Goal: Task Accomplishment & Management: Manage account settings

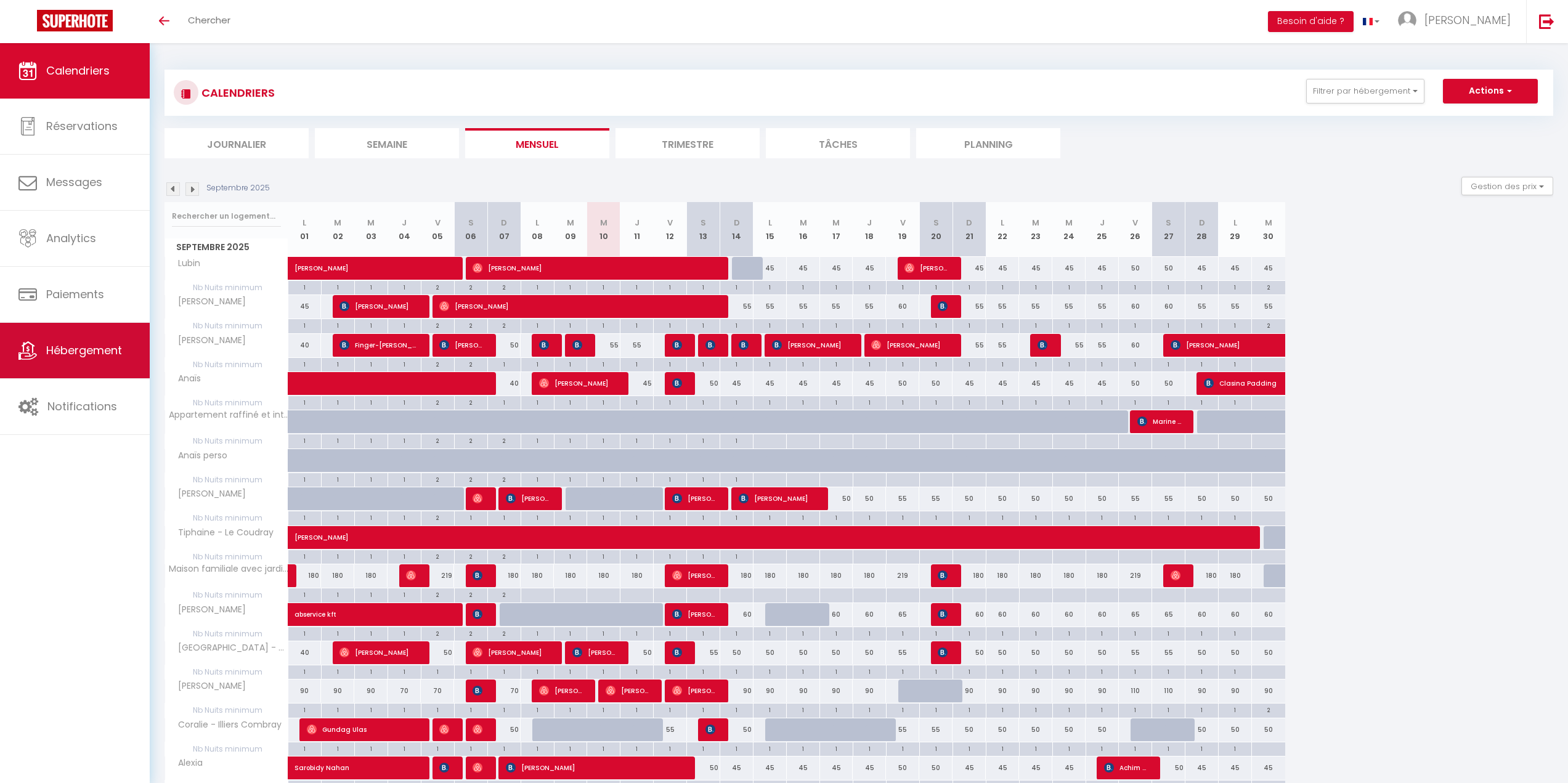
click at [106, 343] on span "Hébergement" at bounding box center [84, 350] width 75 height 15
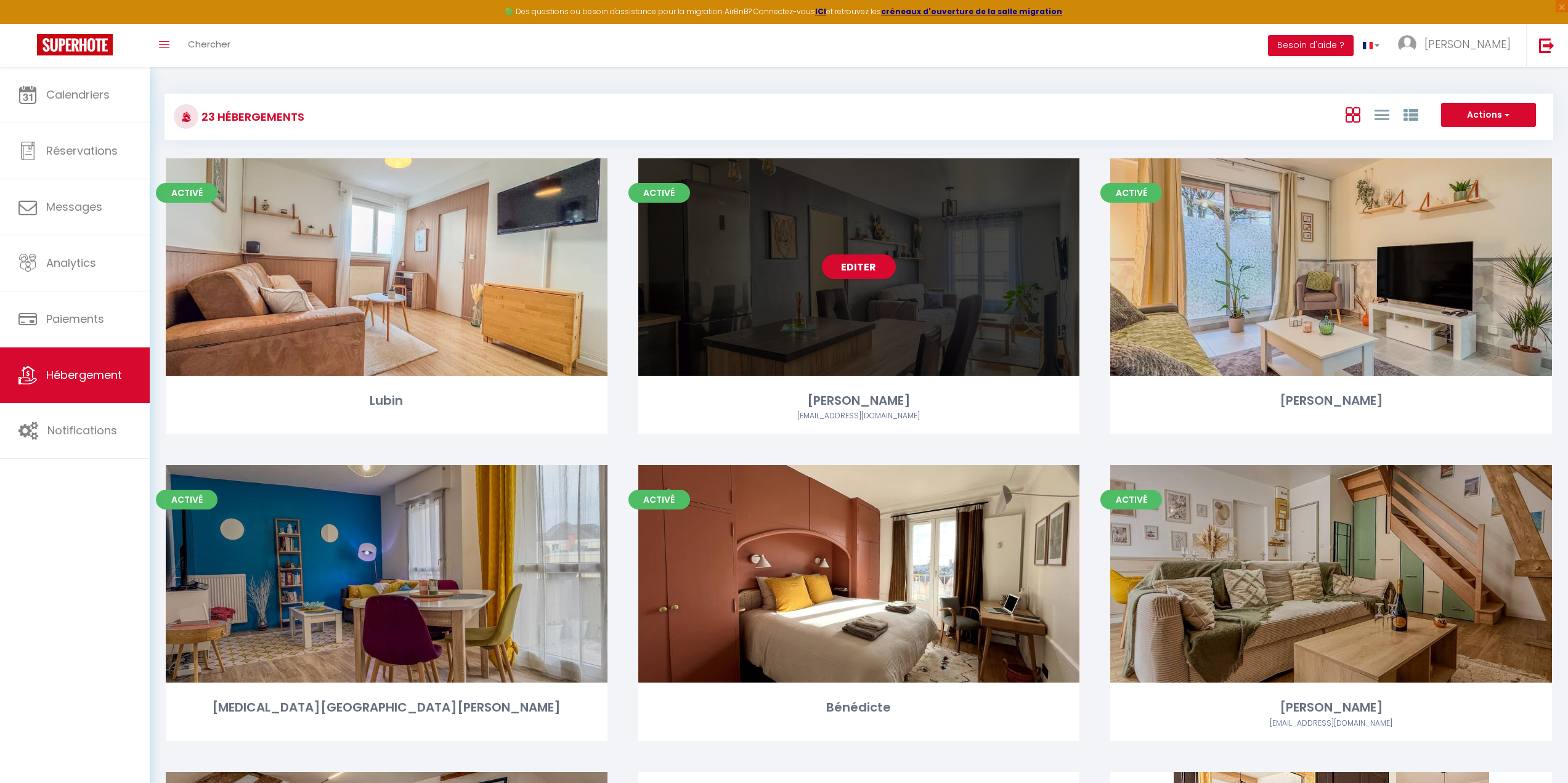
click at [782, 320] on div "Editer" at bounding box center [859, 266] width 442 height 217
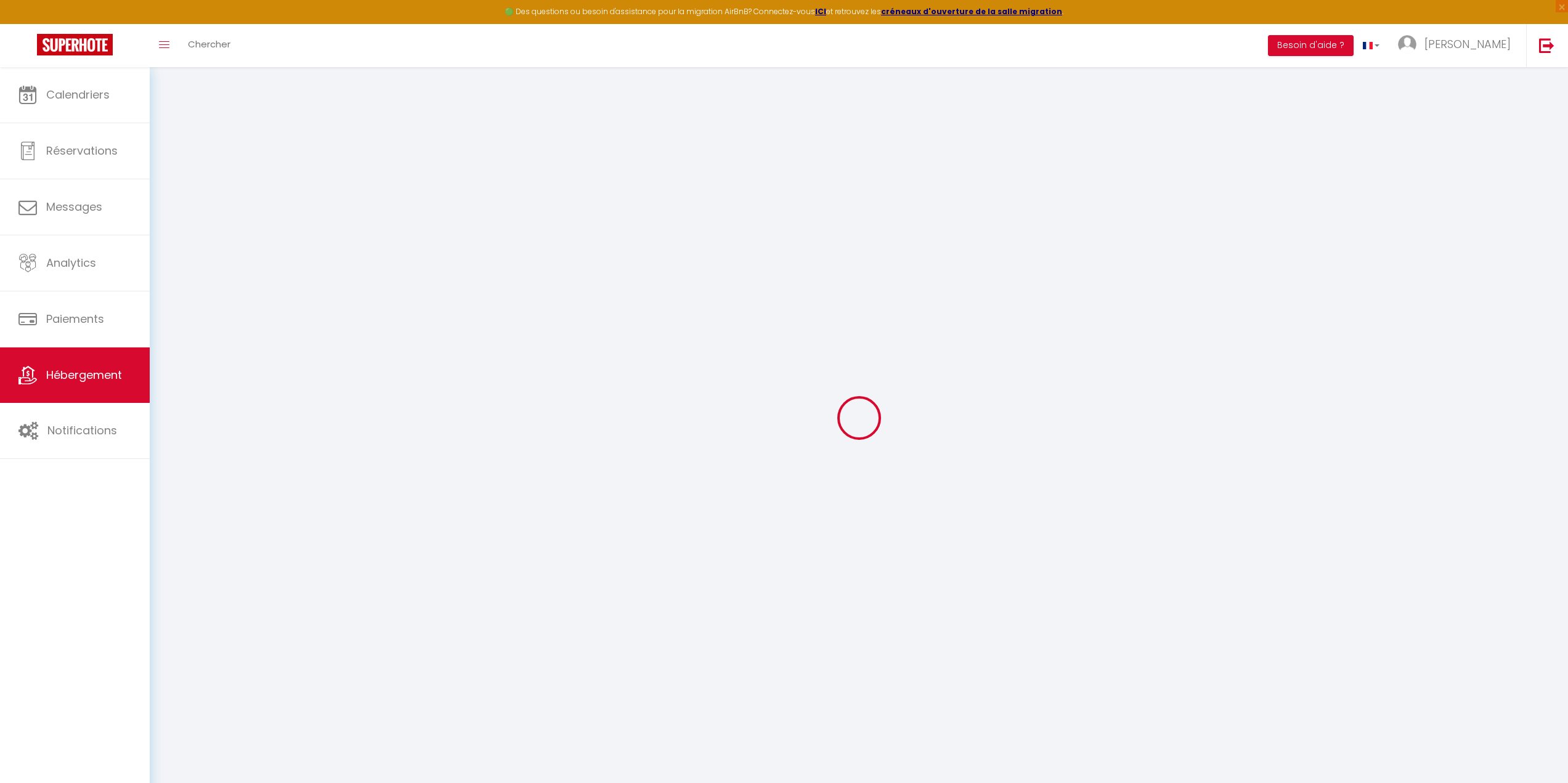
select select
checkbox input "false"
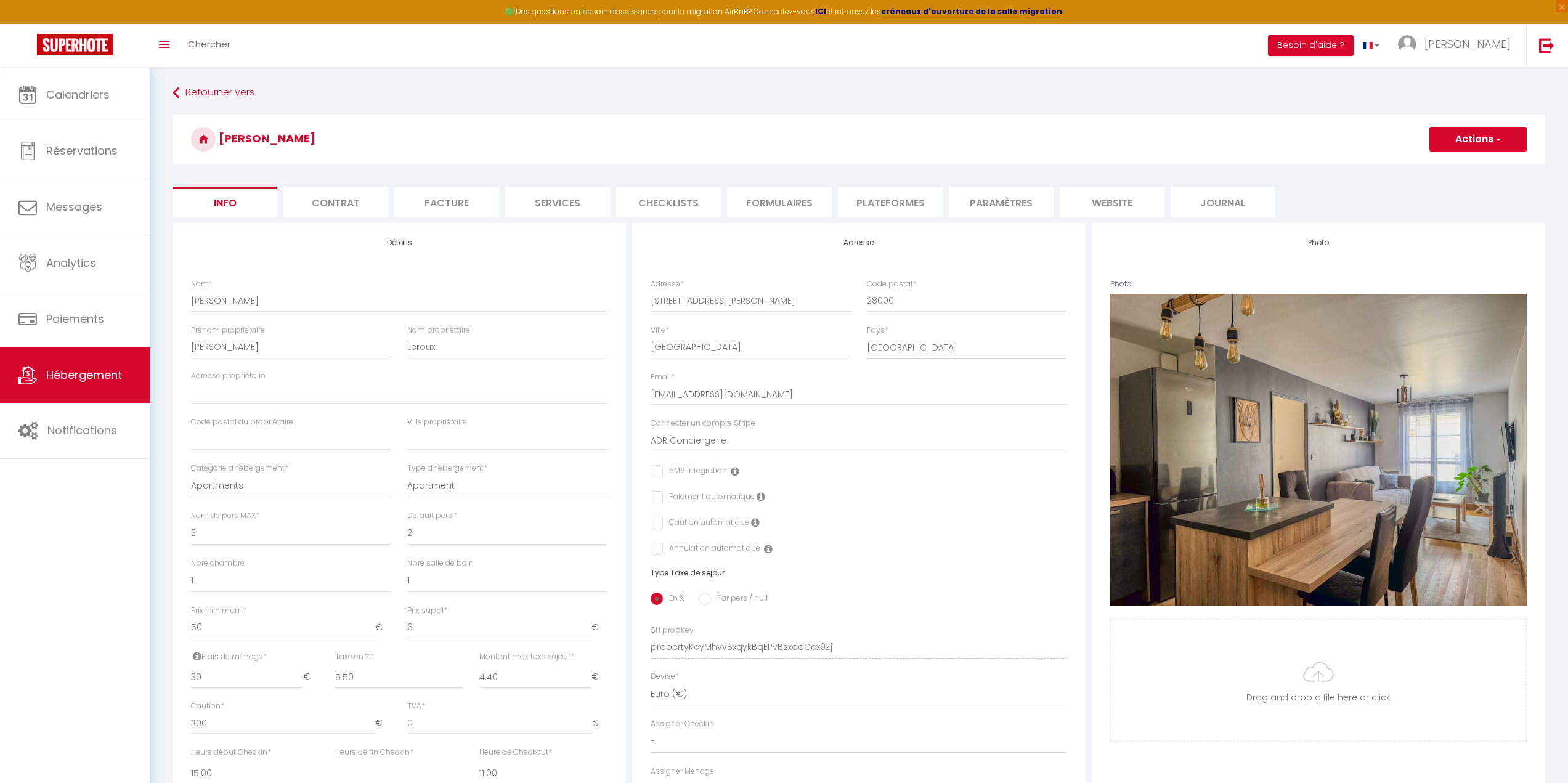
click at [877, 214] on li "Plateformes" at bounding box center [890, 201] width 105 height 30
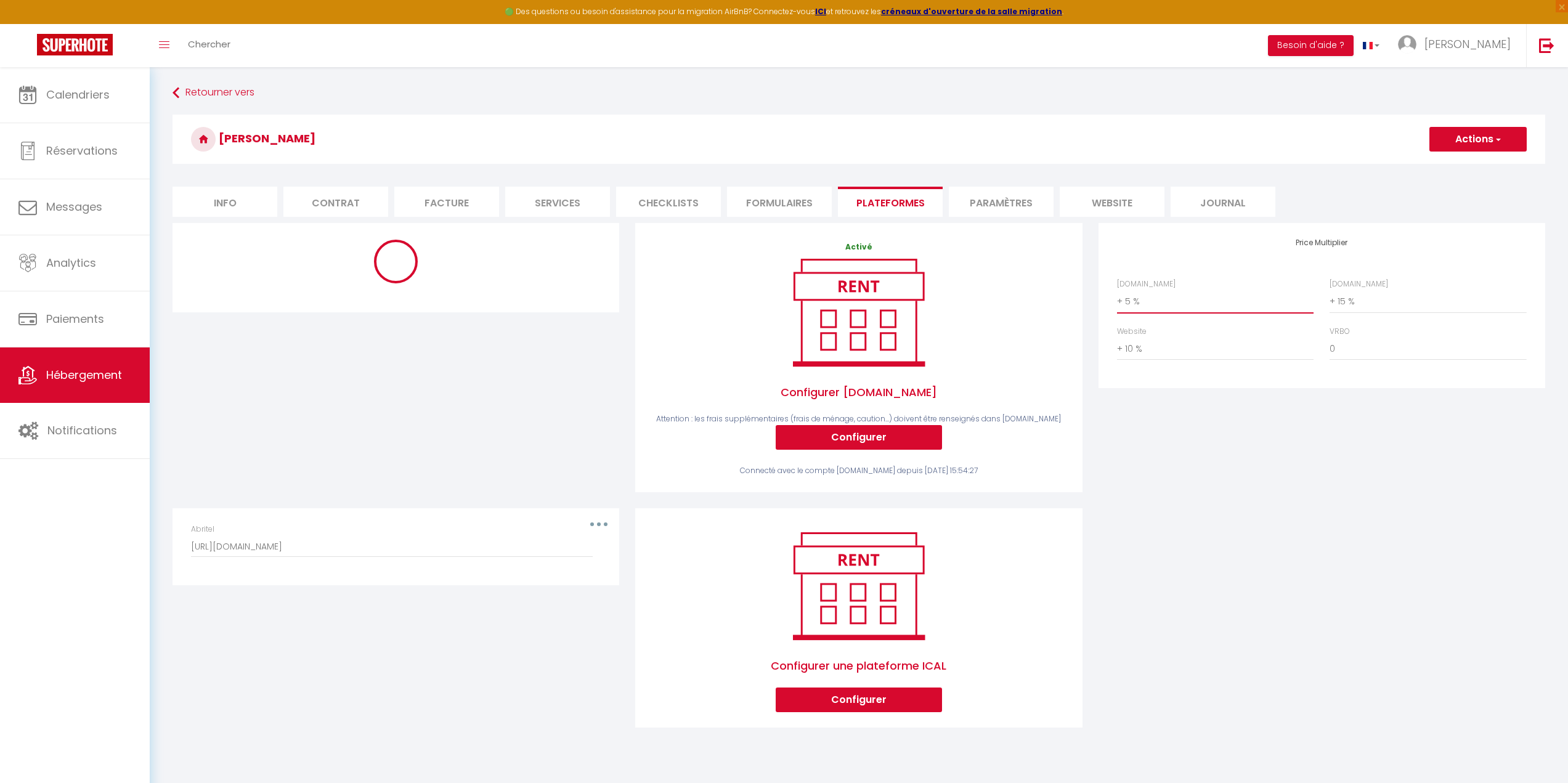
click at [1125, 300] on select "0 + 1 % + 2 % + 3 % + 4 % + 5 % + 6 % + 7 % + 8 % + 9 %" at bounding box center [1215, 301] width 196 height 24
select select "180"
select select "well_reviewed_guests"
select select "EUR"
select select
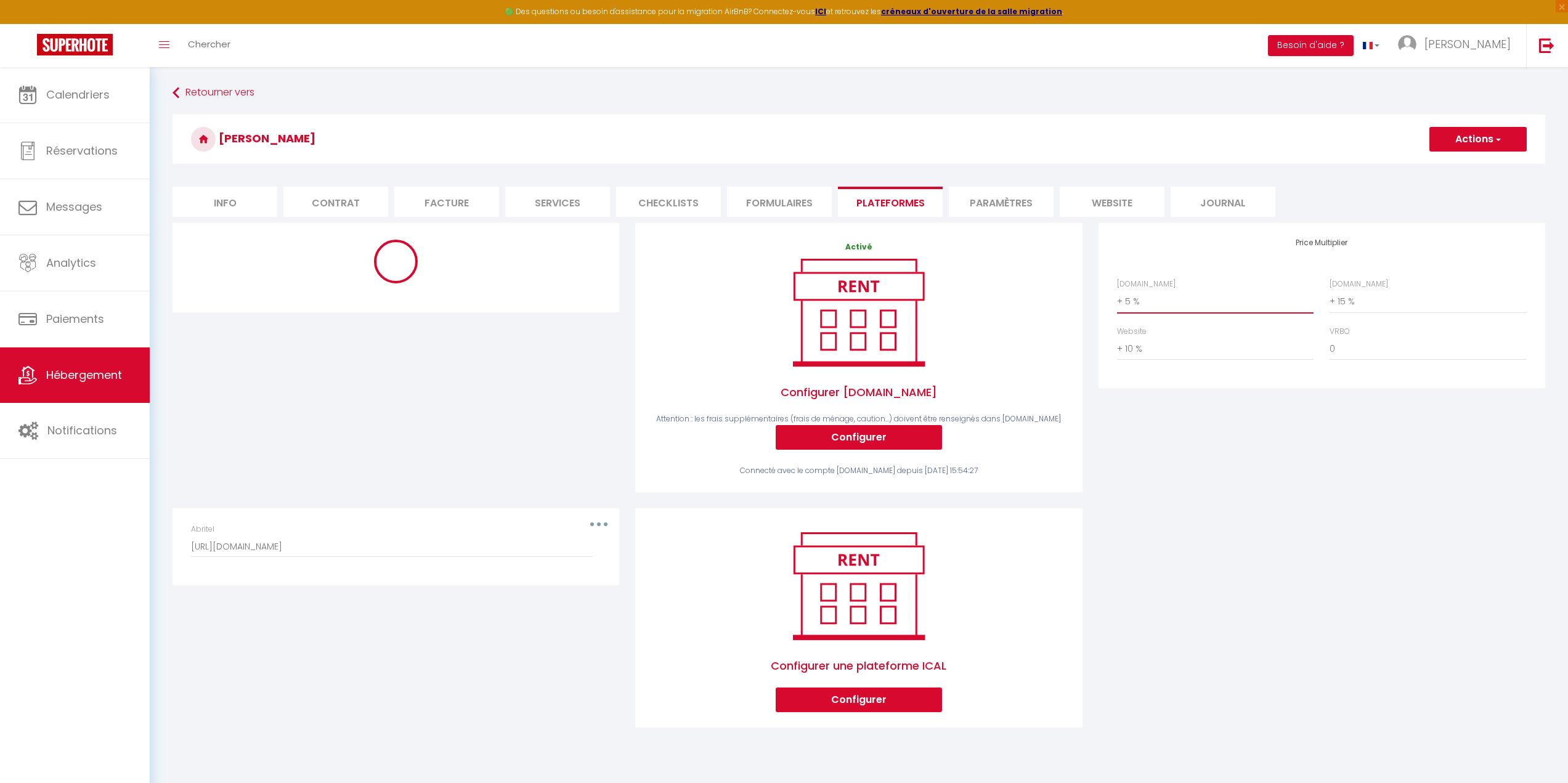
select select "7723-1270062028097070955"
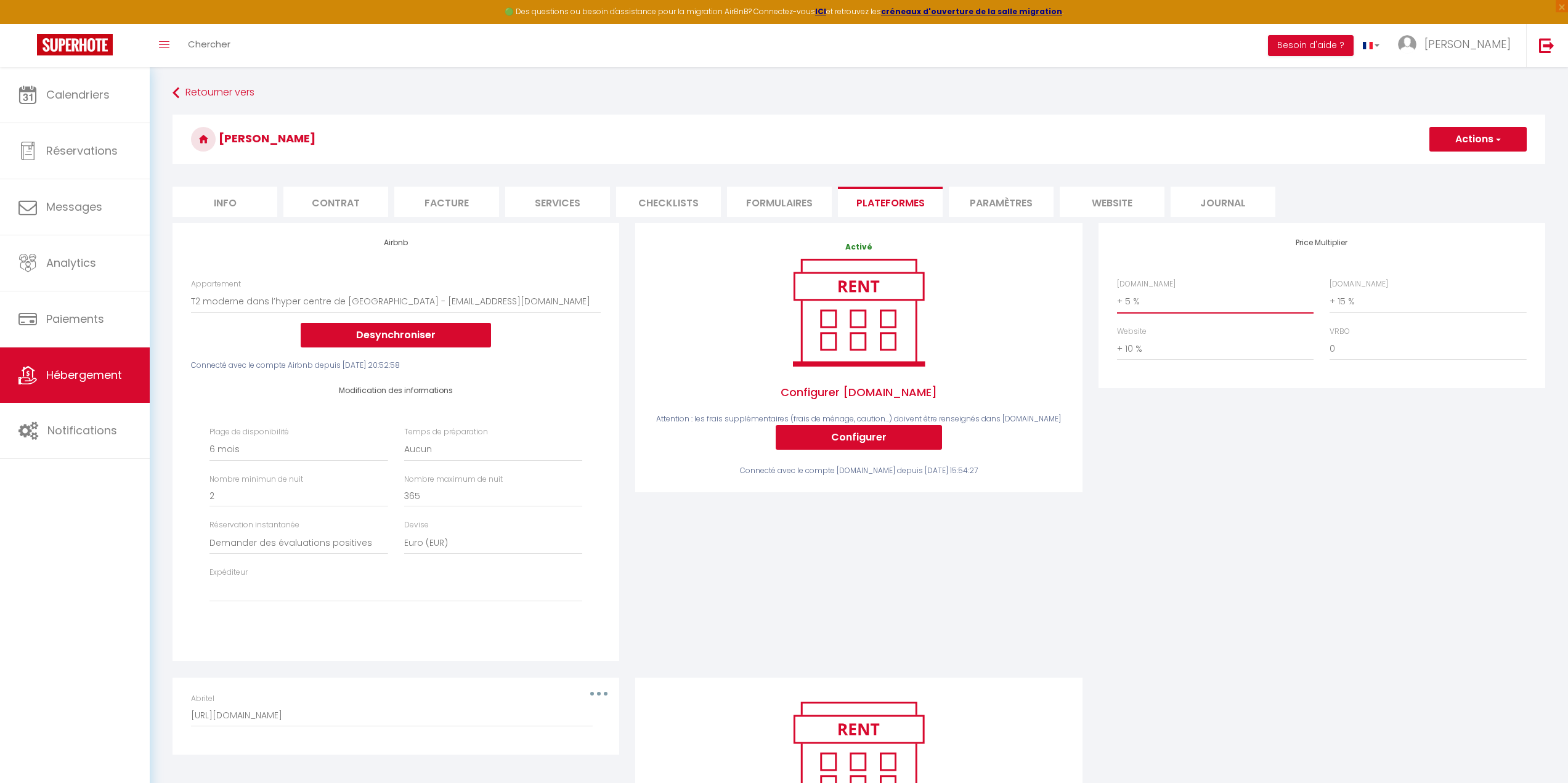
select select "+ 10 %"
click at [1117, 289] on select "0 + 1 % + 2 % + 3 % + 4 % + 5 % + 6 % + 7 % + 8 % + 9 %" at bounding box center [1215, 301] width 196 height 24
select select
click at [1452, 149] on button "Actions" at bounding box center [1477, 139] width 97 height 25
click at [1457, 170] on link "Enregistrer" at bounding box center [1476, 166] width 97 height 16
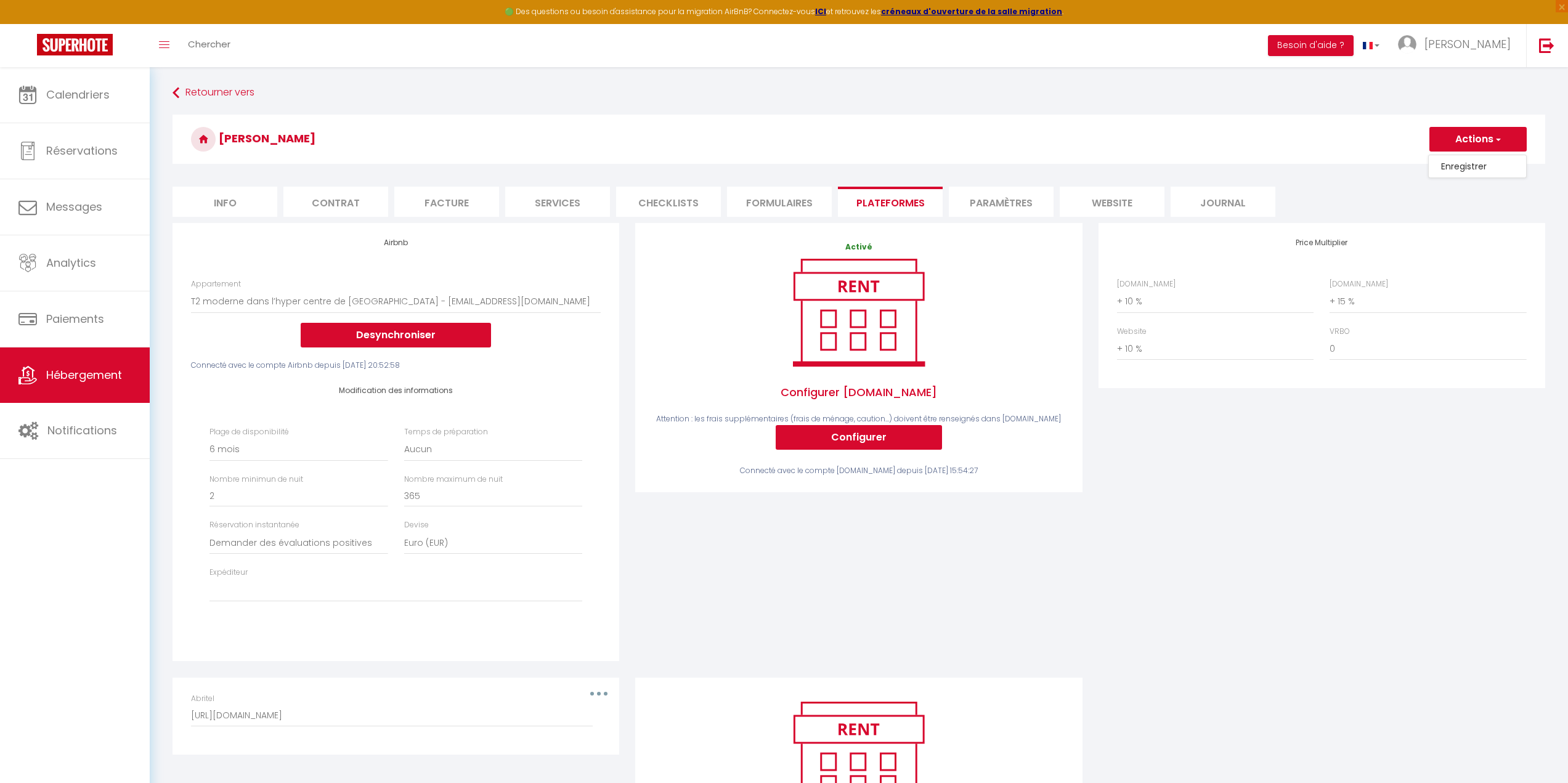
select select "180"
select select "well_reviewed_guests"
select select "EUR"
select select
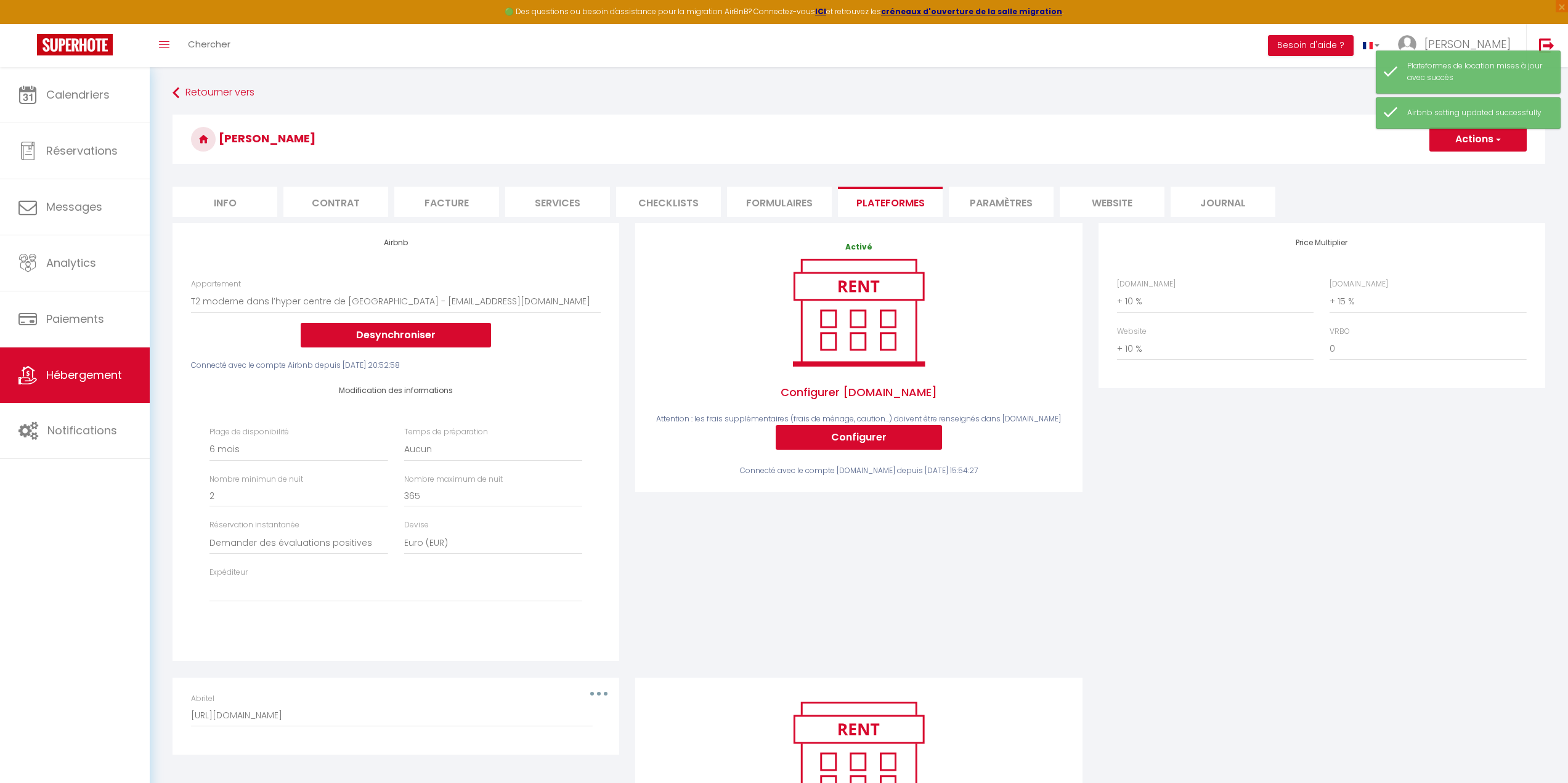
drag, startPoint x: 1157, startPoint y: 166, endPoint x: 1150, endPoint y: 152, distance: 15.7
click at [1150, 152] on div "[PERSON_NAME] Actions Enregistrer" at bounding box center [859, 143] width 1372 height 56
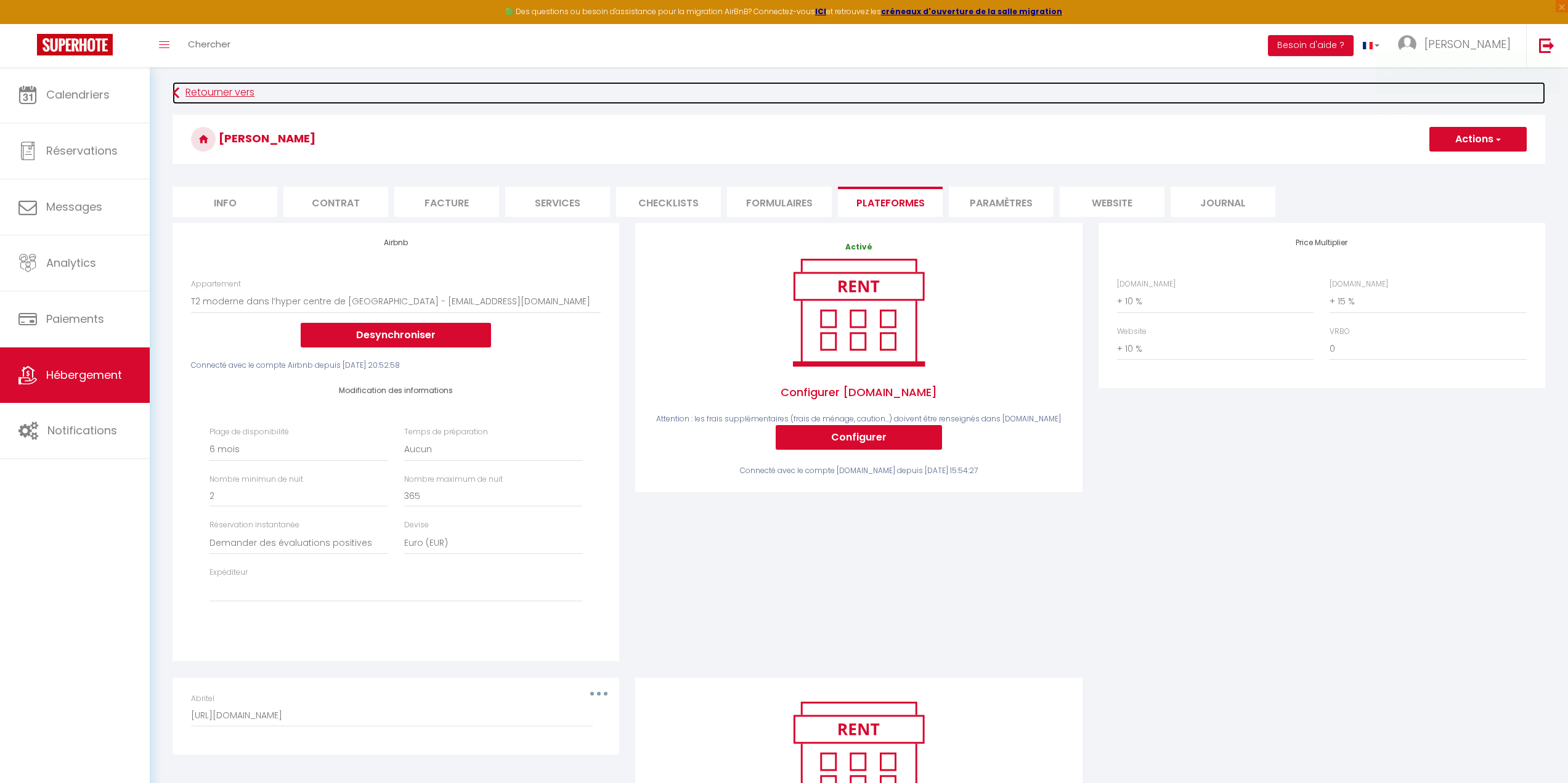
click at [218, 96] on link "Retourner vers" at bounding box center [859, 93] width 1372 height 22
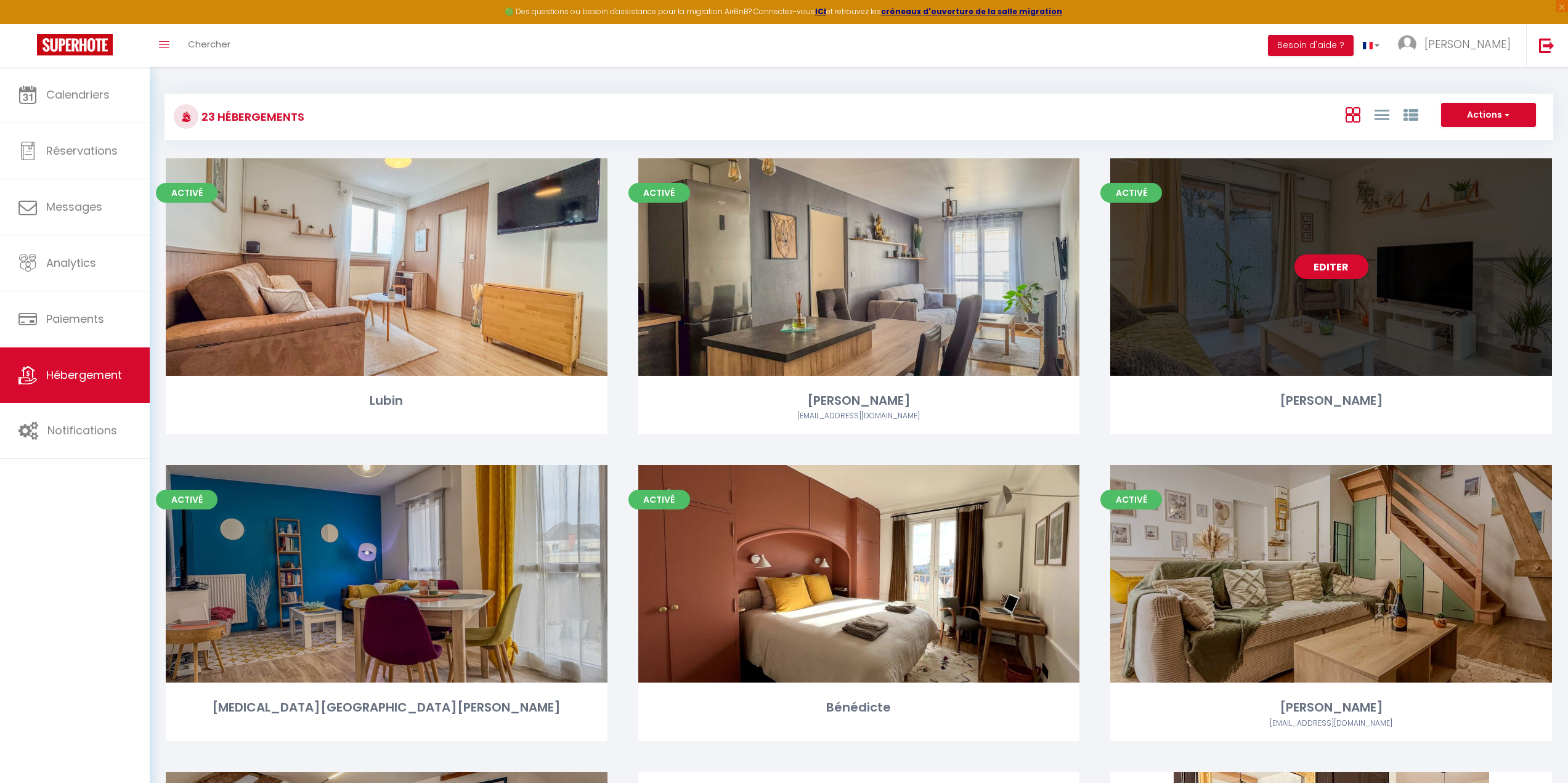
click at [1271, 319] on div "Editer" at bounding box center [1331, 266] width 442 height 217
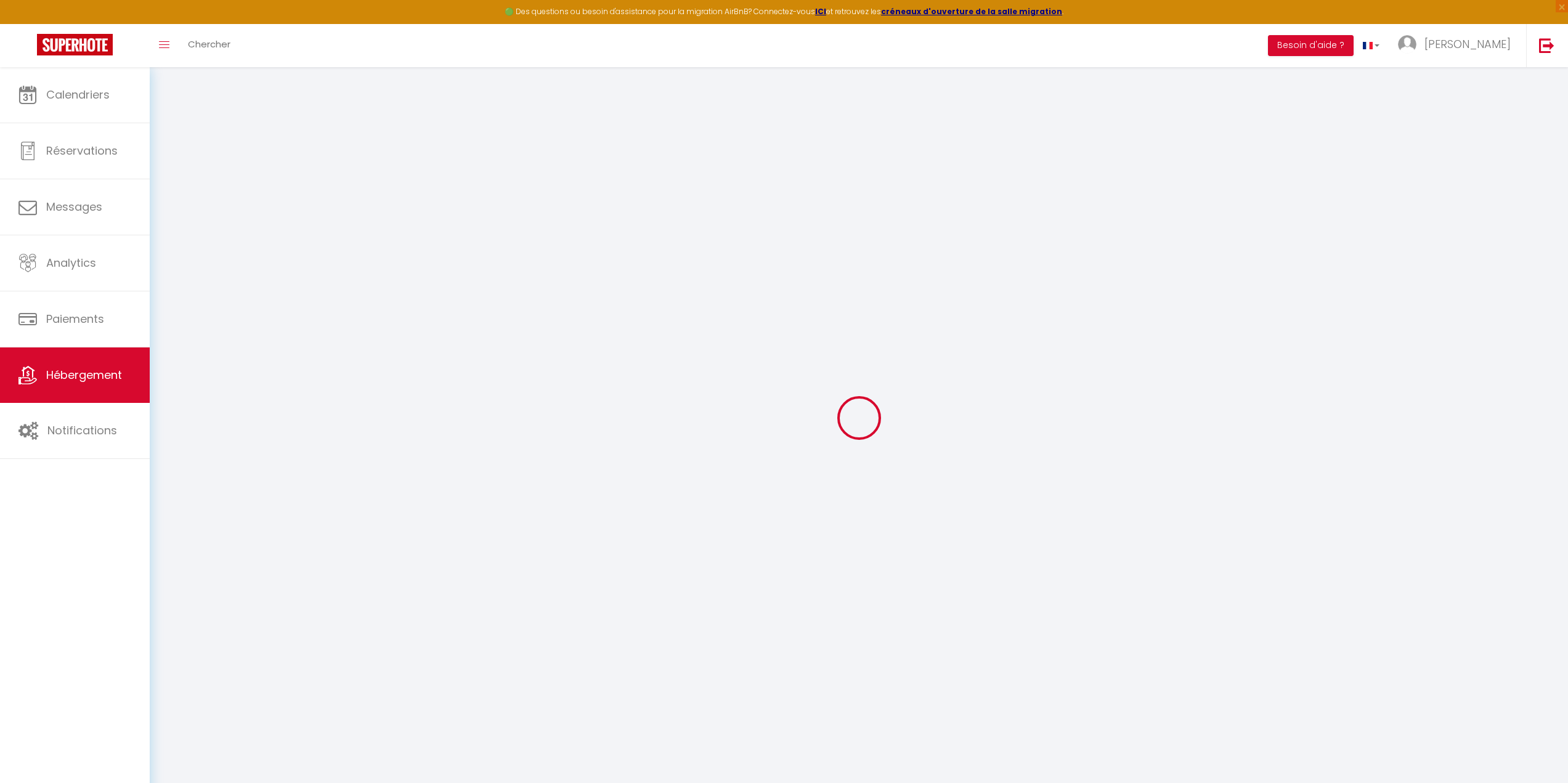
select select
checkbox input "false"
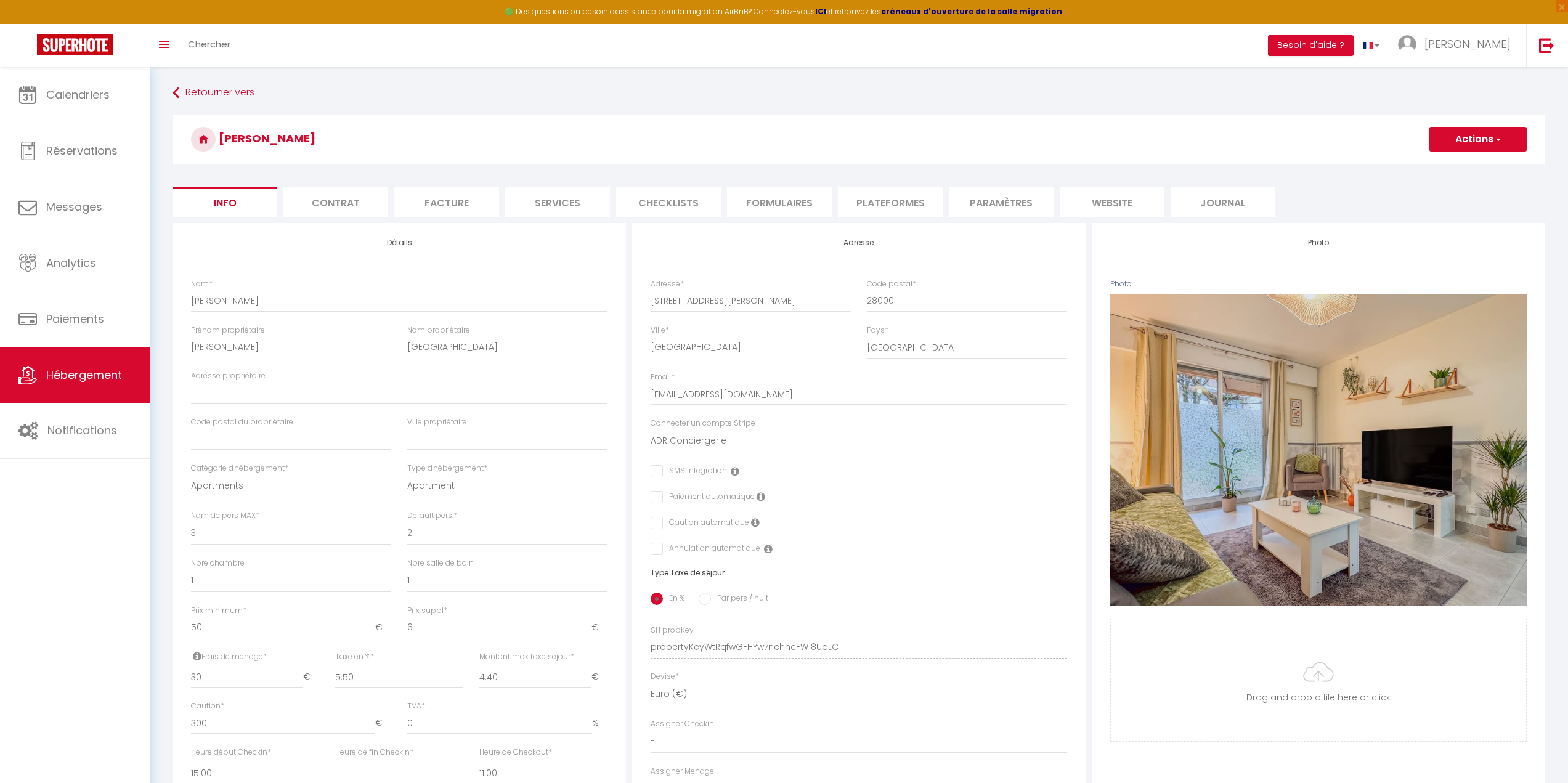
click at [901, 206] on li "Plateformes" at bounding box center [890, 201] width 105 height 30
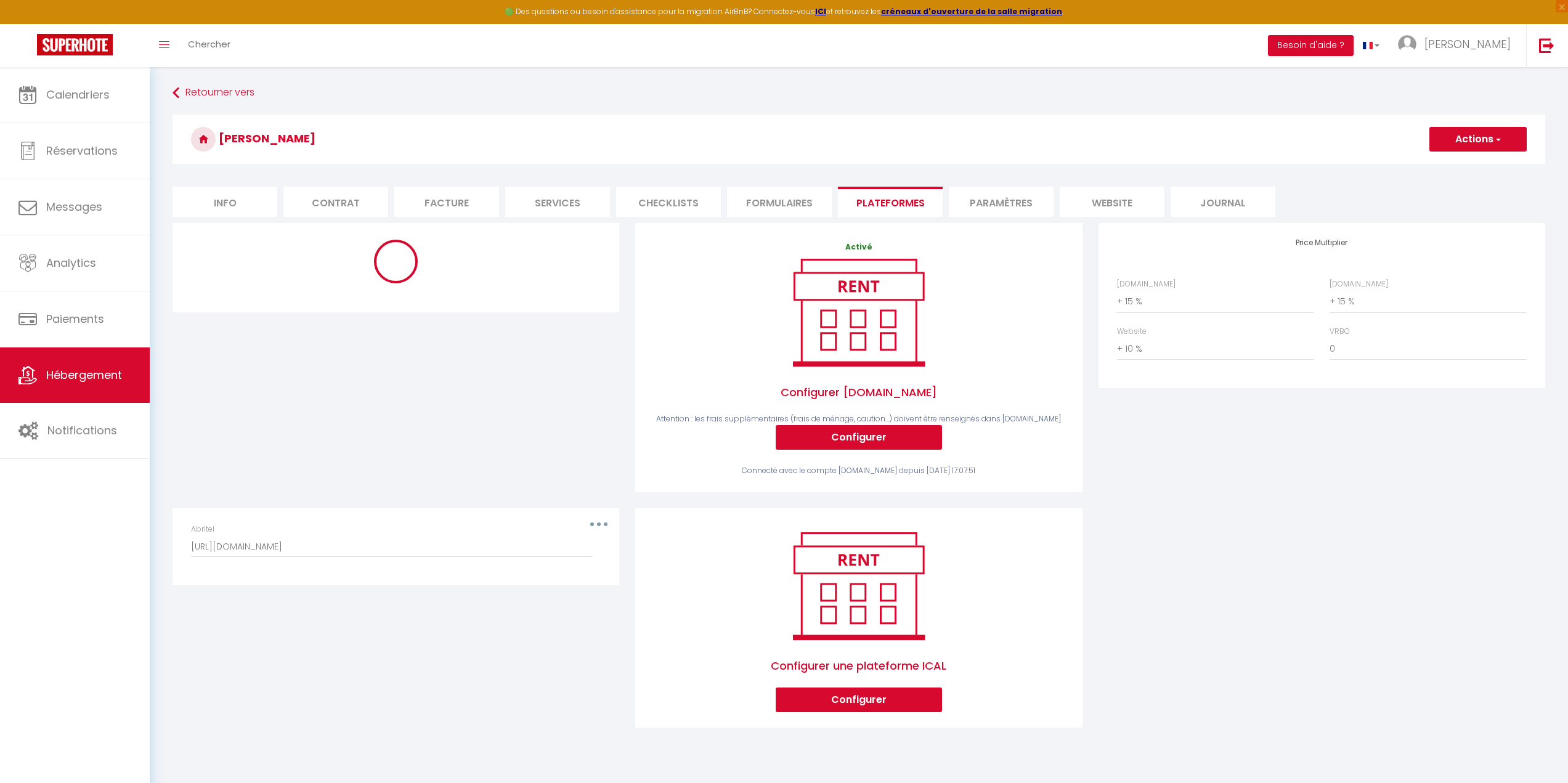
select select
checkbox input "false"
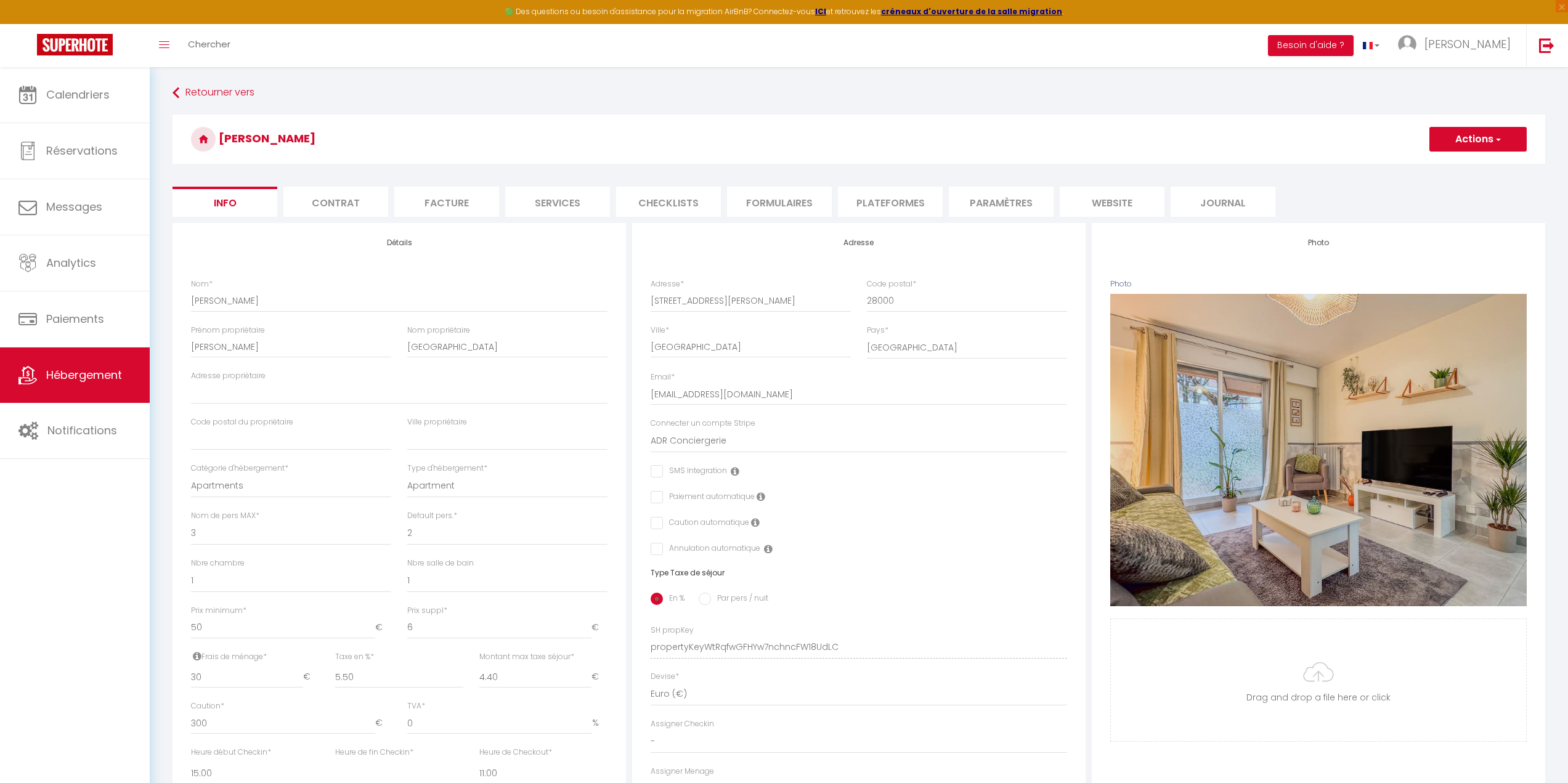
select select
checkbox input "false"
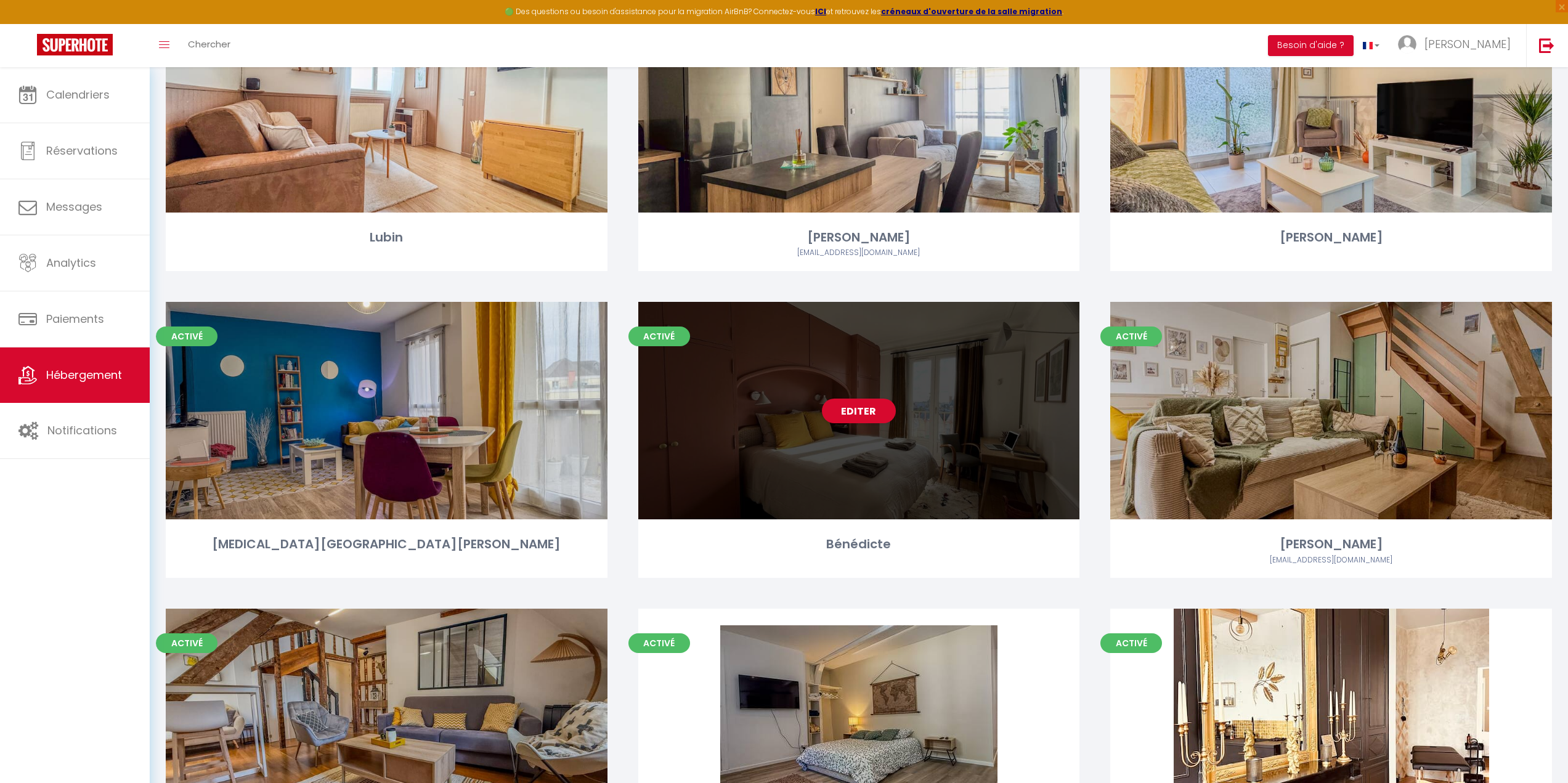
scroll to position [185, 0]
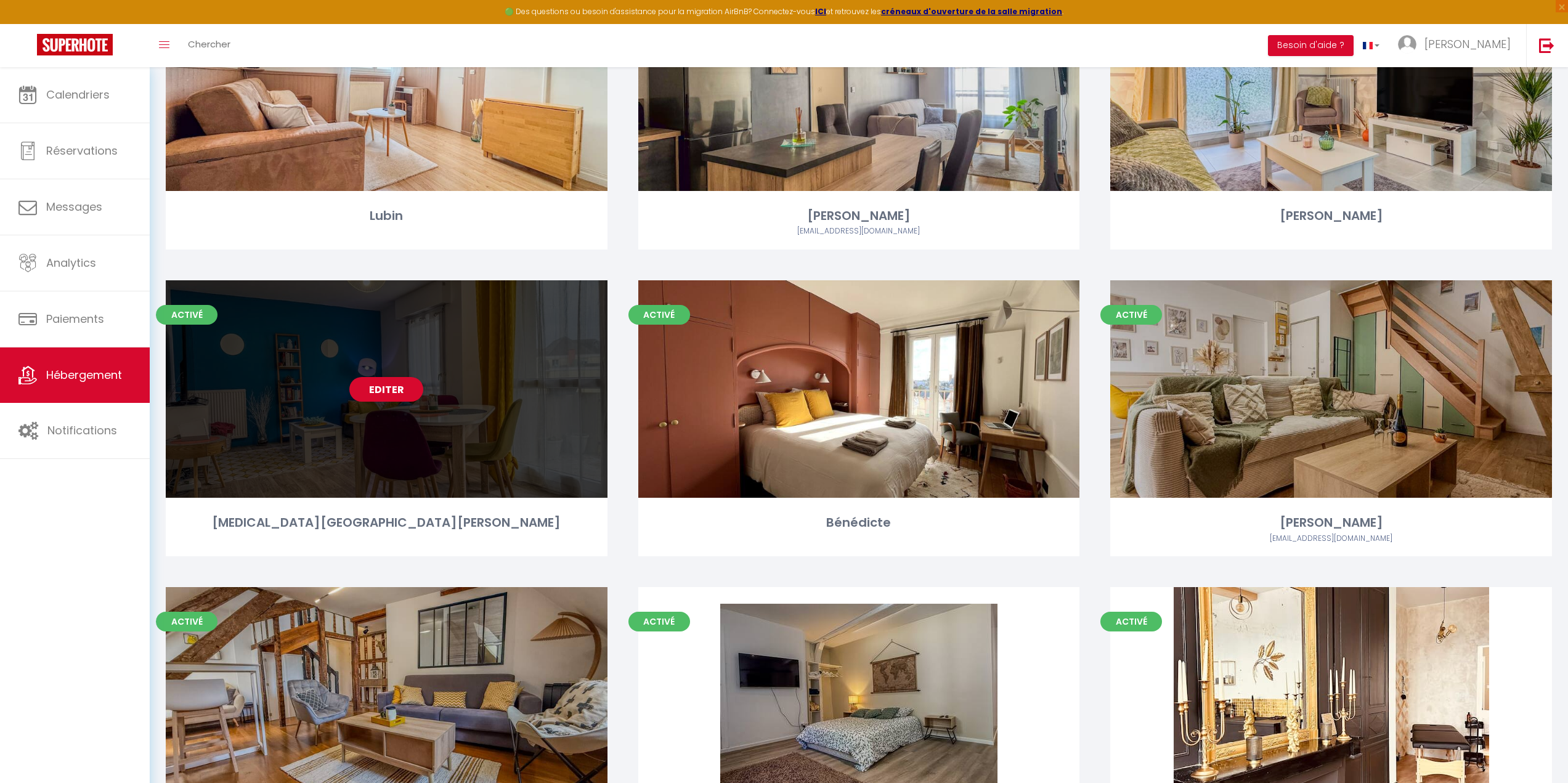
click at [427, 447] on div "Editer" at bounding box center [387, 388] width 442 height 217
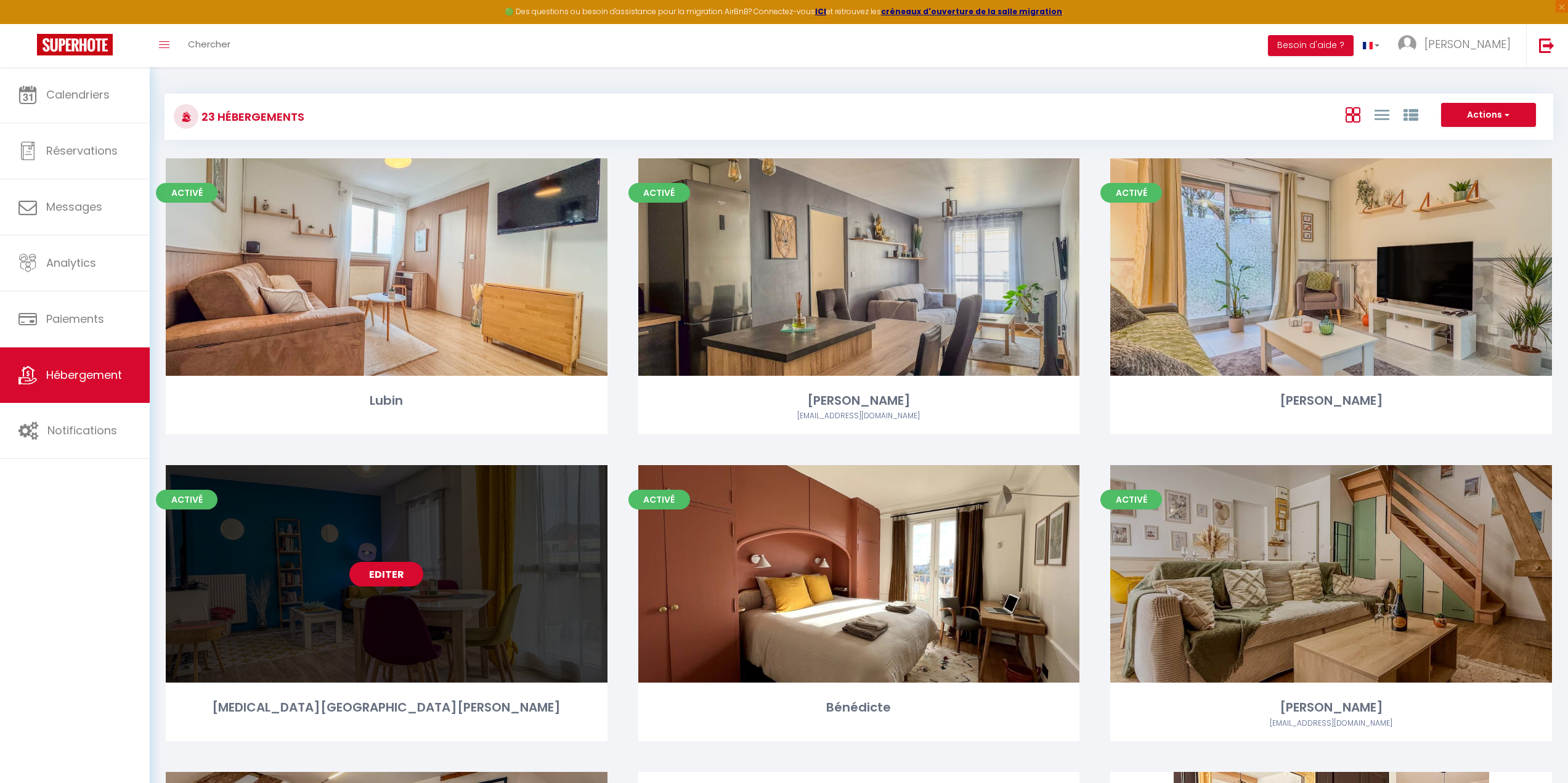
select select "3"
select select "2"
select select "1"
select select
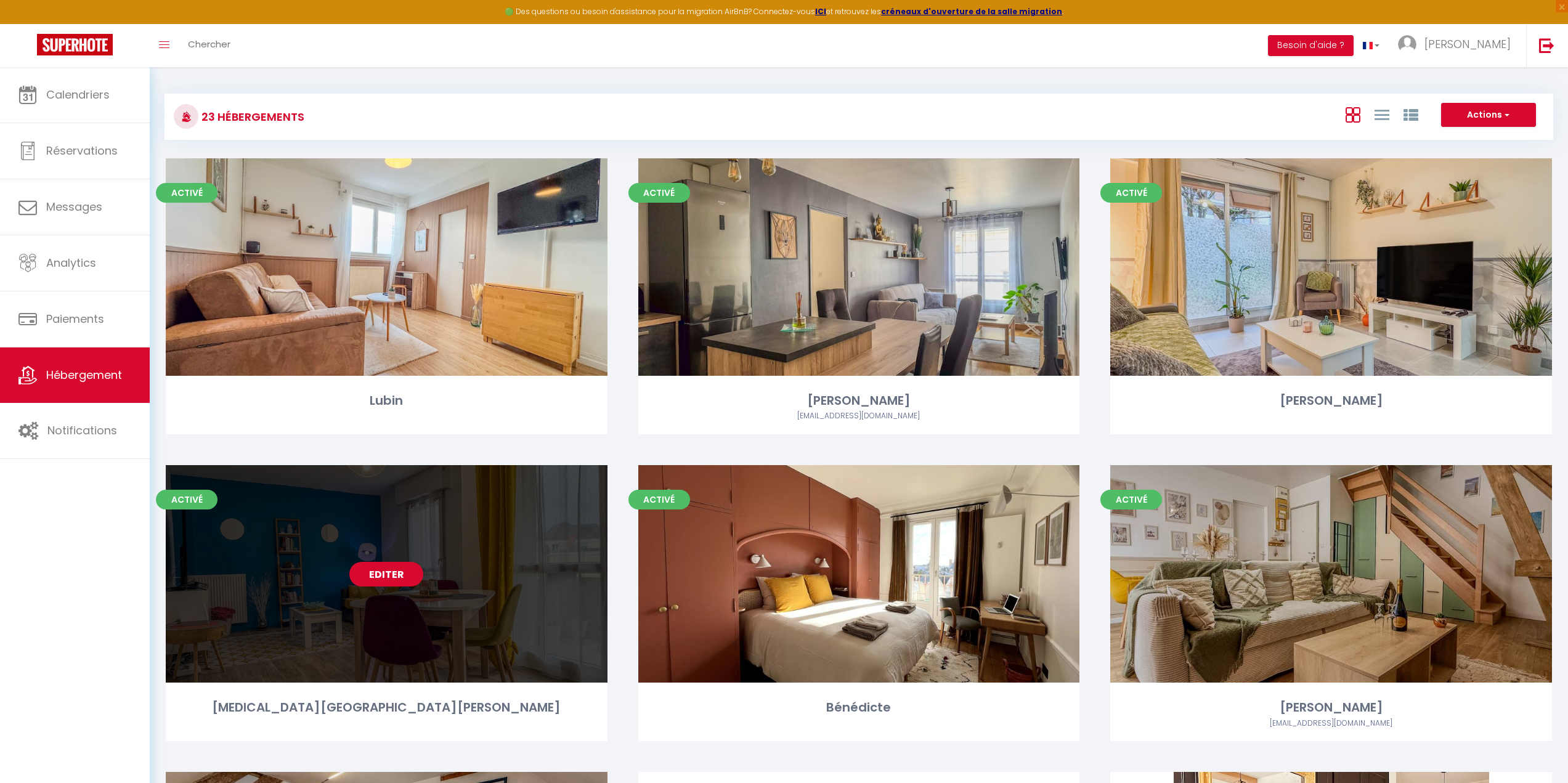
select select "28"
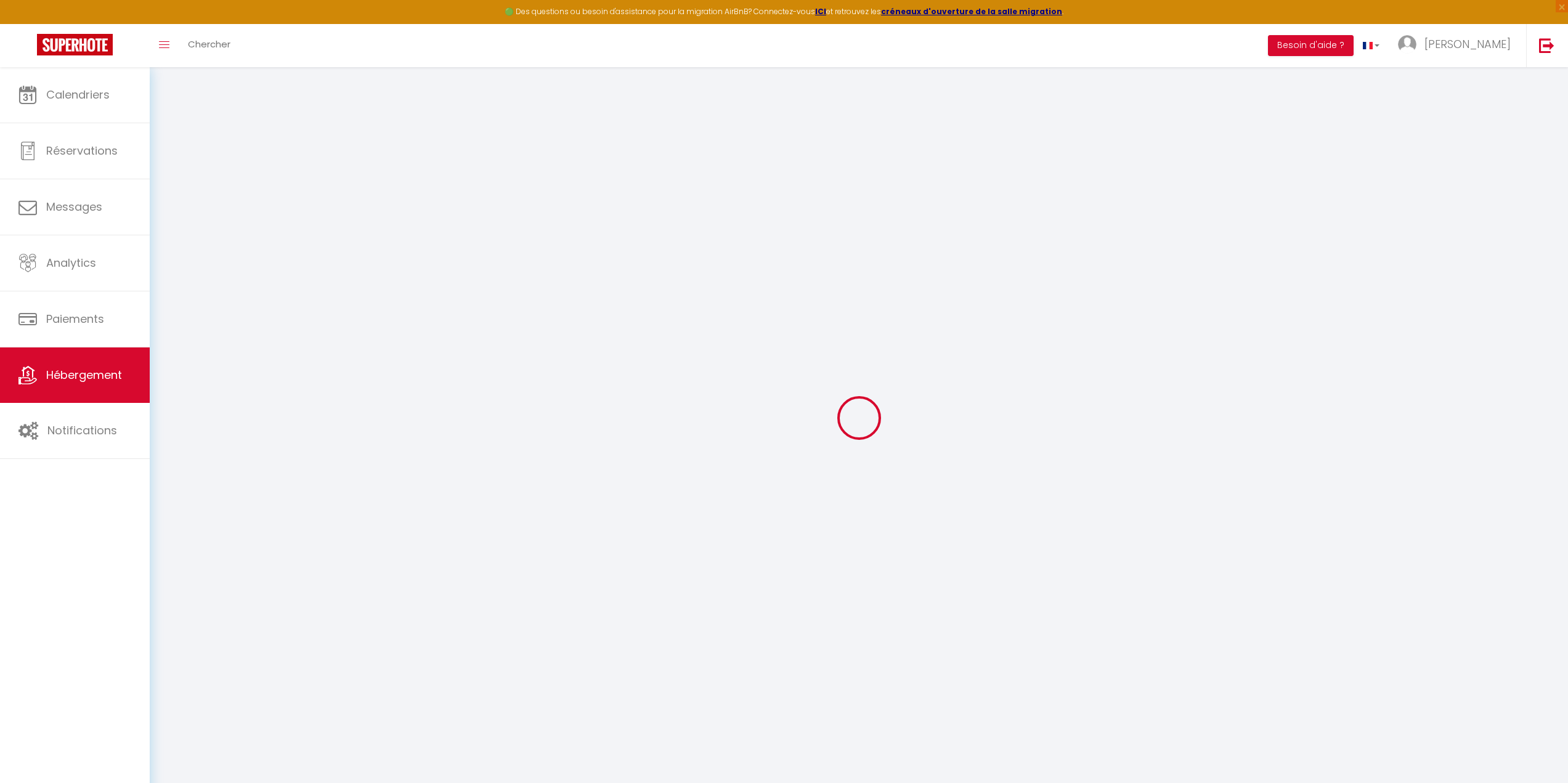
select select
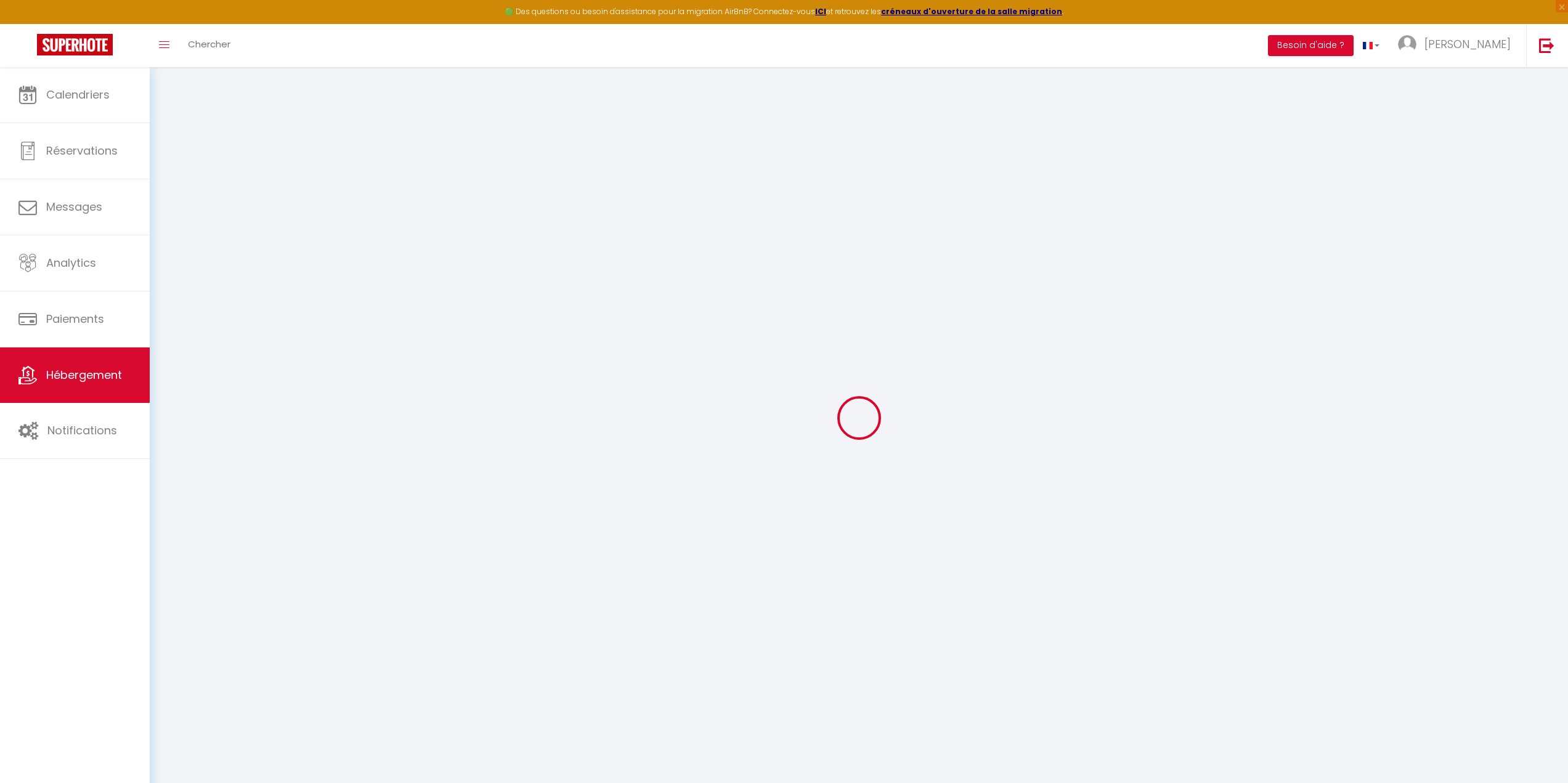
select select
checkbox input "false"
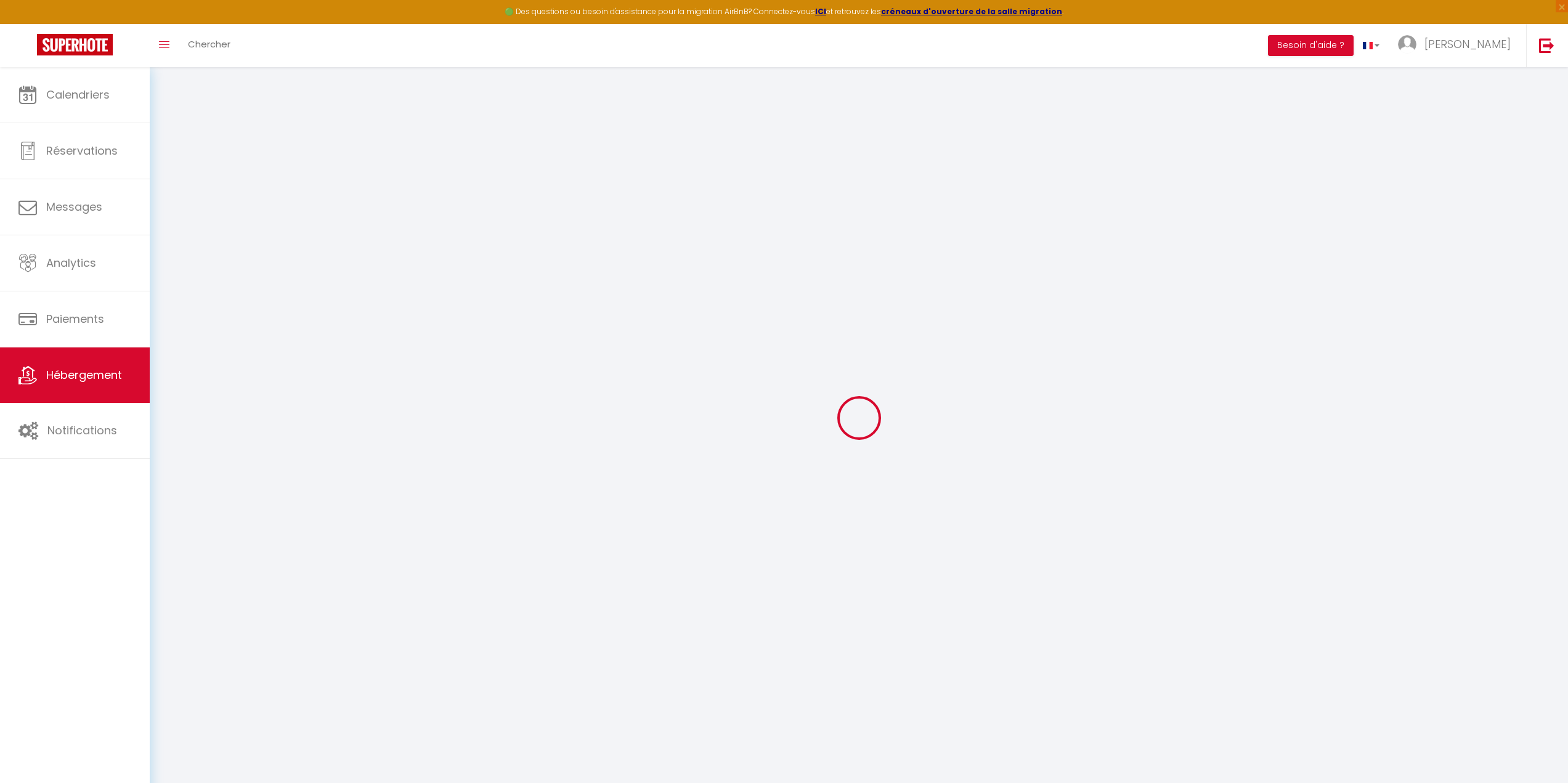
select select
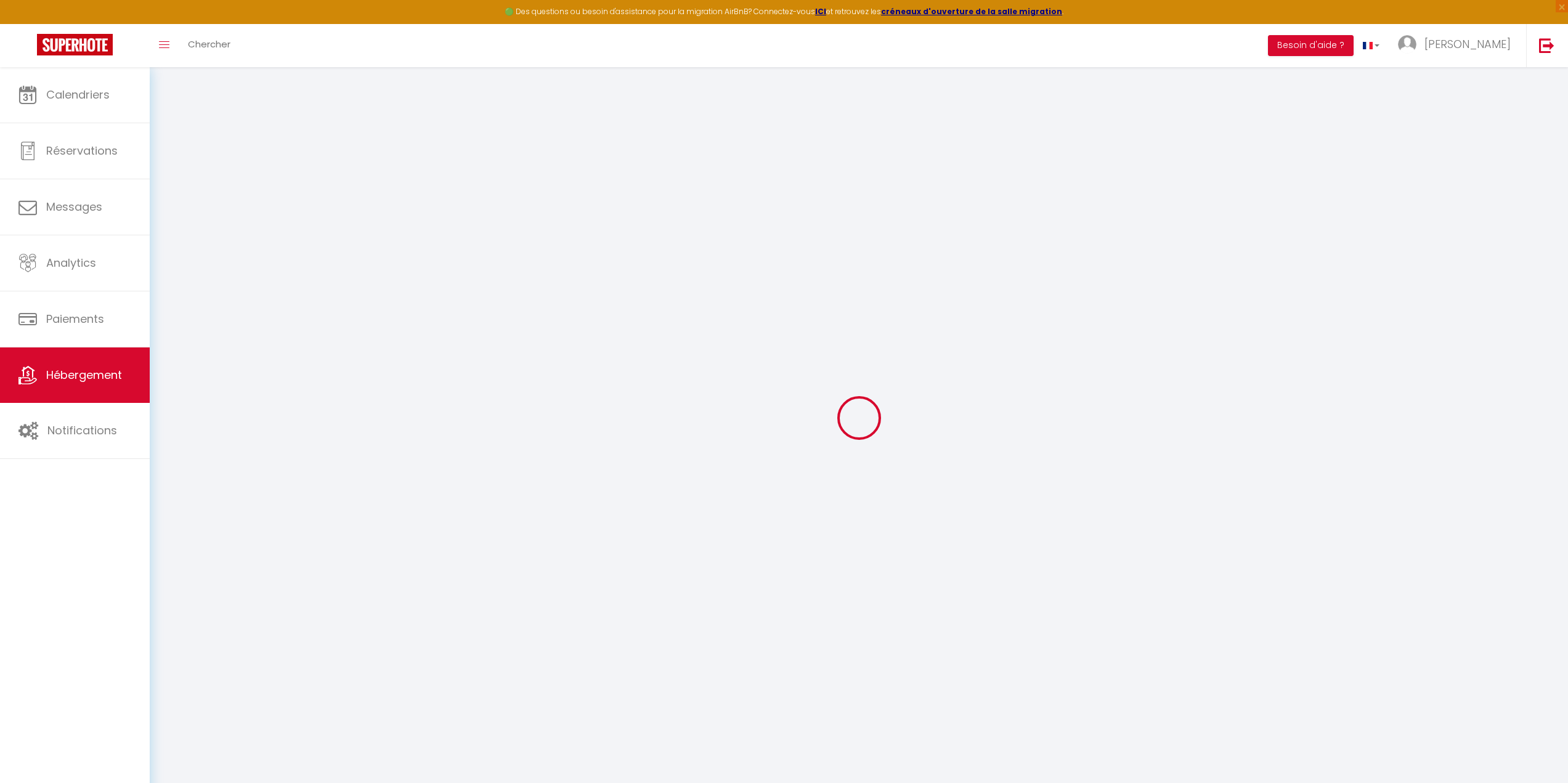
select select
checkbox input "false"
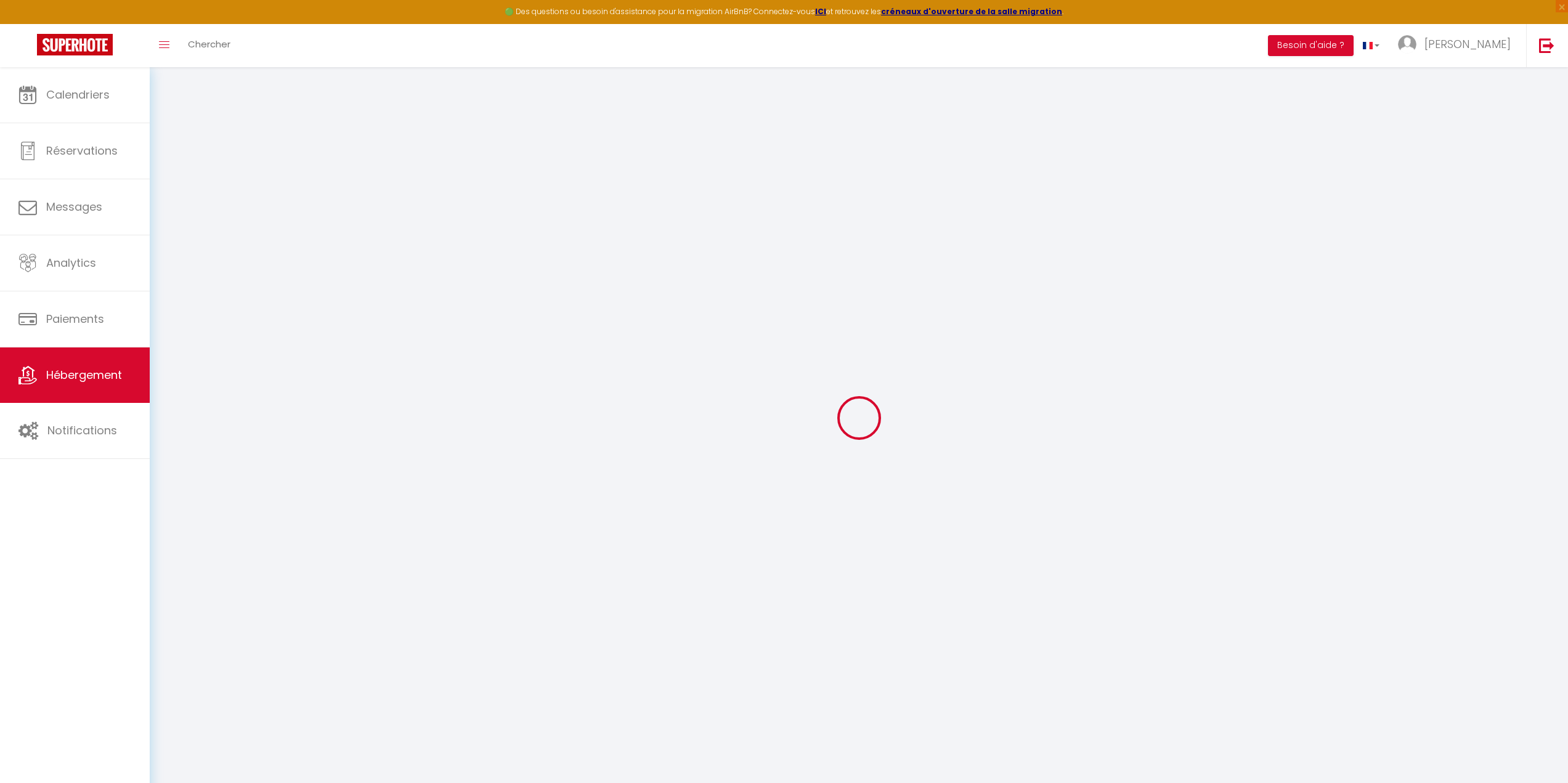
checkbox input "false"
select select
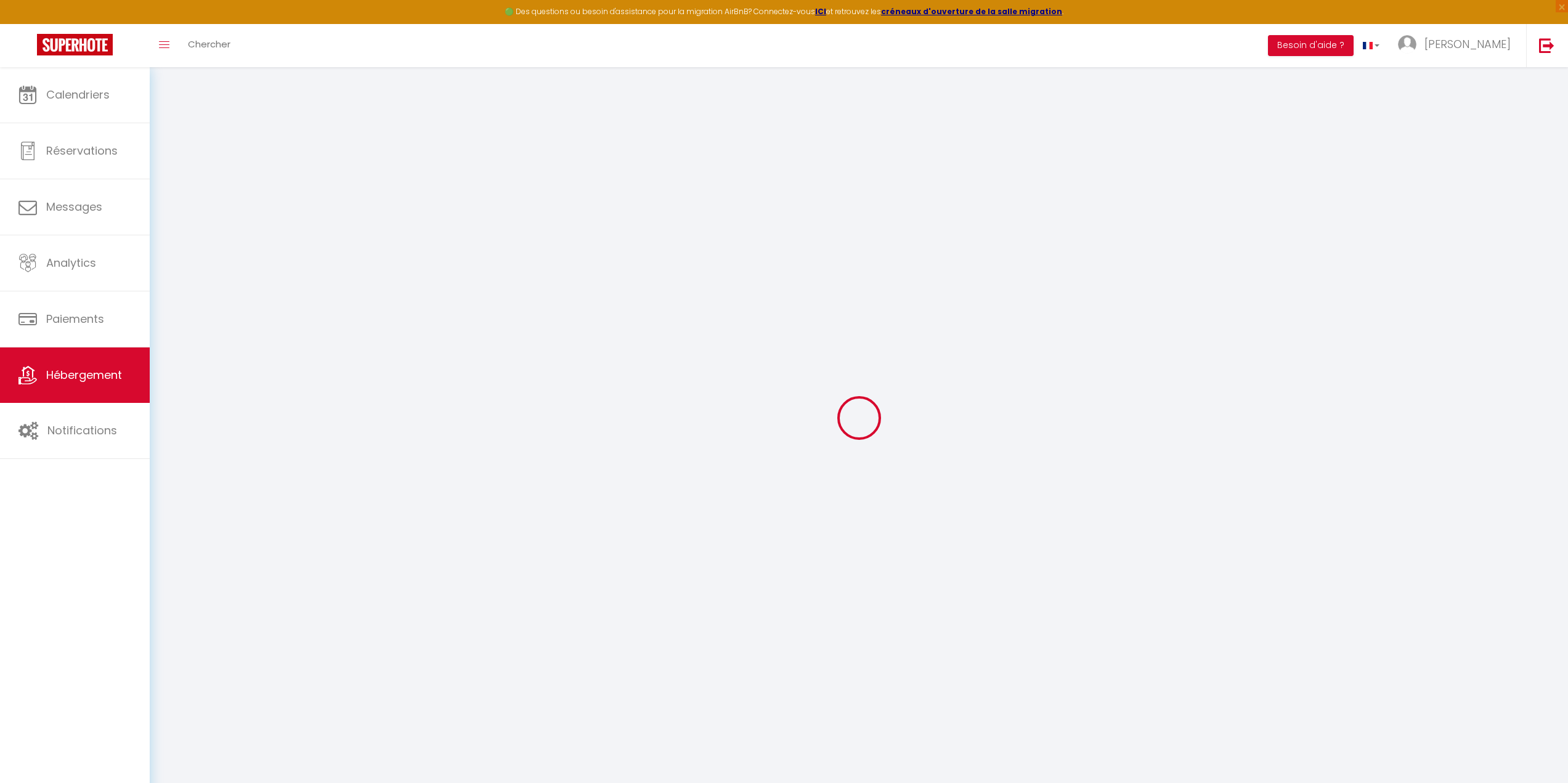
select select
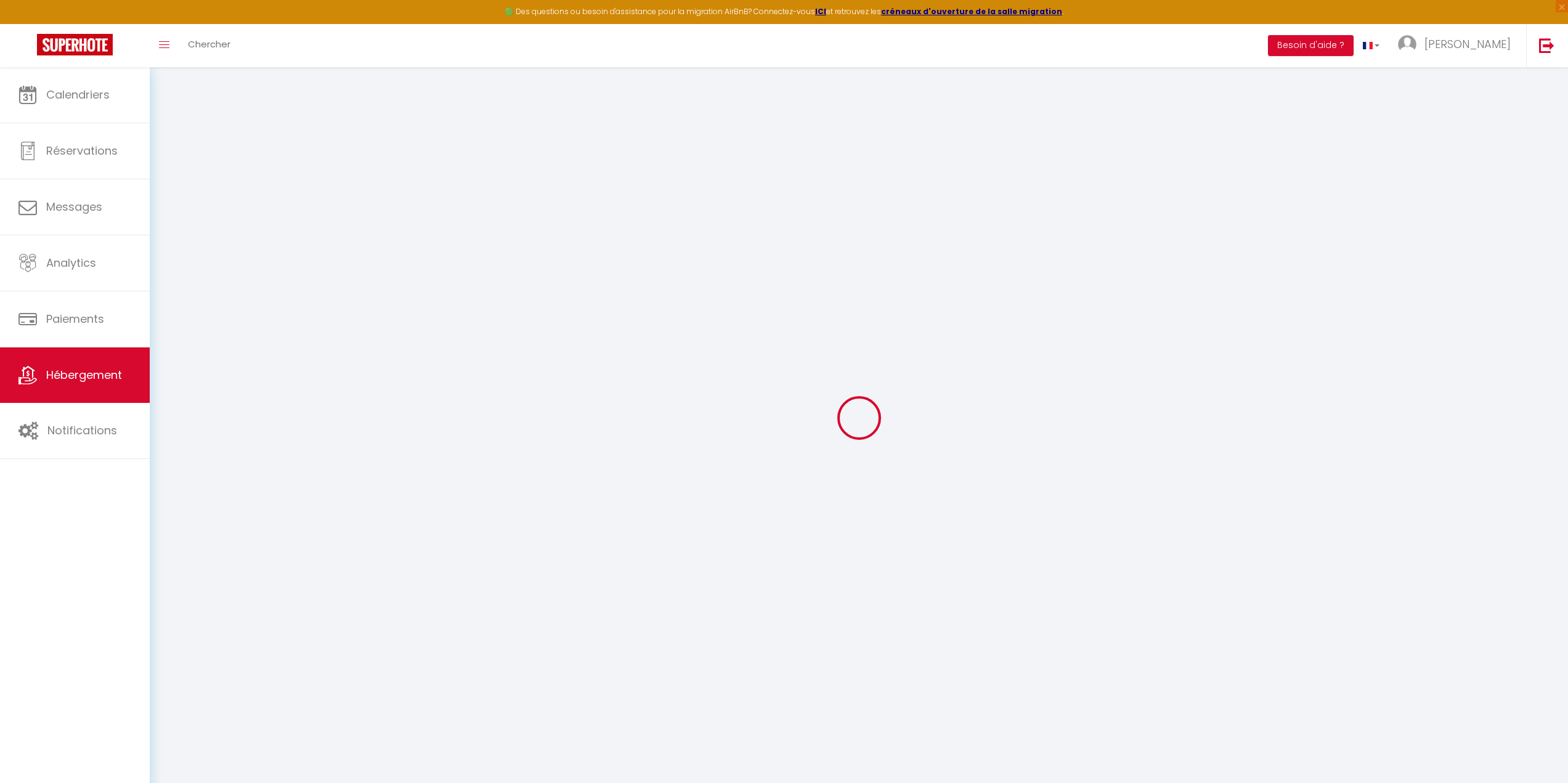
checkbox input "false"
select select
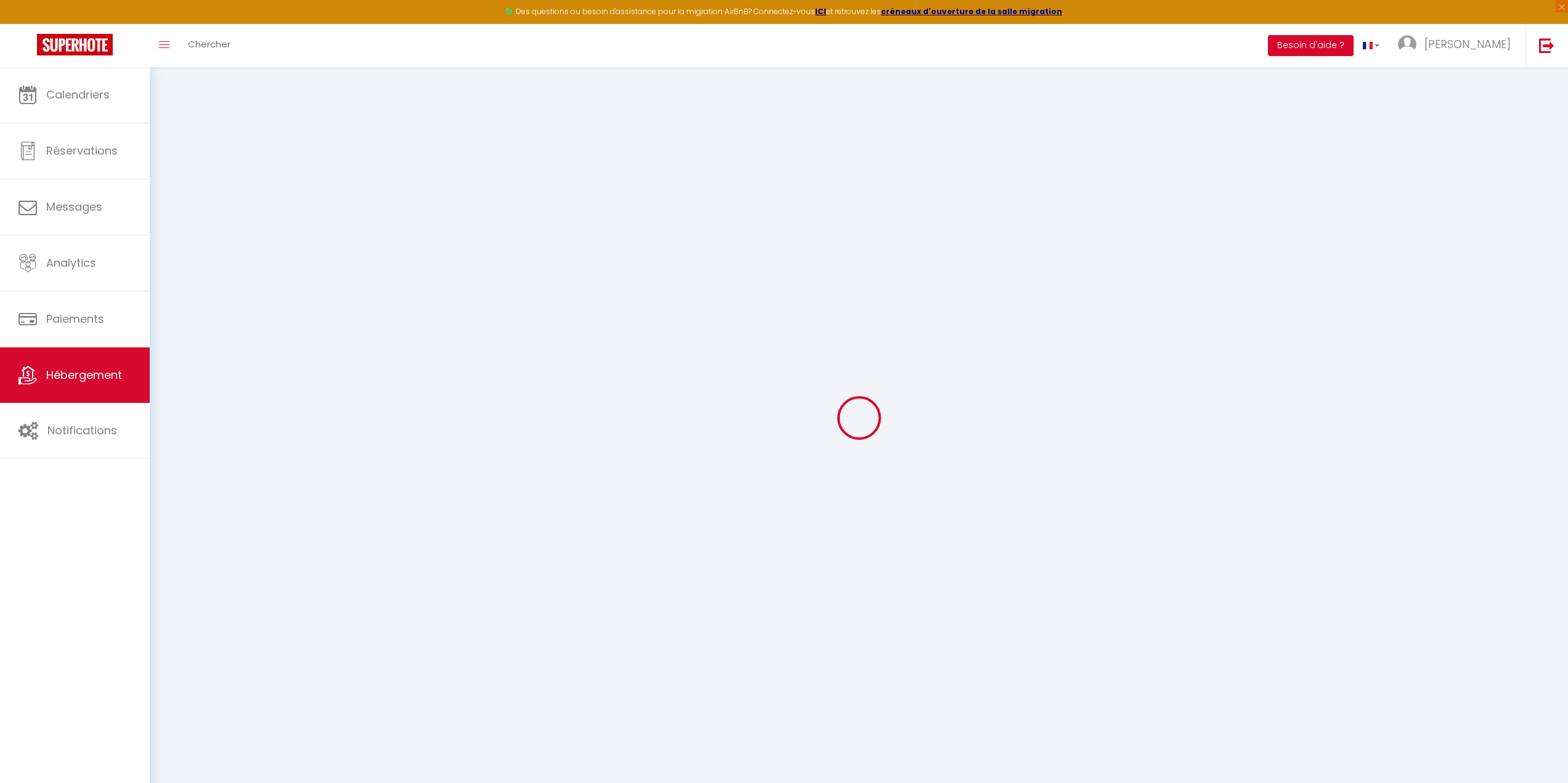
select select
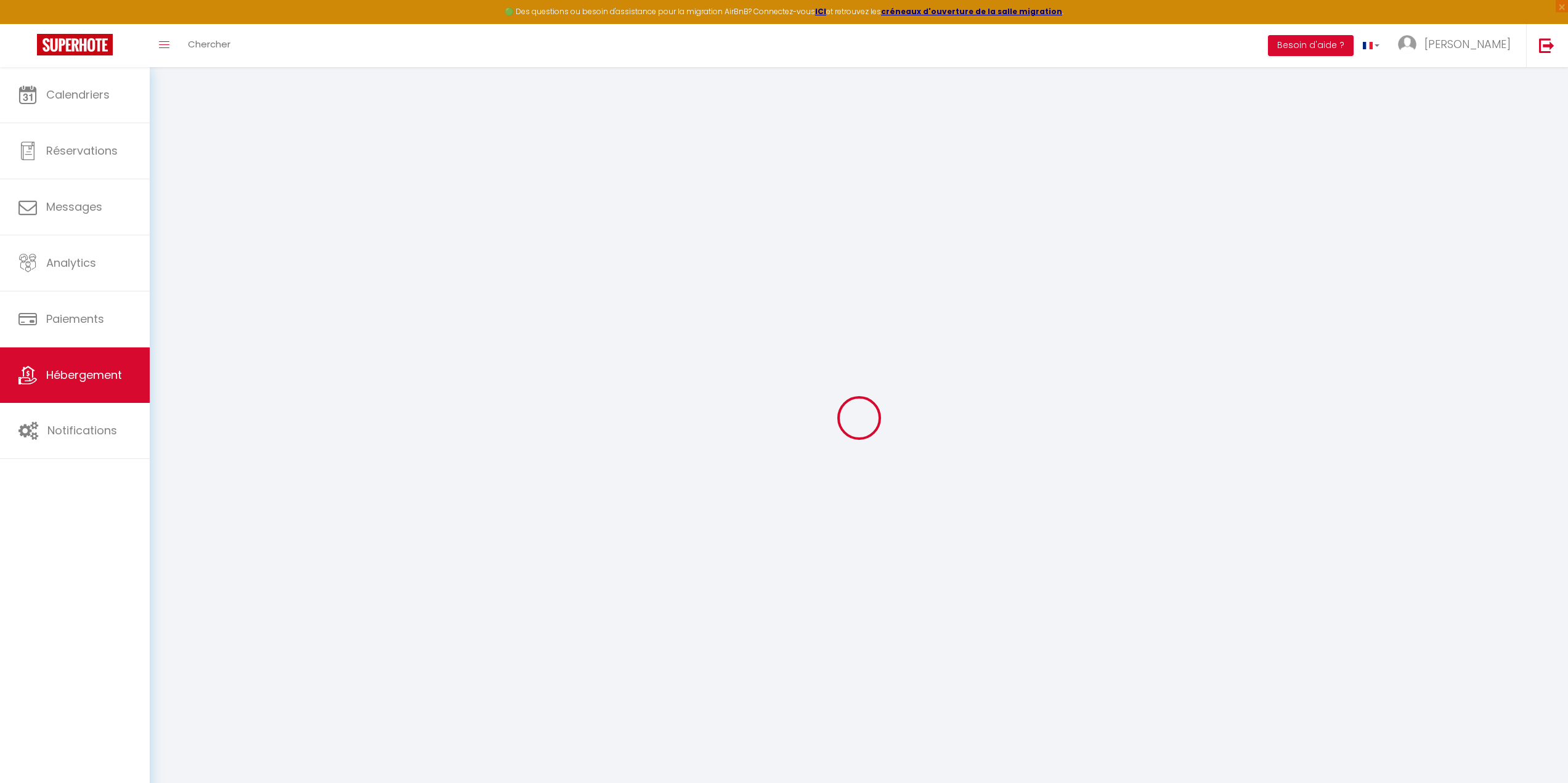
select select
checkbox input "false"
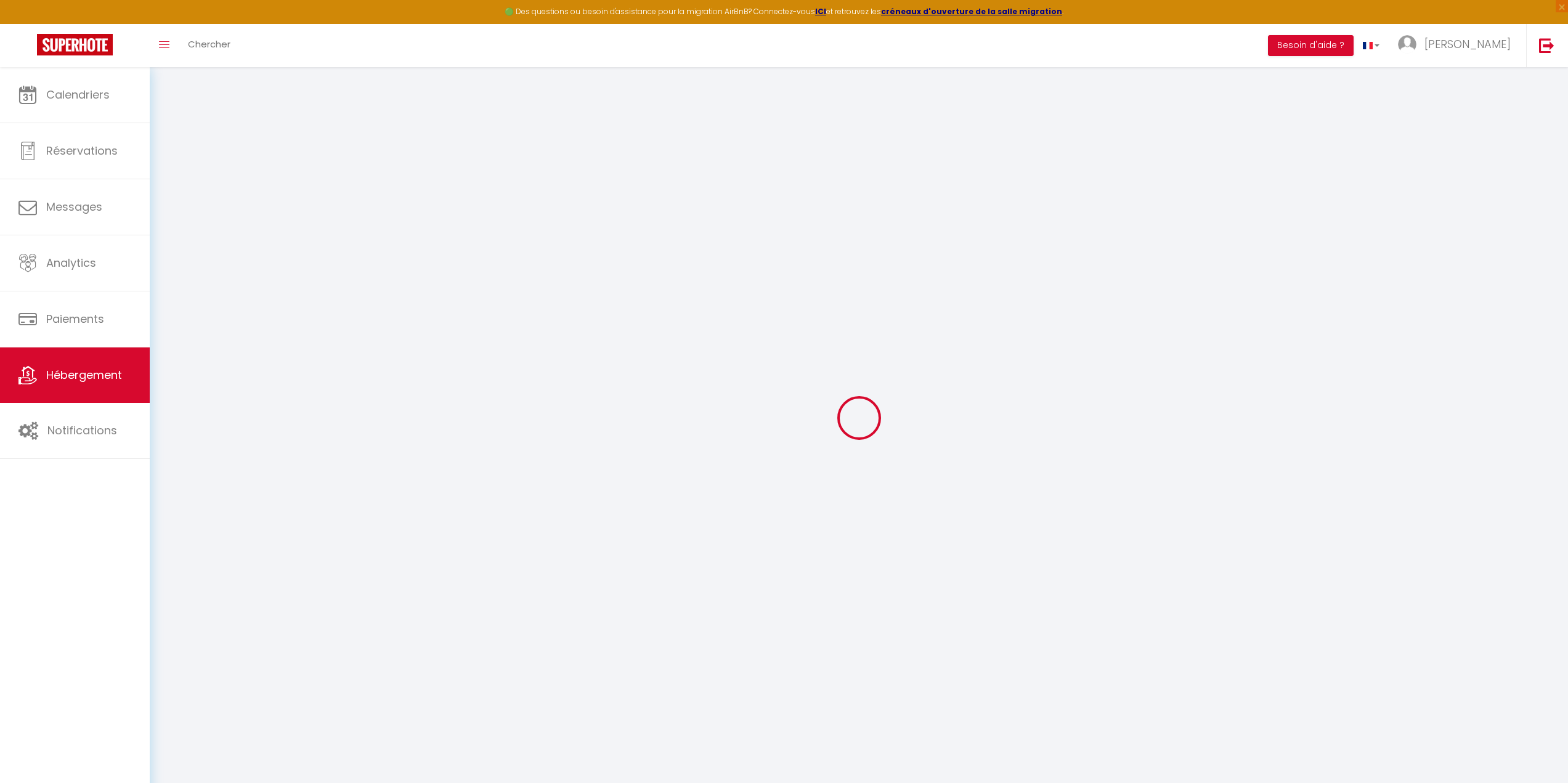
checkbox input "false"
select select
type input "[MEDICAL_DATA][GEOGRAPHIC_DATA][PERSON_NAME]"
type input "[PERSON_NAME]"
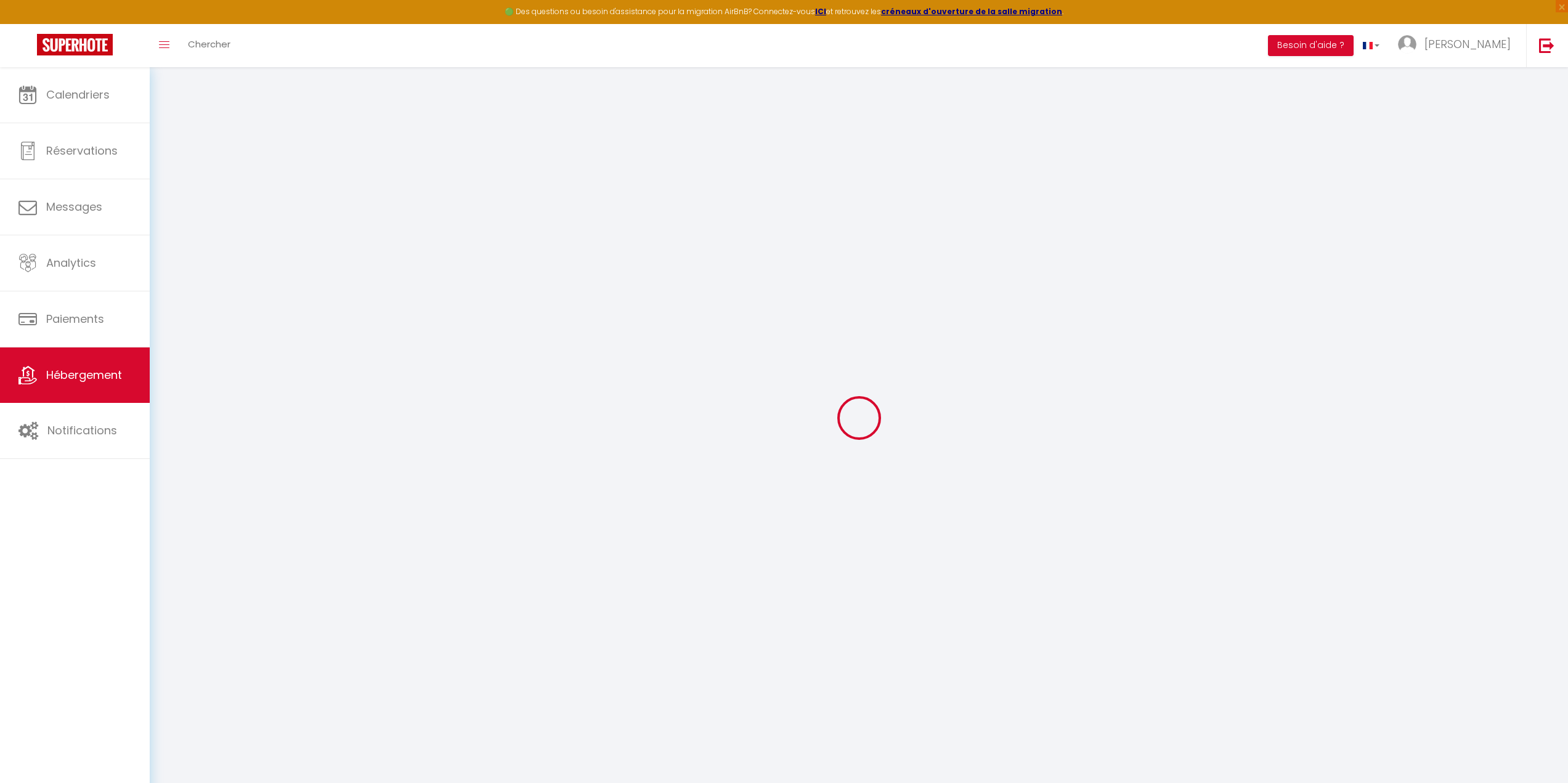
type input "Santerre"
select select "6"
select select "2"
type input "55"
type input "6"
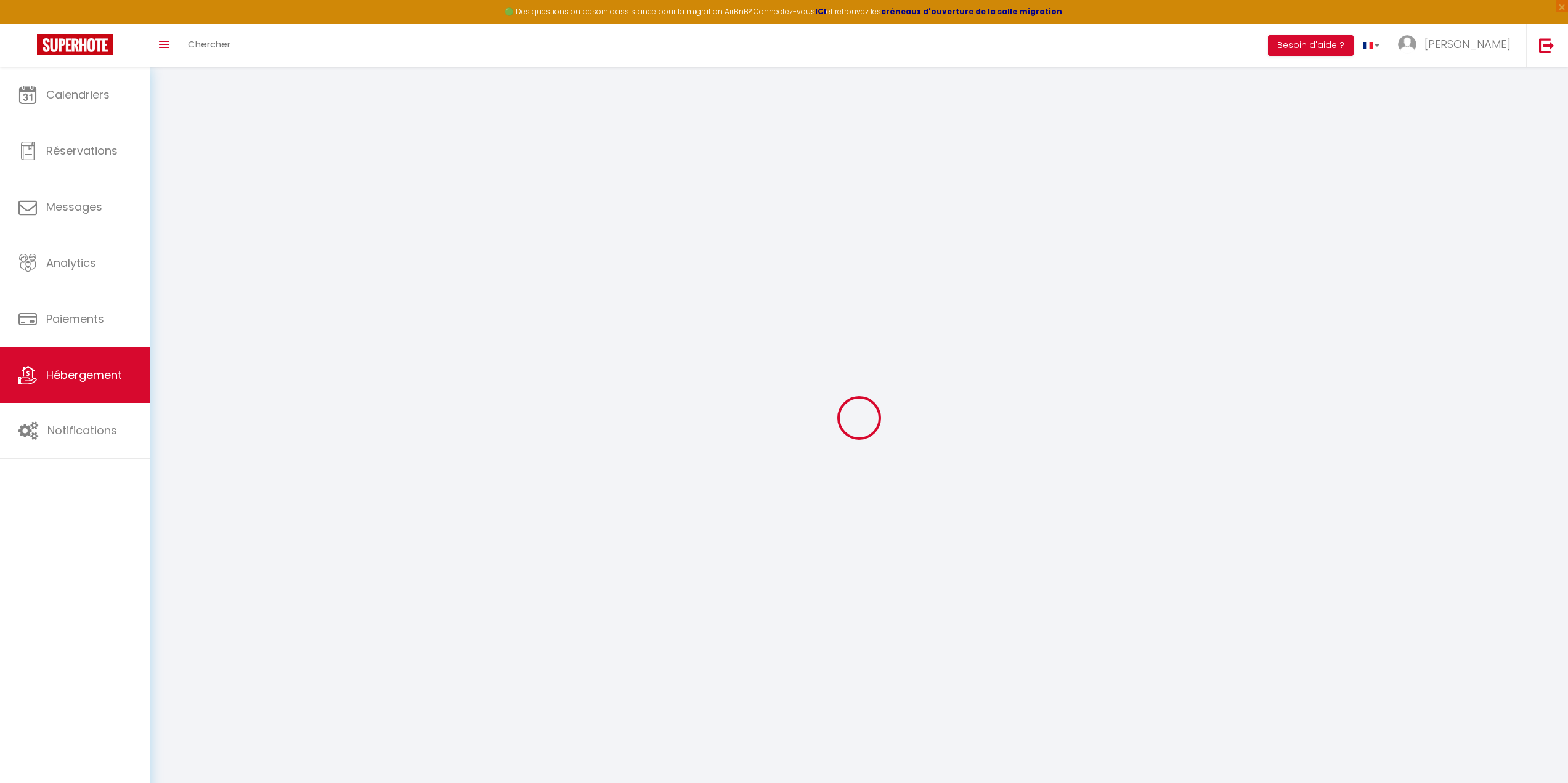
type input "32"
type input "5.50"
type input "4.40"
type input "300"
select select
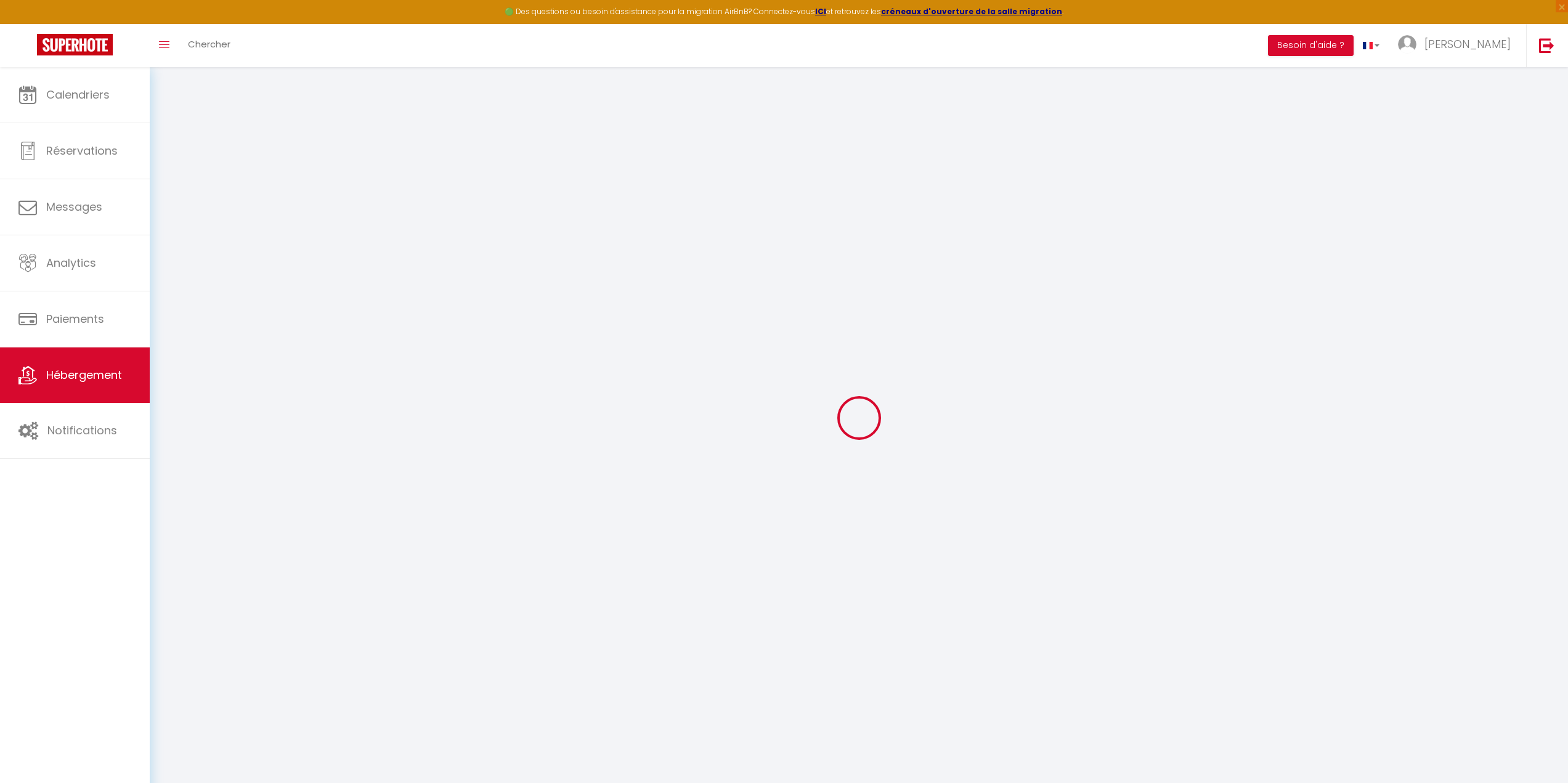
select select
type input "[STREET_ADDRESS][PERSON_NAME]"
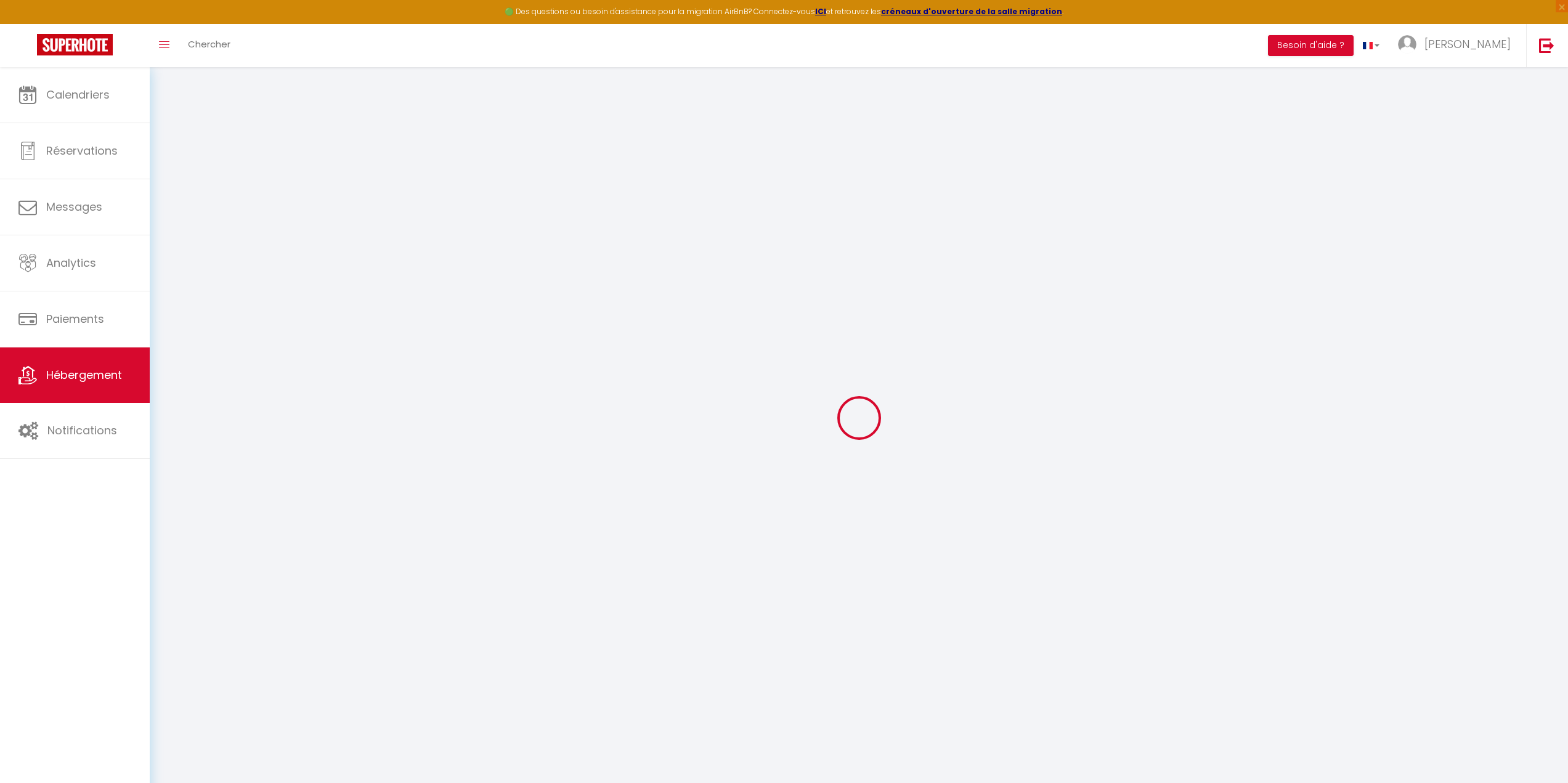
type input "28000"
type input "[GEOGRAPHIC_DATA]"
type input "[EMAIL_ADDRESS][DOMAIN_NAME]"
select select "13643"
checkbox input "true"
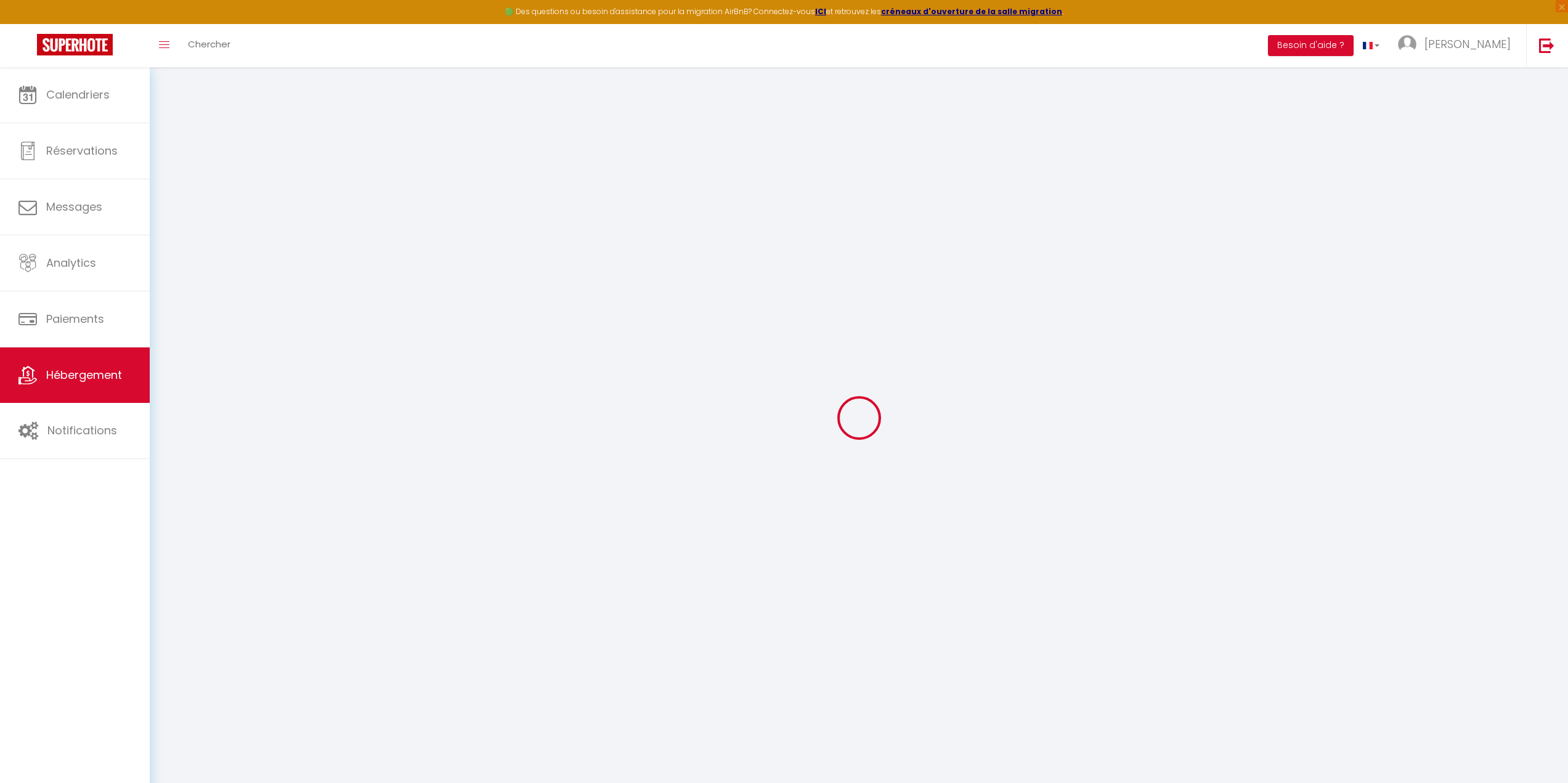
checkbox input "false"
radio input "true"
type input "100"
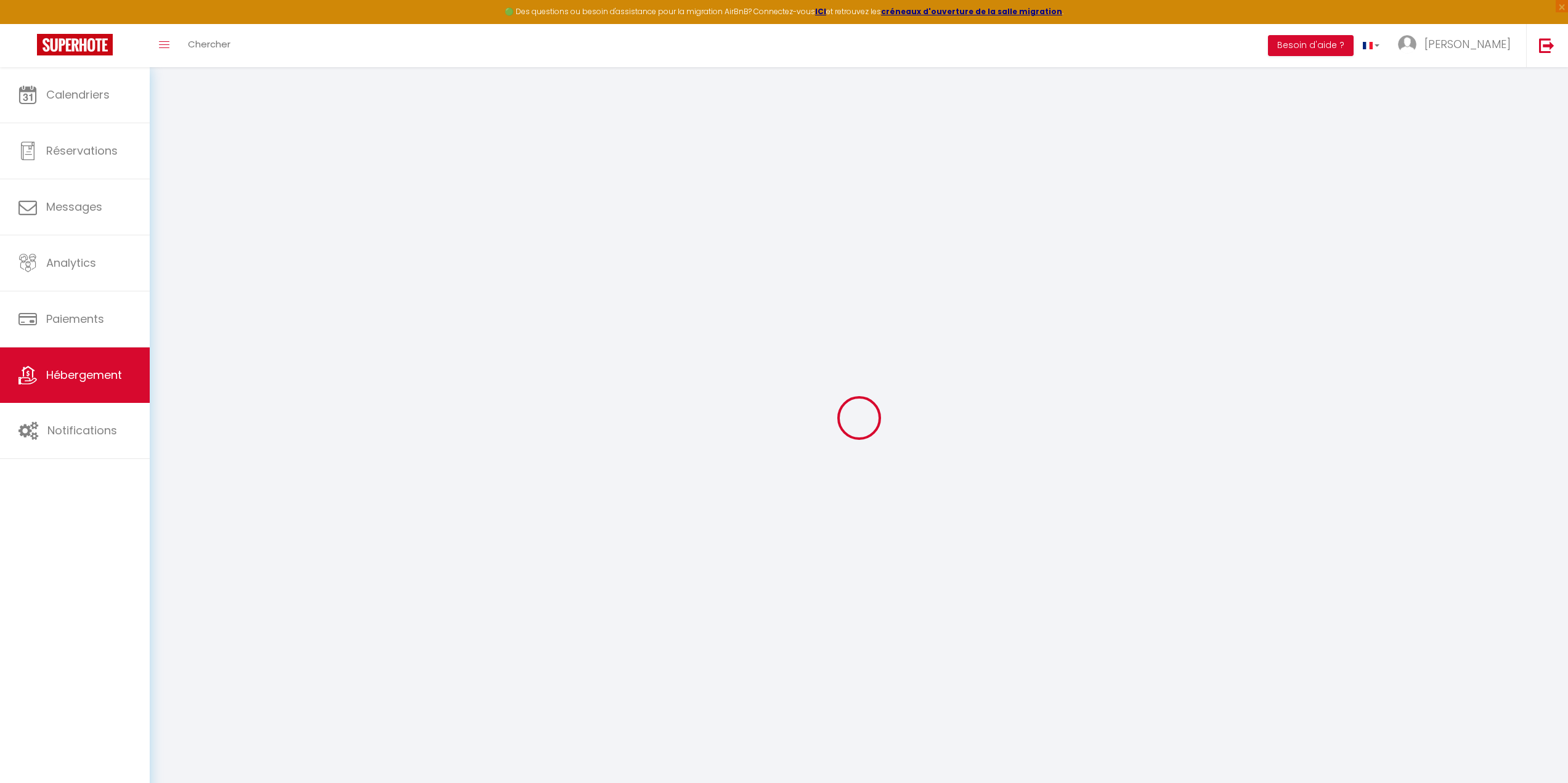
type input "0"
select select
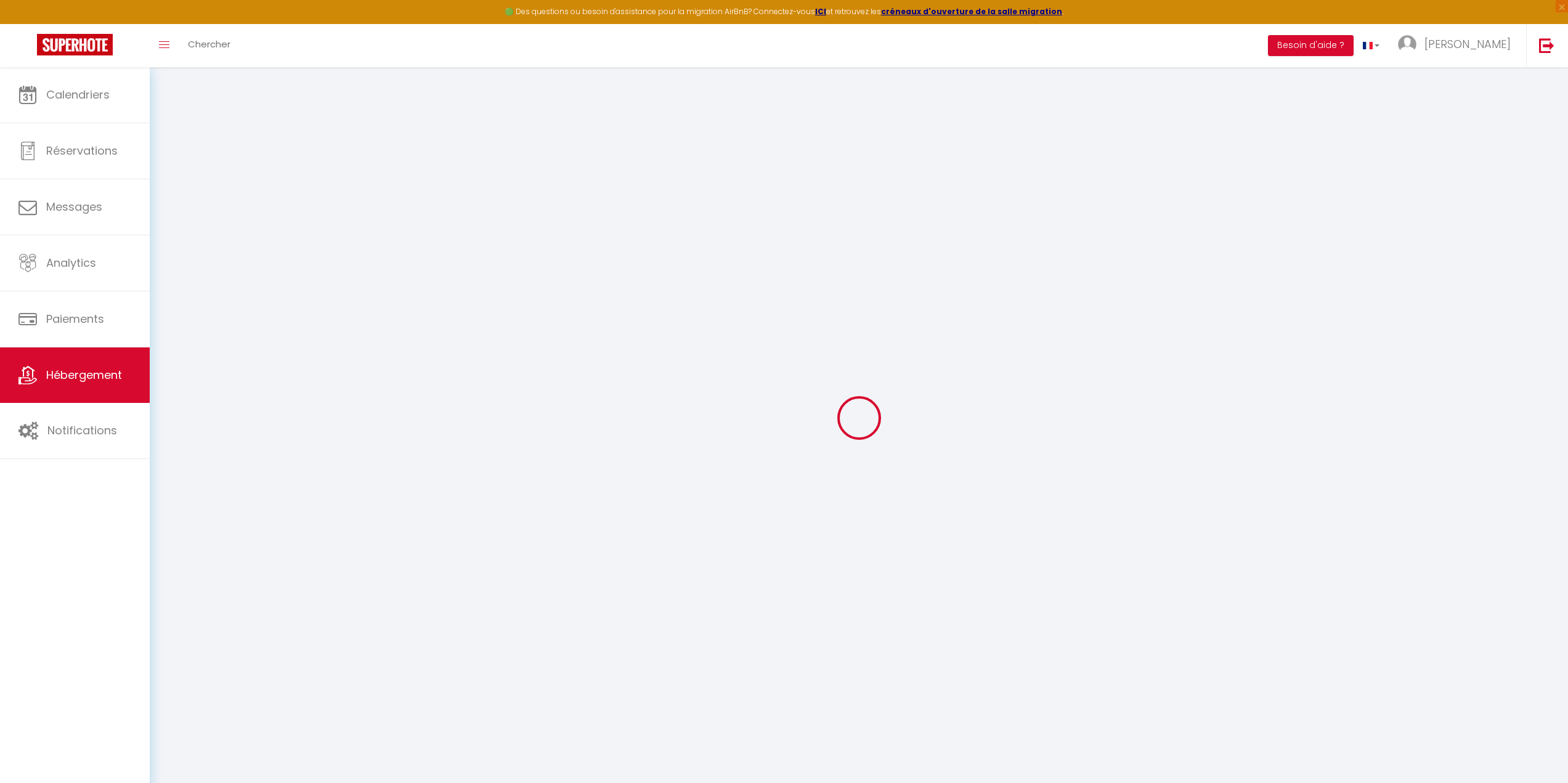
select select
checkbox input "true"
checkbox input "false"
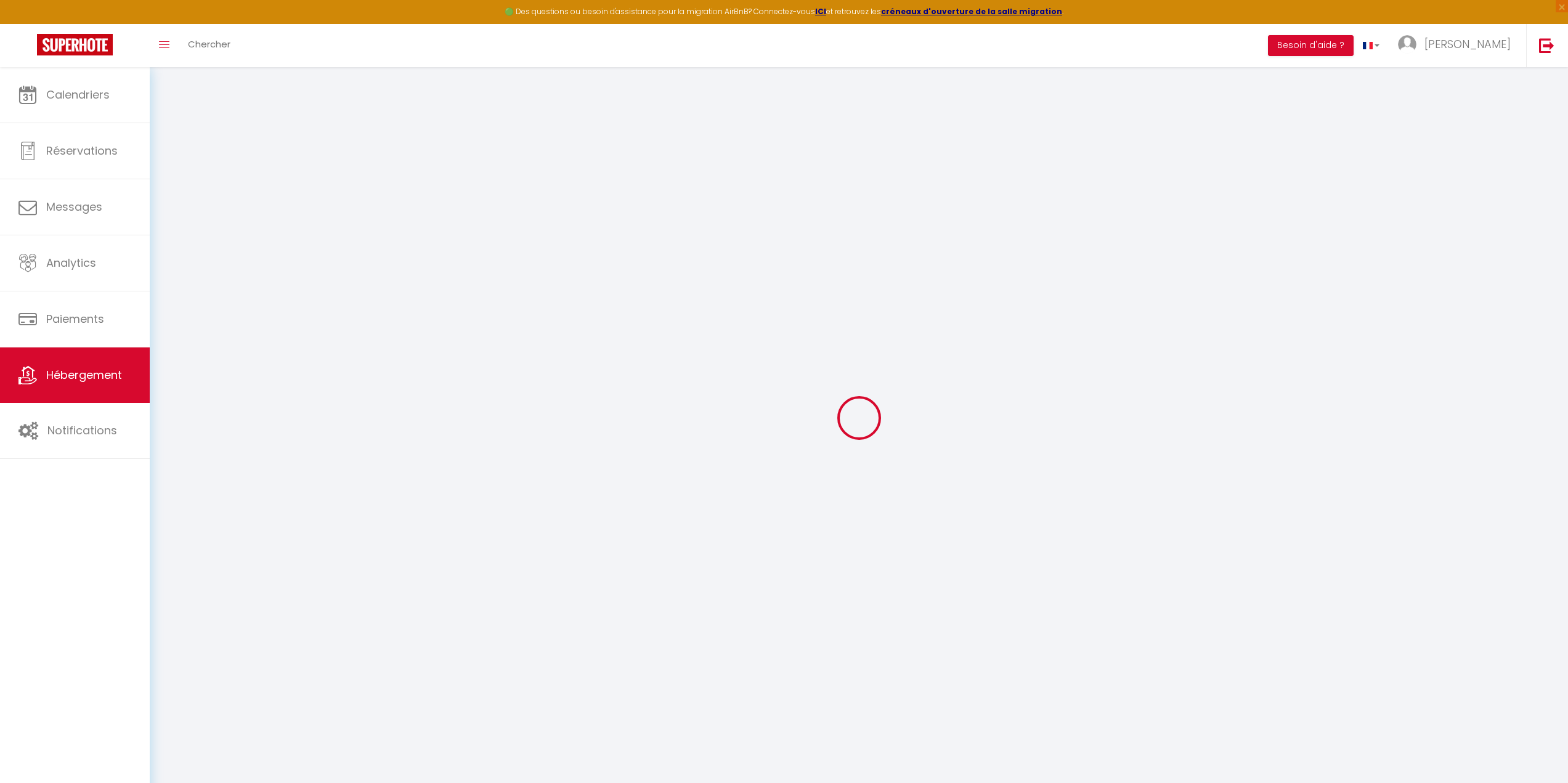
checkbox input "false"
select select
checkbox input "true"
checkbox input "false"
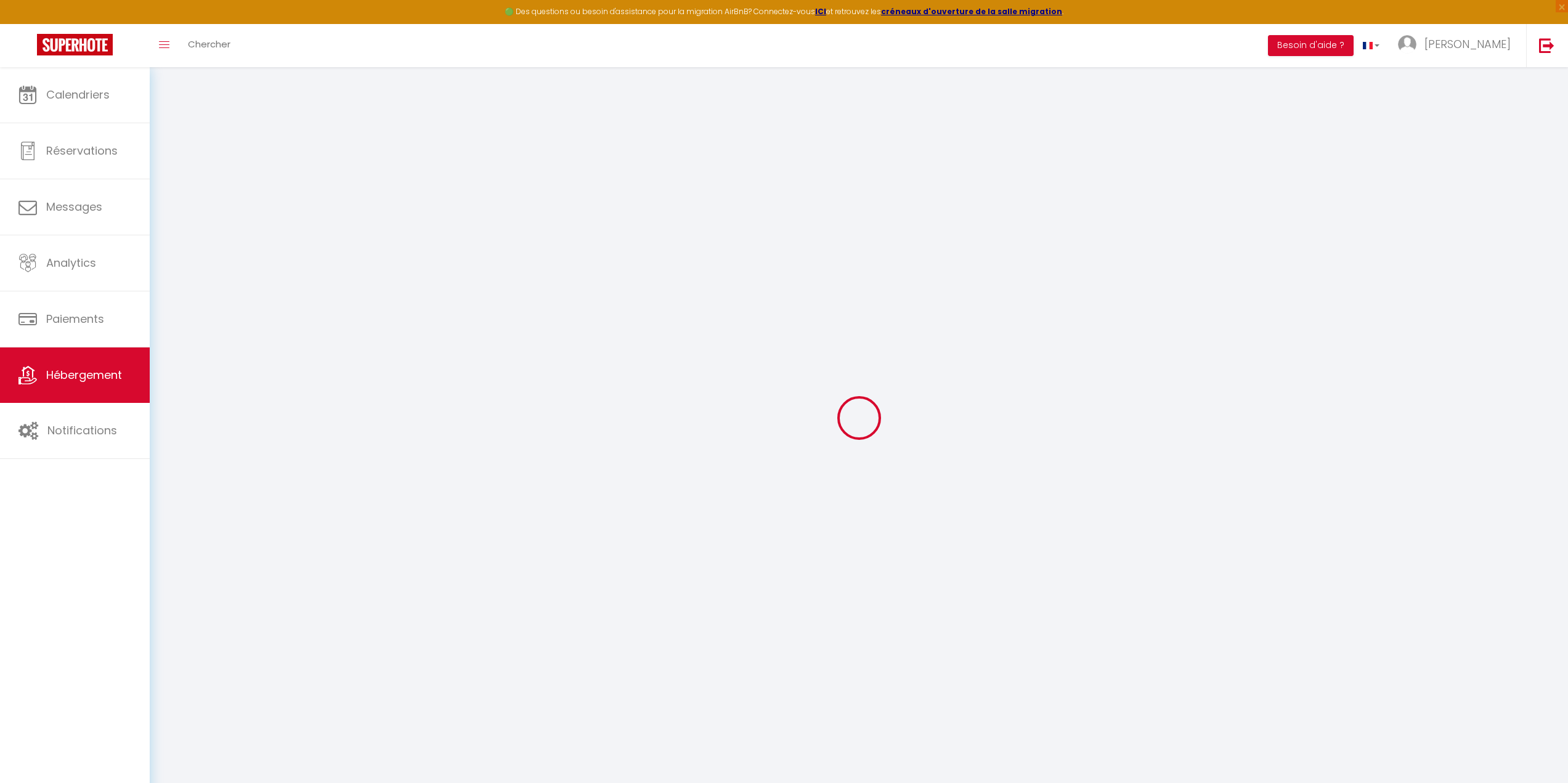
checkbox input "false"
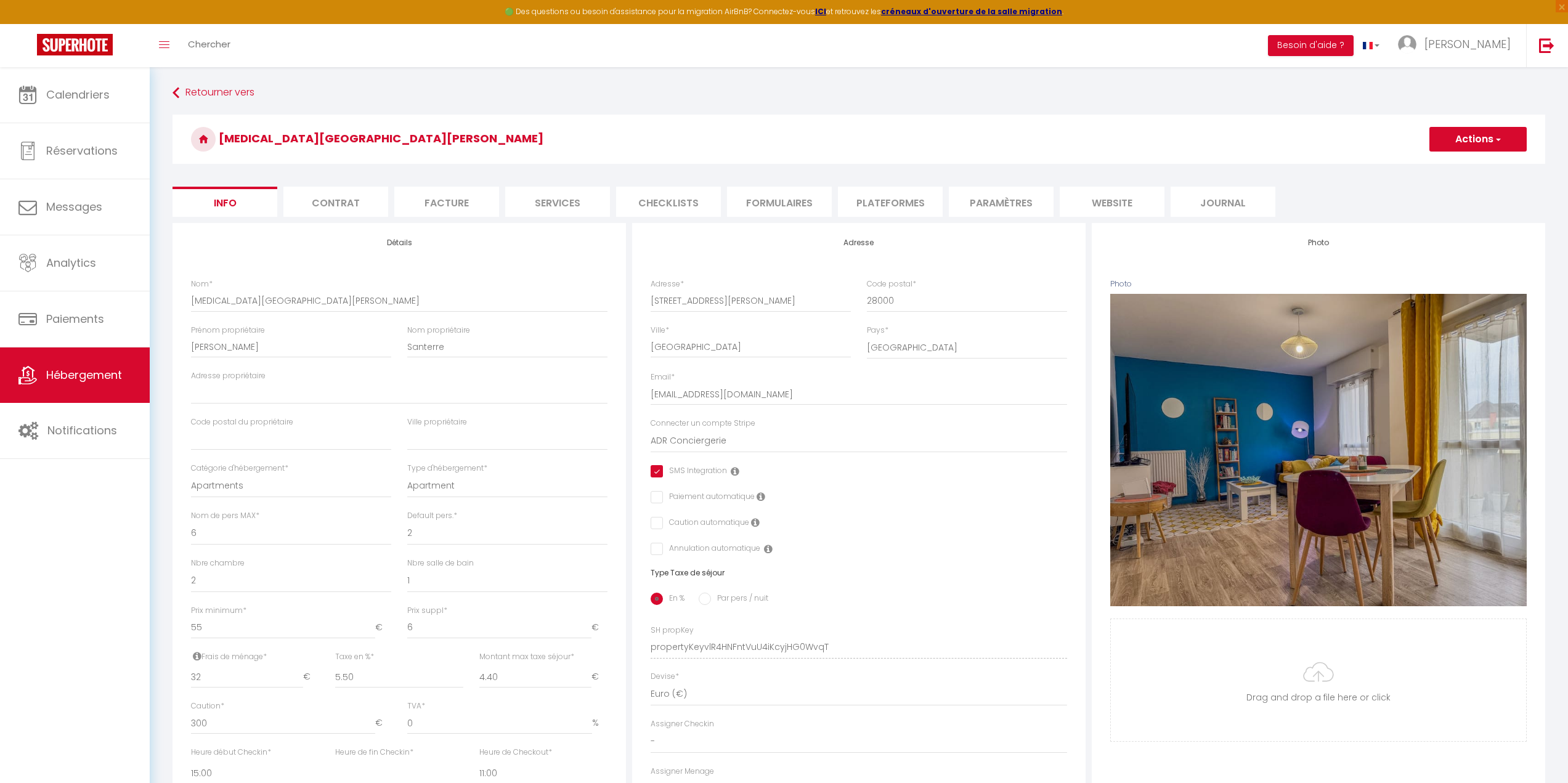
click at [877, 206] on li "Plateformes" at bounding box center [890, 201] width 105 height 30
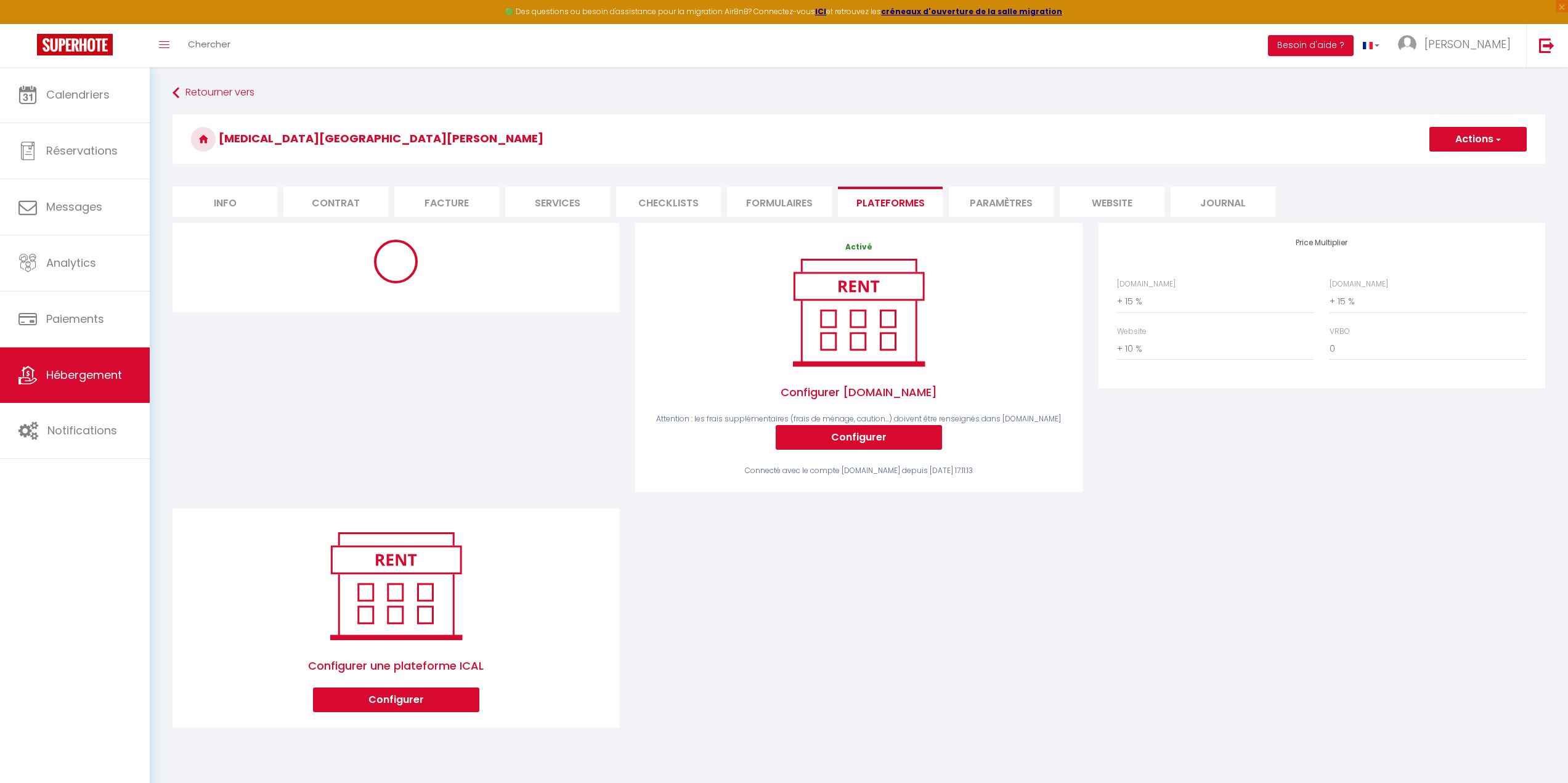
select select
checkbox input "true"
checkbox input "false"
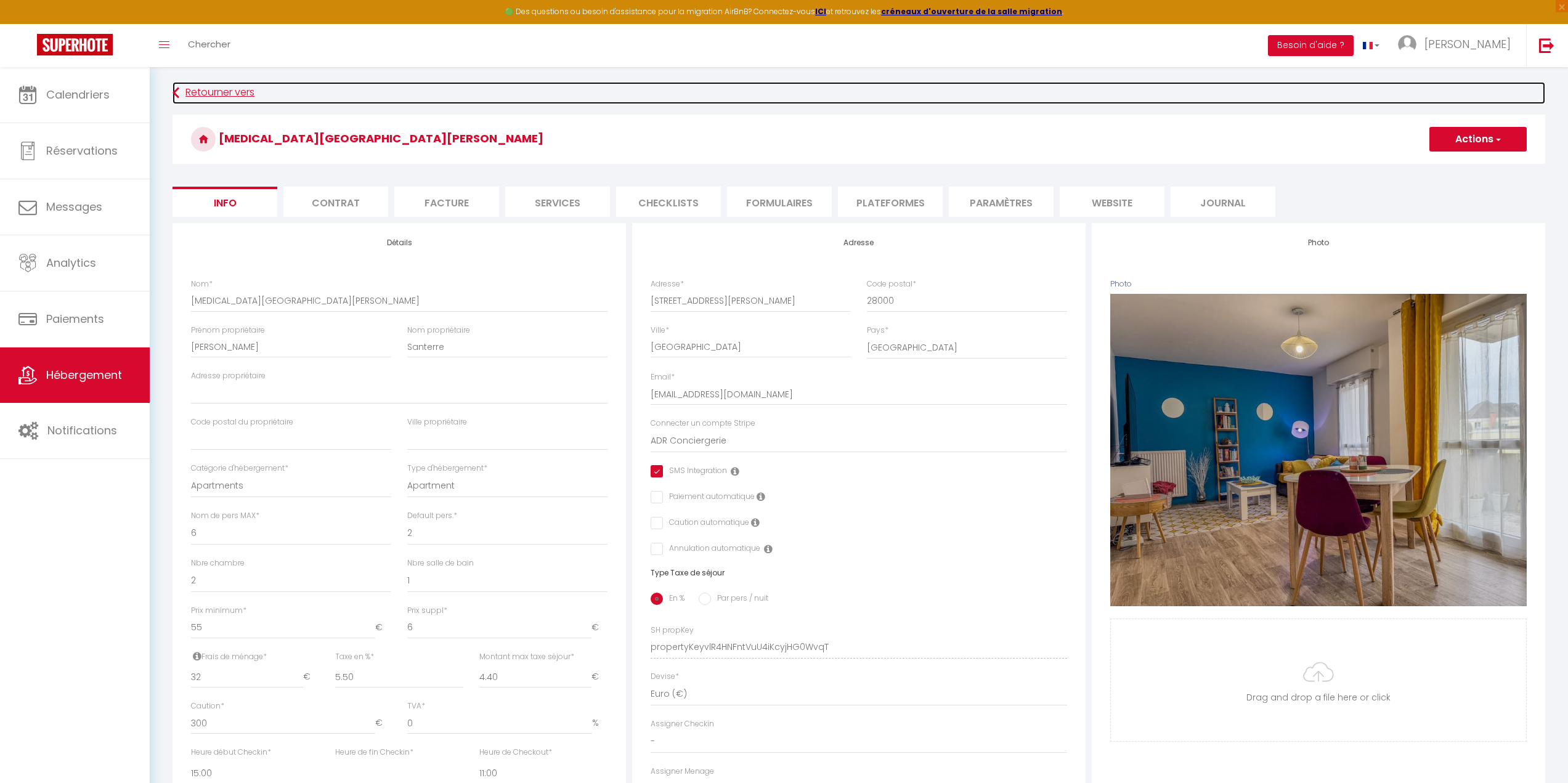
click at [207, 94] on link "Retourner vers" at bounding box center [859, 93] width 1372 height 22
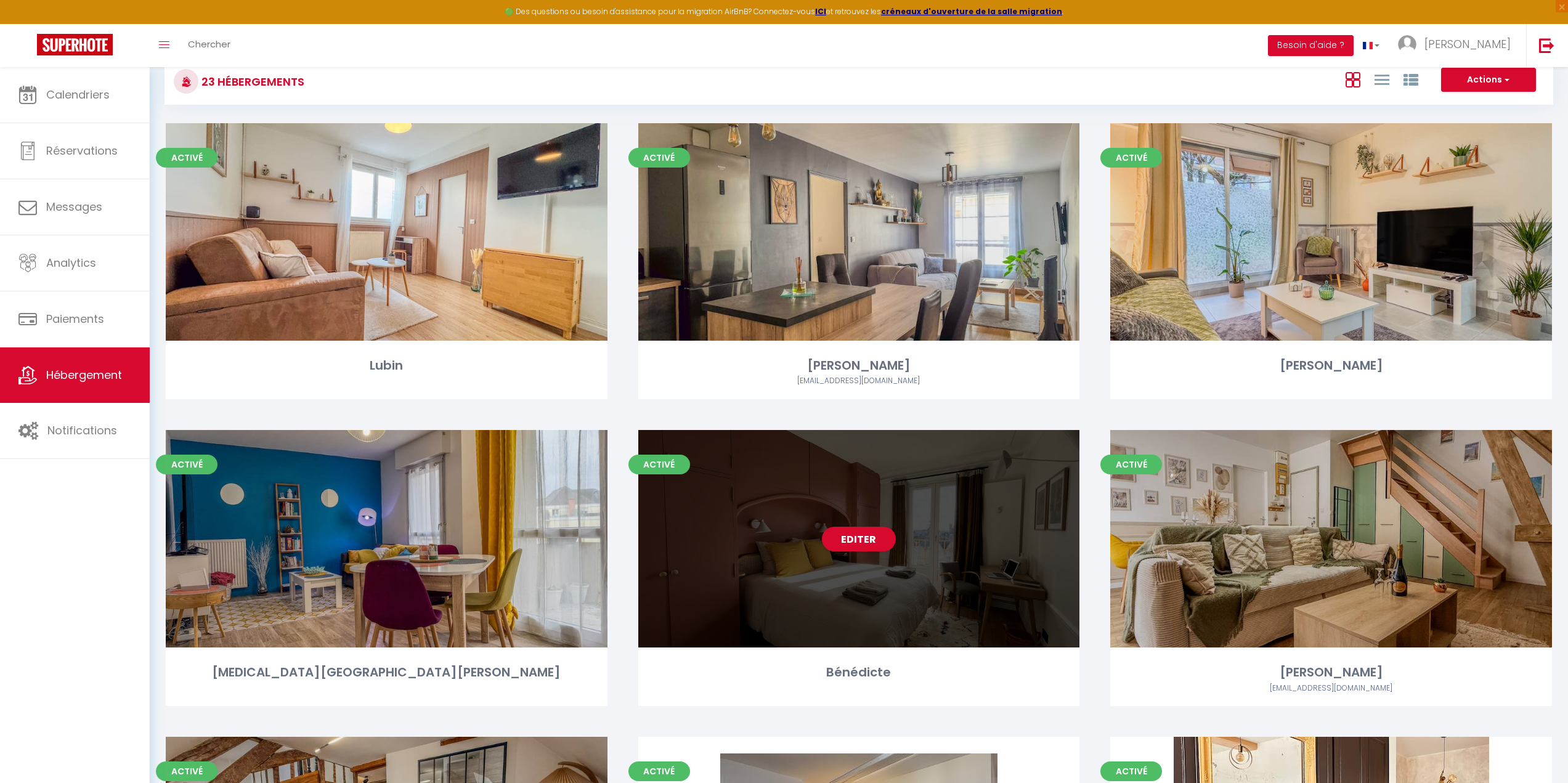
scroll to position [308, 0]
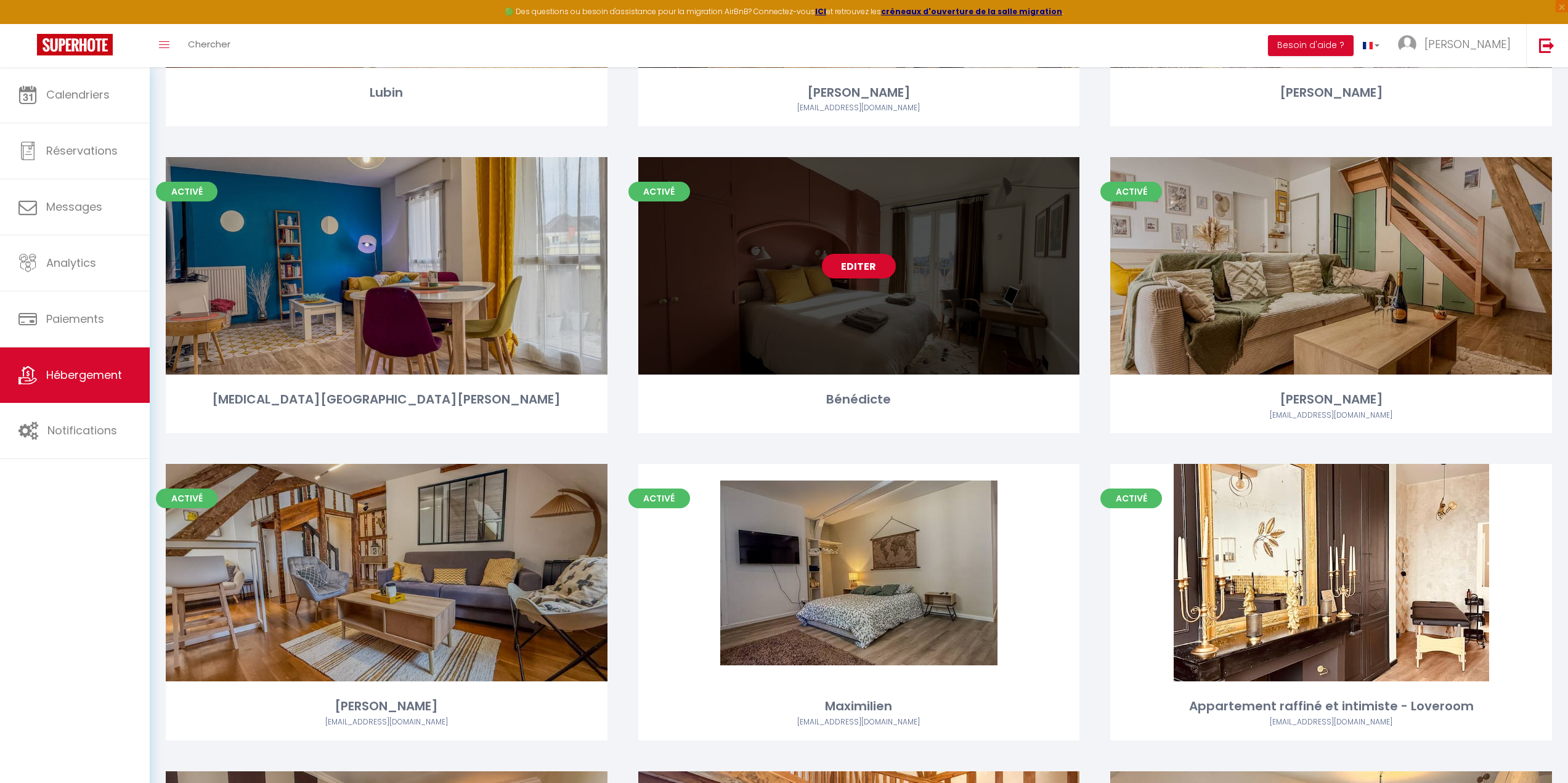
click at [825, 313] on div "Editer" at bounding box center [859, 266] width 442 height 217
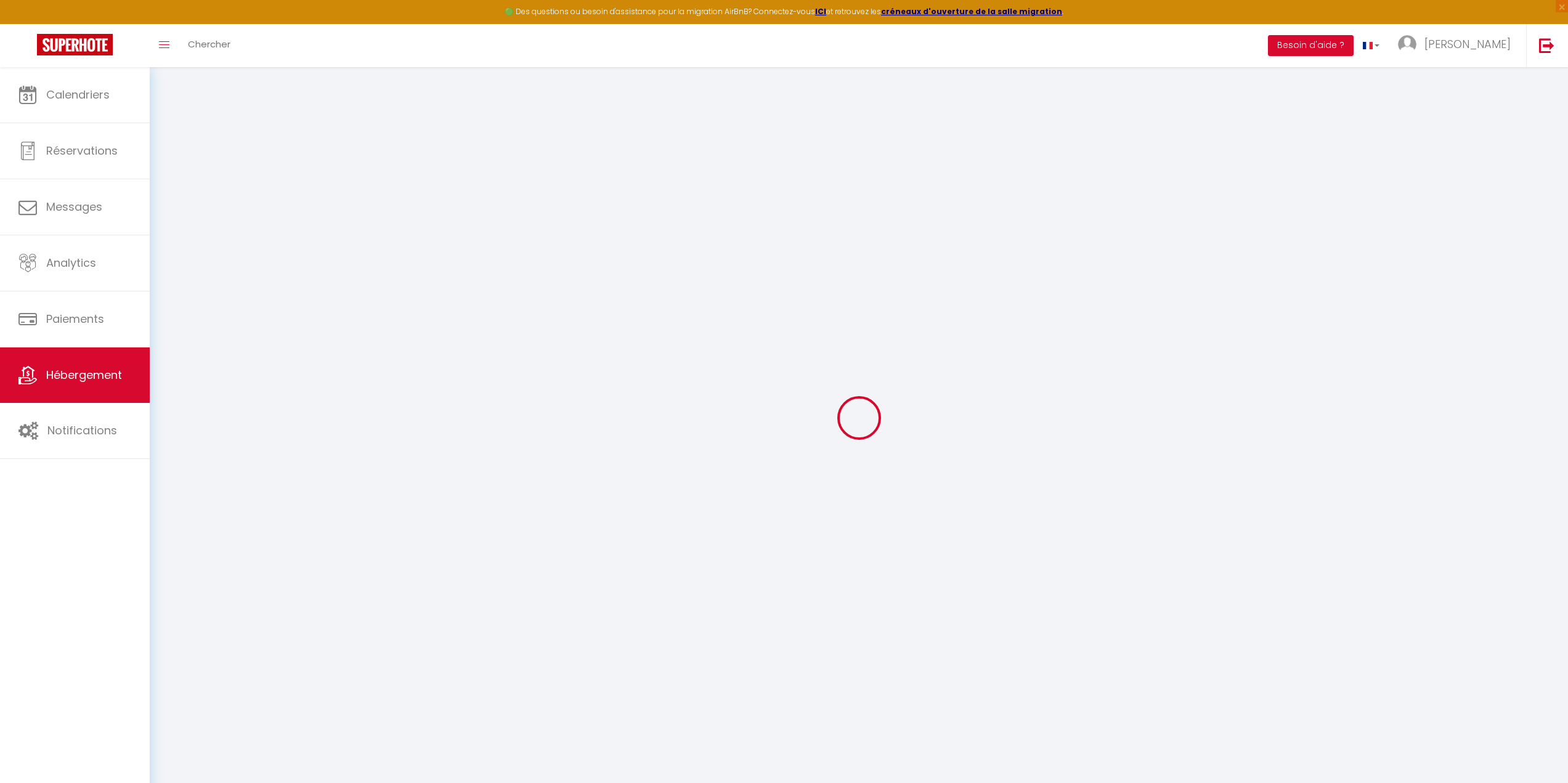
checkbox input "true"
checkbox input "false"
checkbox input "true"
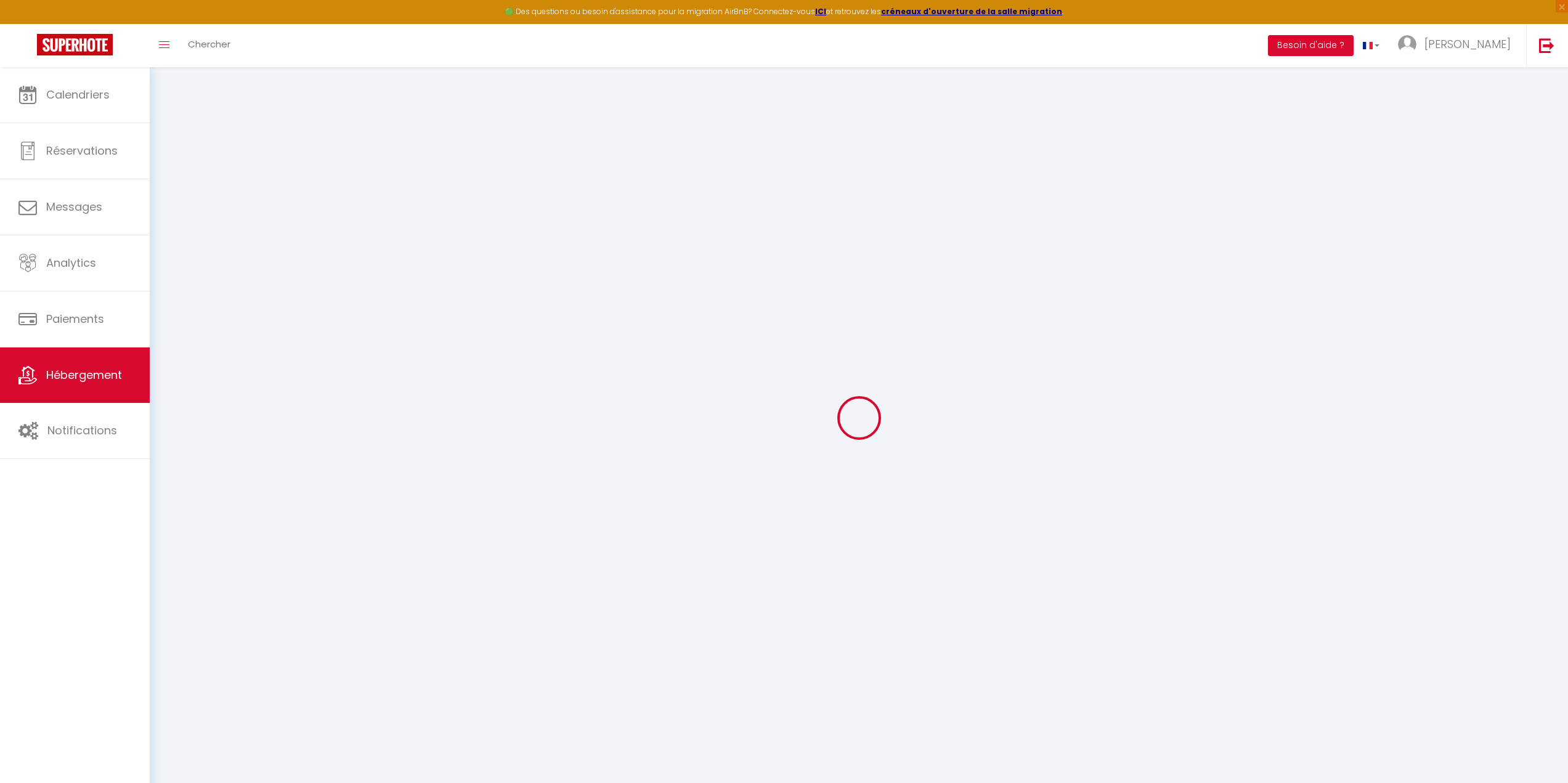
checkbox input "false"
select select "15:00"
select select
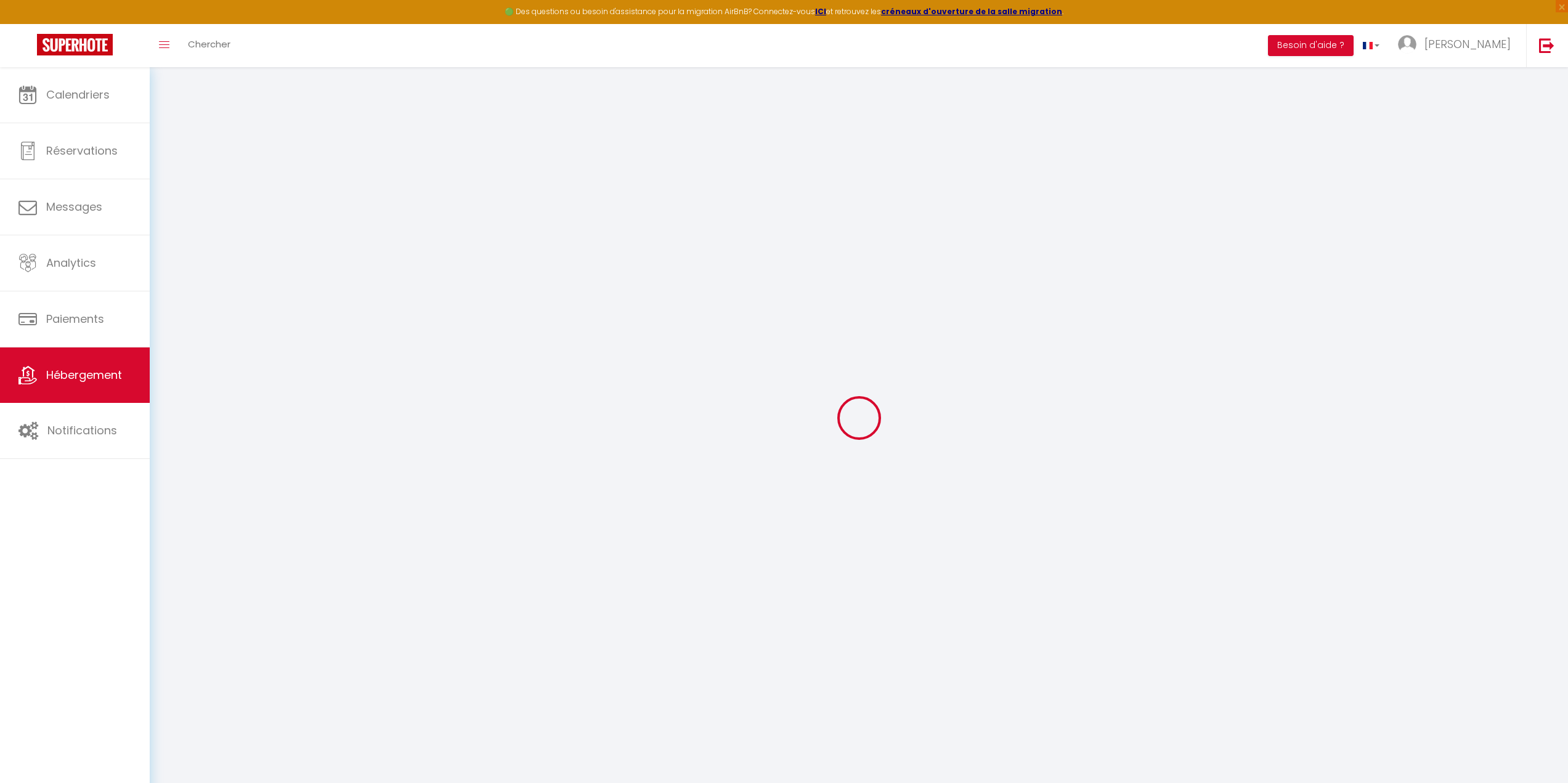
select select "11:00"
select select "30"
select select "120"
select select
checkbox input "true"
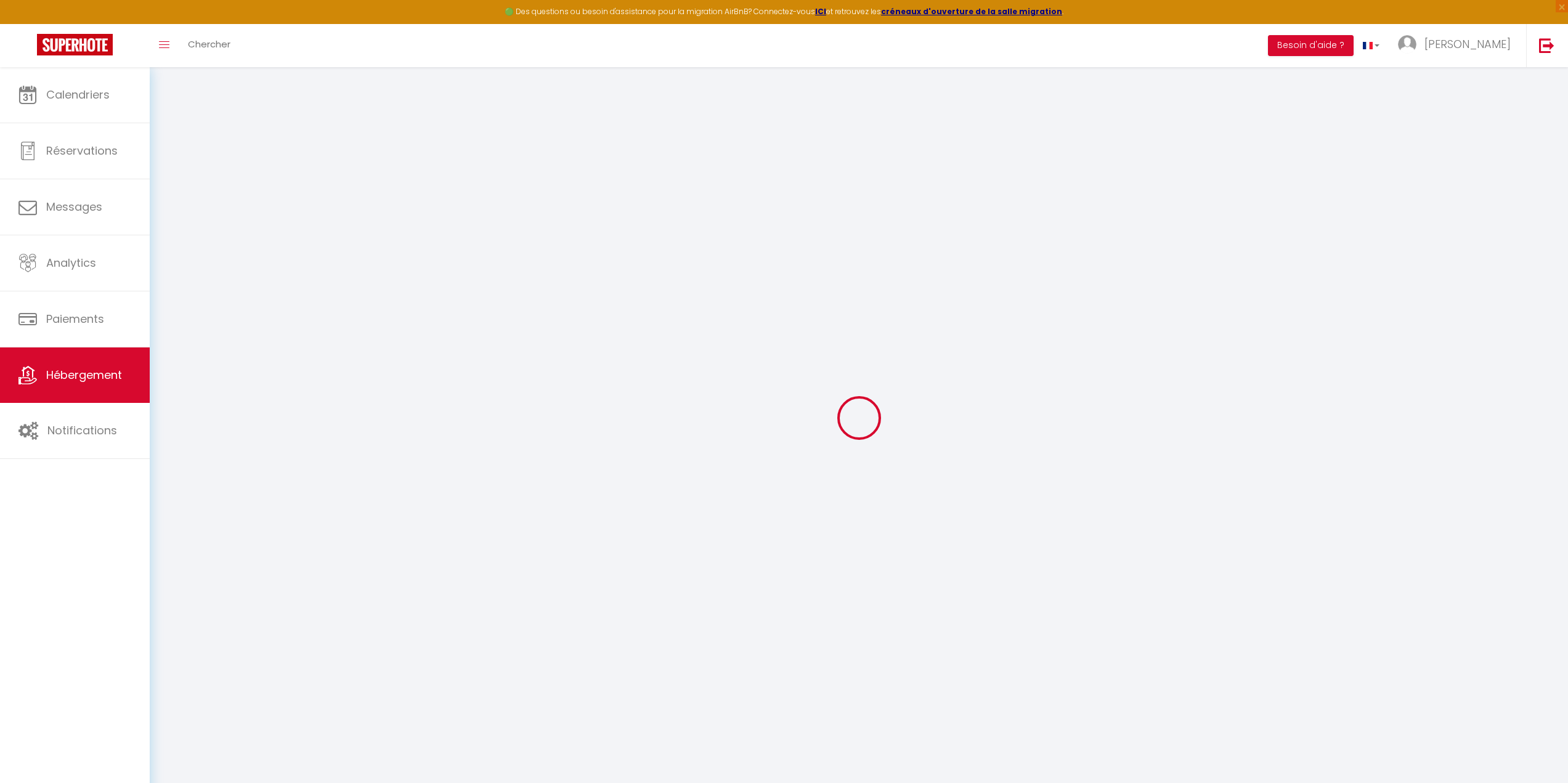
checkbox input "false"
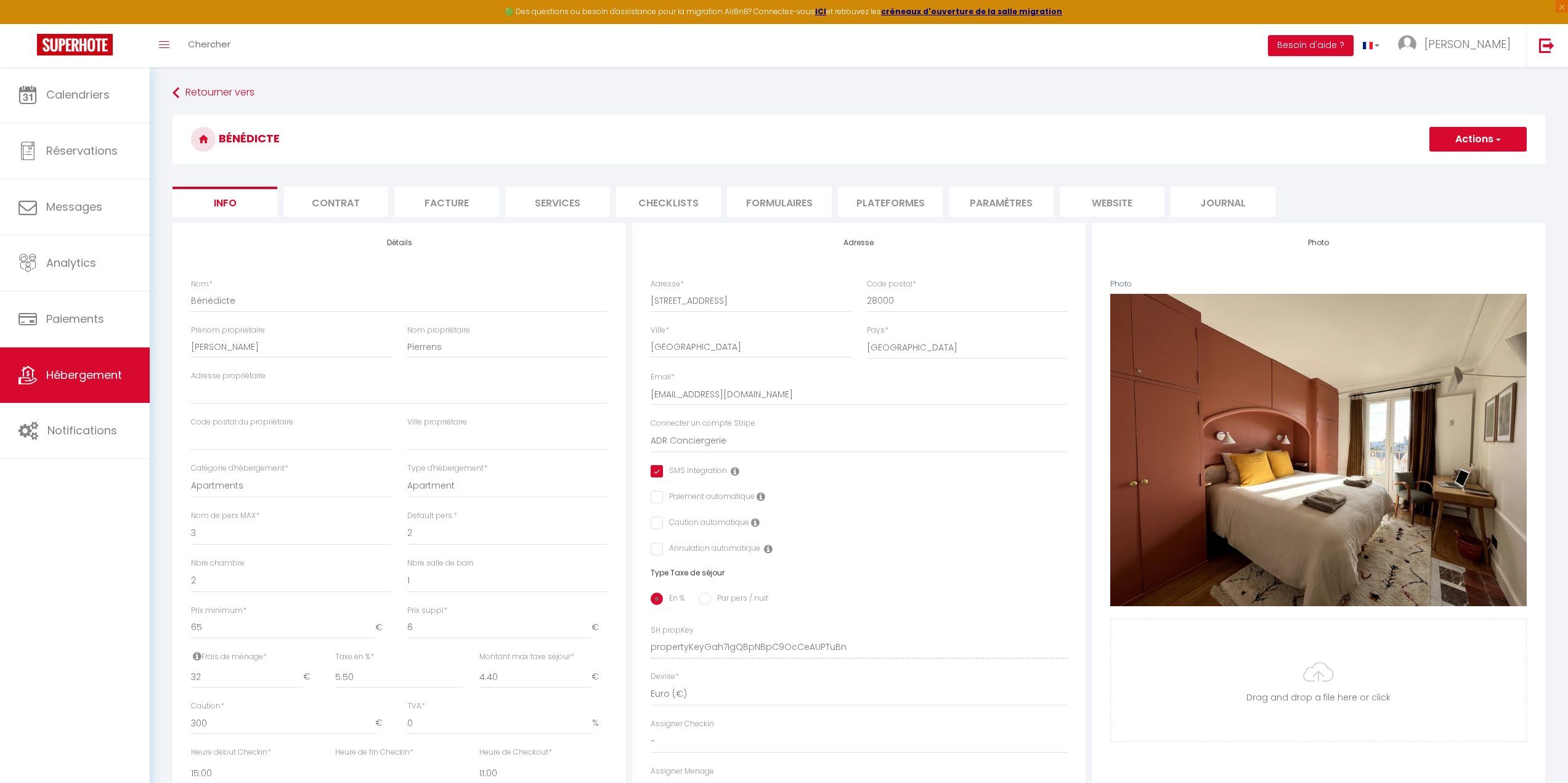
click at [879, 201] on li "Plateformes" at bounding box center [890, 201] width 105 height 30
select select
checkbox input "true"
checkbox input "false"
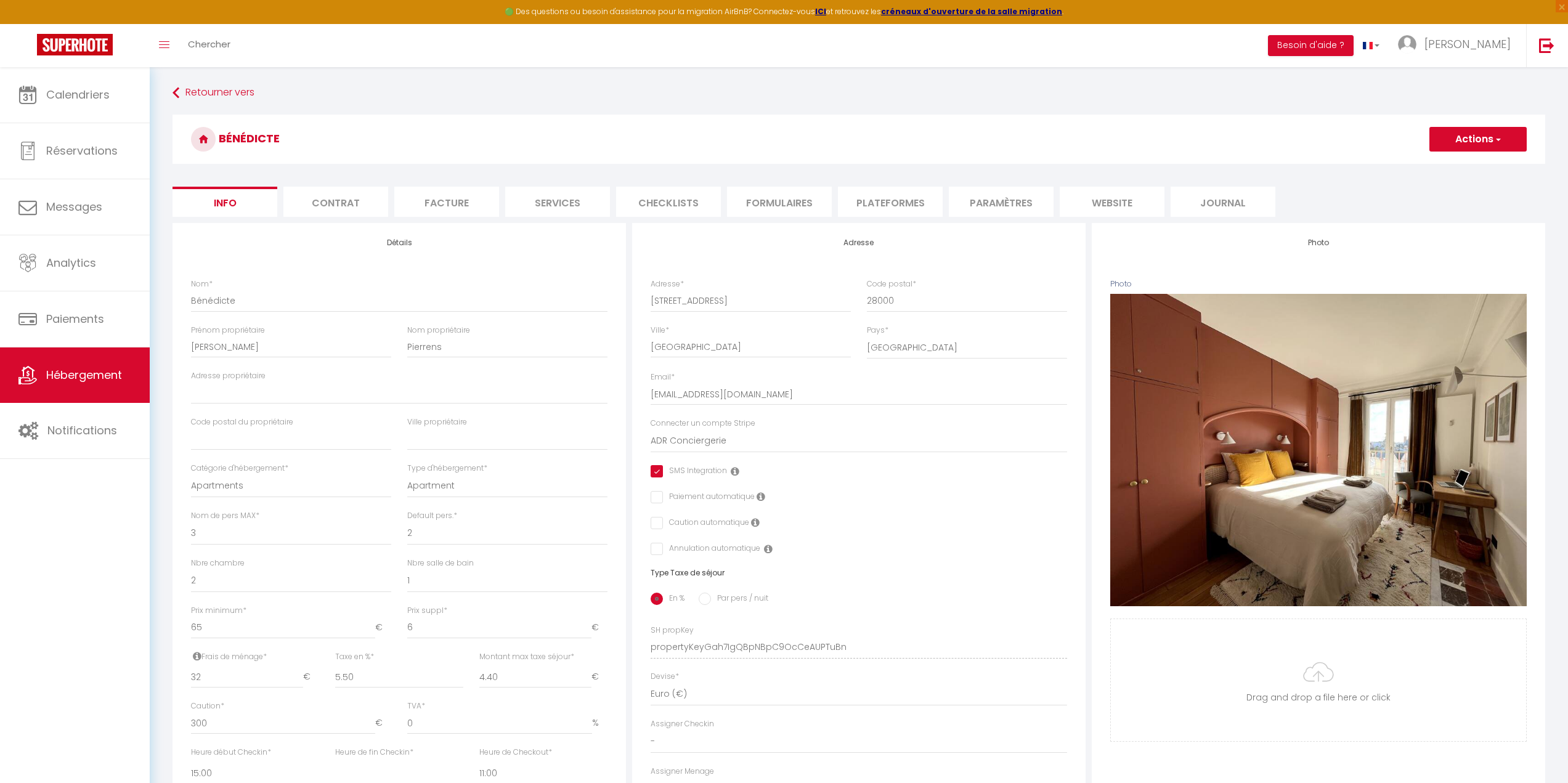
checkbox input "false"
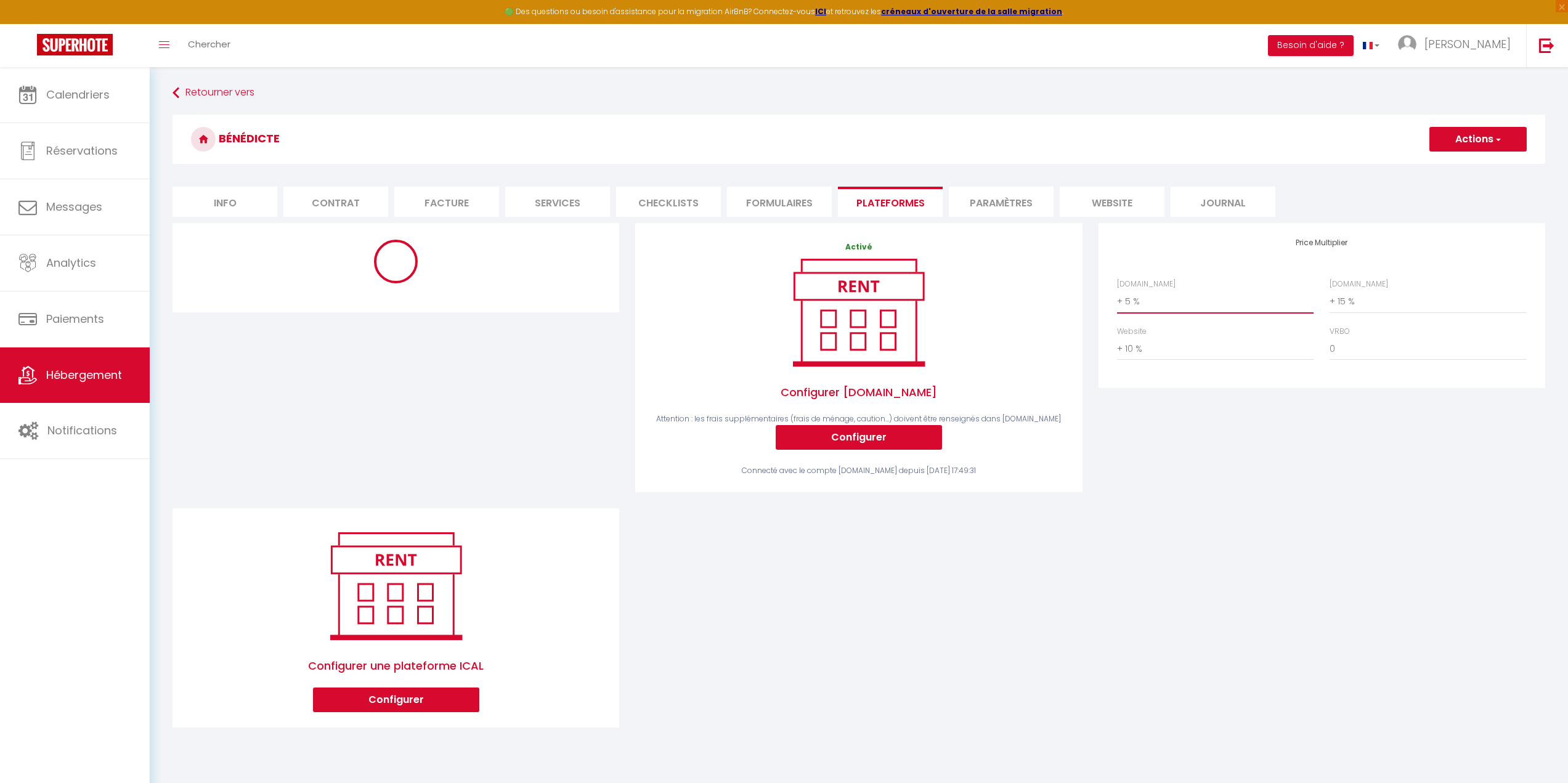
click at [1122, 300] on select "0 + 1 % + 2 % + 3 % + 4 % + 5 % + 6 % + 7 % + 8 % + 9 %" at bounding box center [1215, 301] width 196 height 24
select select "+ 15 %"
click at [1117, 289] on select "0 + 1 % + 2 % + 3 % + 4 % + 5 % + 6 % + 7 % + 8 % + 9 %" at bounding box center [1215, 301] width 196 height 24
select select
checkbox input "true"
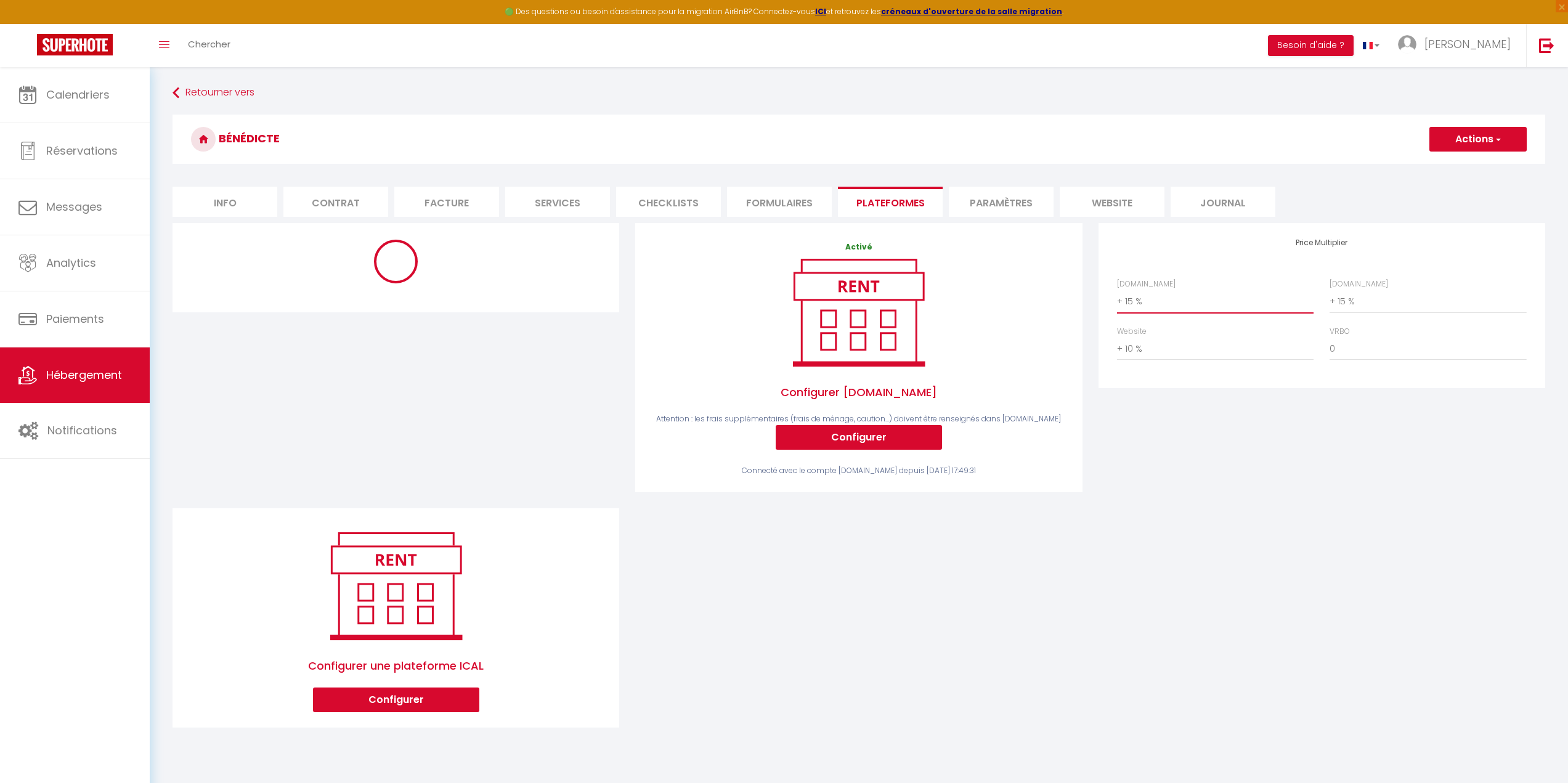
checkbox input "false"
click at [1462, 132] on button "Actions" at bounding box center [1477, 139] width 97 height 25
click at [1464, 166] on link "Enregistrer" at bounding box center [1476, 166] width 97 height 16
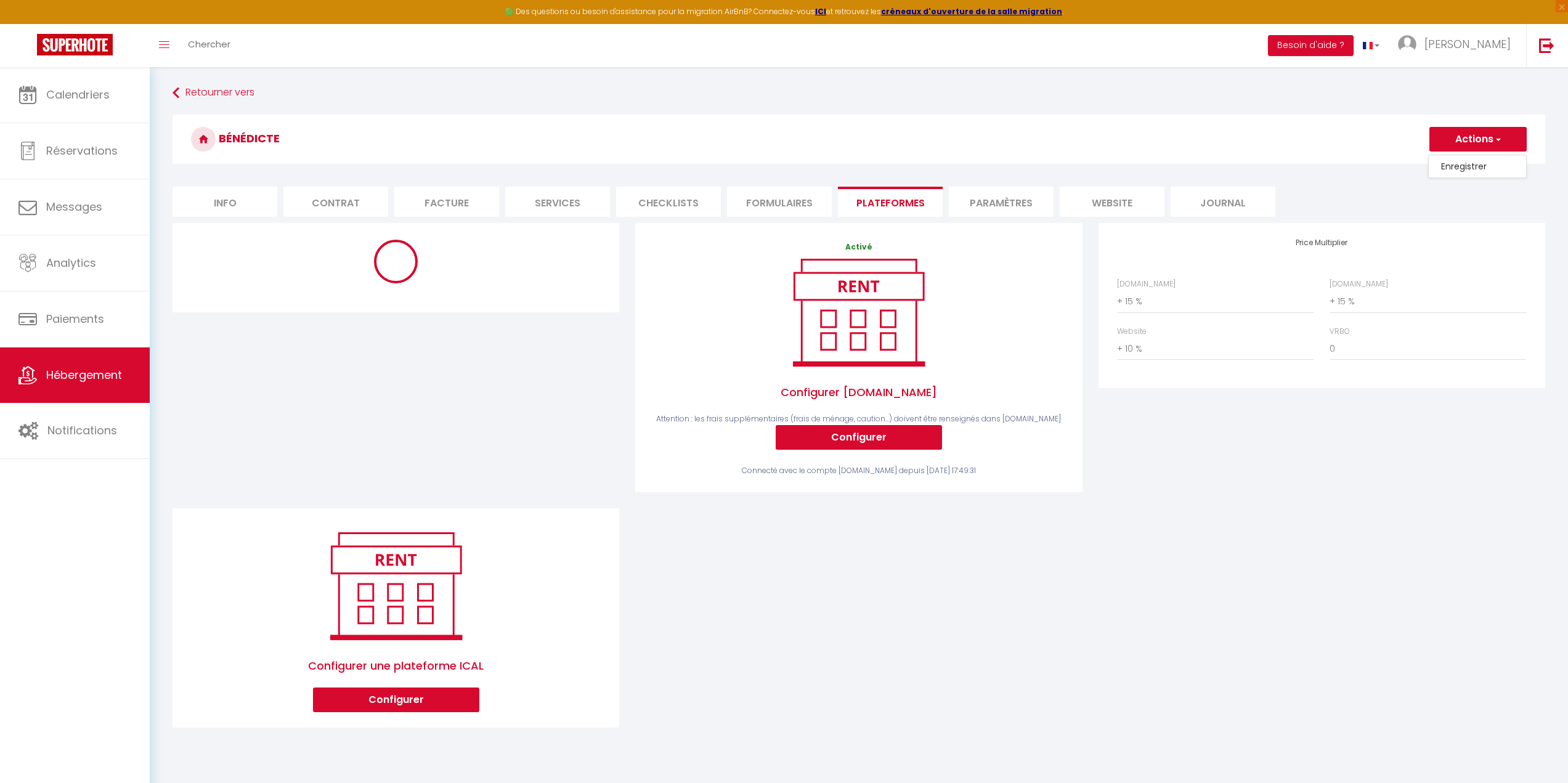
select select
checkbox input "true"
checkbox input "false"
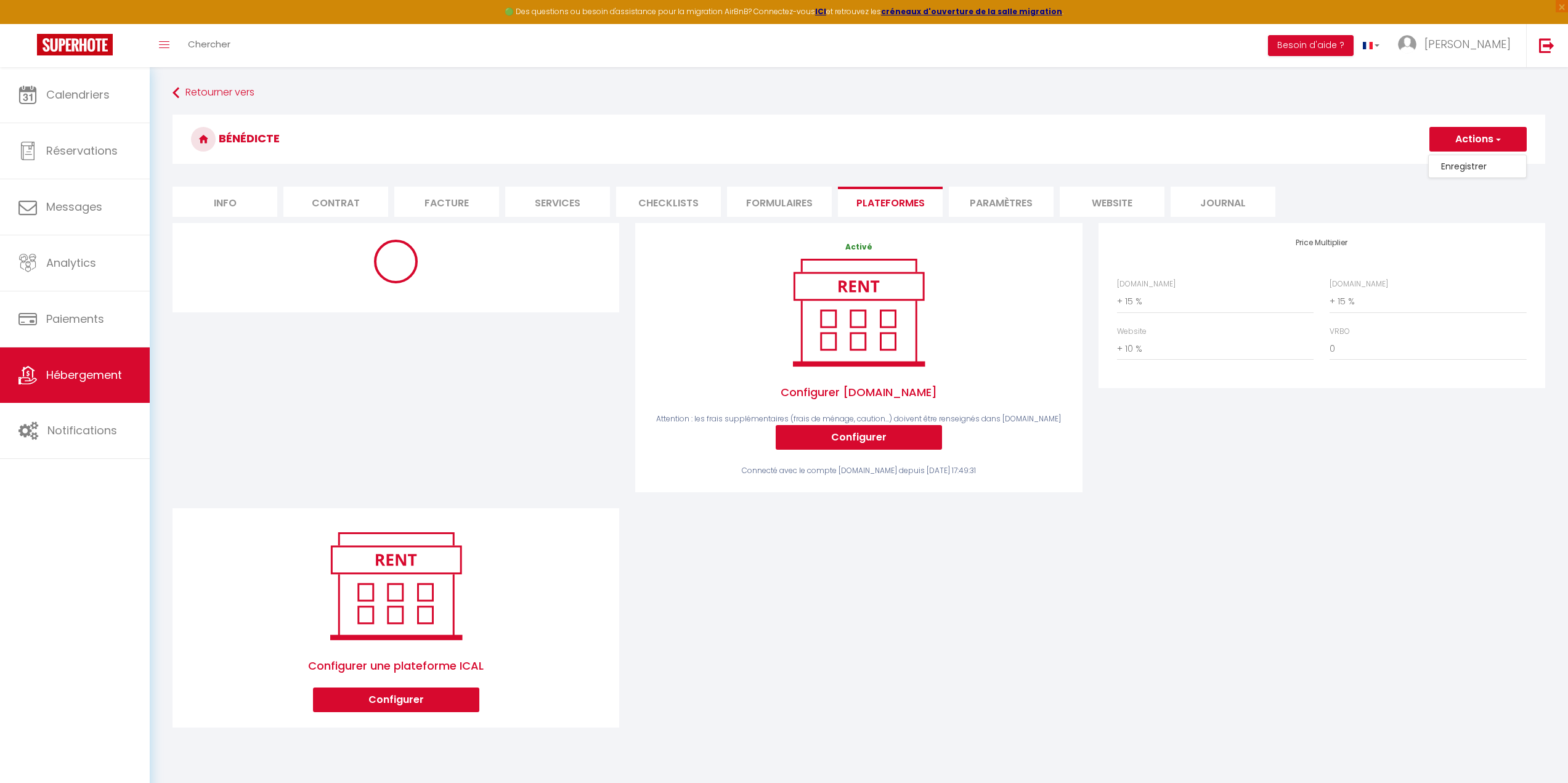
select select
checkbox input "true"
checkbox input "false"
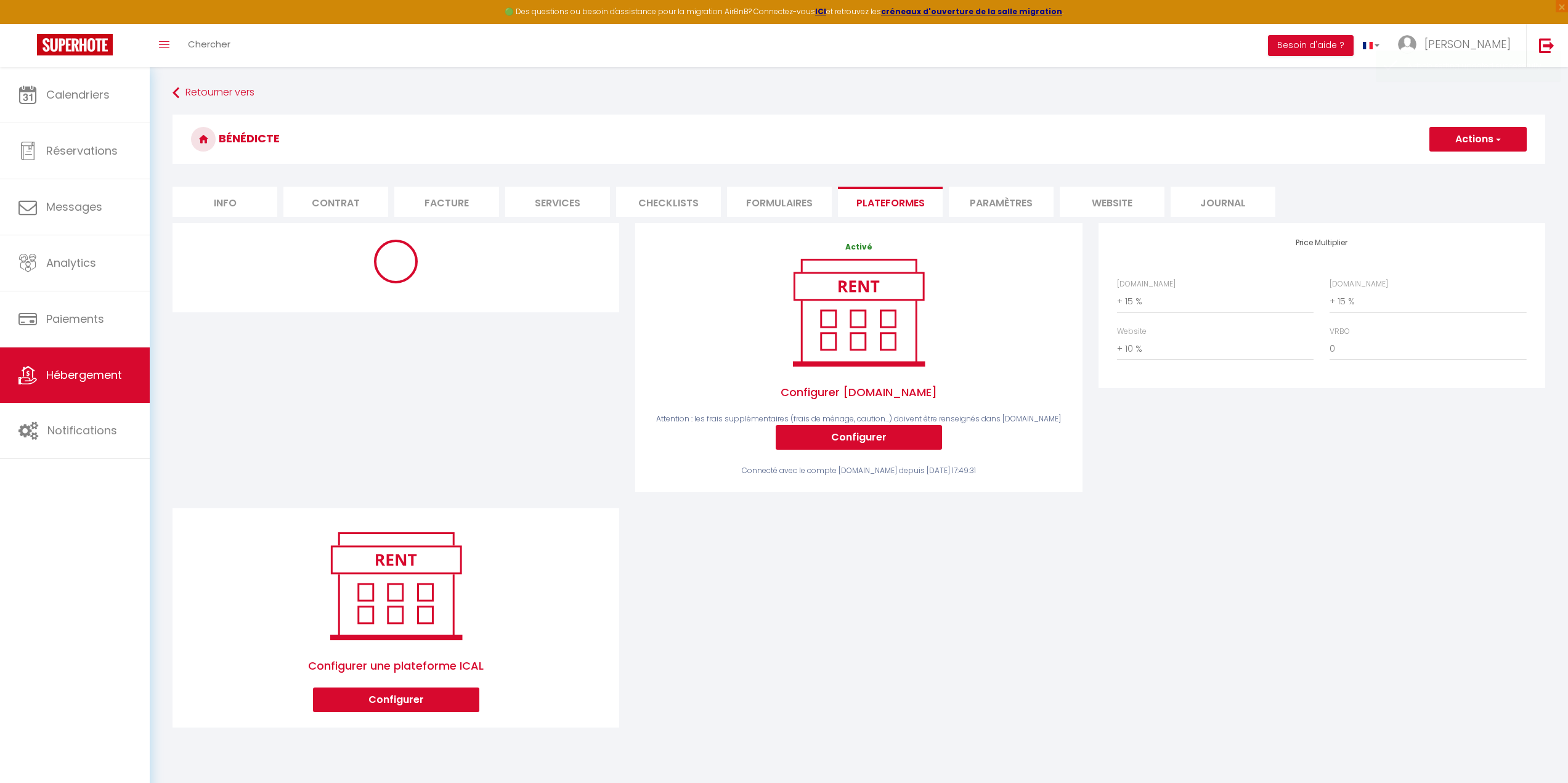
select select
checkbox input "true"
checkbox input "false"
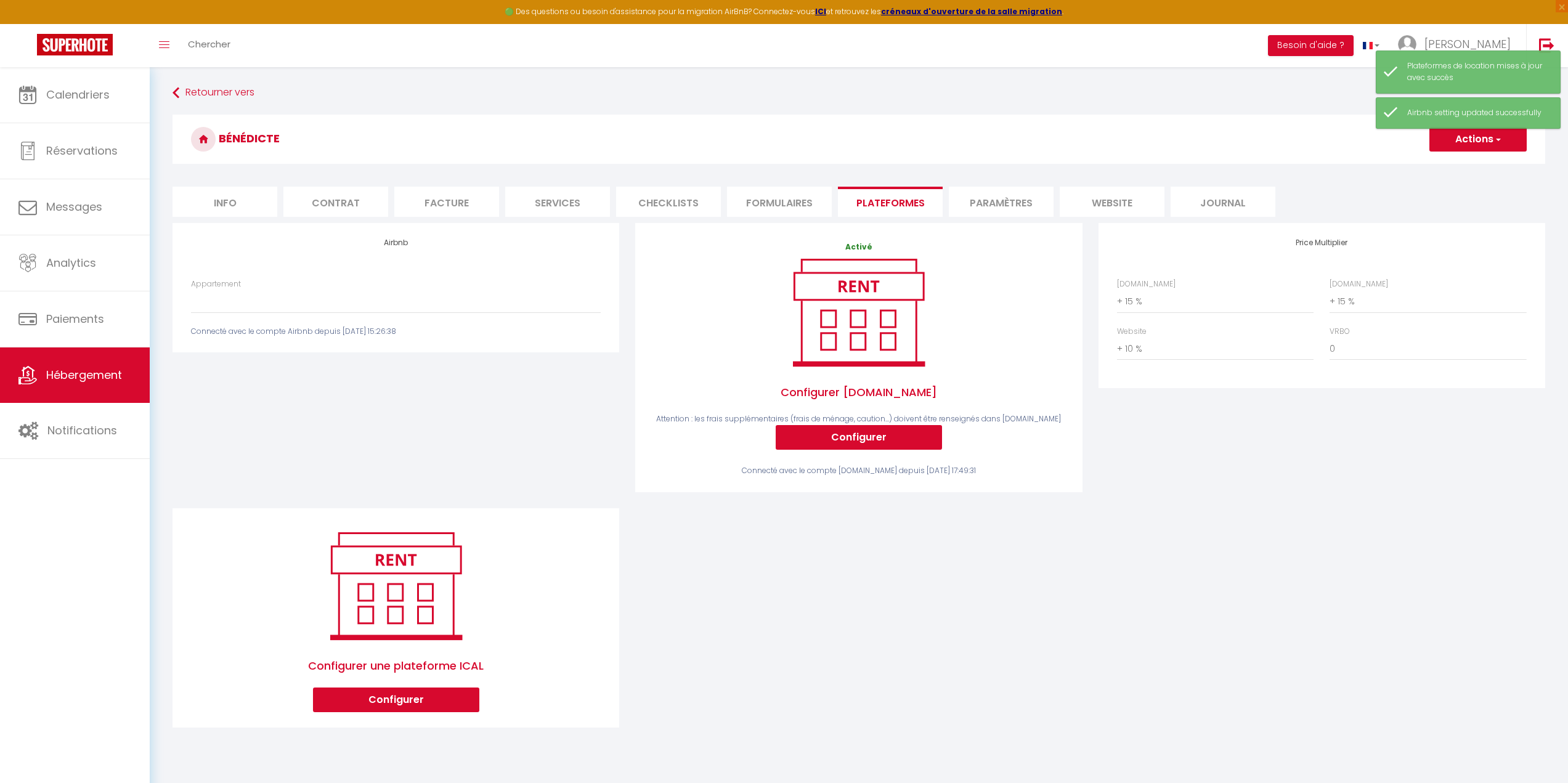
select select
checkbox input "true"
checkbox input "false"
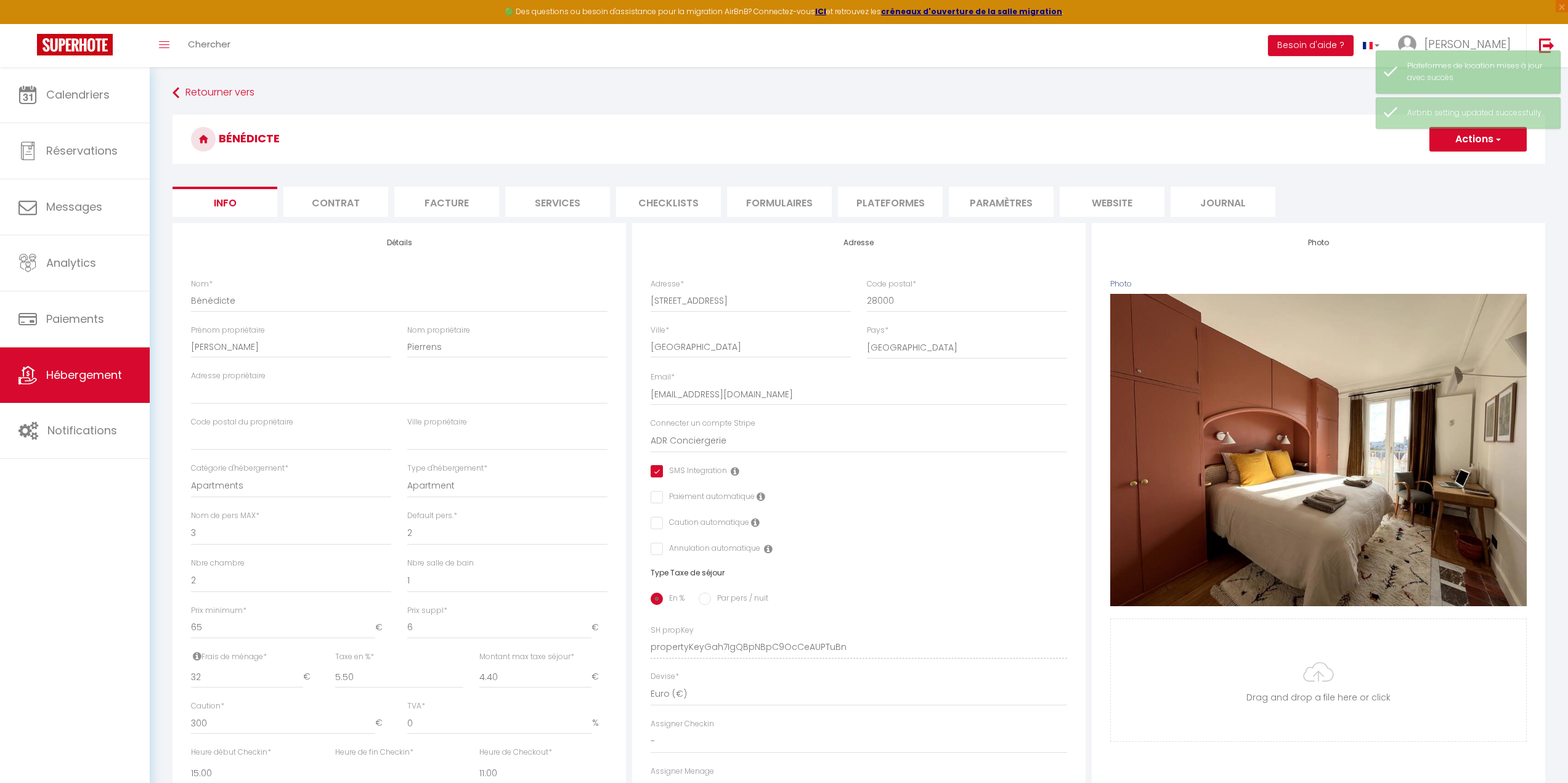
scroll to position [67, 0]
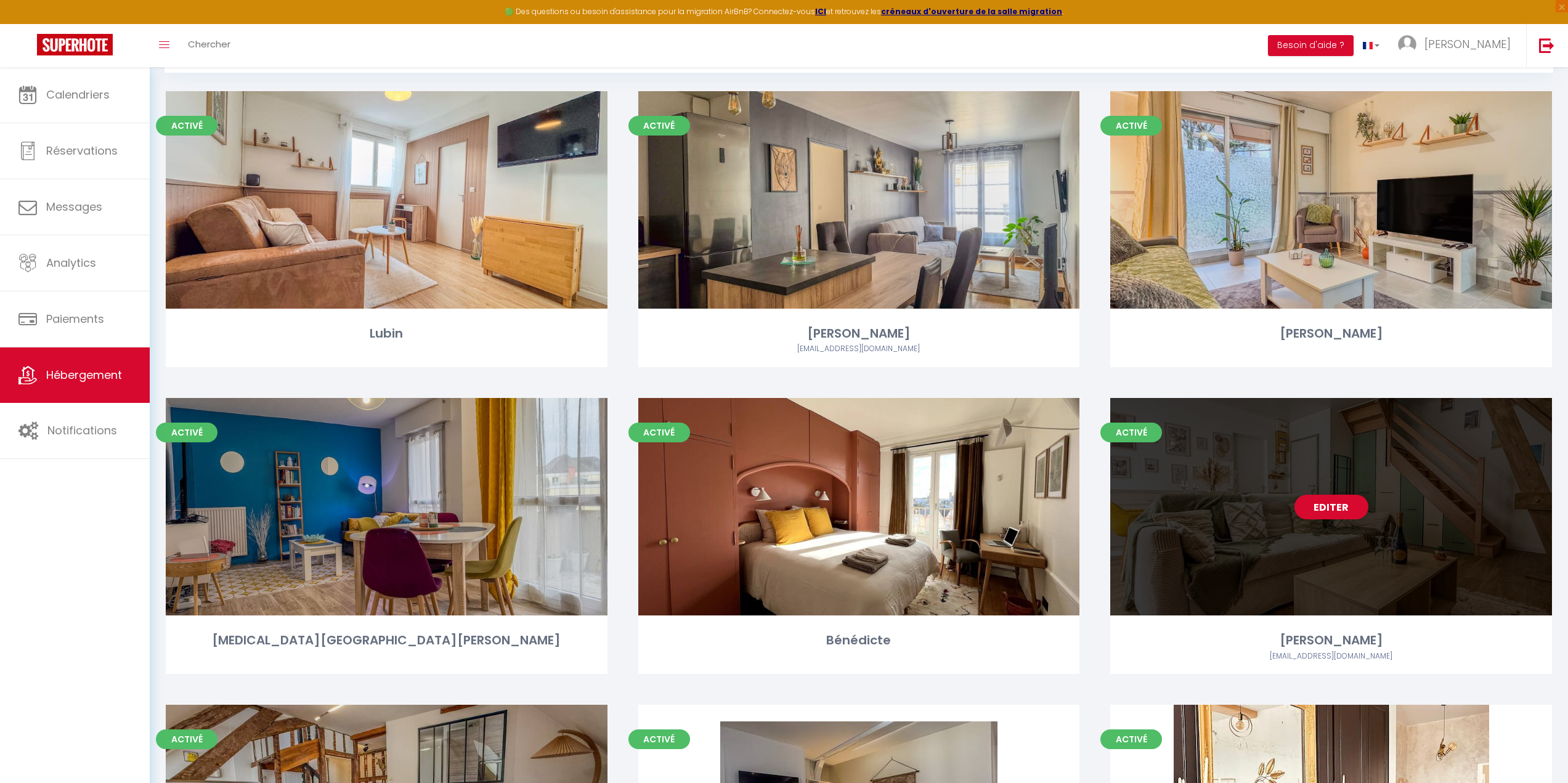
click at [1287, 546] on div "Editer" at bounding box center [1331, 506] width 442 height 217
click at [1340, 509] on link "Editer" at bounding box center [1331, 507] width 74 height 25
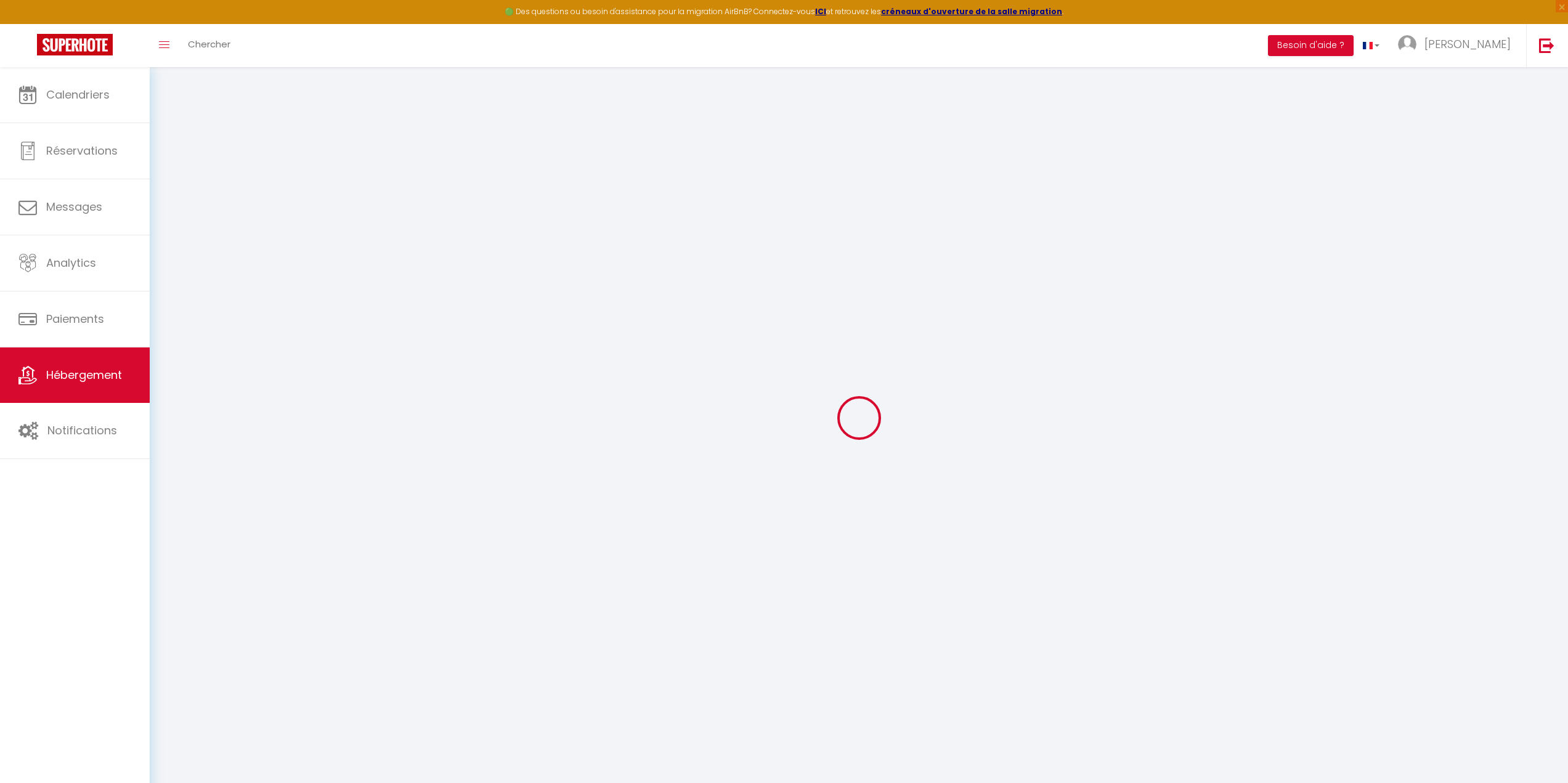
select select "+ 5 %"
select select "+ 15 %"
select select "+ 10 %"
select select
checkbox input "false"
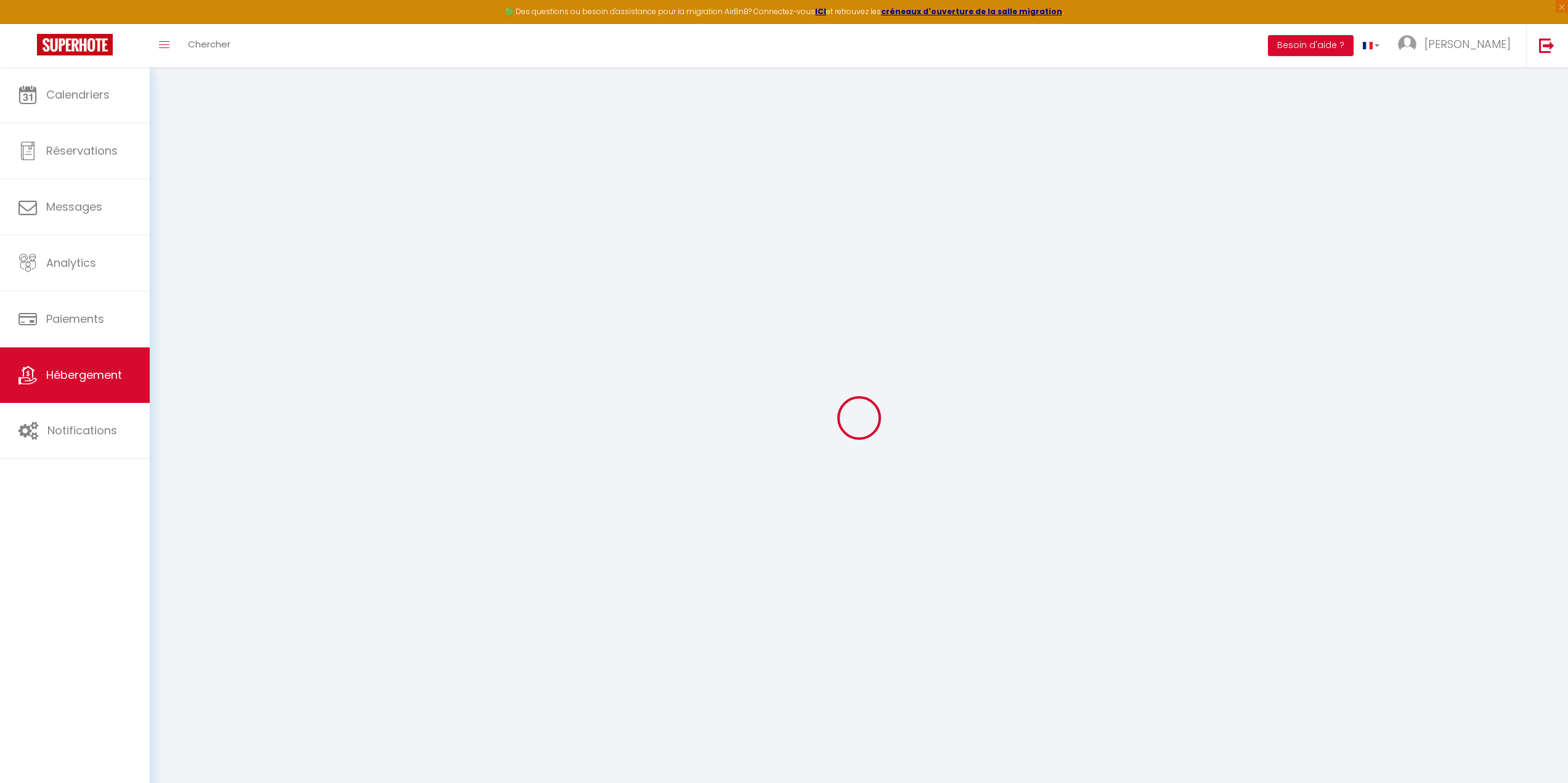
checkbox input "false"
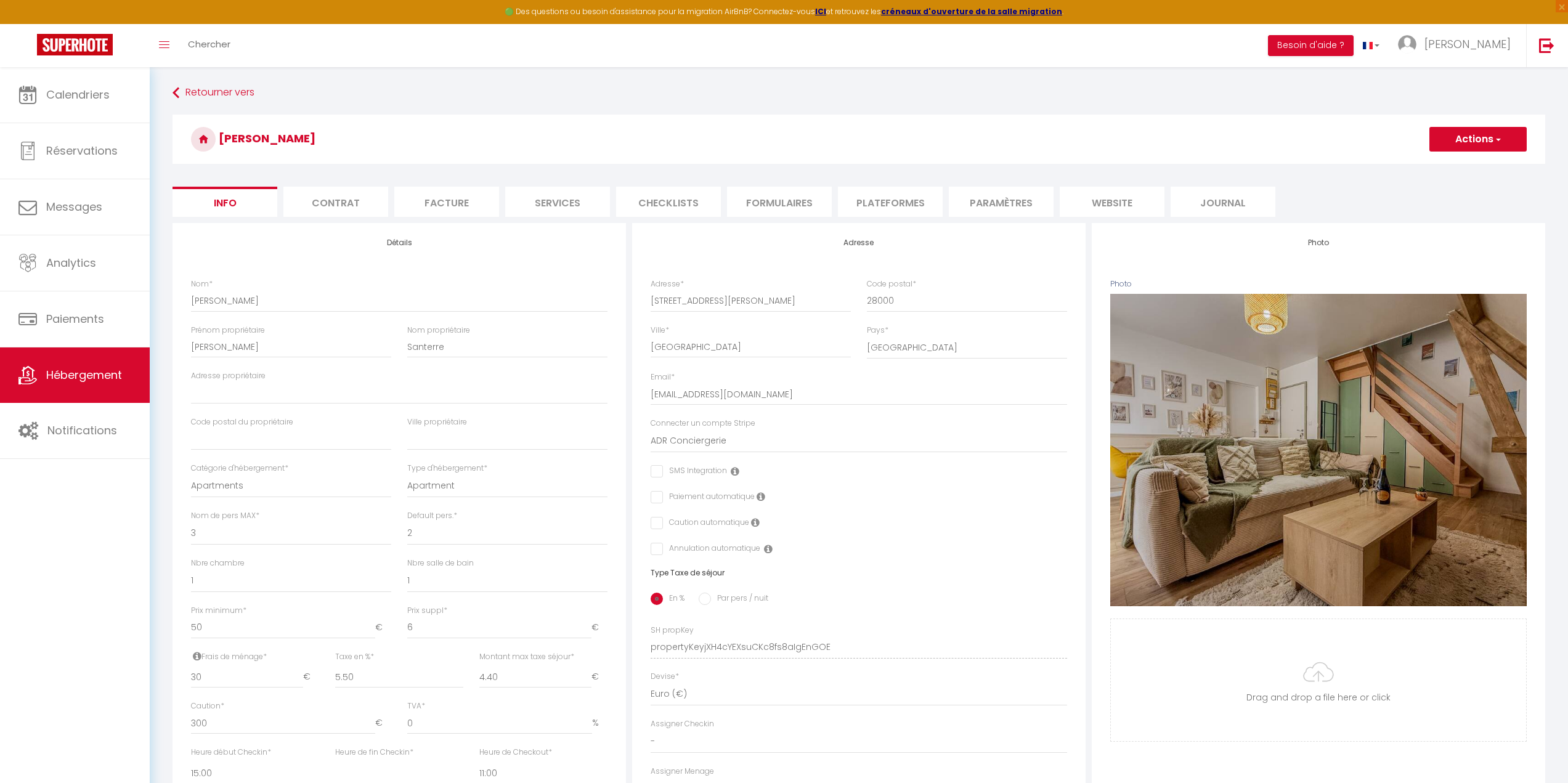
click at [872, 207] on li "Plateformes" at bounding box center [890, 201] width 105 height 30
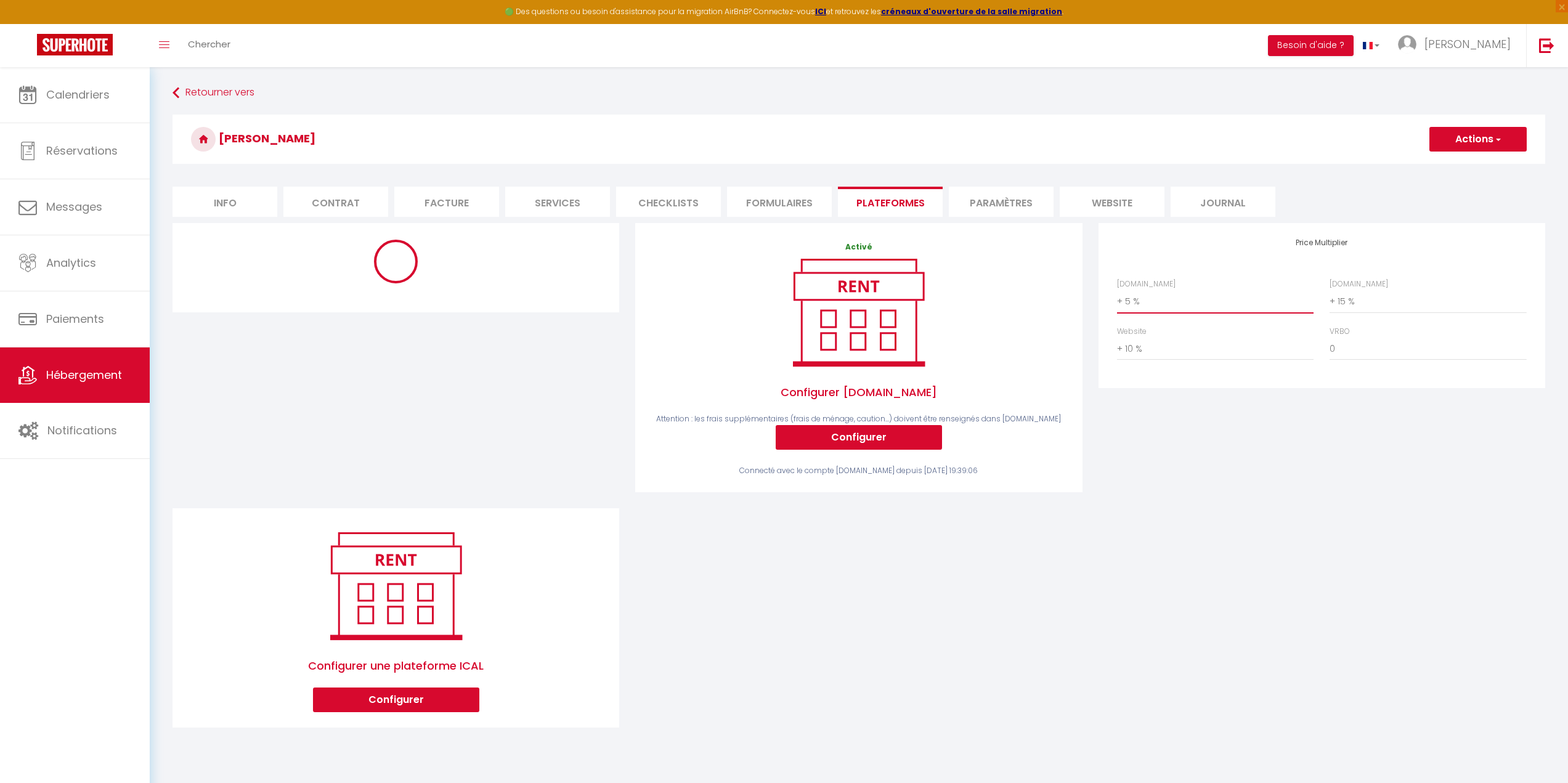
click at [1129, 300] on select "0 + 1 % + 2 % + 3 % + 4 % + 5 % + 6 % + 7 % + 8 % + 9 %" at bounding box center [1215, 301] width 196 height 24
select select "180"
select select "well_reviewed_guests"
select select "EUR"
select select
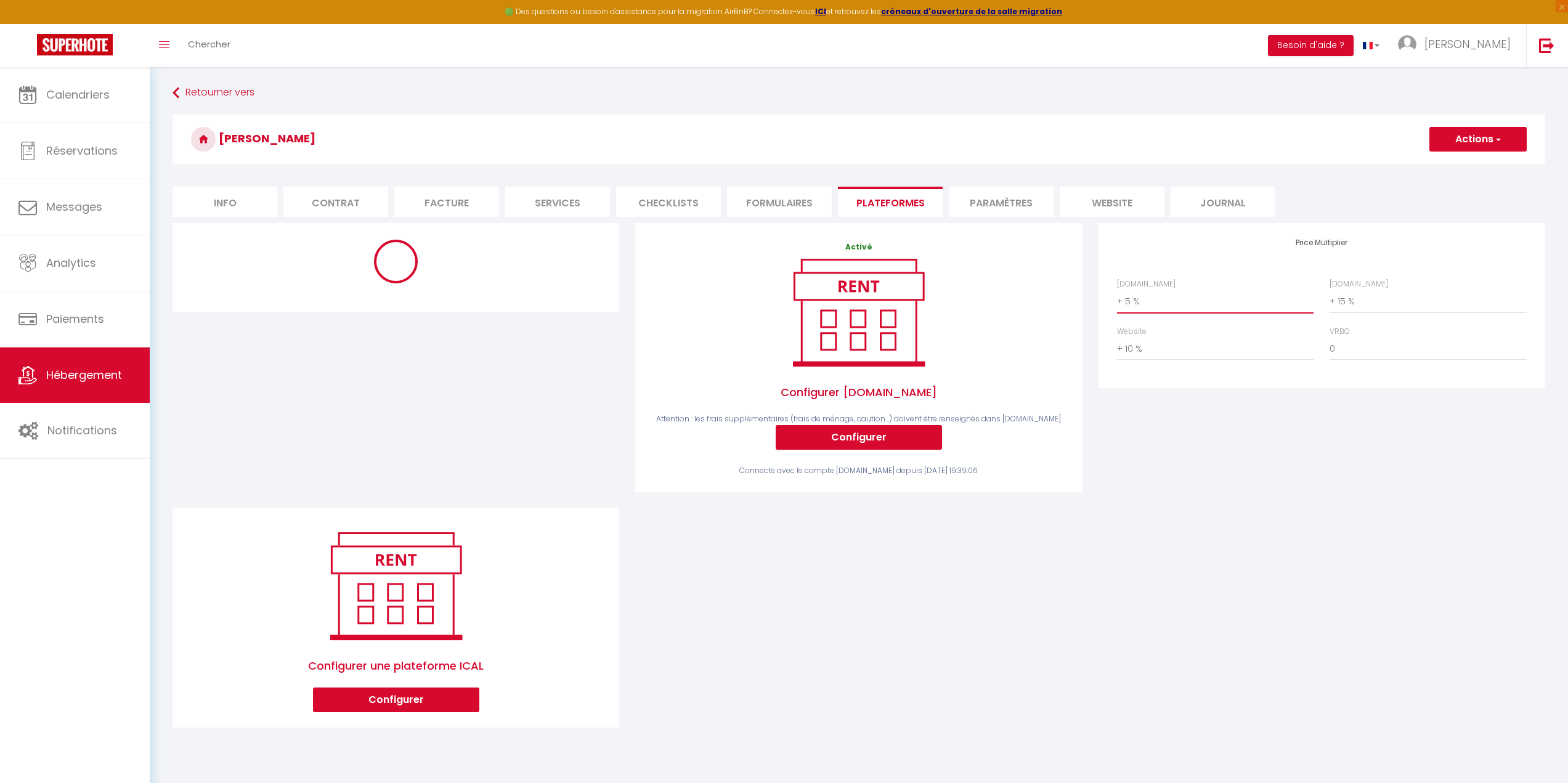
select select "7723-1388443149963506741"
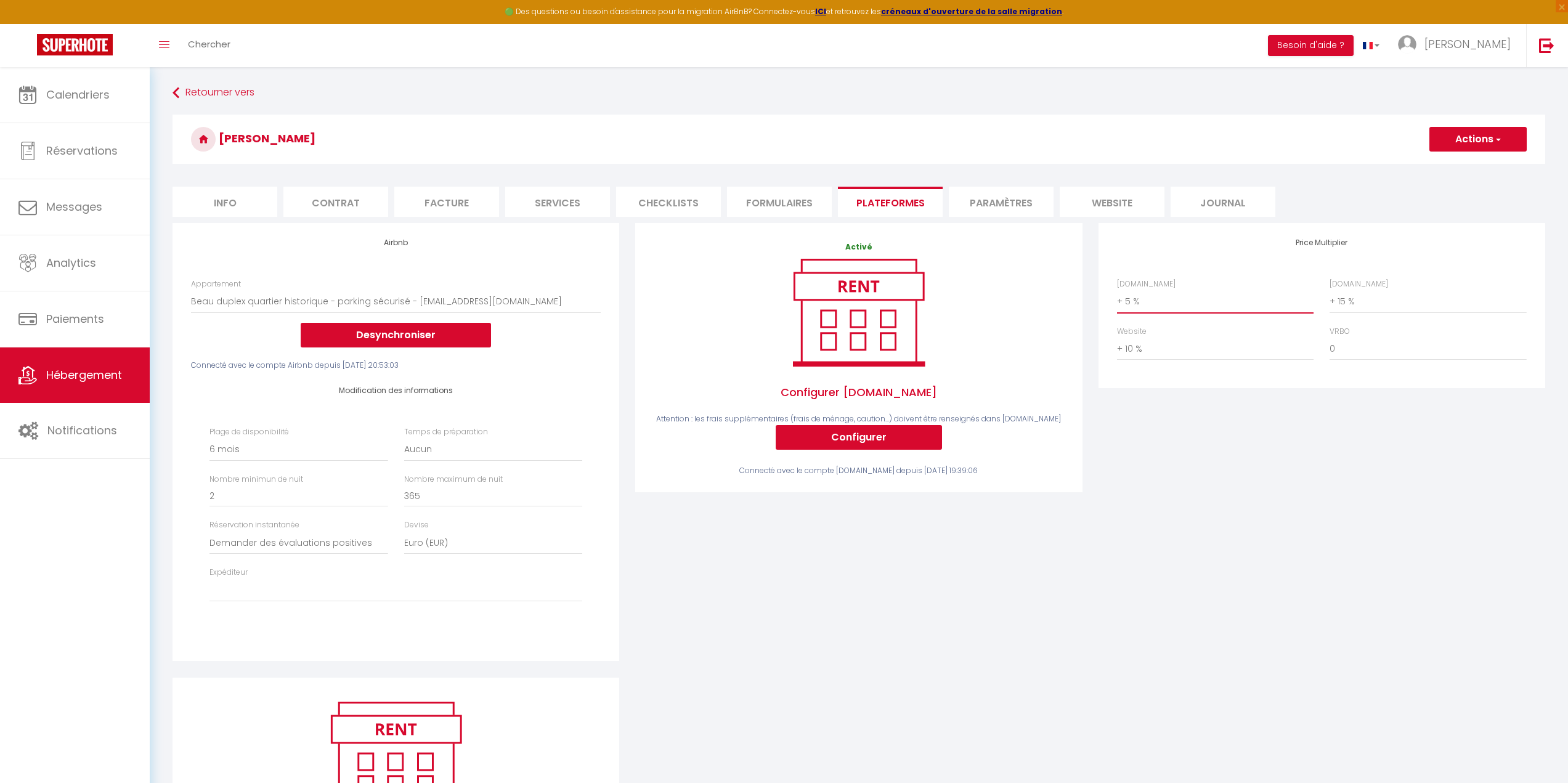
select select "+ 15 %"
click at [1117, 289] on select "0 + 1 % + 2 % + 3 % + 4 % + 5 % + 6 % + 7 % + 8 % + 9 %" at bounding box center [1215, 301] width 196 height 24
select select
click at [1457, 142] on button "Actions" at bounding box center [1477, 139] width 97 height 25
click at [1460, 173] on link "Enregistrer" at bounding box center [1476, 166] width 97 height 16
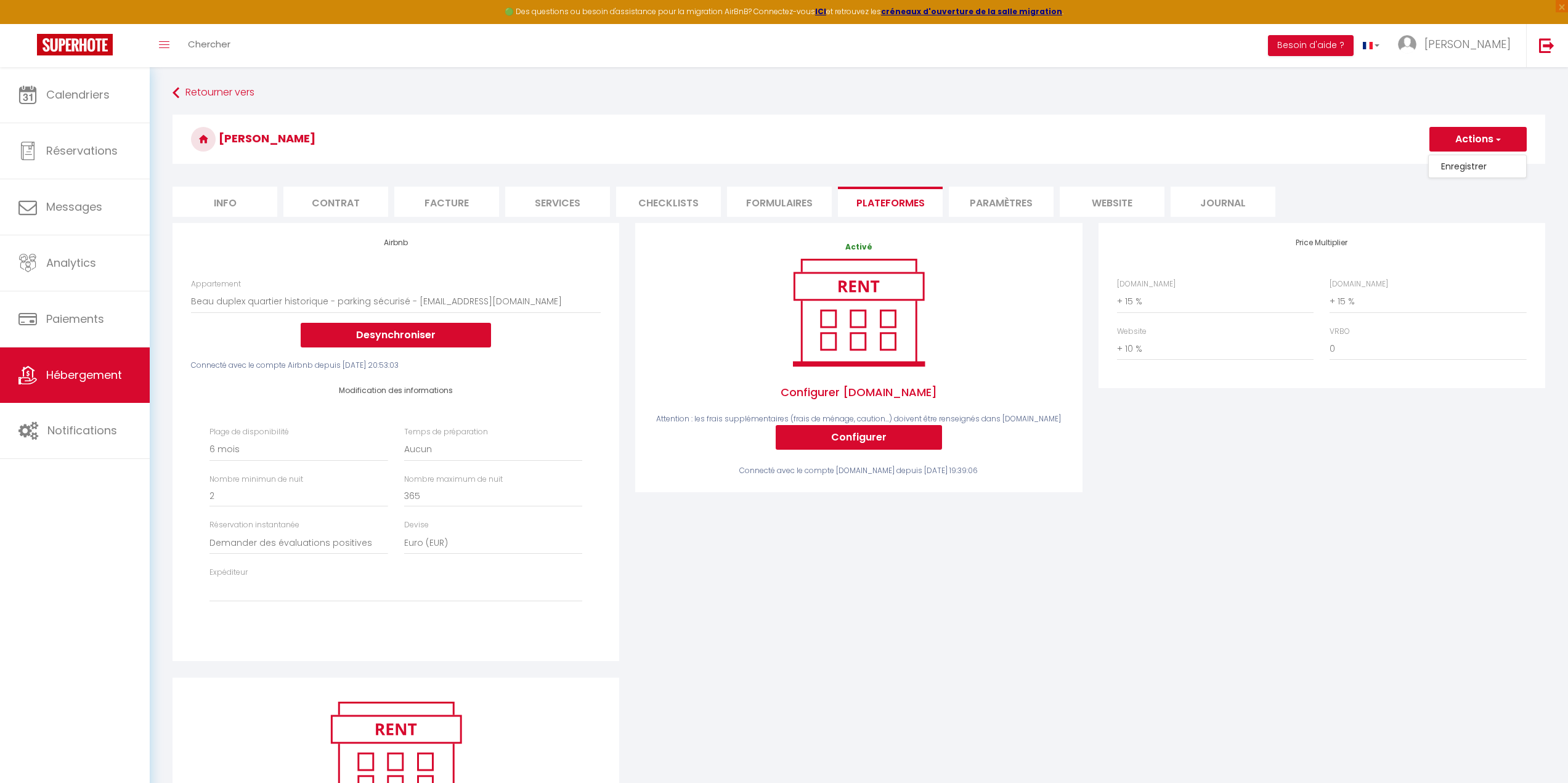
select select "180"
select select "well_reviewed_guests"
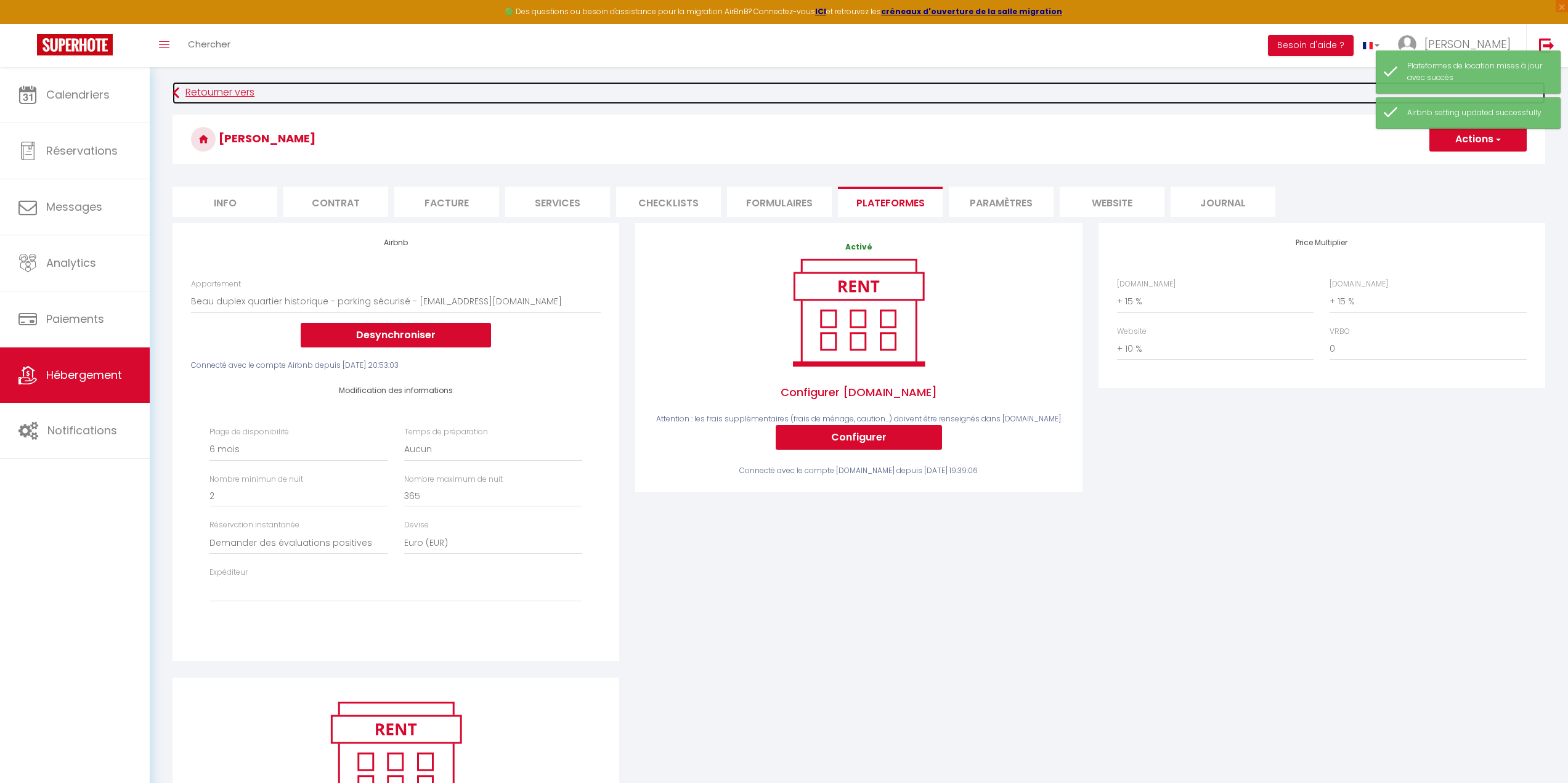
click at [197, 92] on link "Retourner vers" at bounding box center [859, 93] width 1372 height 22
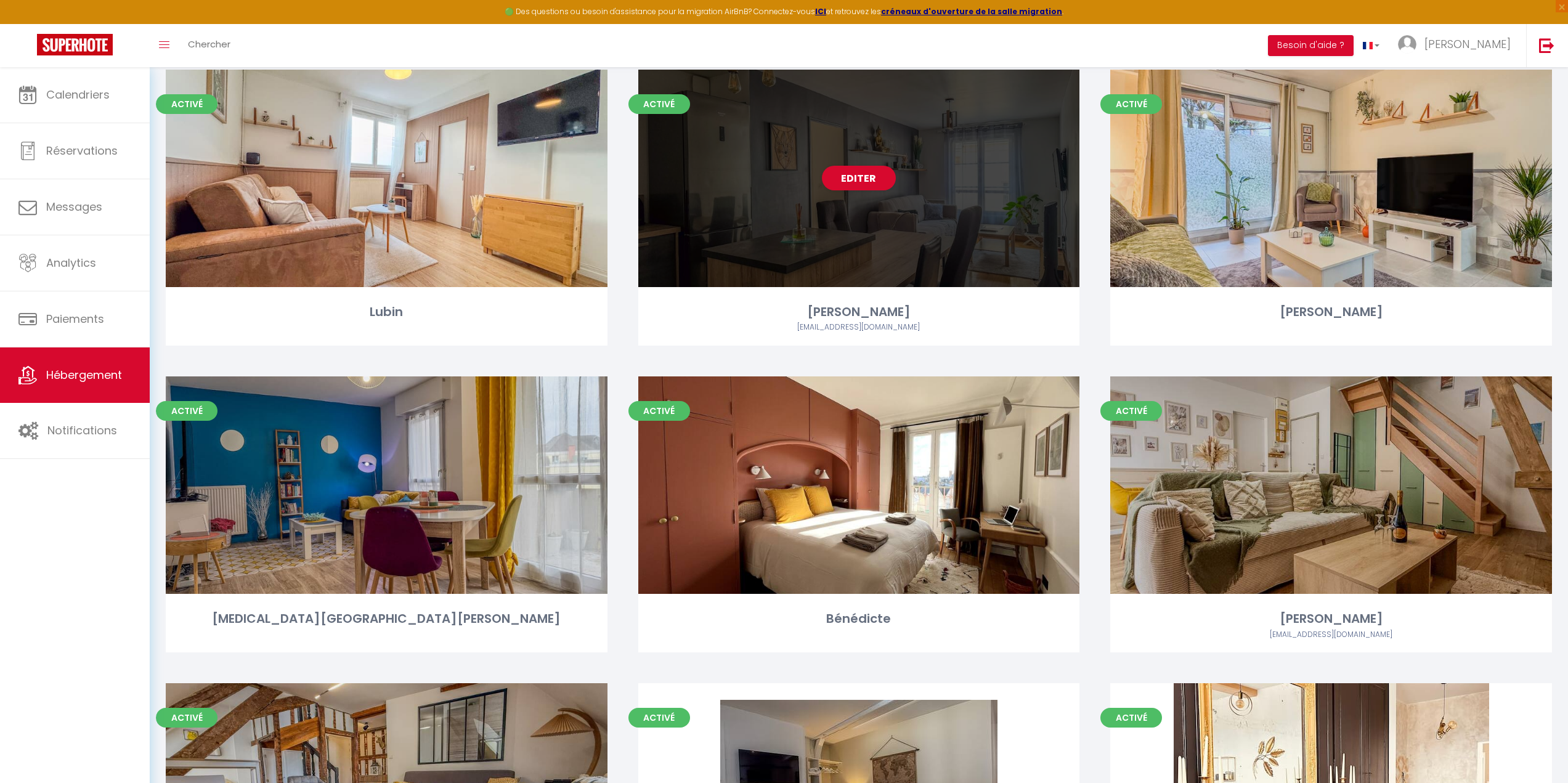
scroll to position [62, 0]
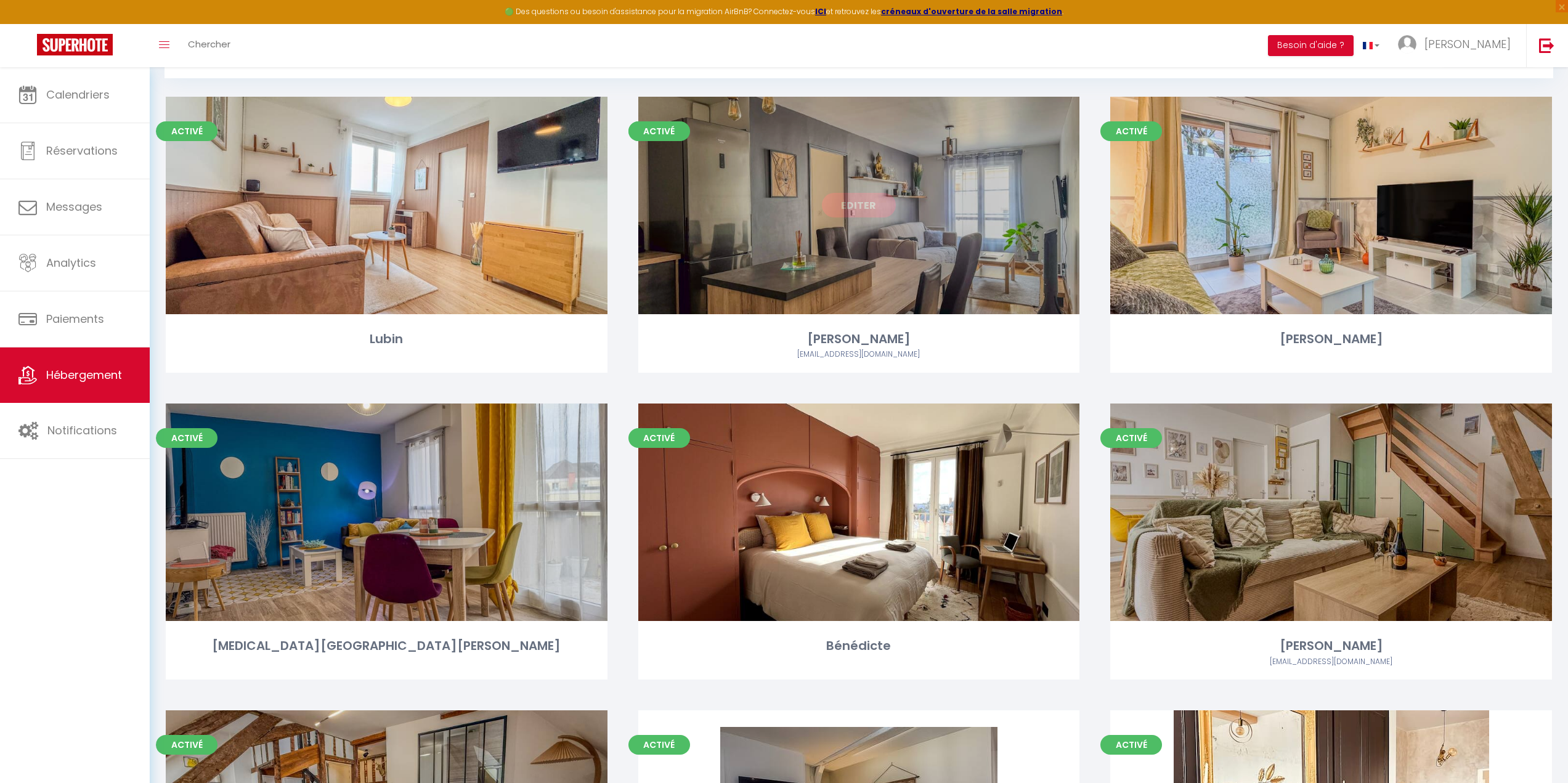
click at [852, 232] on div "Editer" at bounding box center [859, 205] width 442 height 217
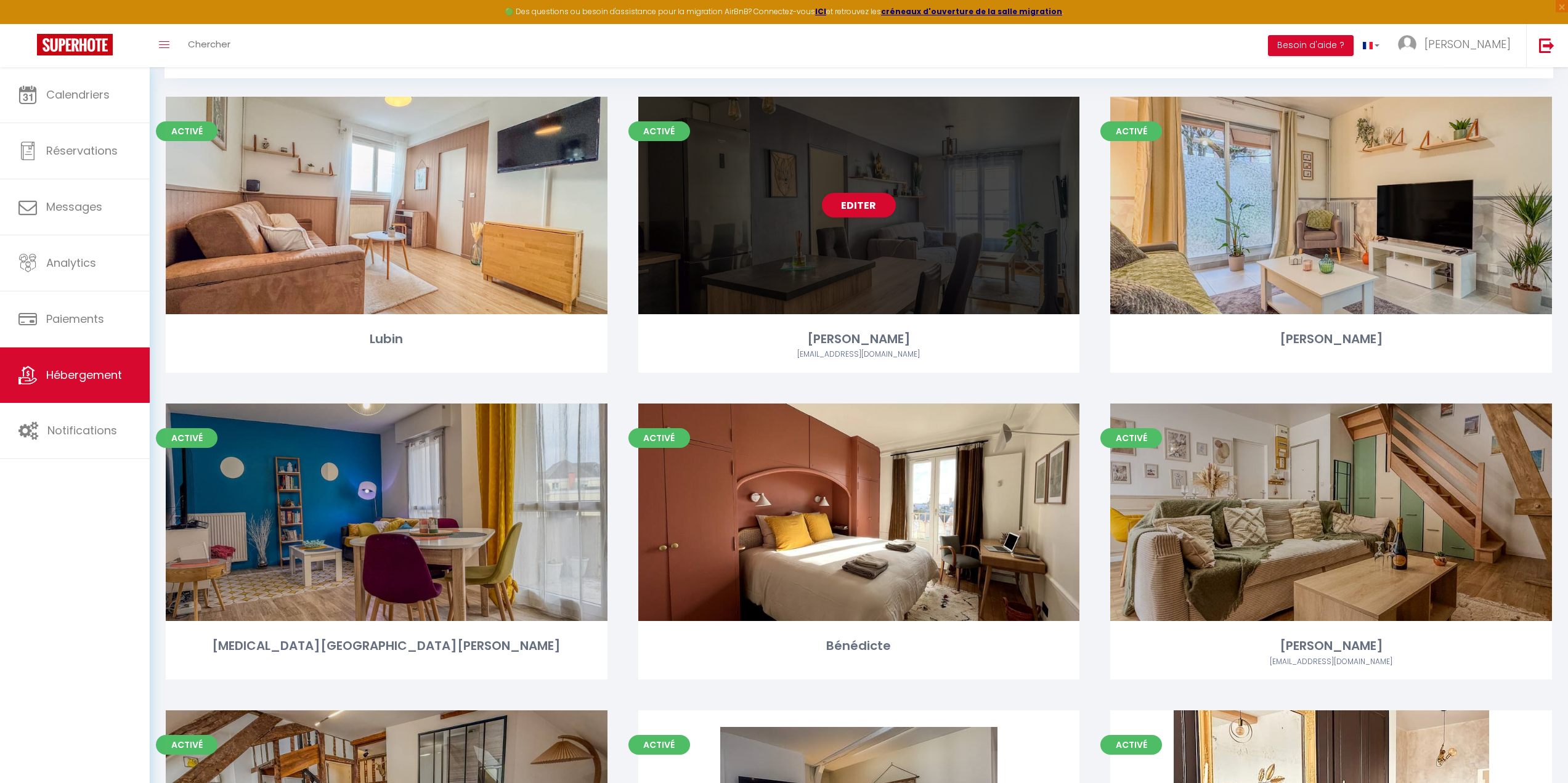
click at [791, 249] on div "Editer" at bounding box center [859, 205] width 442 height 217
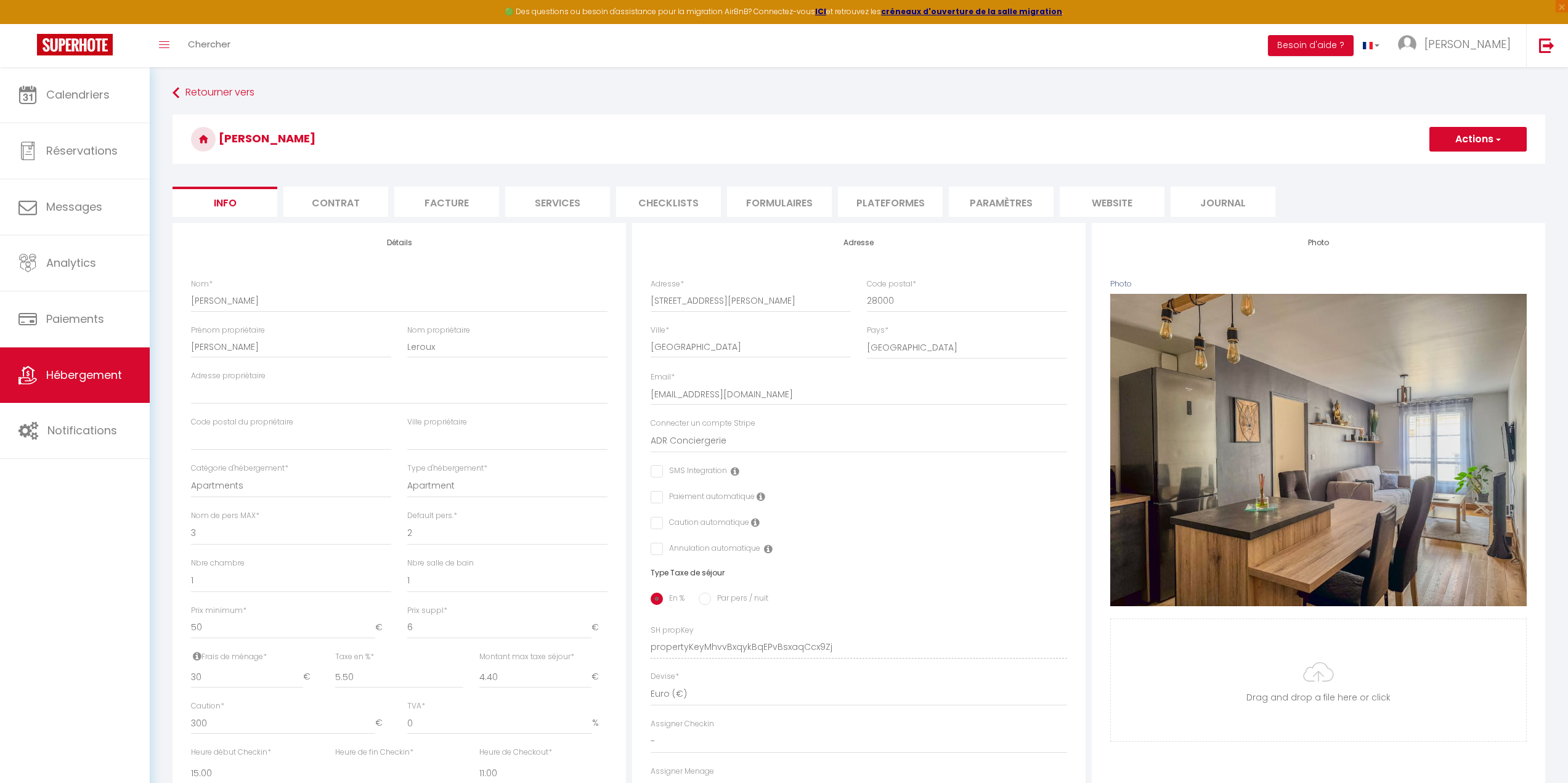
click at [902, 199] on li "Plateformes" at bounding box center [890, 201] width 105 height 30
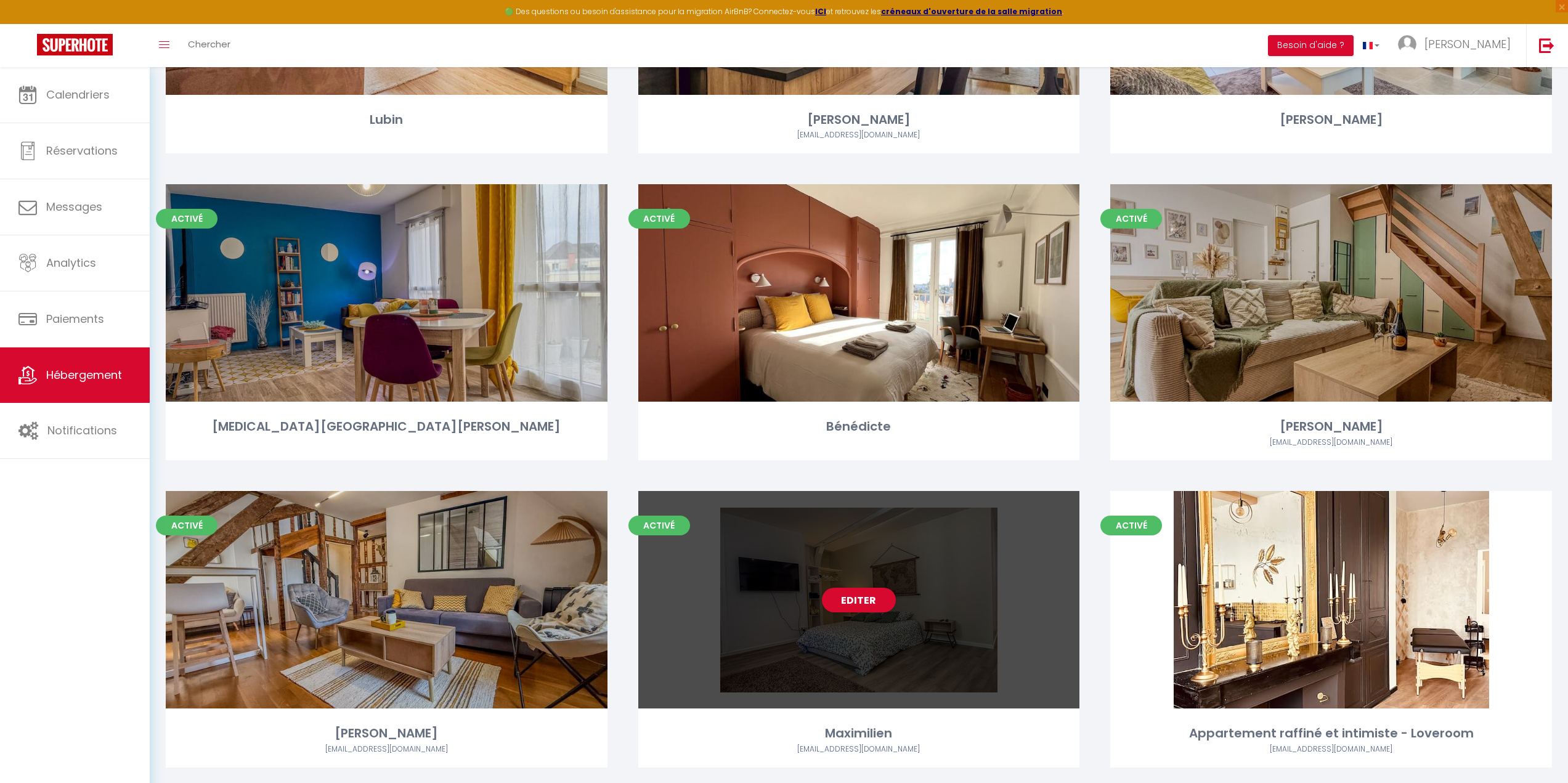
scroll to position [437, 0]
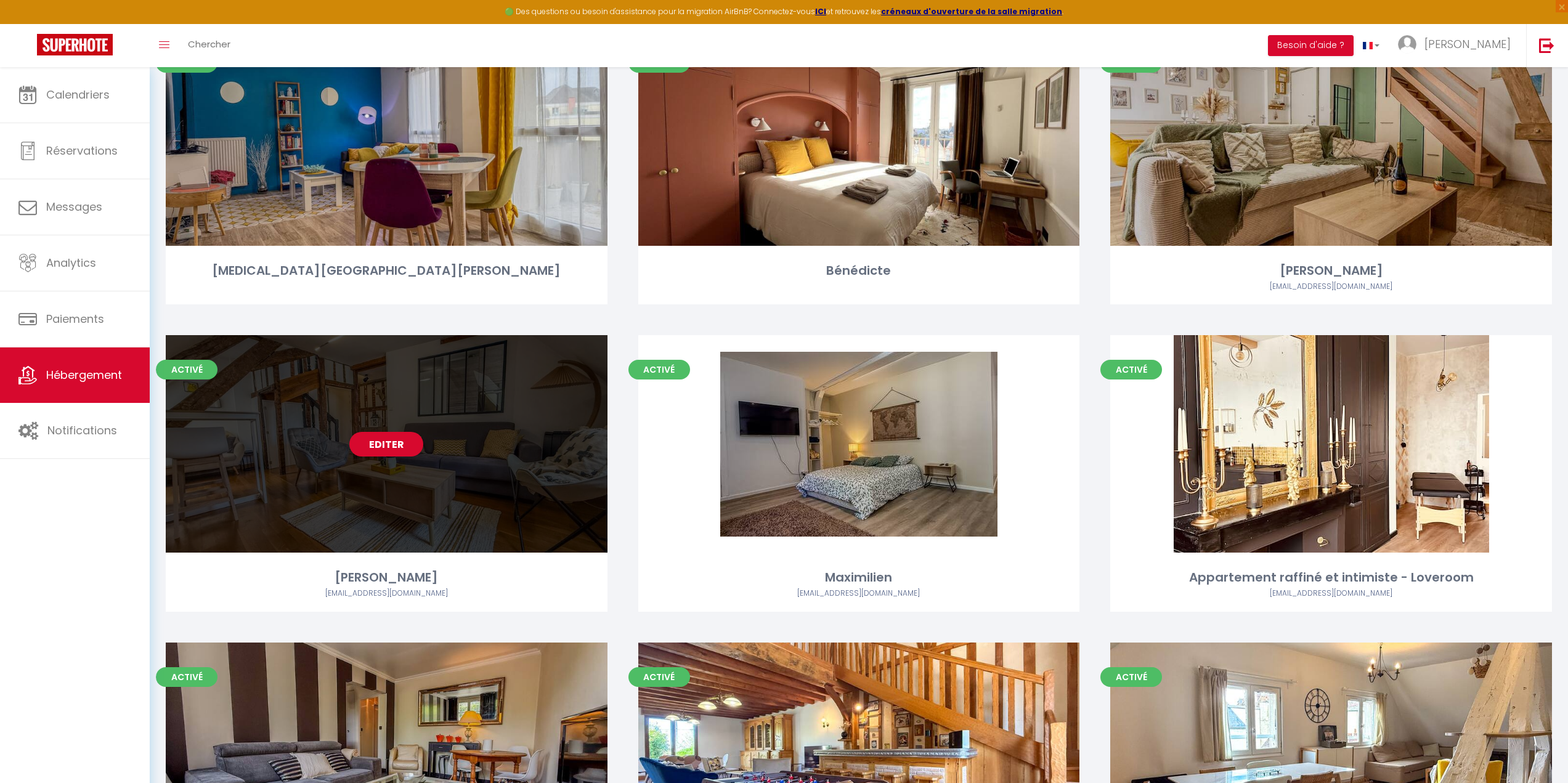
click at [376, 462] on div "Editer" at bounding box center [387, 443] width 442 height 217
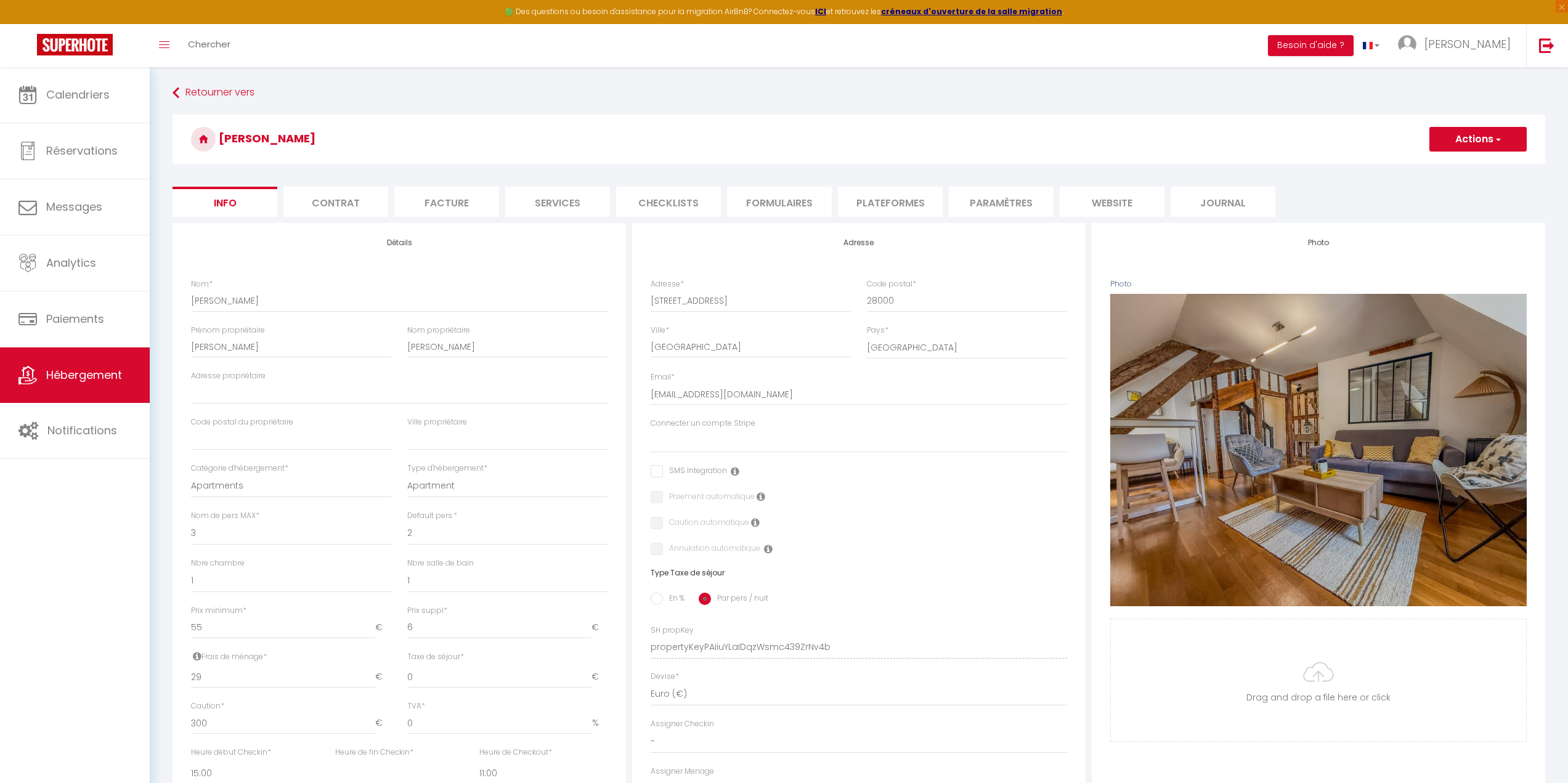
click at [897, 208] on li "Plateformes" at bounding box center [890, 201] width 105 height 30
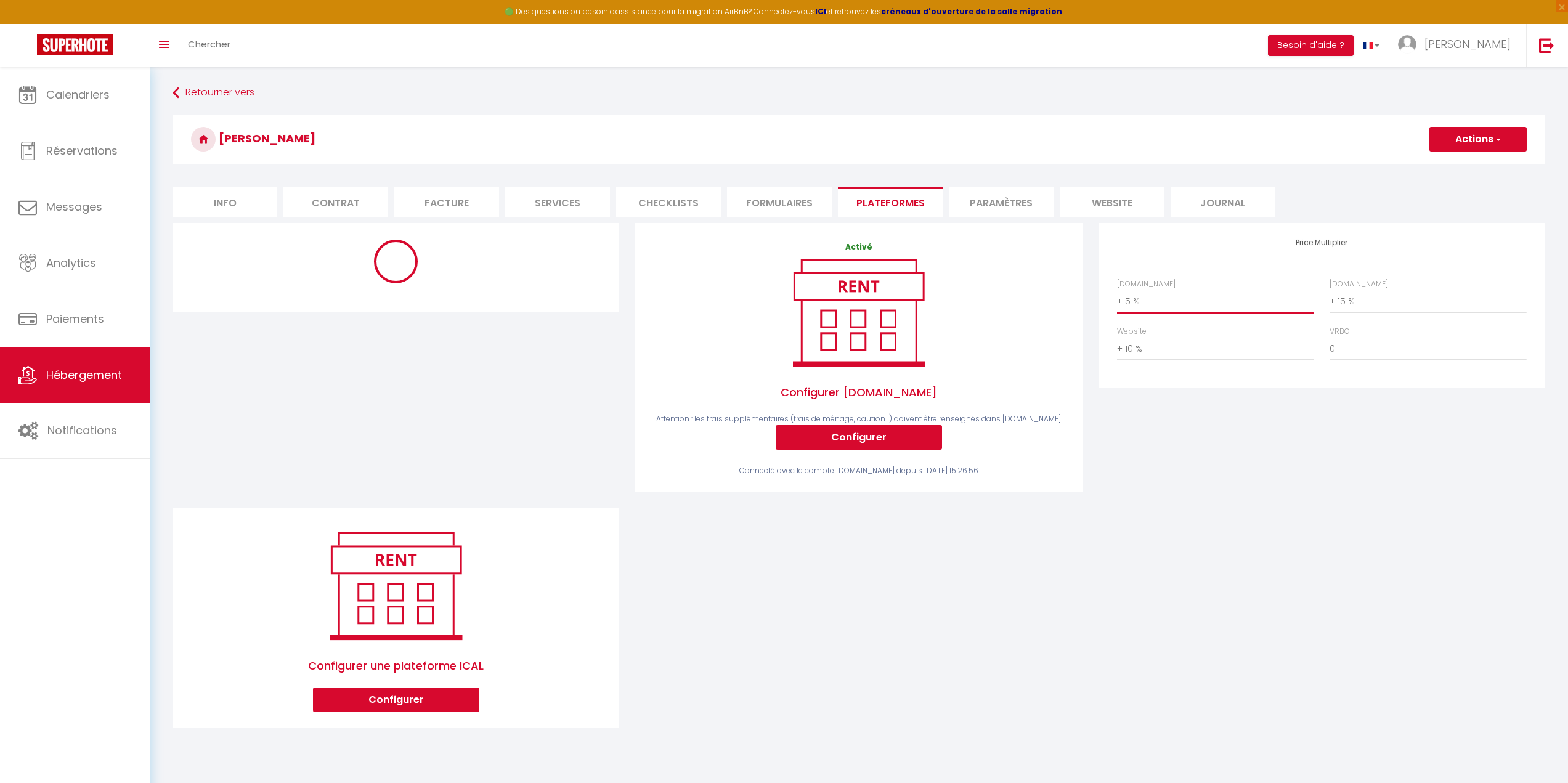
click at [1129, 303] on select "0 + 1 % + 2 % + 3 % + 4 % + 5 % + 6 % + 7 % + 8 % + 9 %" at bounding box center [1215, 301] width 196 height 24
click at [1117, 289] on select "0 + 1 % + 2 % + 3 % + 4 % + 5 % + 6 % + 7 % + 8 % + 9 %" at bounding box center [1215, 301] width 196 height 24
drag, startPoint x: 1456, startPoint y: 144, endPoint x: 1456, endPoint y: 164, distance: 20.0
click at [1456, 144] on button "Actions" at bounding box center [1477, 139] width 97 height 25
click at [1445, 166] on link "Enregistrer" at bounding box center [1476, 166] width 97 height 16
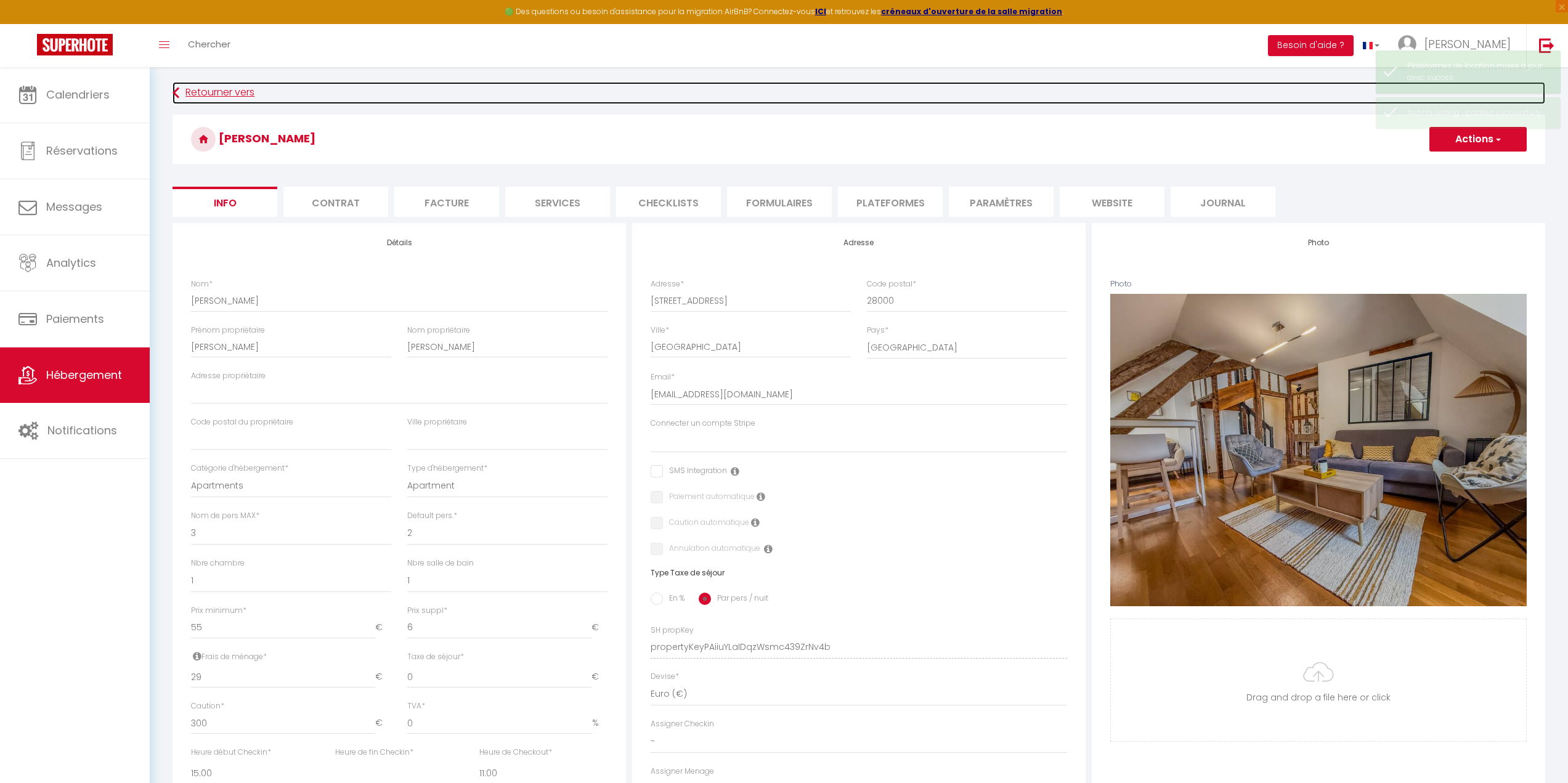
click at [208, 94] on link "Retourner vers" at bounding box center [859, 93] width 1372 height 22
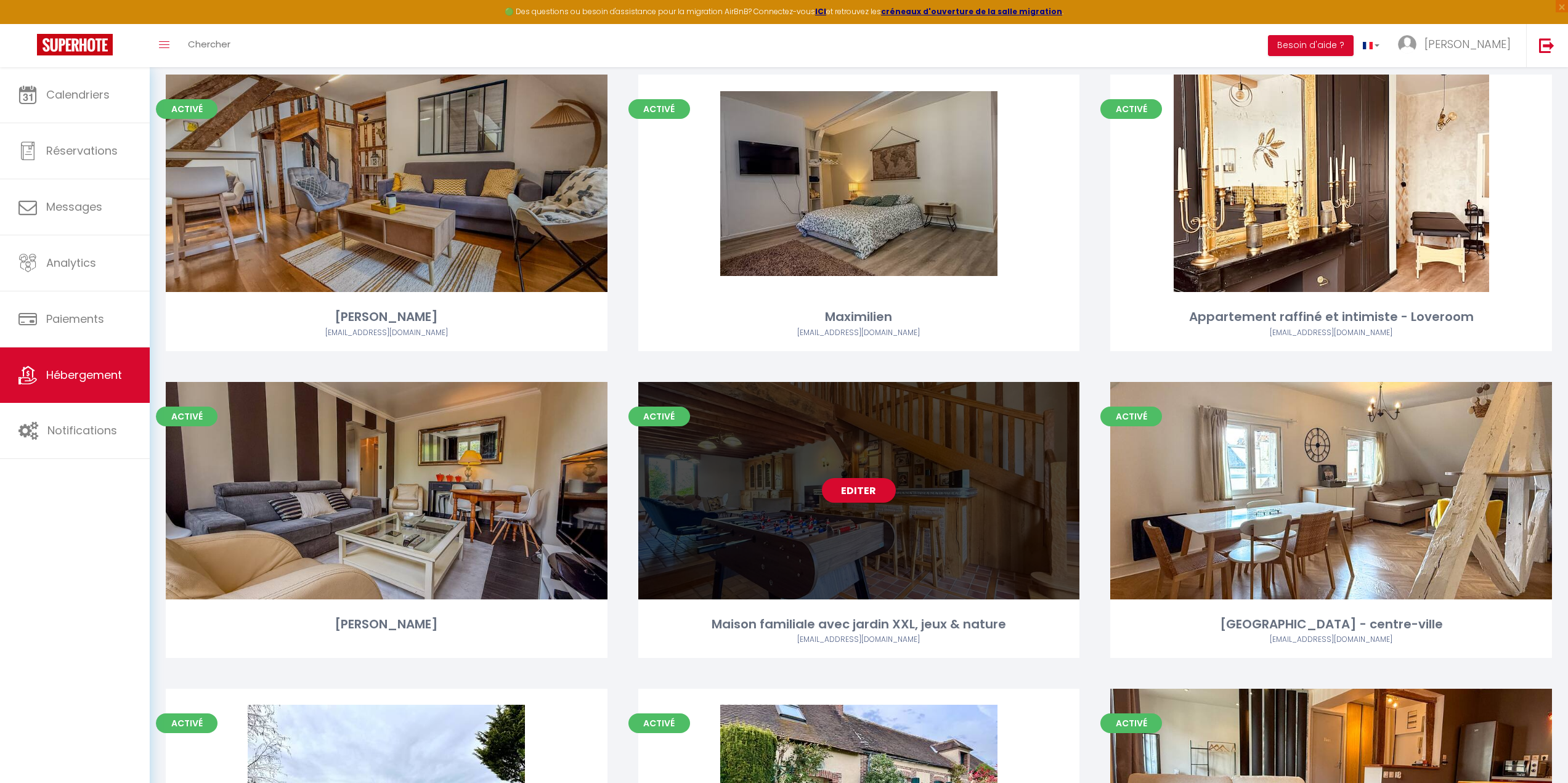
scroll to position [678, 0]
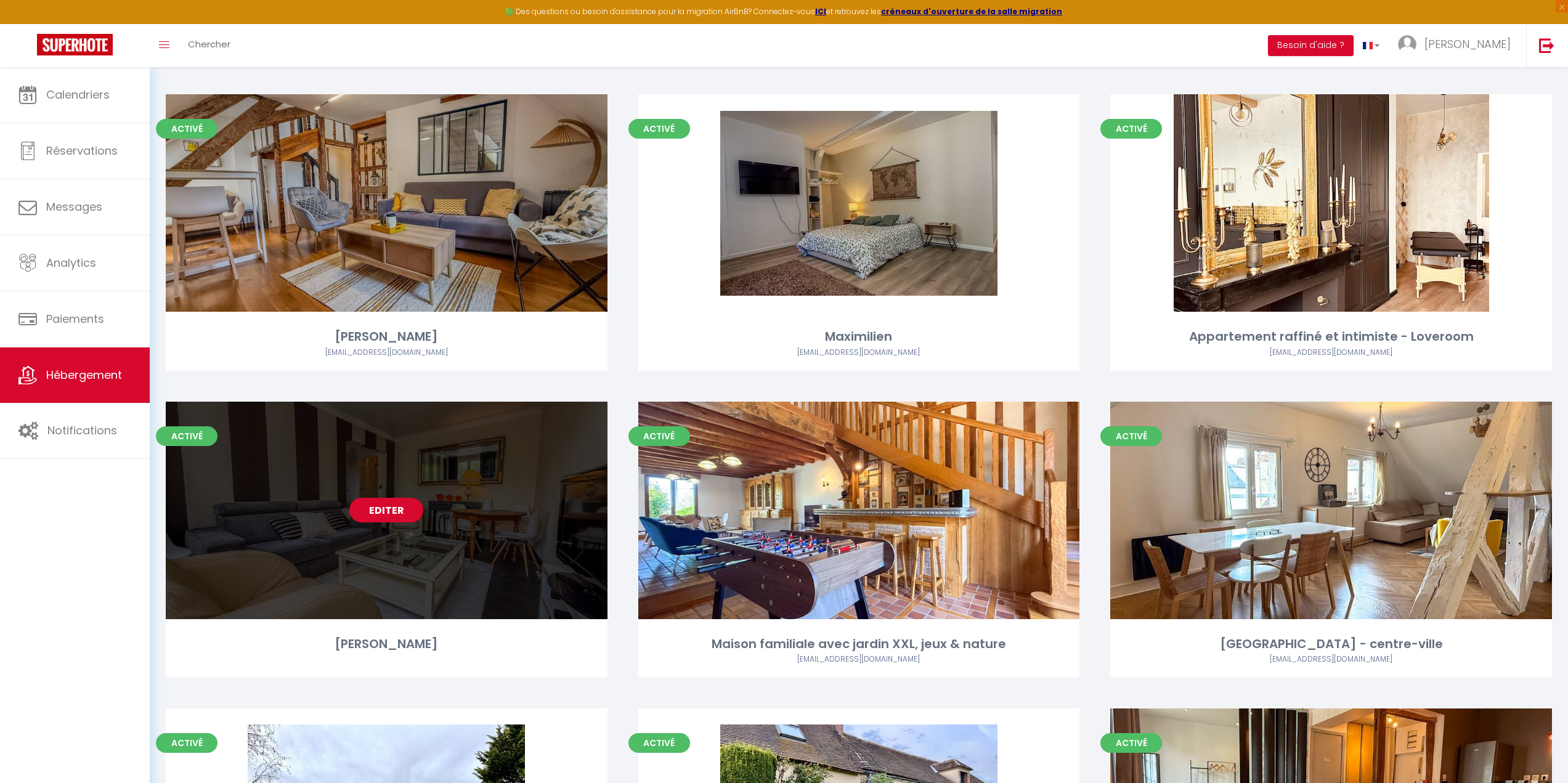
drag, startPoint x: 372, startPoint y: 556, endPoint x: 367, endPoint y: 562, distance: 7.8
click at [368, 561] on div "Editer" at bounding box center [387, 510] width 442 height 217
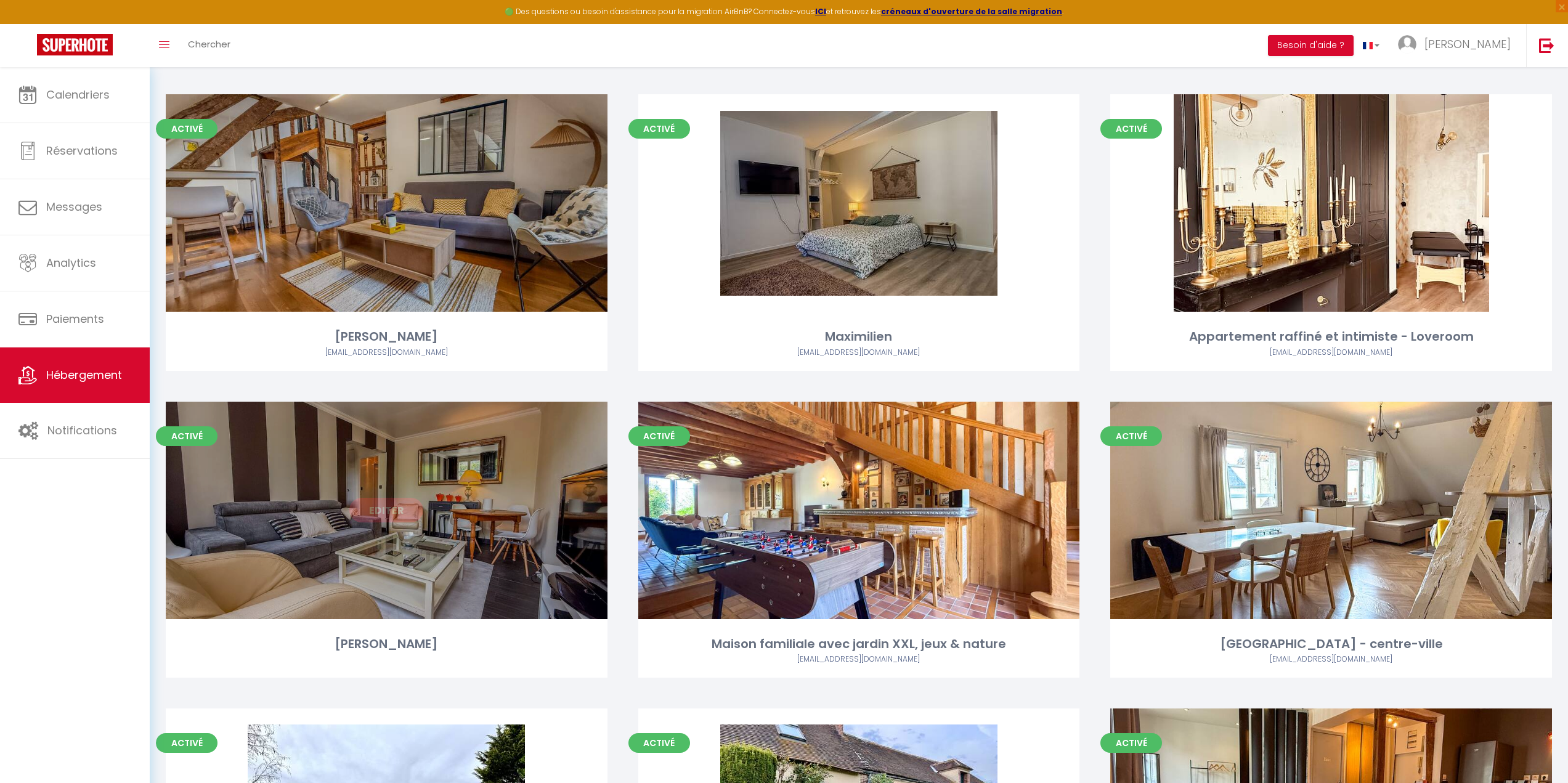
click at [386, 514] on link "Editer" at bounding box center [386, 509] width 74 height 25
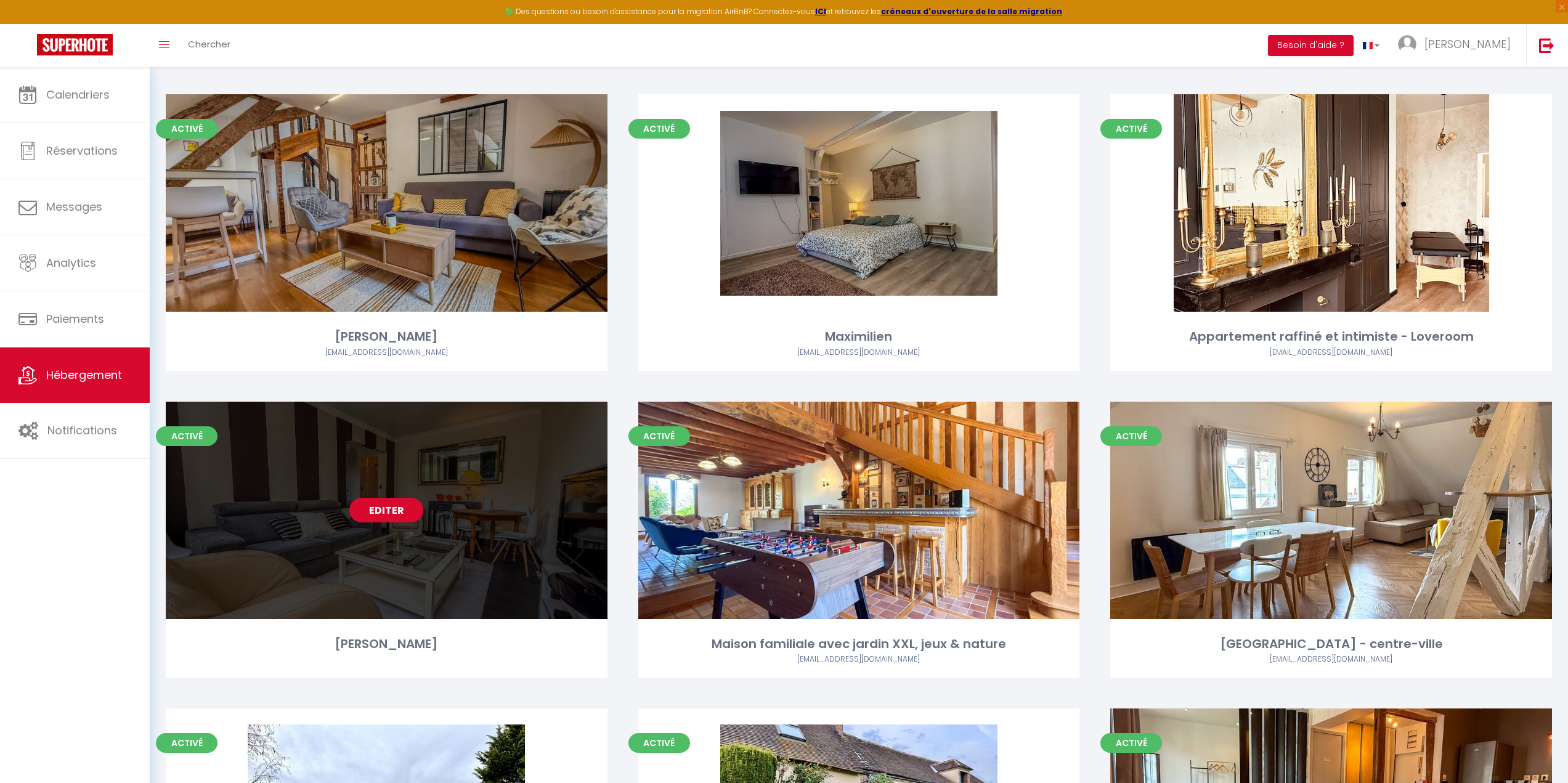
click at [304, 541] on div "Editer" at bounding box center [387, 510] width 442 height 217
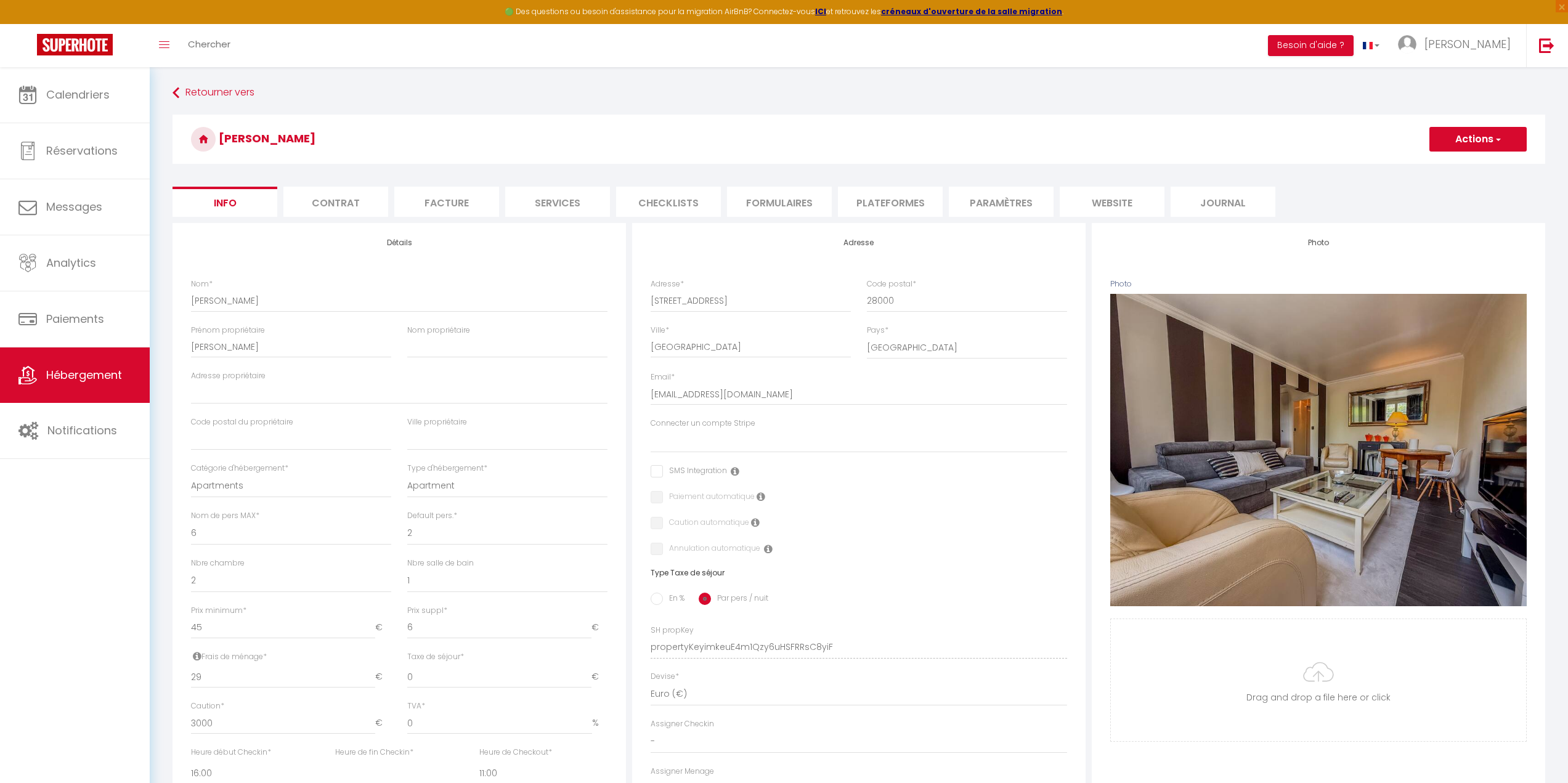
click at [892, 209] on li "Plateformes" at bounding box center [890, 201] width 105 height 30
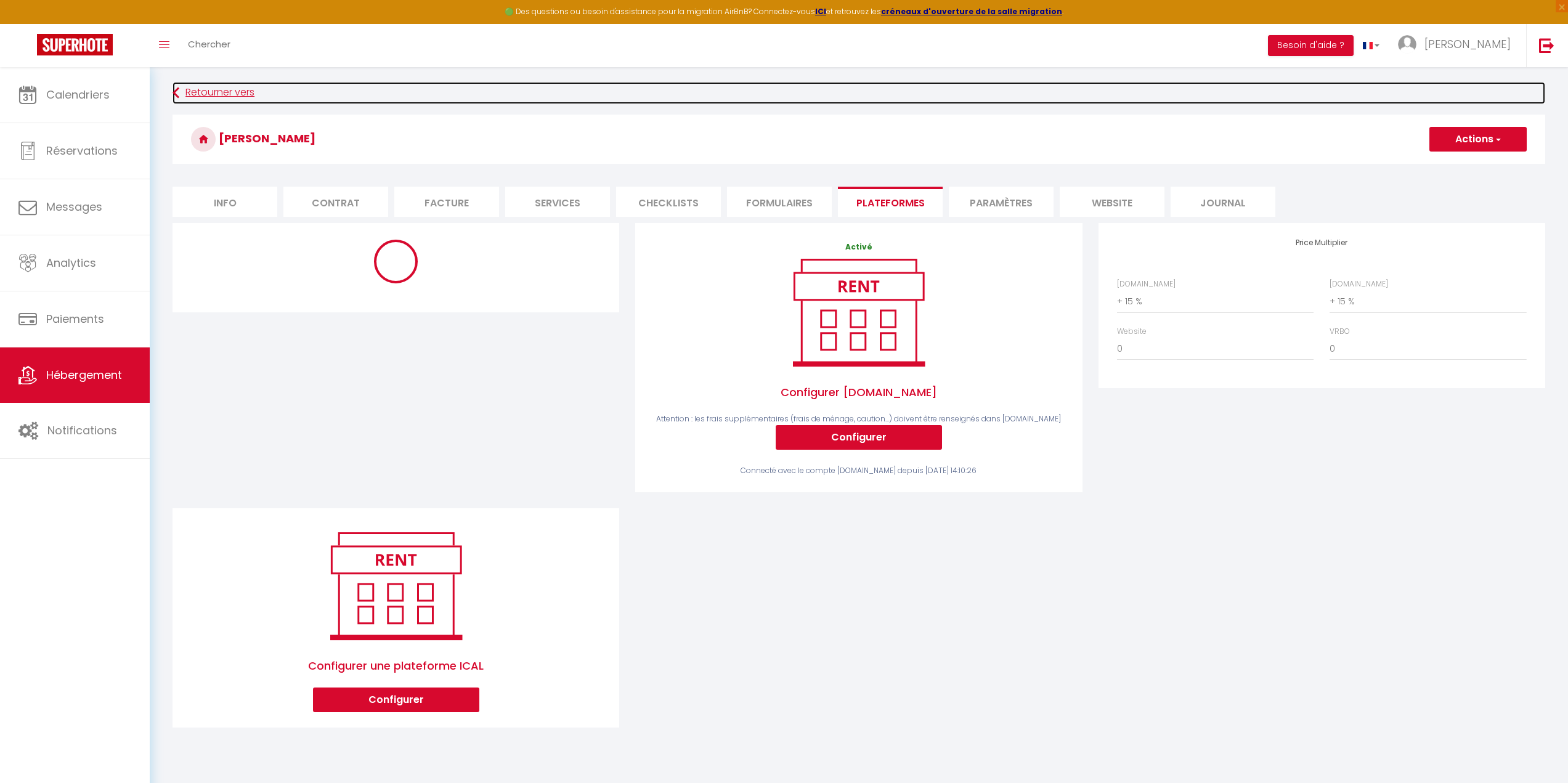
click at [222, 91] on link "Retourner vers" at bounding box center [859, 93] width 1372 height 22
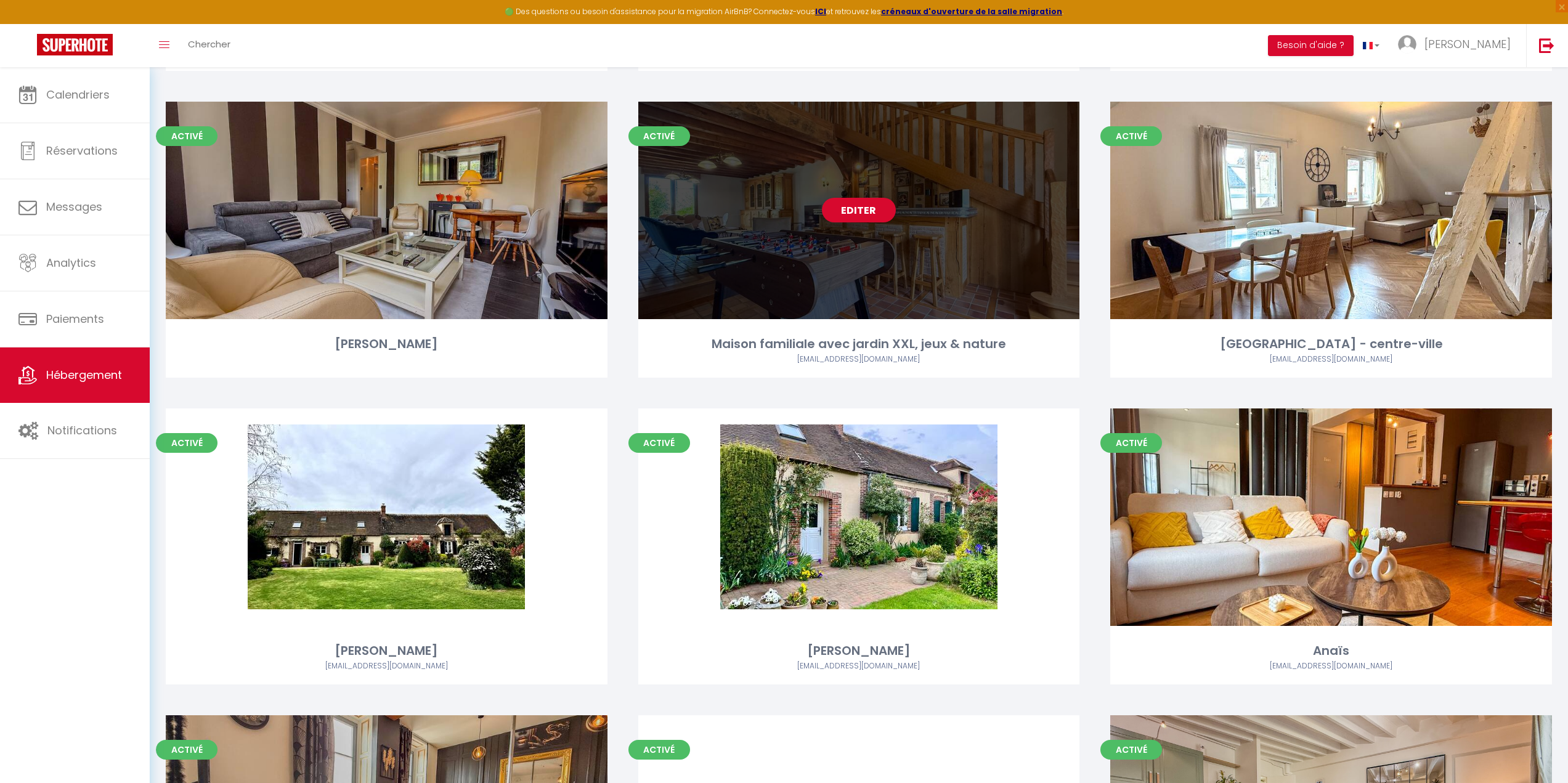
scroll to position [986, 0]
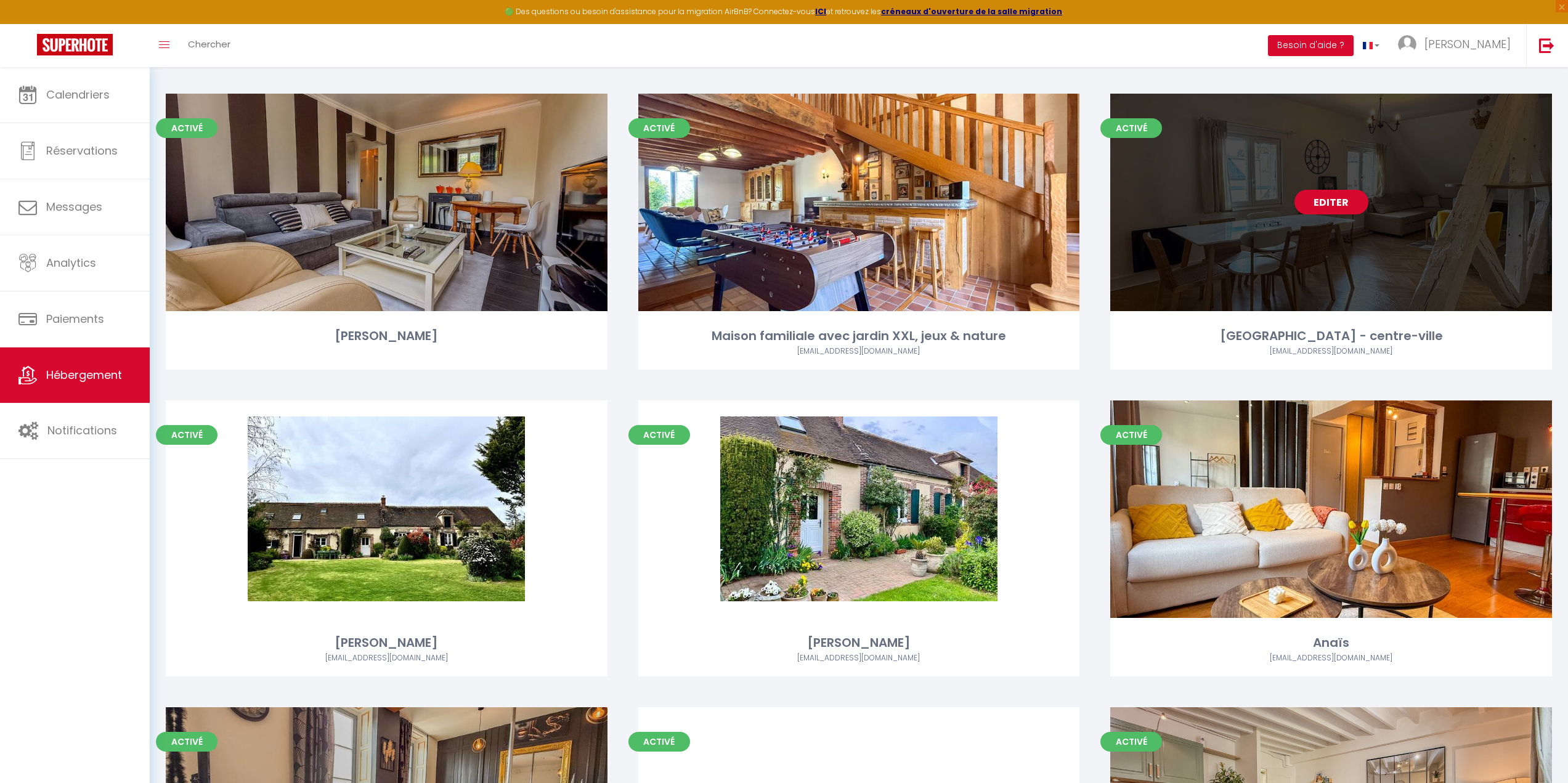
click at [1212, 262] on div "Editer" at bounding box center [1331, 202] width 442 height 217
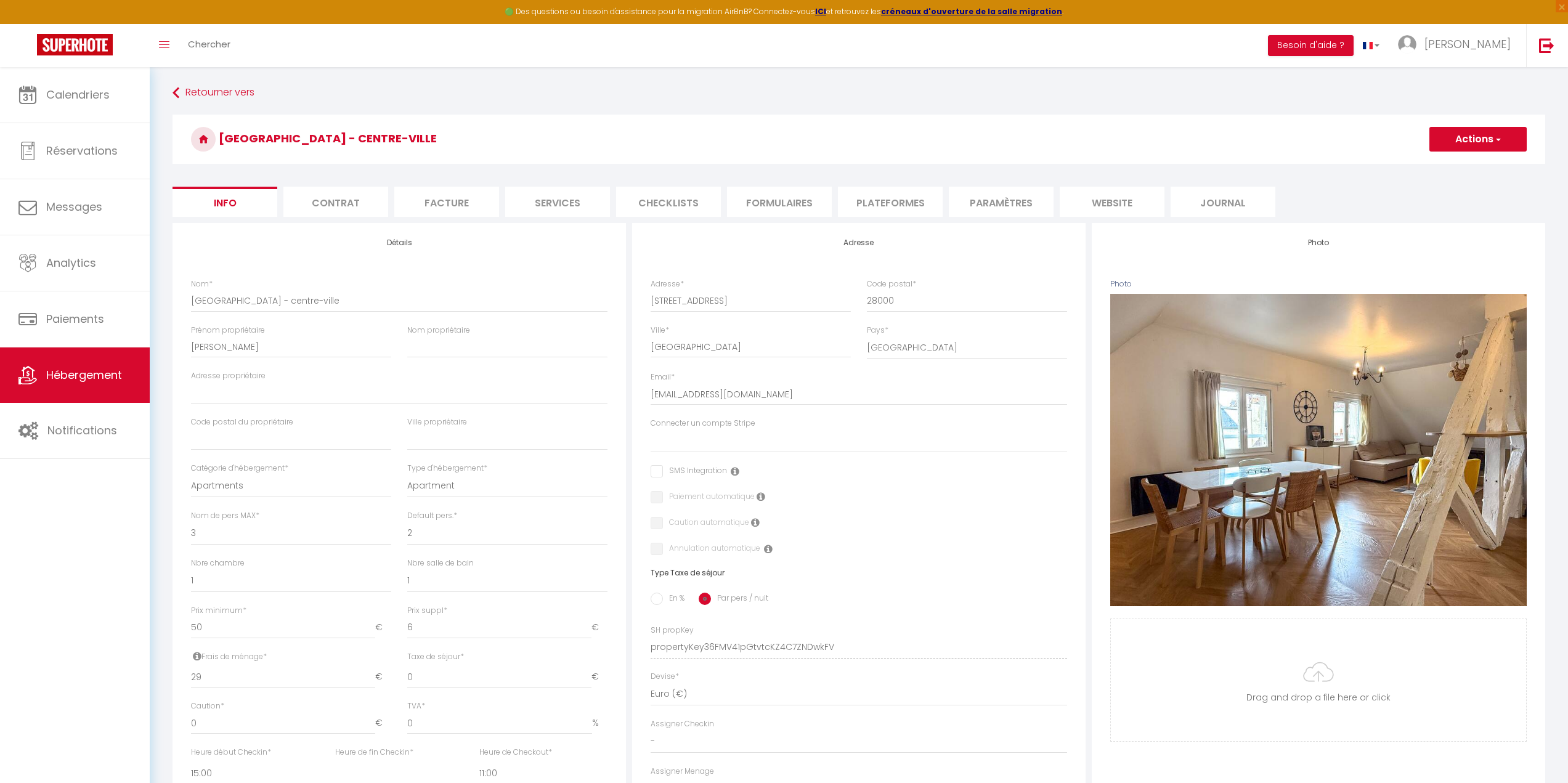
click at [880, 199] on li "Plateformes" at bounding box center [890, 201] width 105 height 30
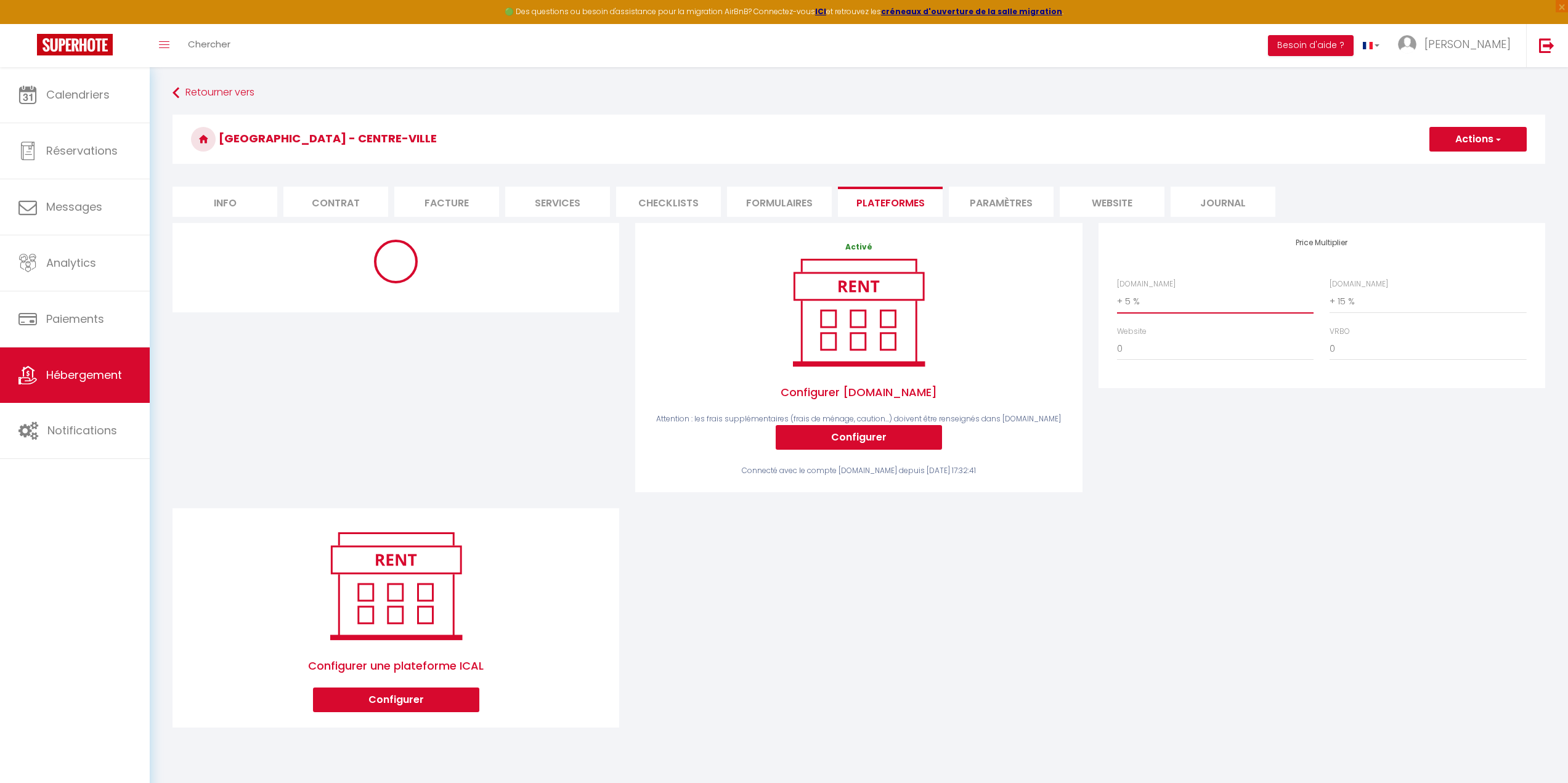
click at [1132, 304] on select "0 + 1 % + 2 % + 3 % + 4 % + 5 % + 6 % + 7 % + 8 % + 9 %" at bounding box center [1215, 301] width 196 height 24
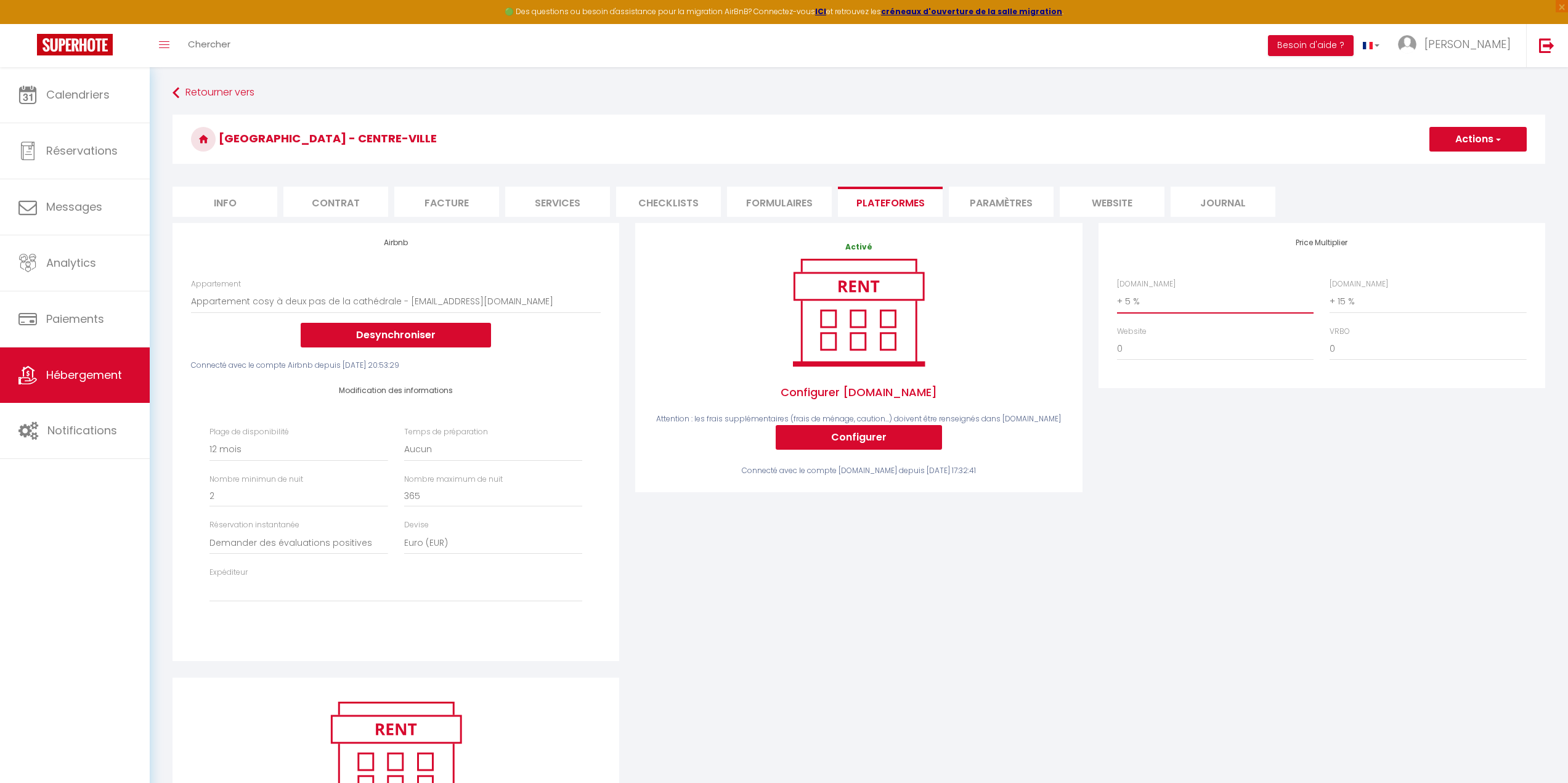
click at [1117, 289] on select "0 + 1 % + 2 % + 3 % + 4 % + 5 % + 6 % + 7 % + 8 % + 9 %" at bounding box center [1215, 301] width 196 height 24
click at [1450, 142] on button "Actions" at bounding box center [1477, 139] width 97 height 25
click at [1455, 167] on link "Enregistrer" at bounding box center [1476, 166] width 97 height 16
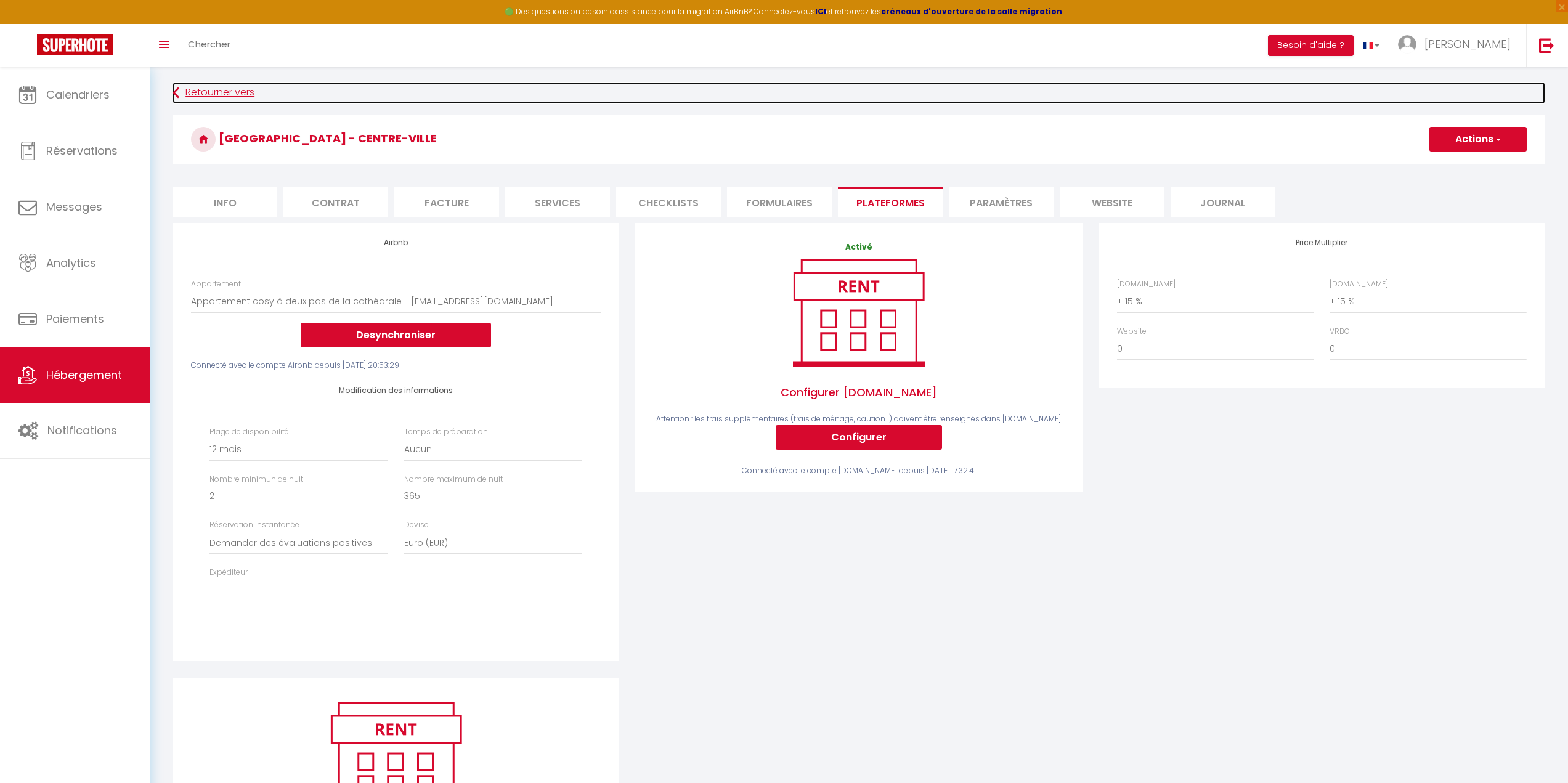
click at [246, 94] on link "Retourner vers" at bounding box center [859, 93] width 1372 height 22
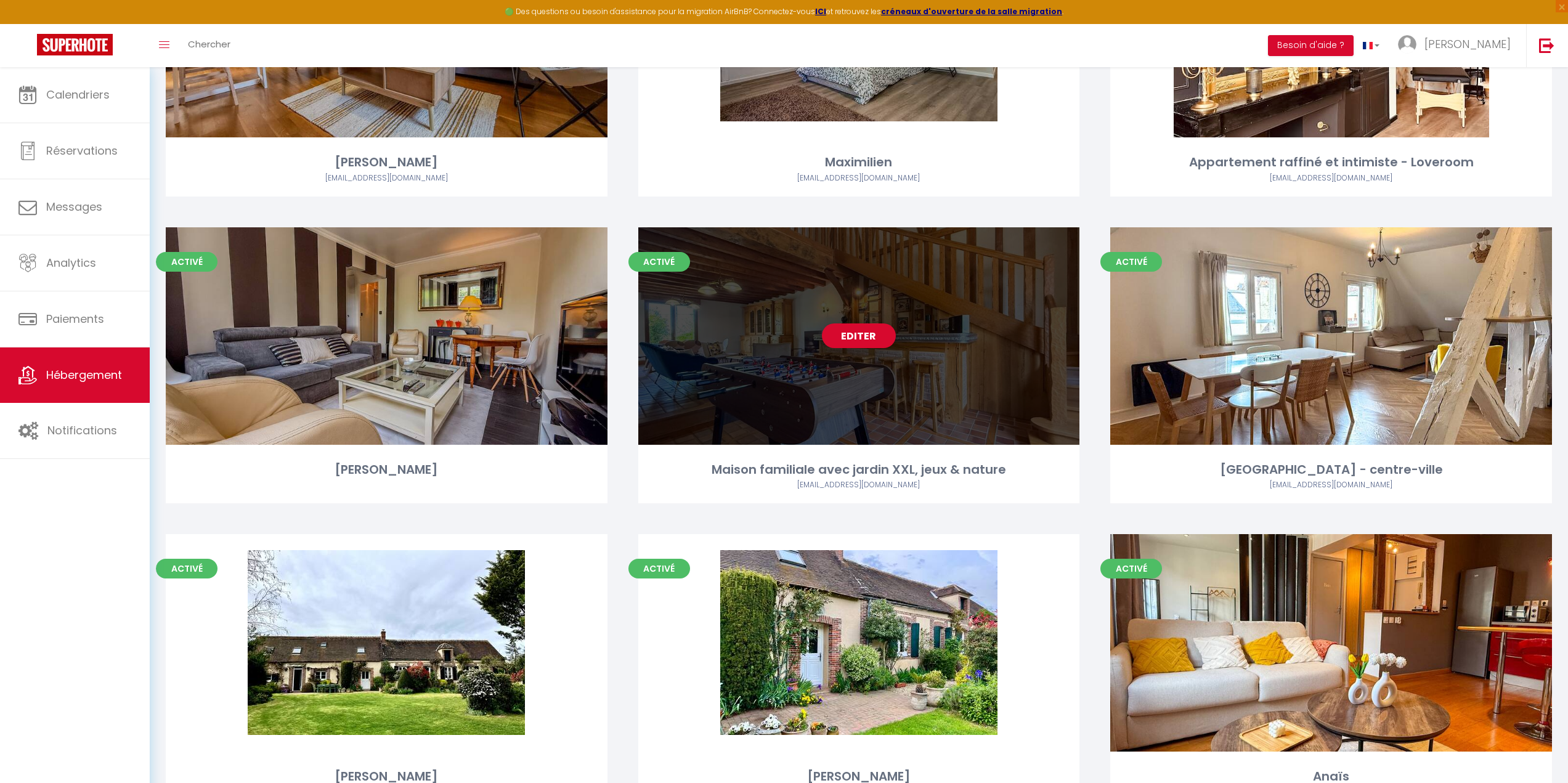
scroll to position [862, 0]
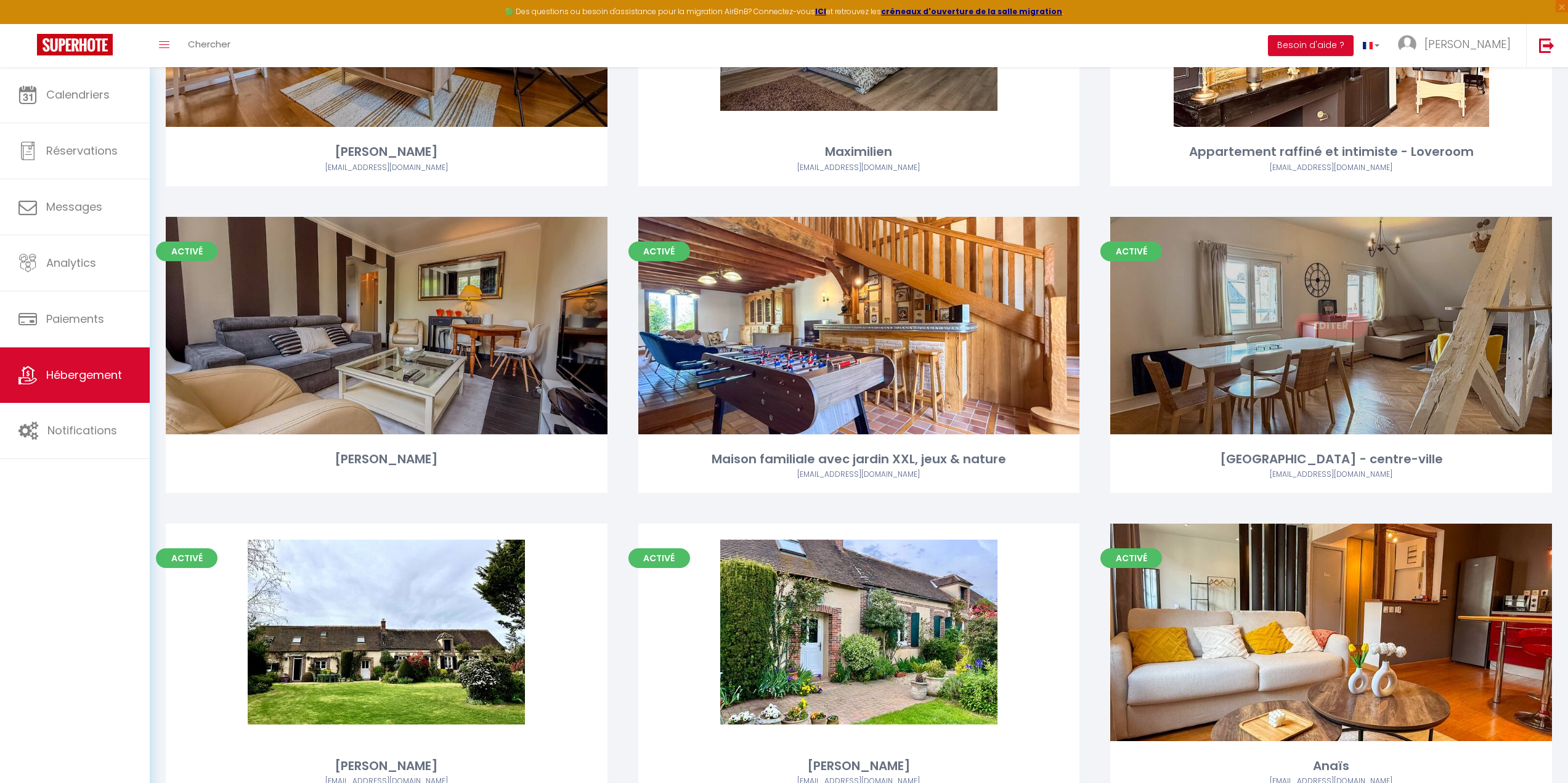
click at [1270, 372] on div "Editer" at bounding box center [1331, 325] width 442 height 217
click at [1330, 331] on link "Editer" at bounding box center [1331, 325] width 74 height 25
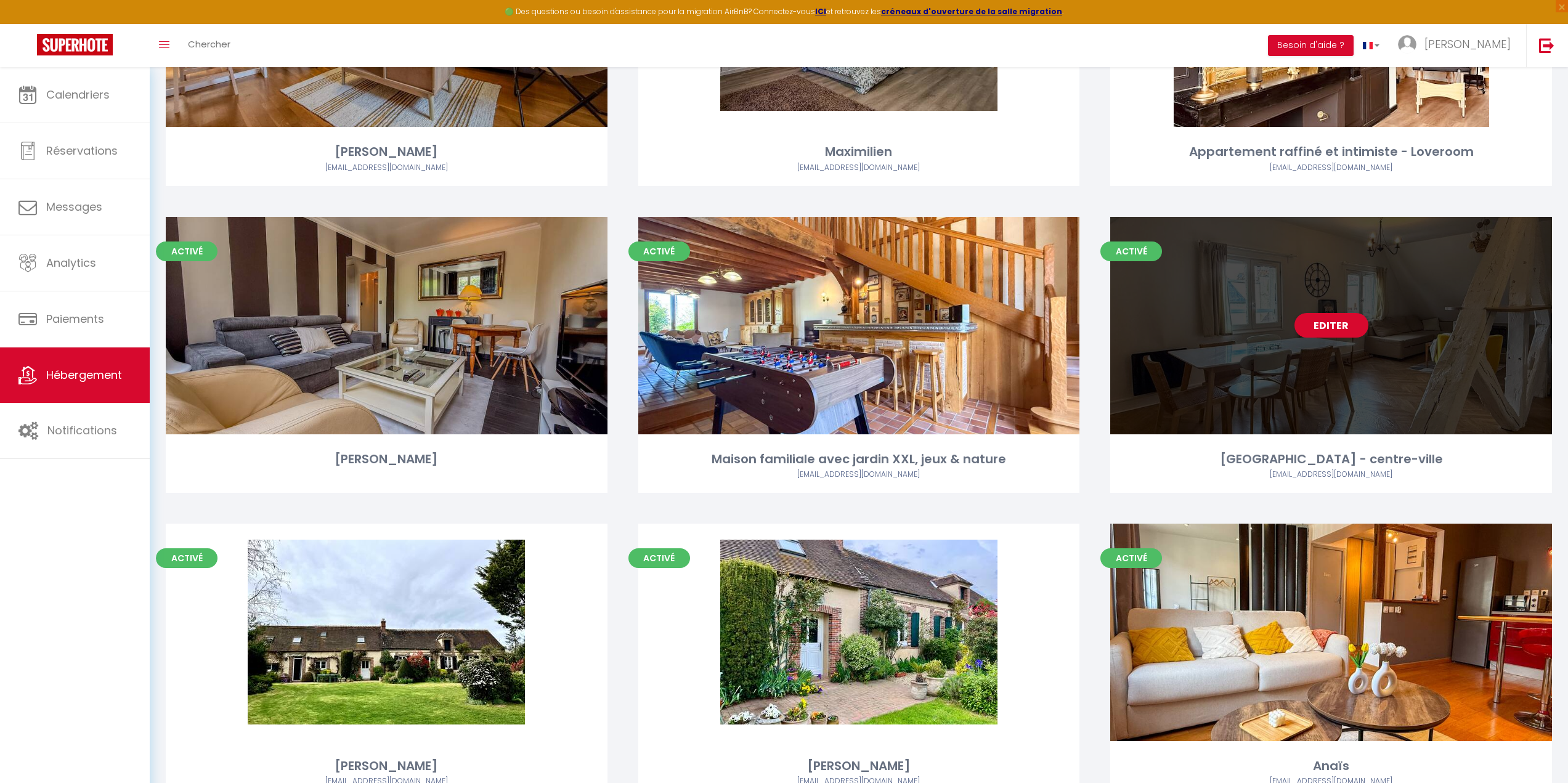
click at [1225, 351] on div "Editer" at bounding box center [1331, 325] width 442 height 217
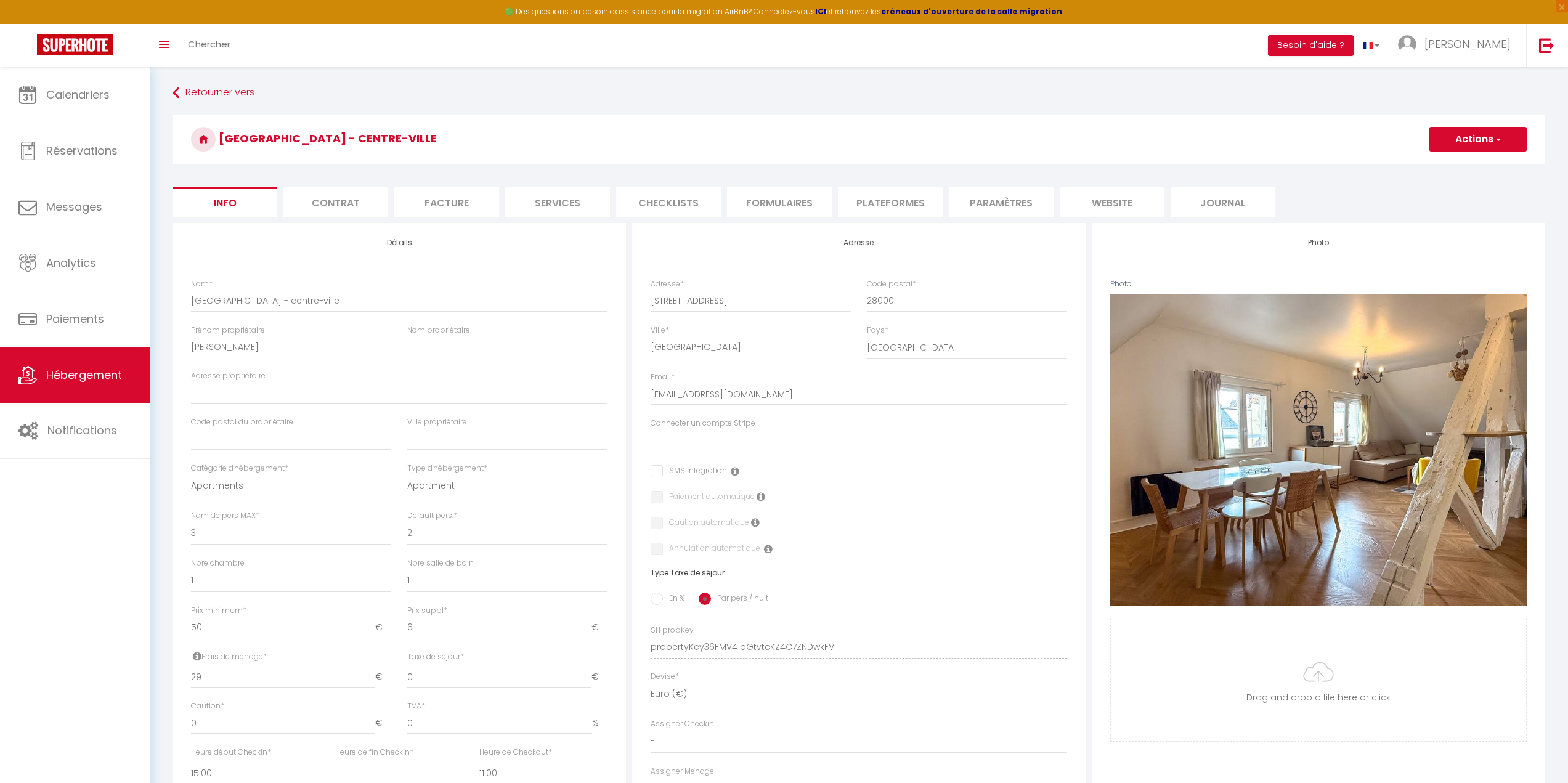
click at [906, 197] on li "Plateformes" at bounding box center [890, 201] width 105 height 30
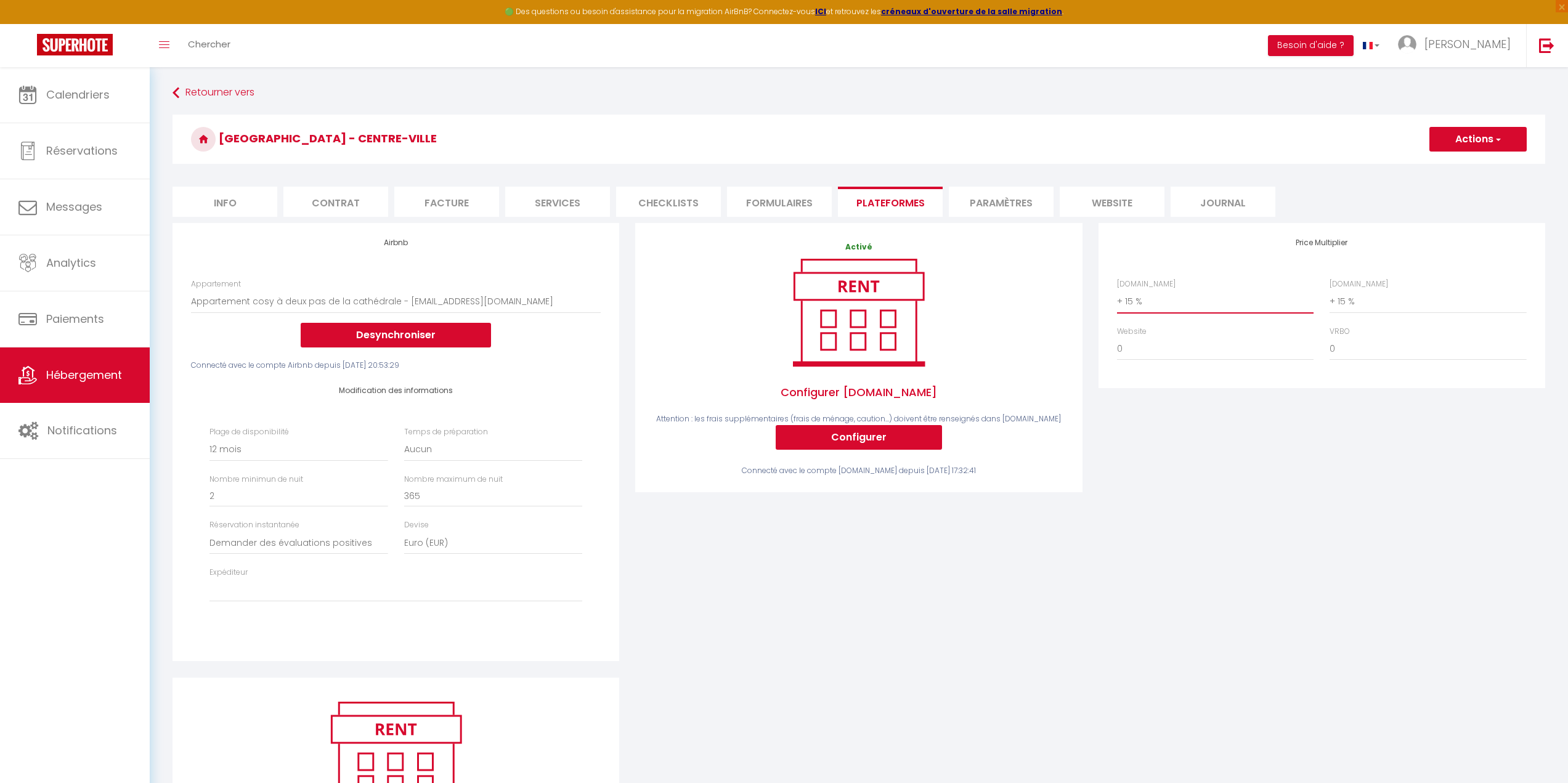
click at [1133, 298] on select "0 + 1 % + 2 % + 3 % + 4 % + 5 % + 6 % + 7 % + 8 % + 9 %" at bounding box center [1215, 301] width 196 height 24
click at [1117, 289] on select "0 + 1 % + 2 % + 3 % + 4 % + 5 % + 6 % + 7 % + 8 % + 9 %" at bounding box center [1215, 301] width 196 height 24
click at [1470, 138] on button "Actions" at bounding box center [1477, 139] width 97 height 25
click at [1459, 168] on link "Enregistrer" at bounding box center [1476, 166] width 97 height 16
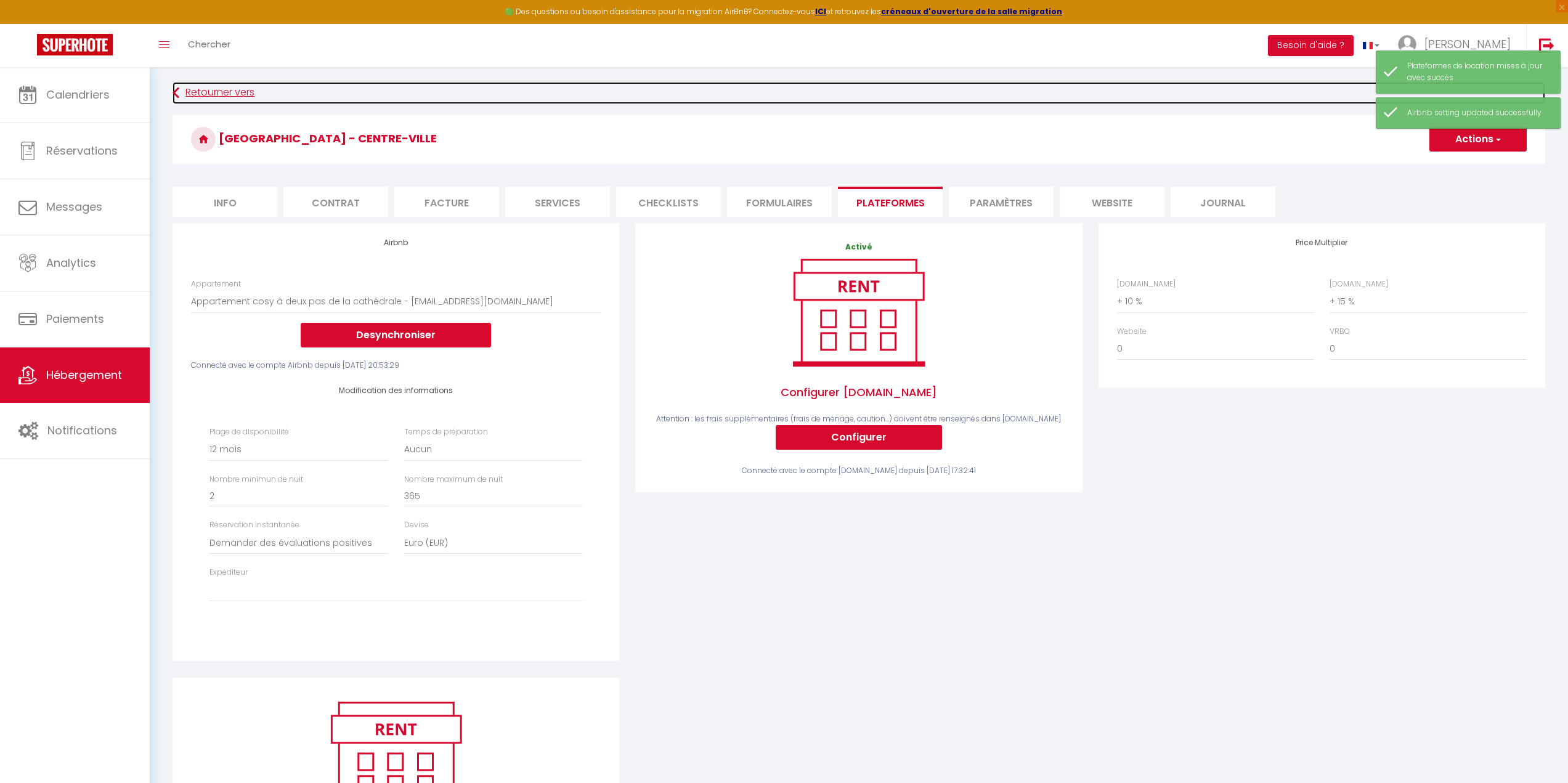
click at [215, 95] on link "Retourner vers" at bounding box center [859, 93] width 1372 height 22
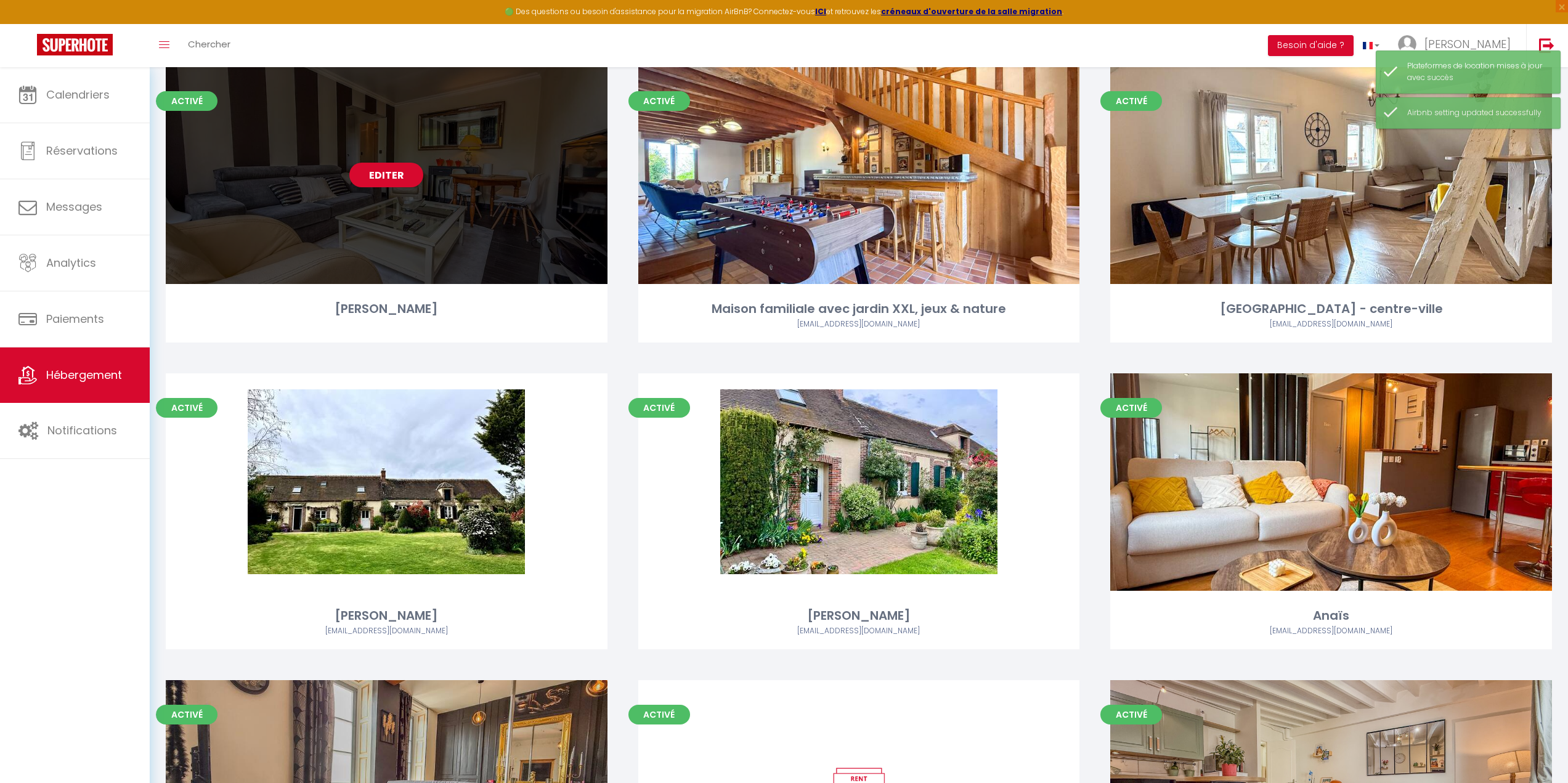
scroll to position [1047, 0]
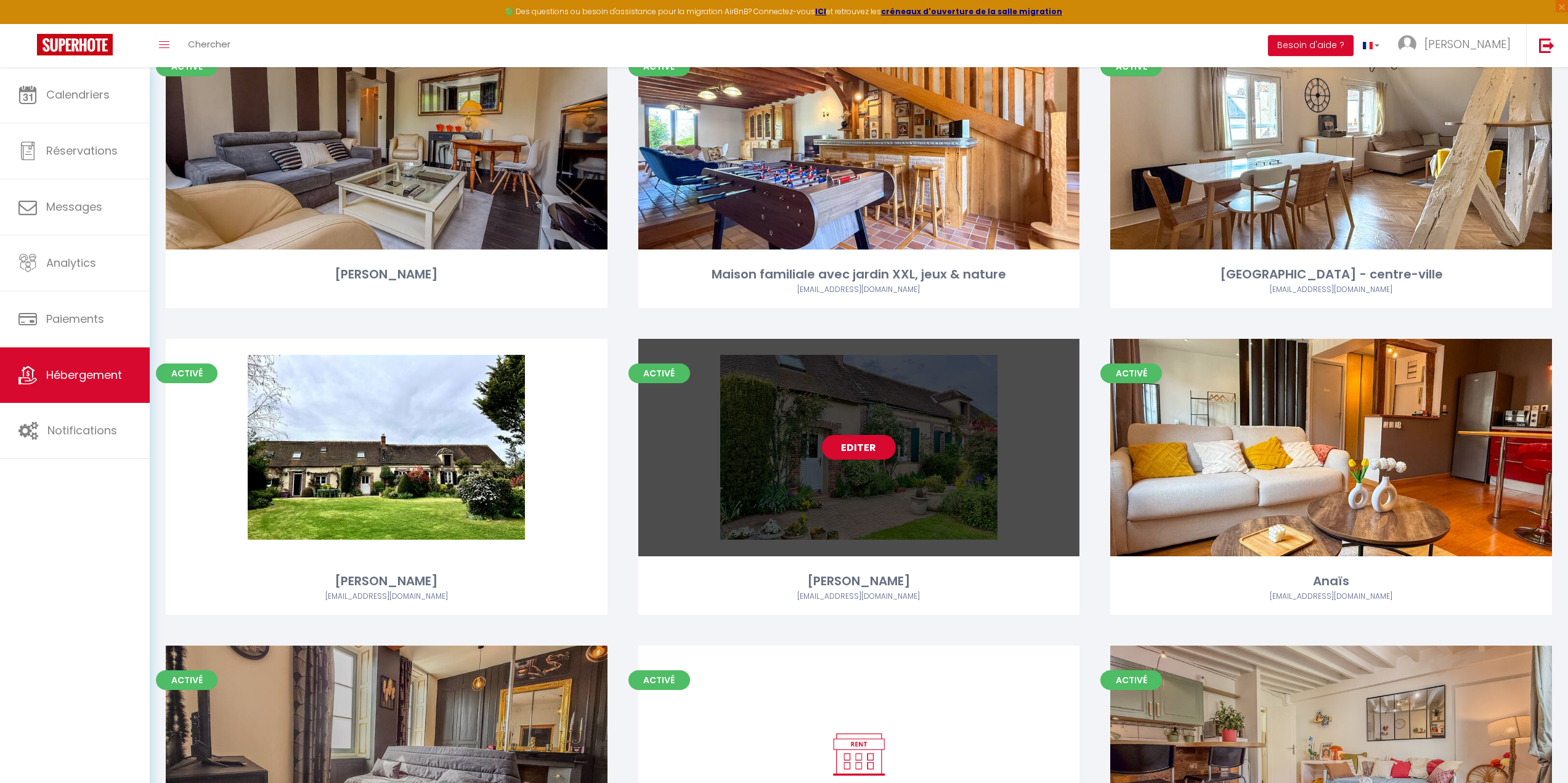
click at [745, 488] on div "Editer" at bounding box center [859, 447] width 442 height 217
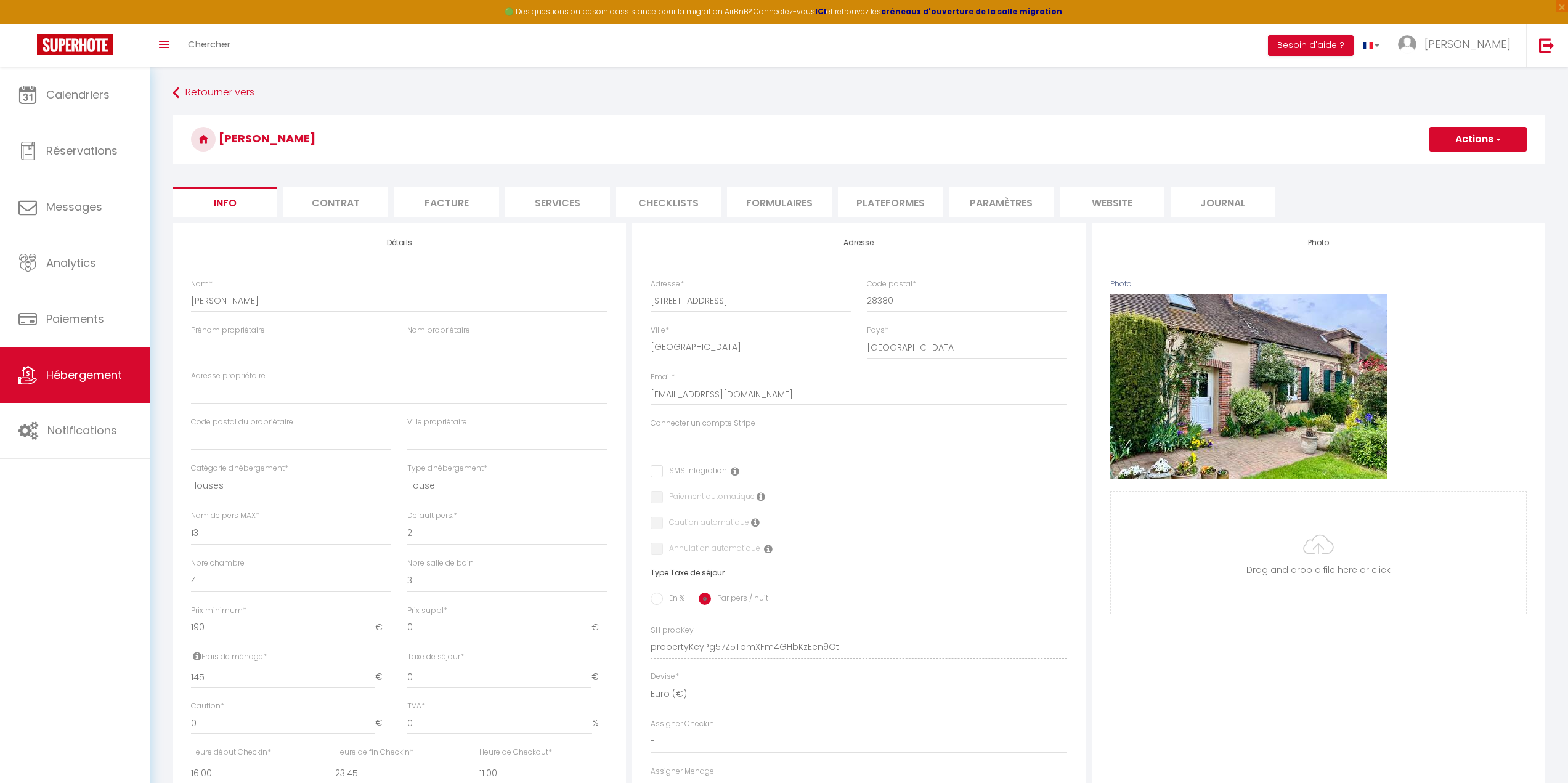
click at [1451, 144] on button "Actions" at bounding box center [1477, 139] width 97 height 25
click at [1101, 156] on h3 "[PERSON_NAME]" at bounding box center [859, 139] width 1372 height 49
click at [890, 200] on li "Plateformes" at bounding box center [890, 201] width 105 height 30
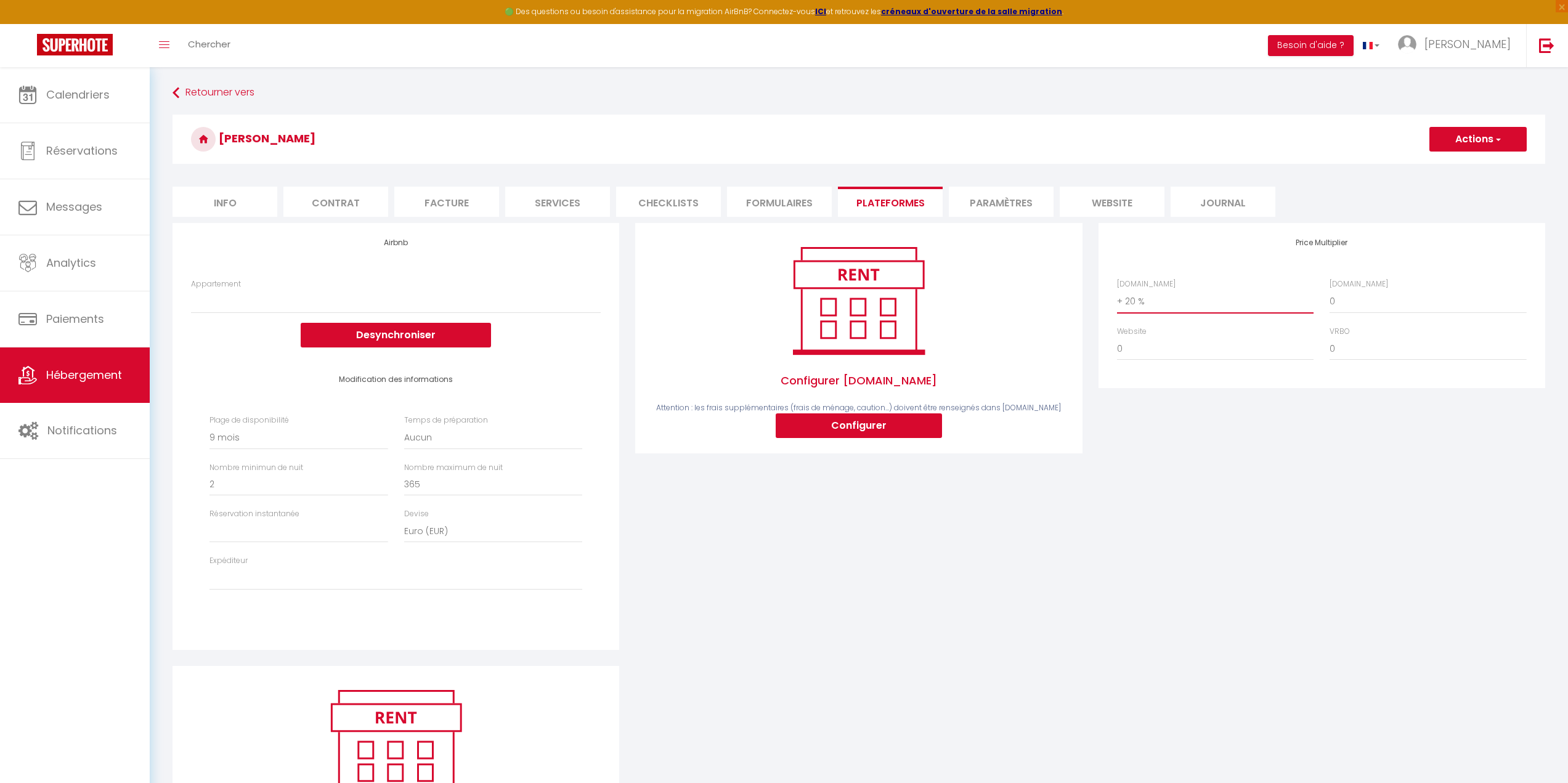
click at [1138, 304] on select "0 + 1 % + 2 % + 3 % + 4 % + 5 % + 6 % + 7 % + 8 % + 9 %" at bounding box center [1215, 301] width 196 height 24
click at [1117, 289] on select "0 + 1 % + 2 % + 3 % + 4 % + 5 % + 6 % + 7 % + 8 % + 9 %" at bounding box center [1215, 301] width 196 height 24
click at [1447, 139] on button "Actions" at bounding box center [1477, 139] width 97 height 25
click at [1451, 168] on link "Enregistrer" at bounding box center [1476, 166] width 97 height 16
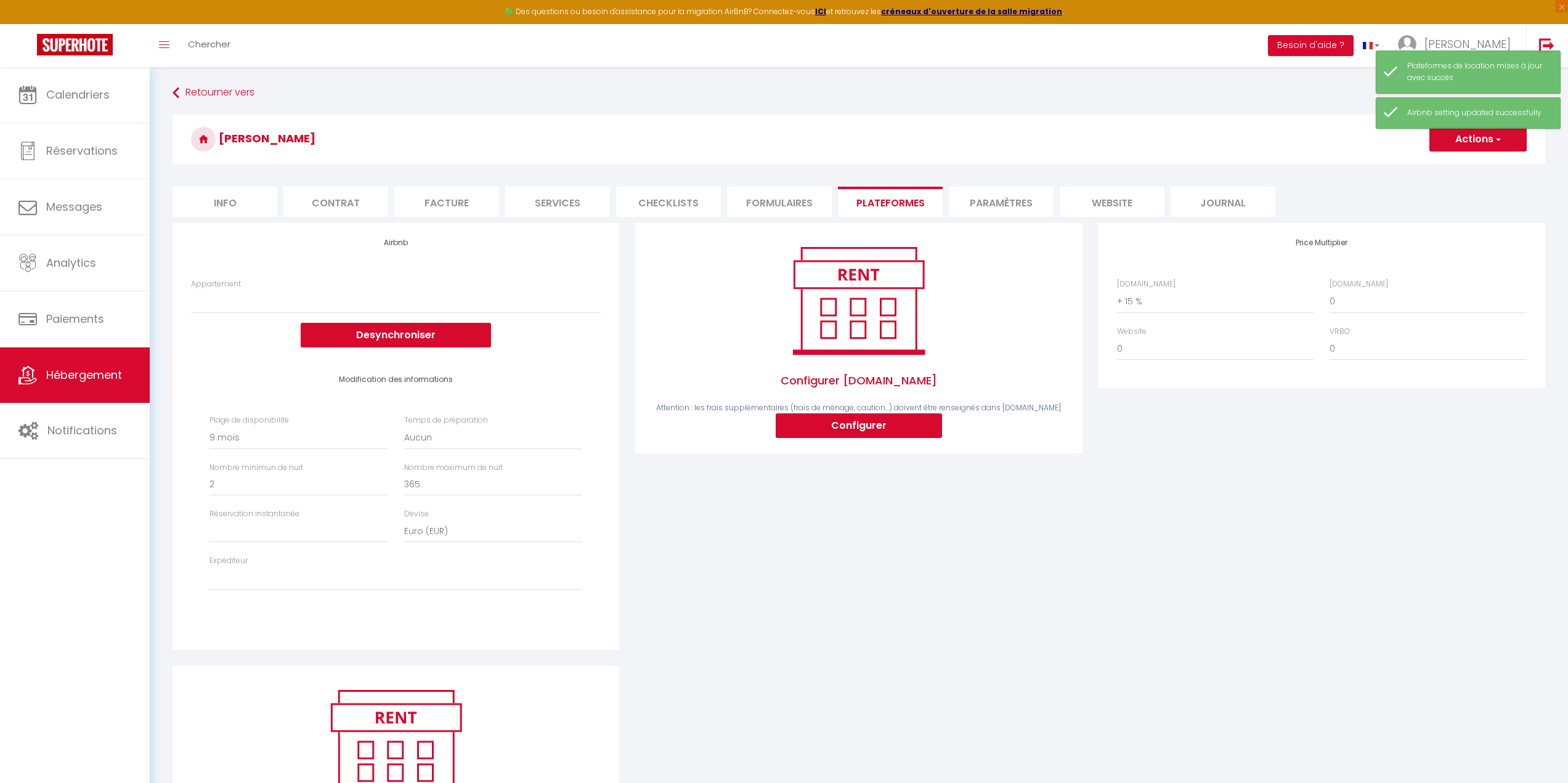
click at [1327, 192] on ul "Info Contrat Facture Services Checklists Formulaires Plateformes Paramètres web…" at bounding box center [859, 201] width 1372 height 30
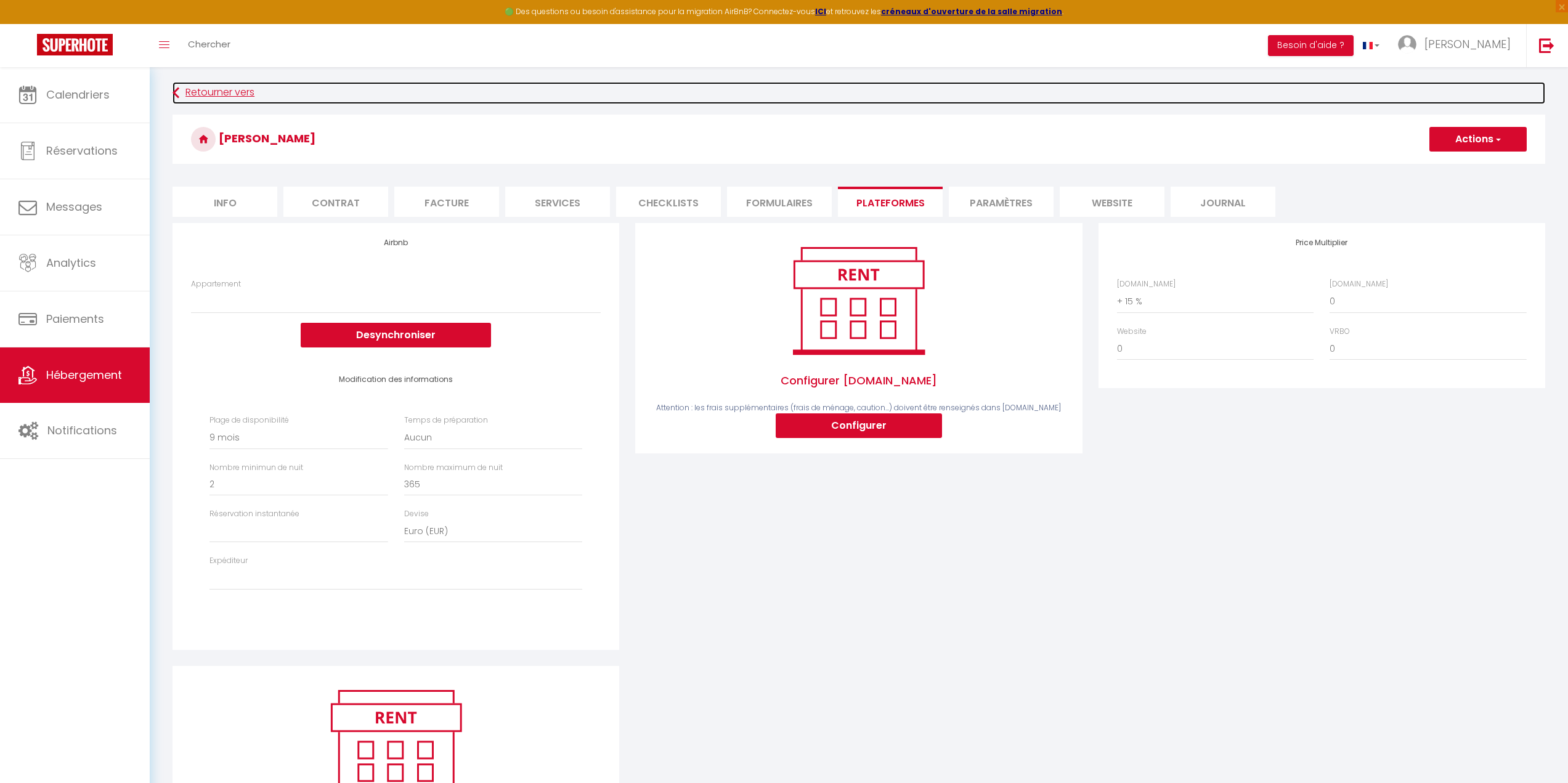
click at [216, 93] on link "Retourner vers" at bounding box center [859, 93] width 1372 height 22
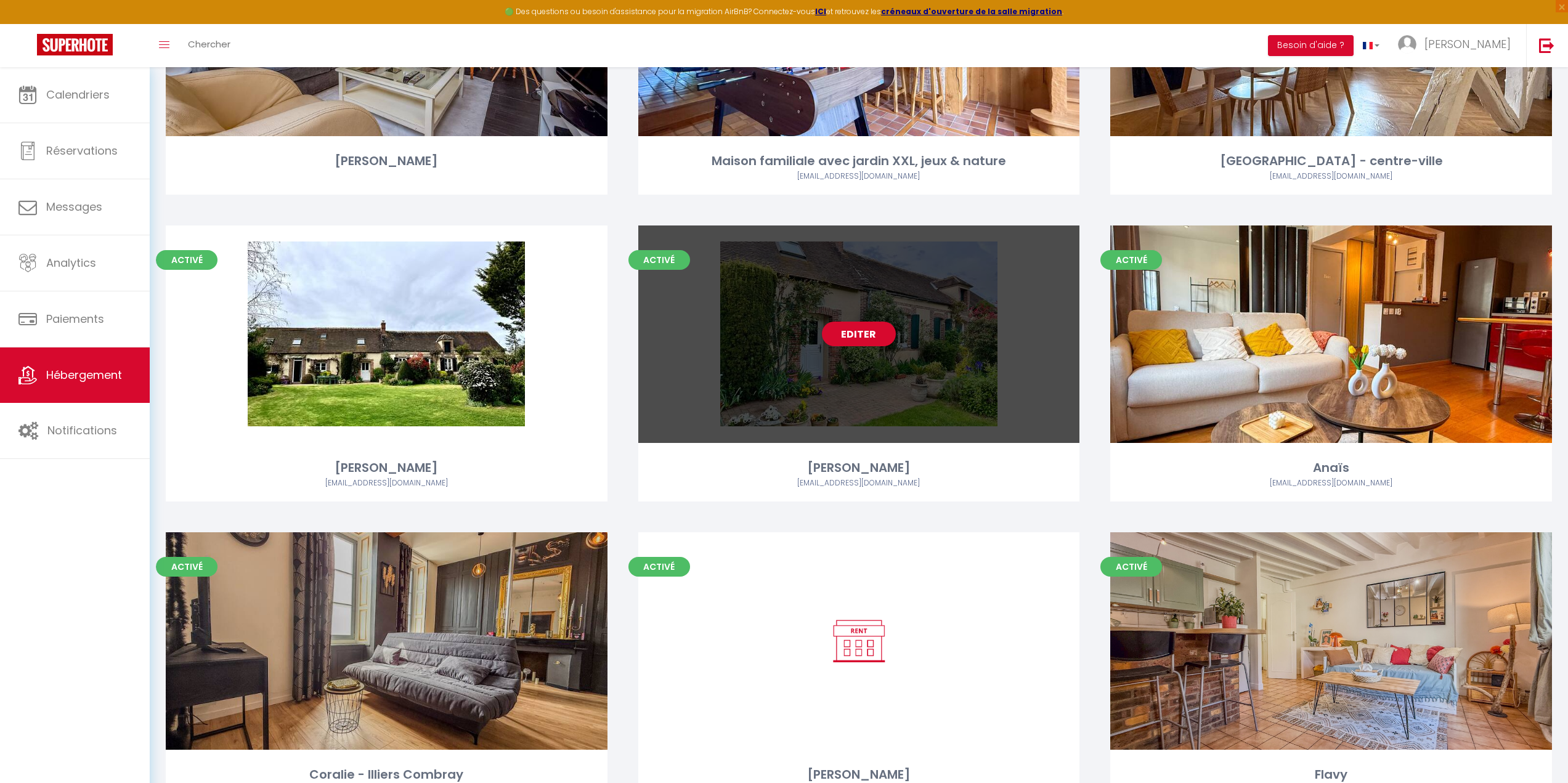
scroll to position [1170, 0]
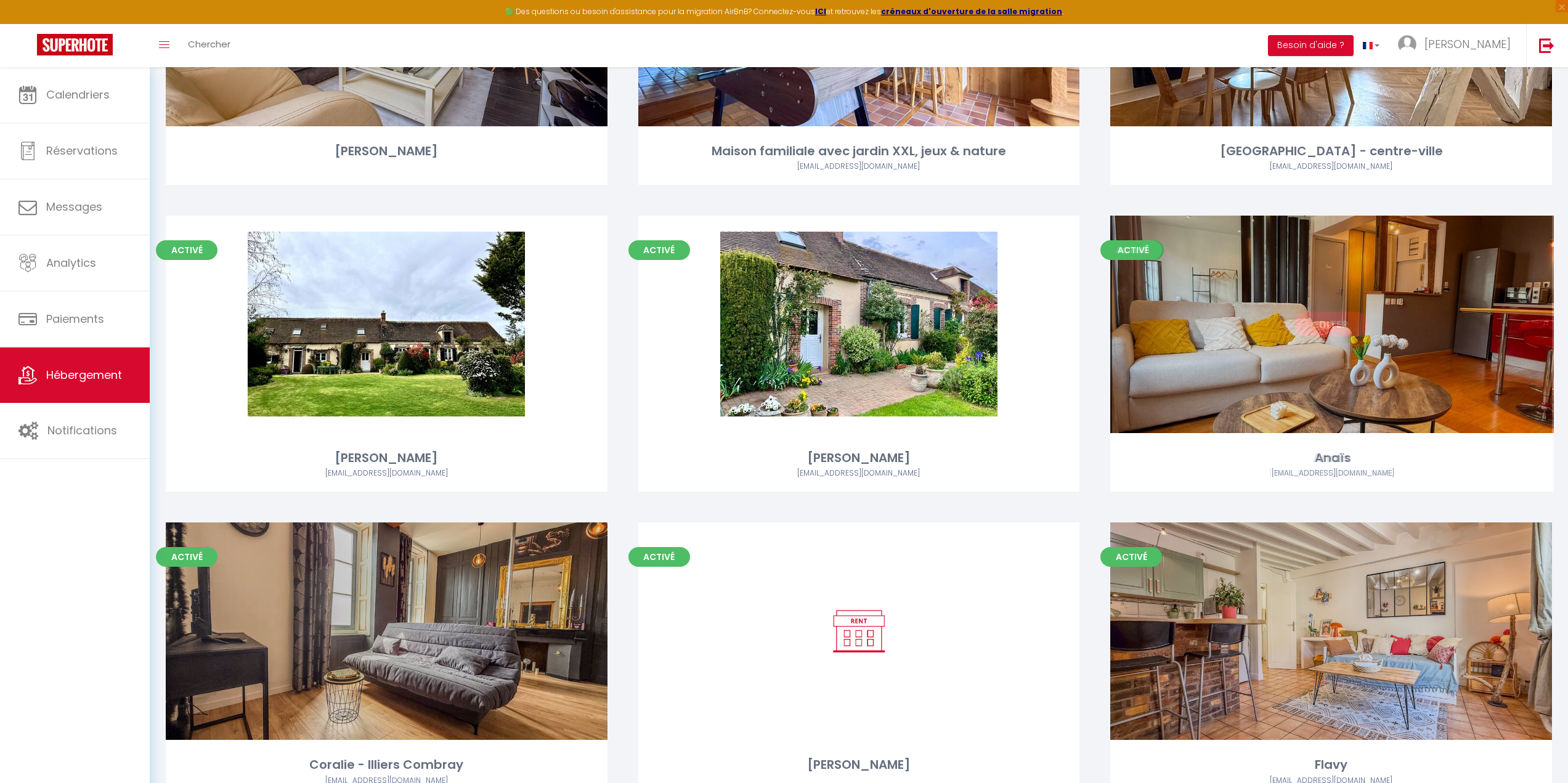
click at [1186, 371] on div "Editer" at bounding box center [1331, 324] width 442 height 217
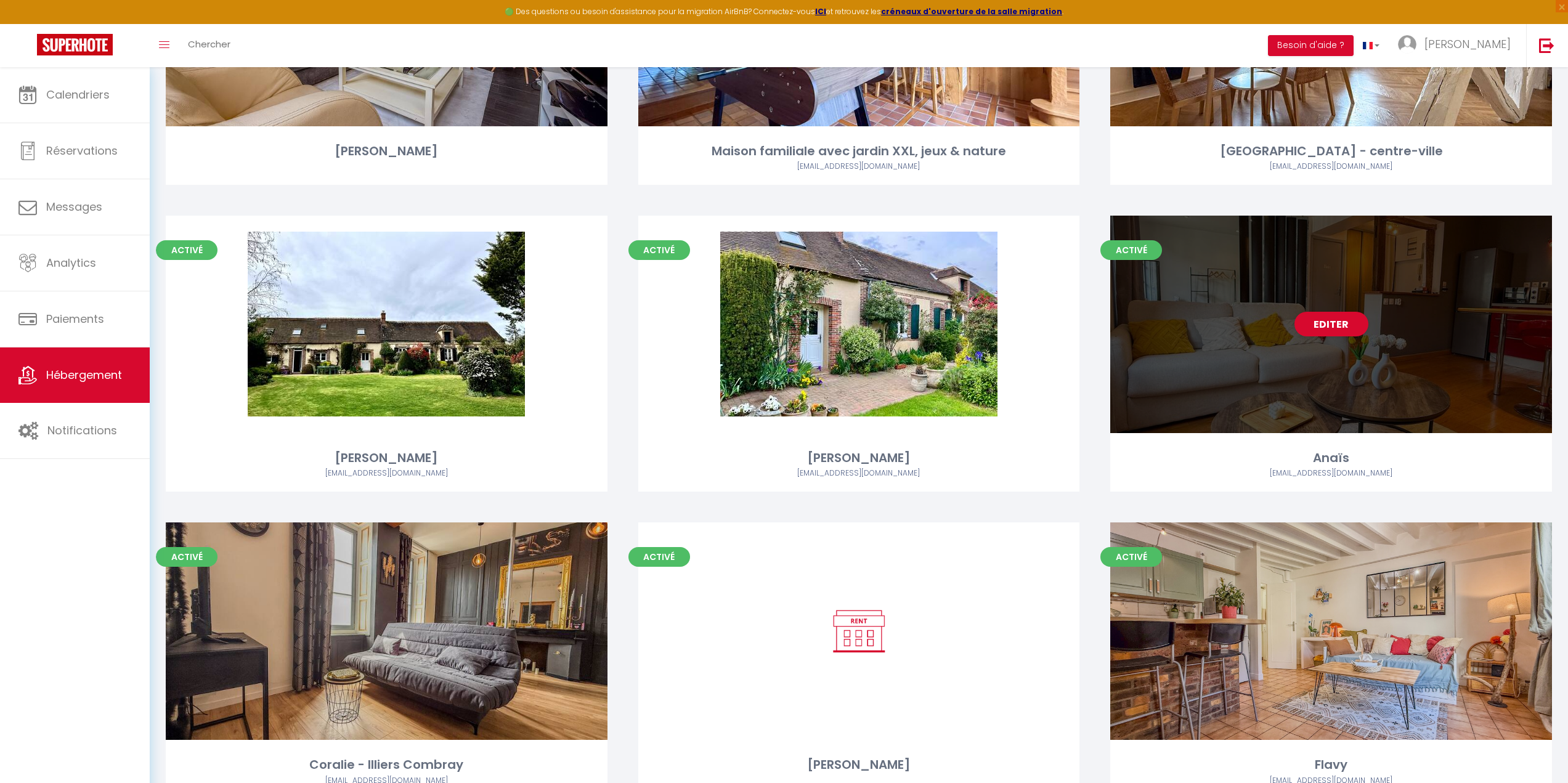
click at [1187, 371] on div "Editer" at bounding box center [1331, 324] width 442 height 217
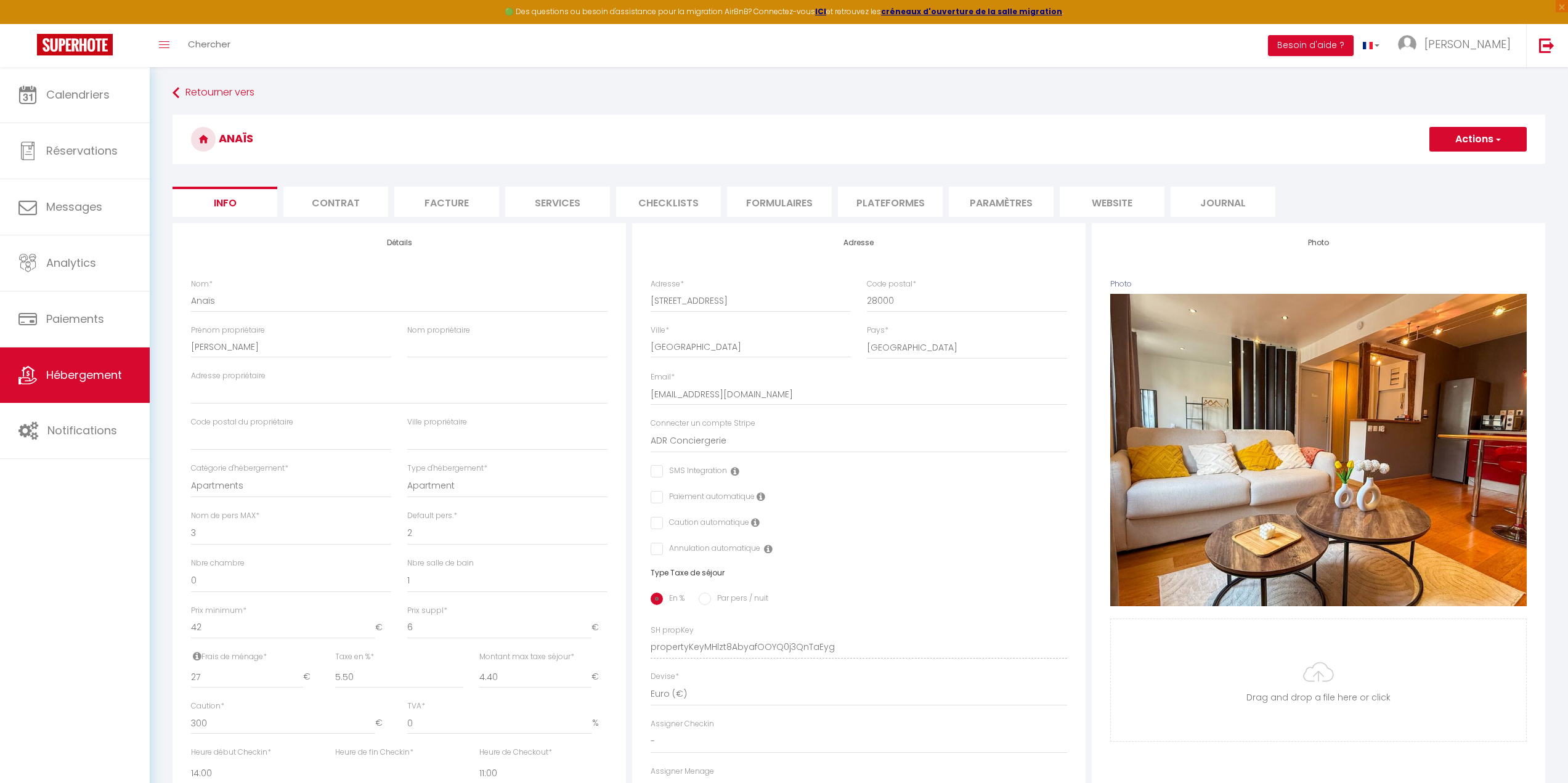
click at [906, 199] on li "Plateformes" at bounding box center [890, 201] width 105 height 30
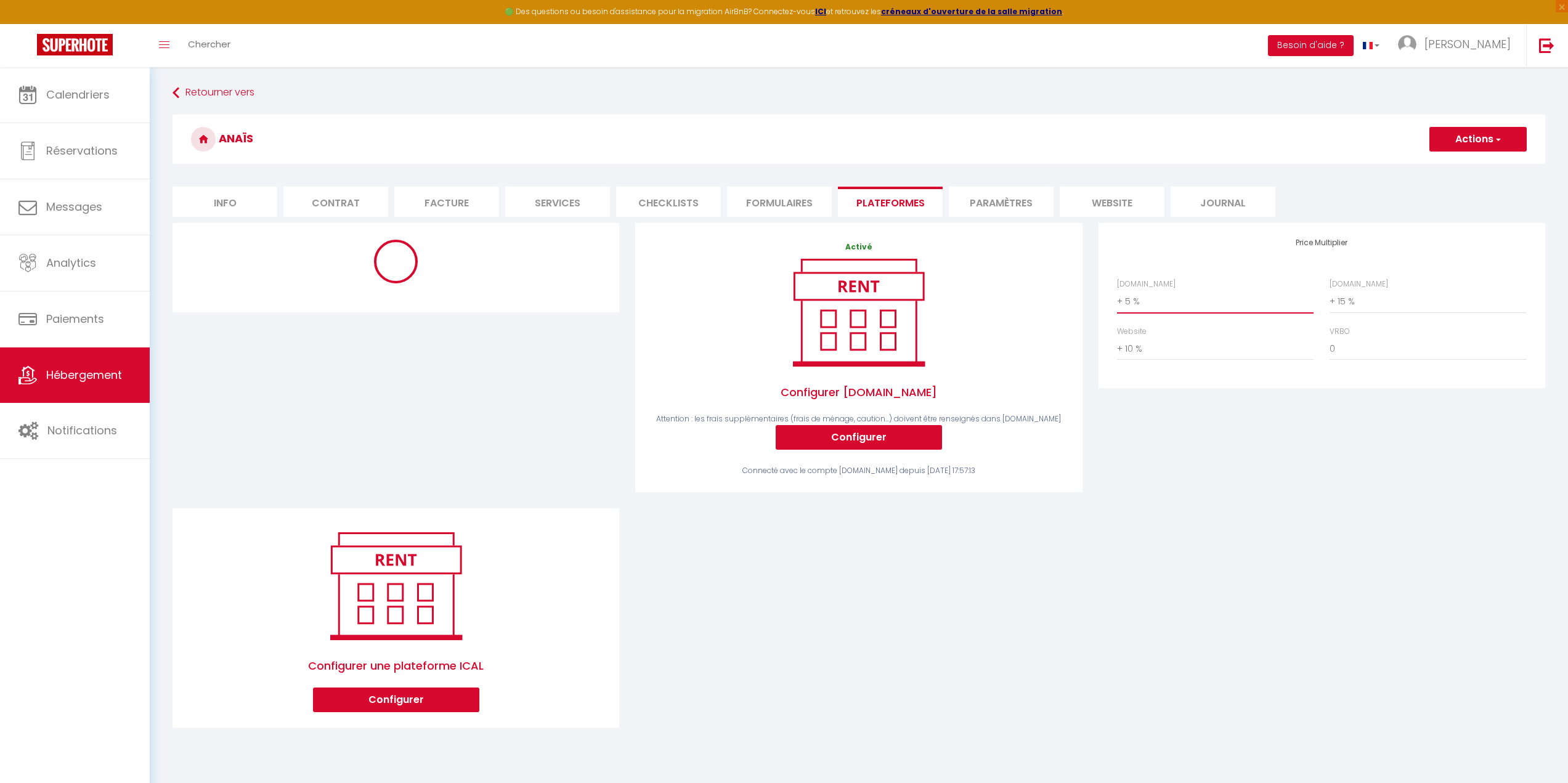
click at [1165, 304] on select "0 + 1 % + 2 % + 3 % + 4 % + 5 % + 6 % + 7 % + 8 % + 9 %" at bounding box center [1215, 301] width 196 height 24
click at [1117, 289] on select "0 + 1 % + 2 % + 3 % + 4 % + 5 % + 6 % + 7 % + 8 % + 9 %" at bounding box center [1215, 301] width 196 height 24
click at [1473, 142] on button "Actions" at bounding box center [1477, 139] width 97 height 25
click at [1464, 163] on link "Enregistrer" at bounding box center [1476, 166] width 97 height 16
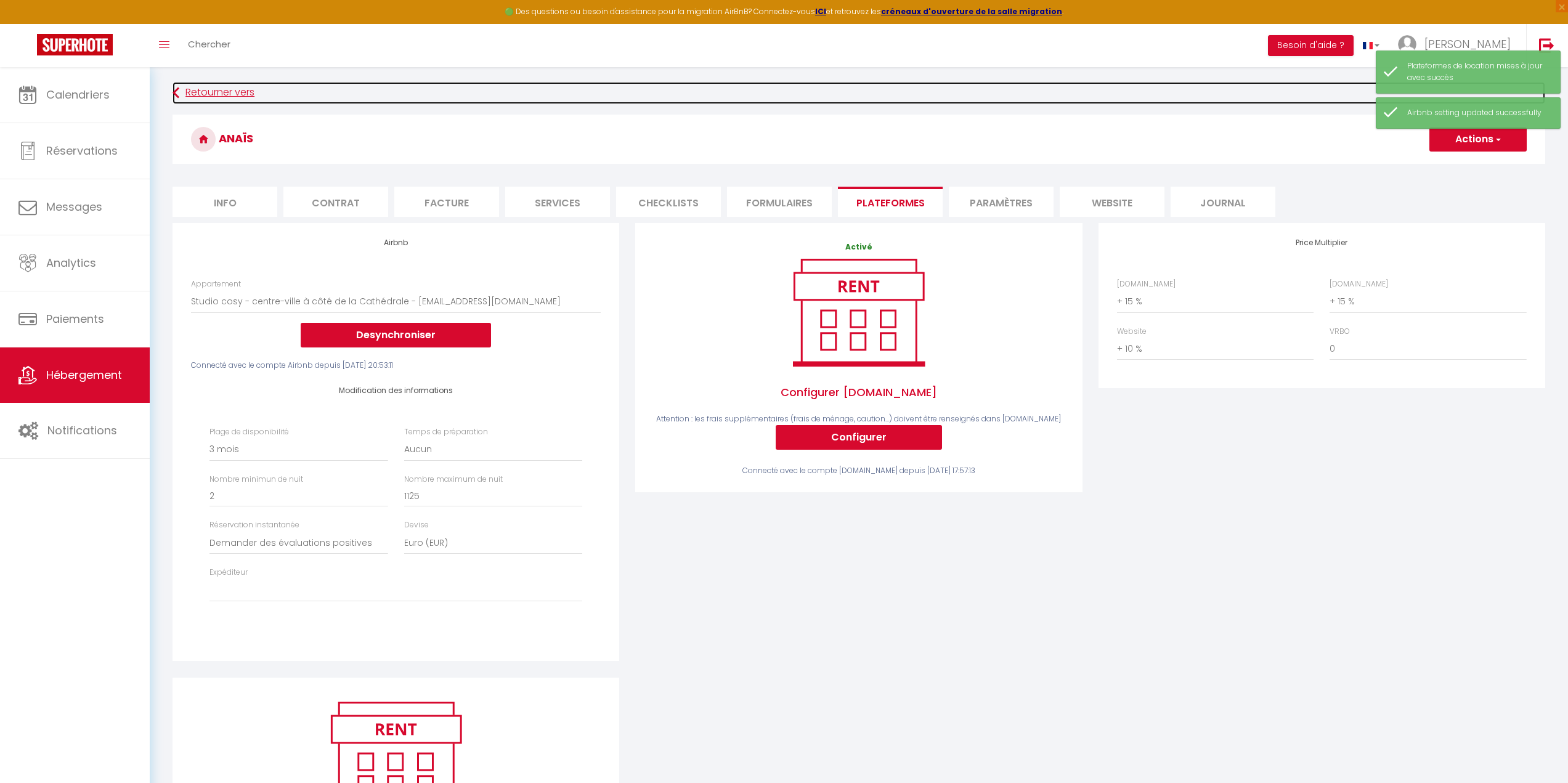
click at [203, 86] on link "Retourner vers" at bounding box center [859, 93] width 1372 height 22
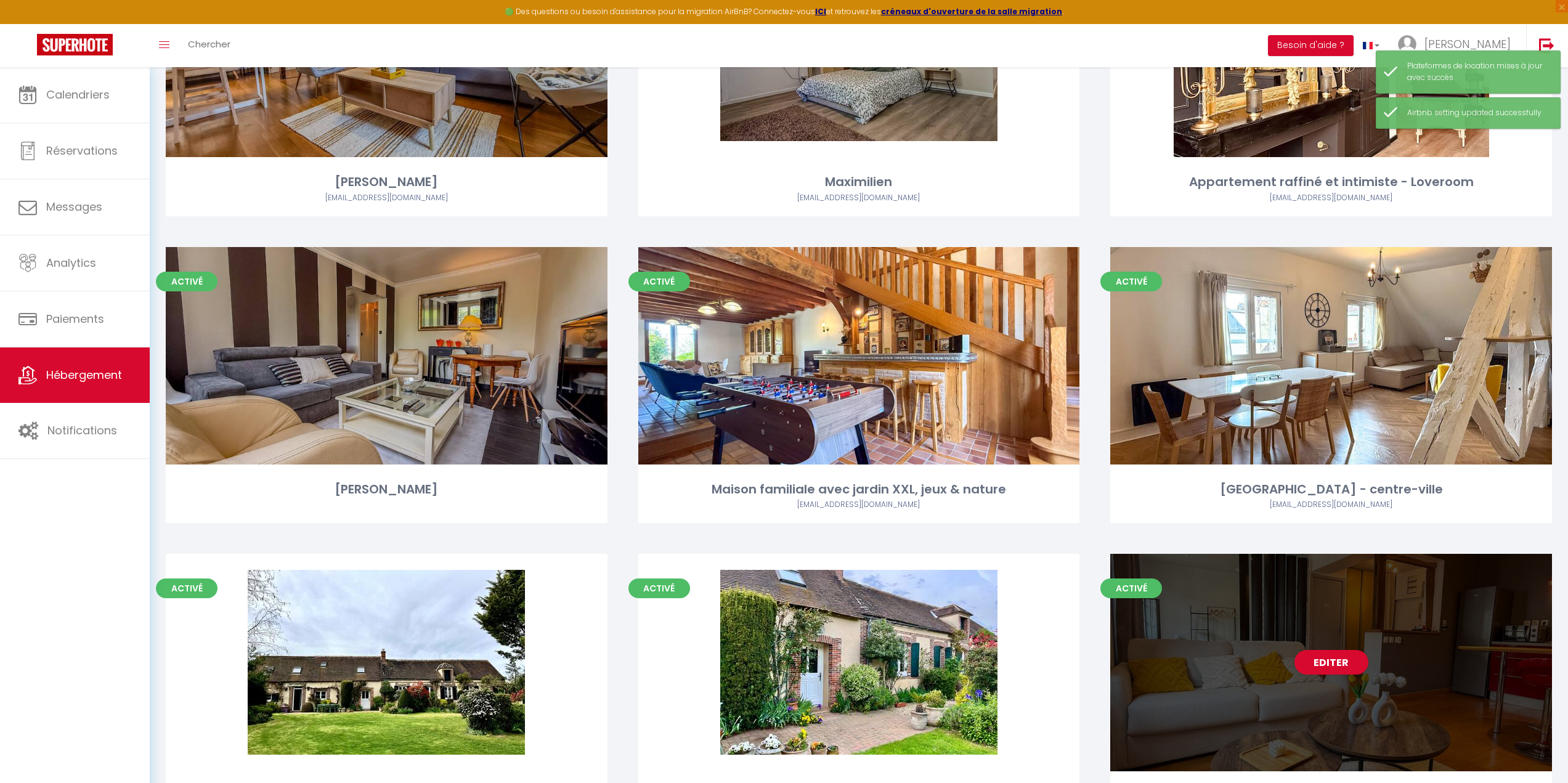
scroll to position [862, 0]
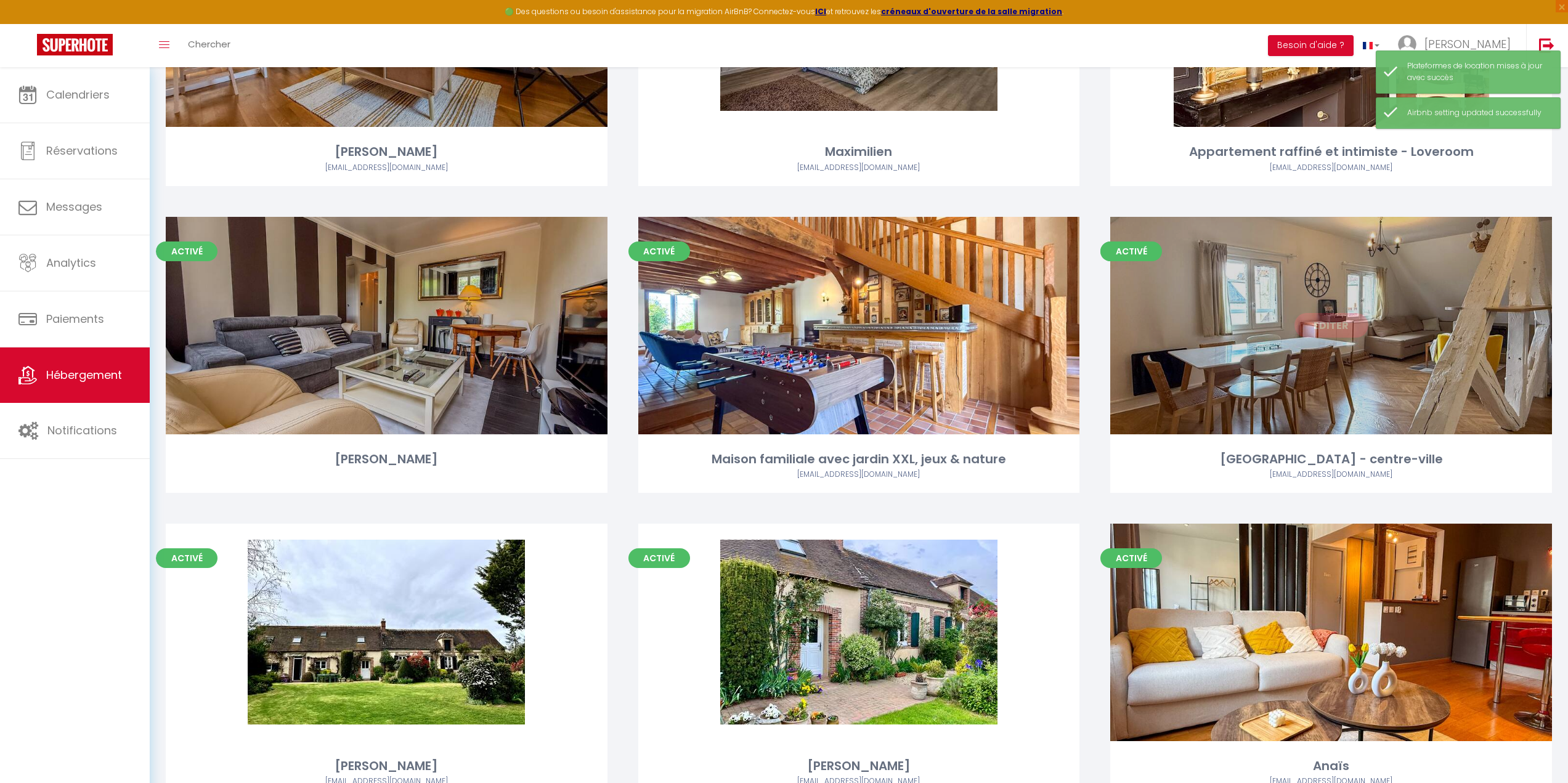
click at [1287, 426] on div "Editer" at bounding box center [1331, 325] width 442 height 217
click at [1305, 366] on div "Editer" at bounding box center [1331, 325] width 442 height 217
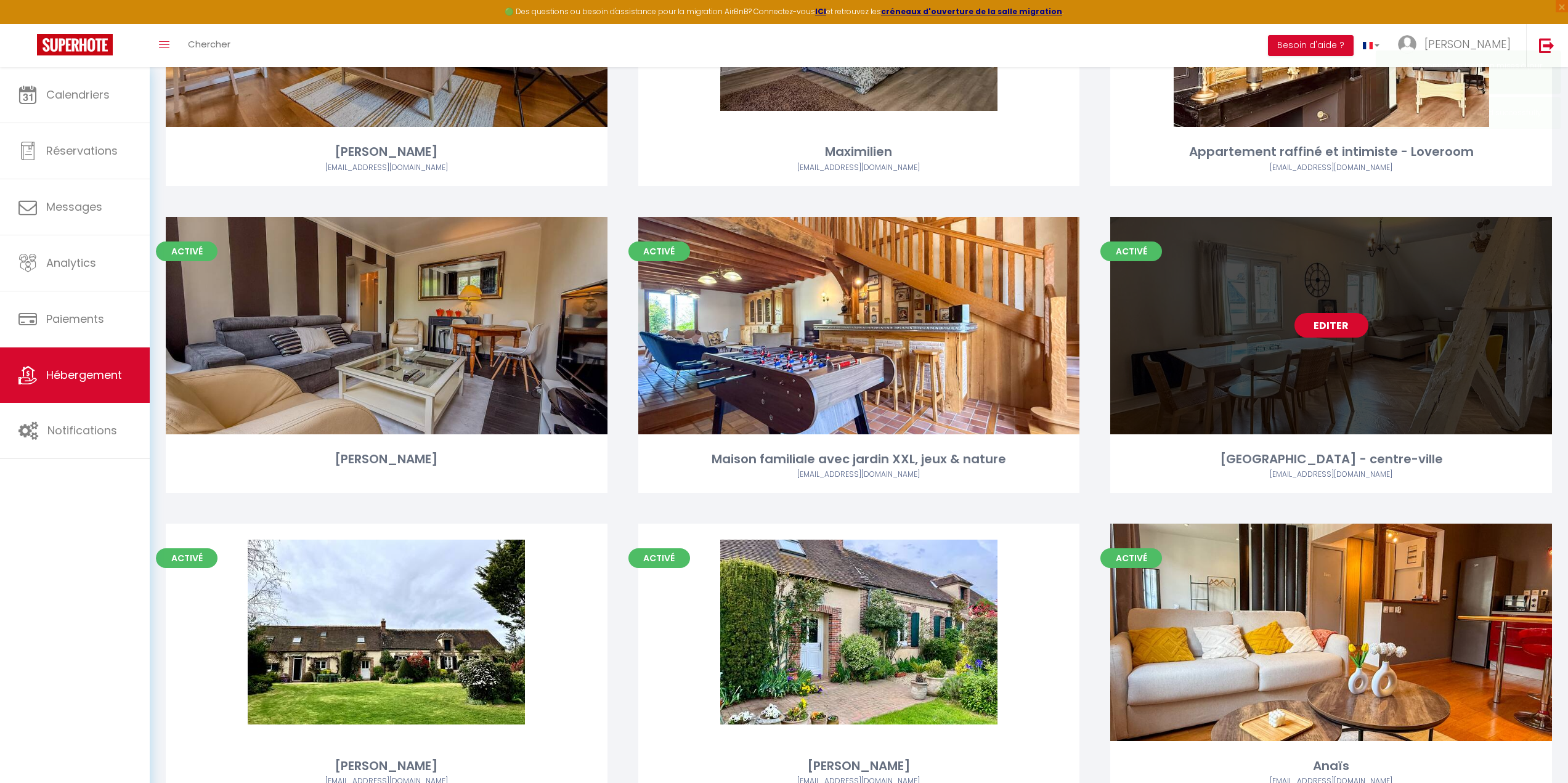
click at [1327, 333] on link "Editer" at bounding box center [1331, 325] width 74 height 25
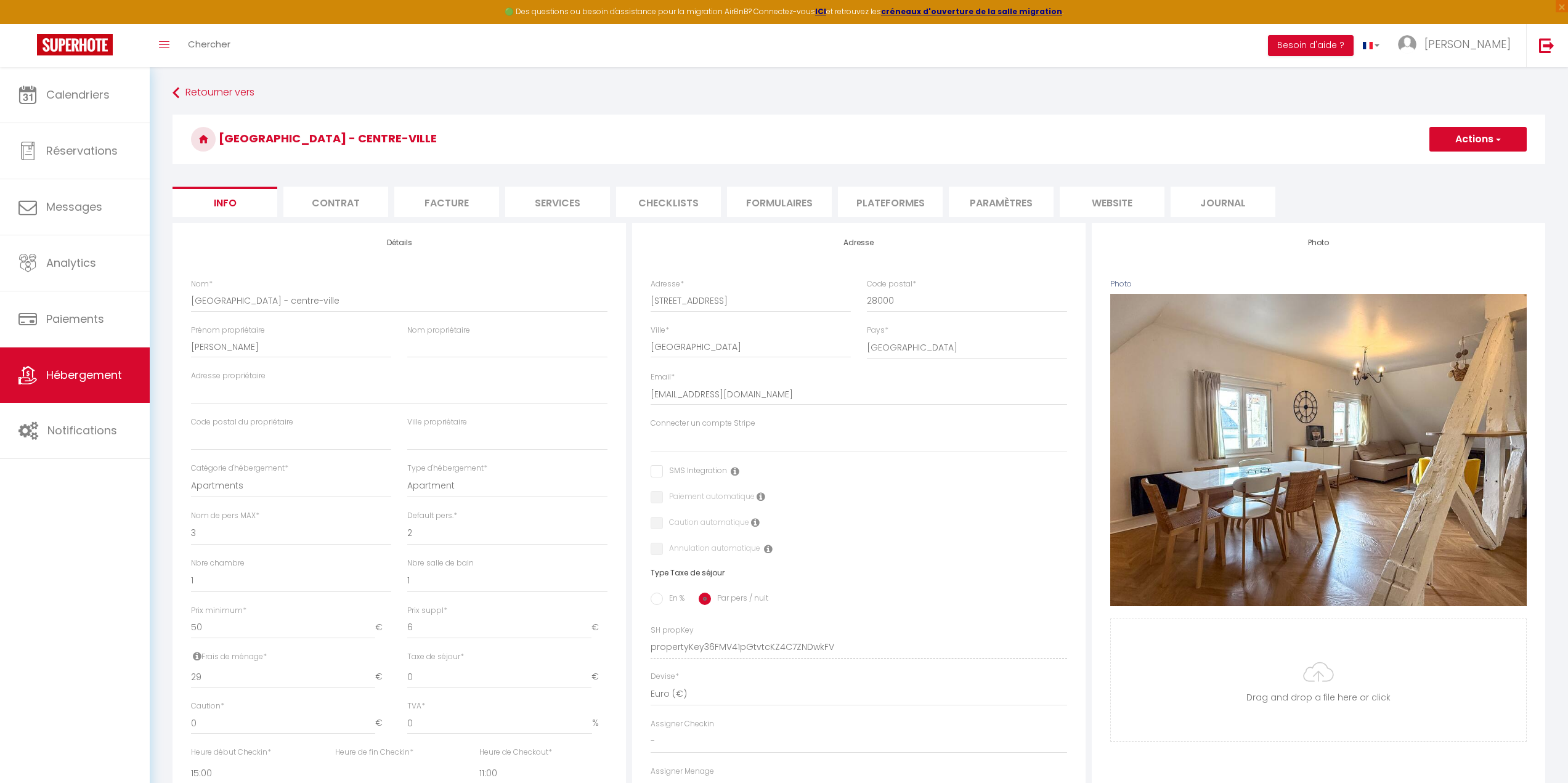
click at [983, 199] on li "Paramètres" at bounding box center [1000, 201] width 105 height 30
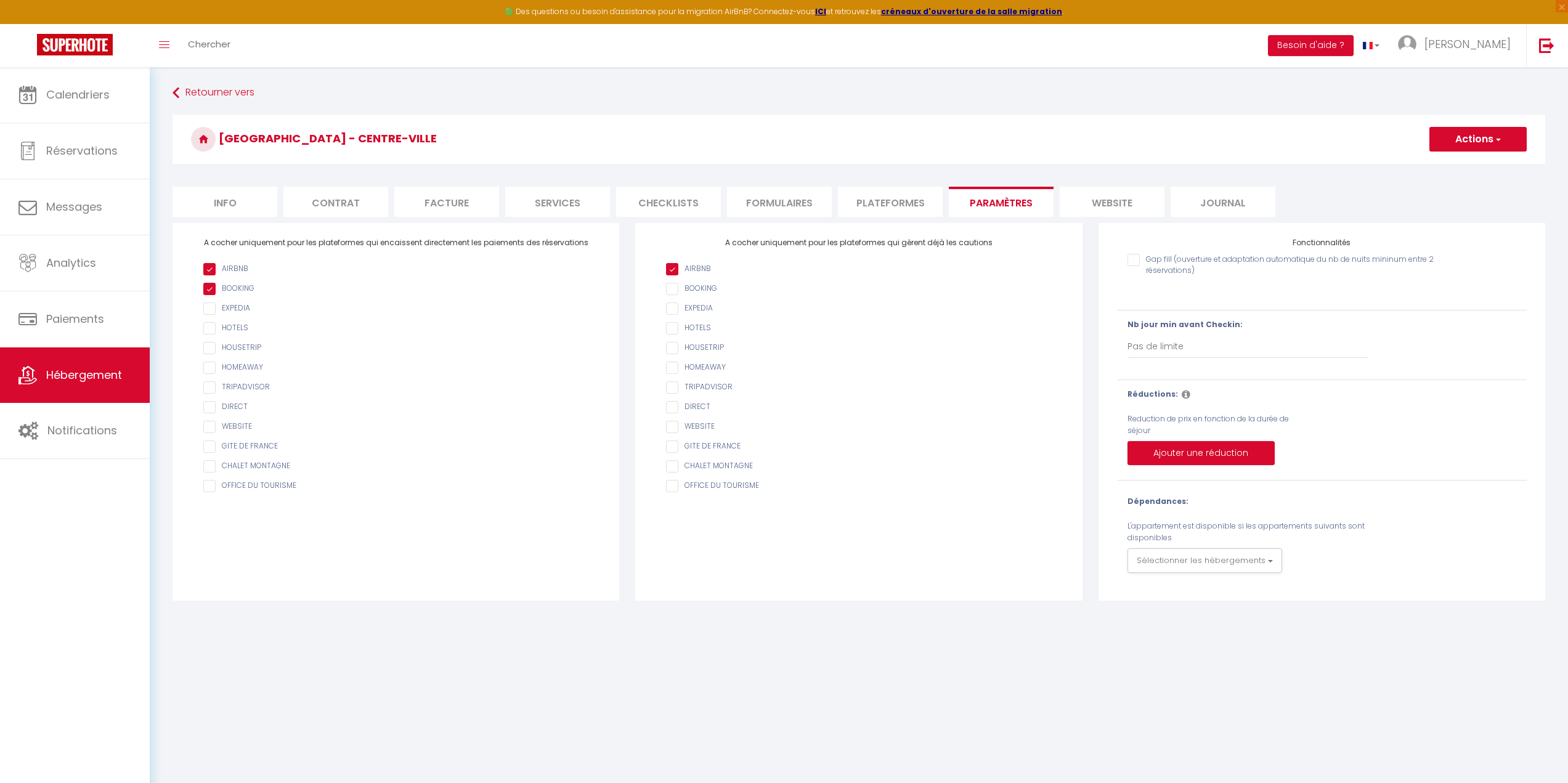
click at [887, 197] on li "Plateformes" at bounding box center [890, 201] width 105 height 30
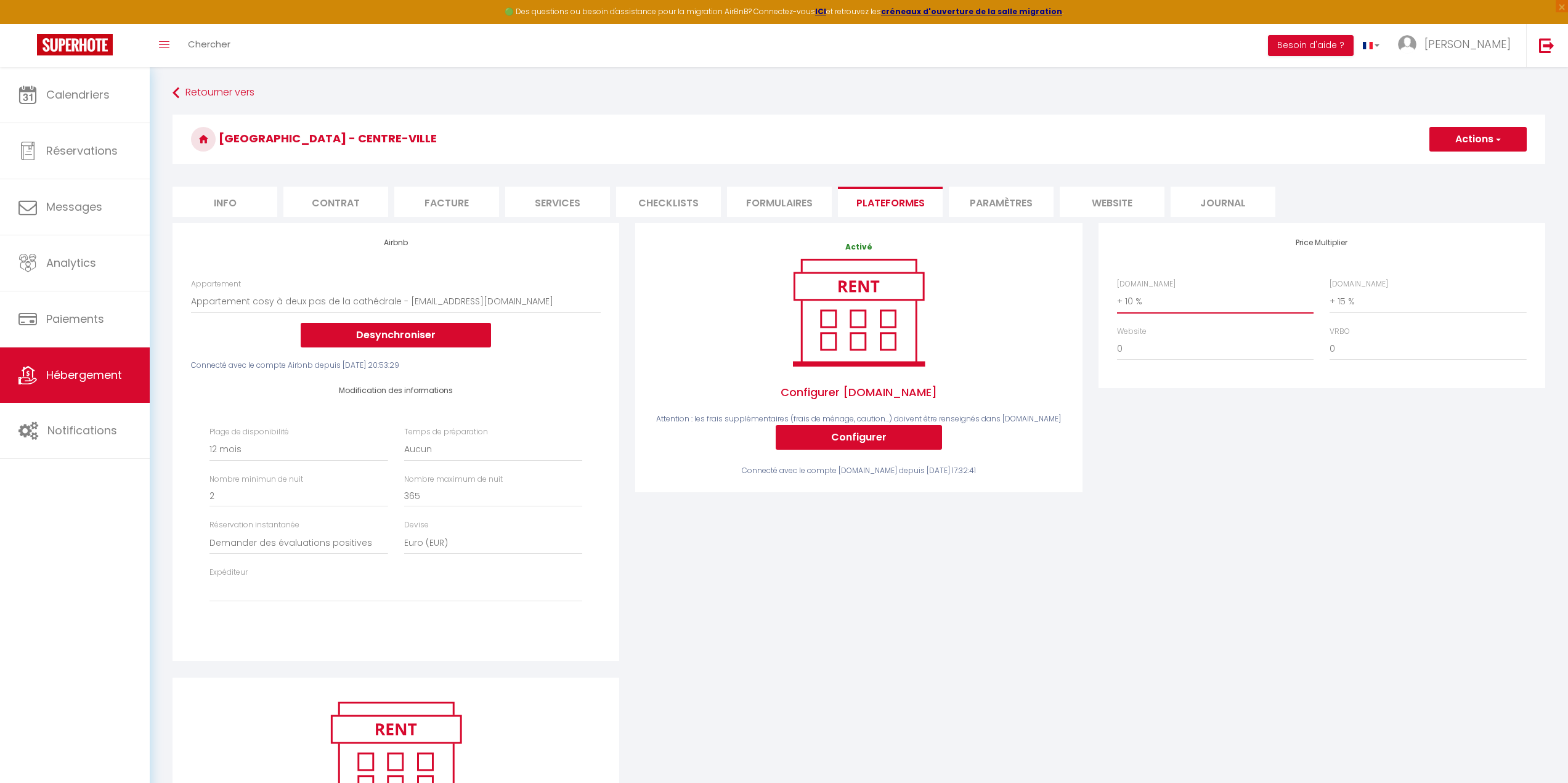
drag, startPoint x: 1148, startPoint y: 303, endPoint x: 1163, endPoint y: 306, distance: 15.3
click at [1148, 303] on select "0 + 1 % + 2 % + 3 % + 4 % + 5 % + 6 % + 7 % + 8 % + 9 %" at bounding box center [1215, 301] width 196 height 24
click at [1117, 289] on select "0 + 1 % + 2 % + 3 % + 4 % + 5 % + 6 % + 7 % + 8 % + 9 %" at bounding box center [1215, 301] width 196 height 24
click at [1472, 141] on button "Actions" at bounding box center [1477, 139] width 97 height 25
click at [1469, 169] on link "Enregistrer" at bounding box center [1476, 166] width 97 height 16
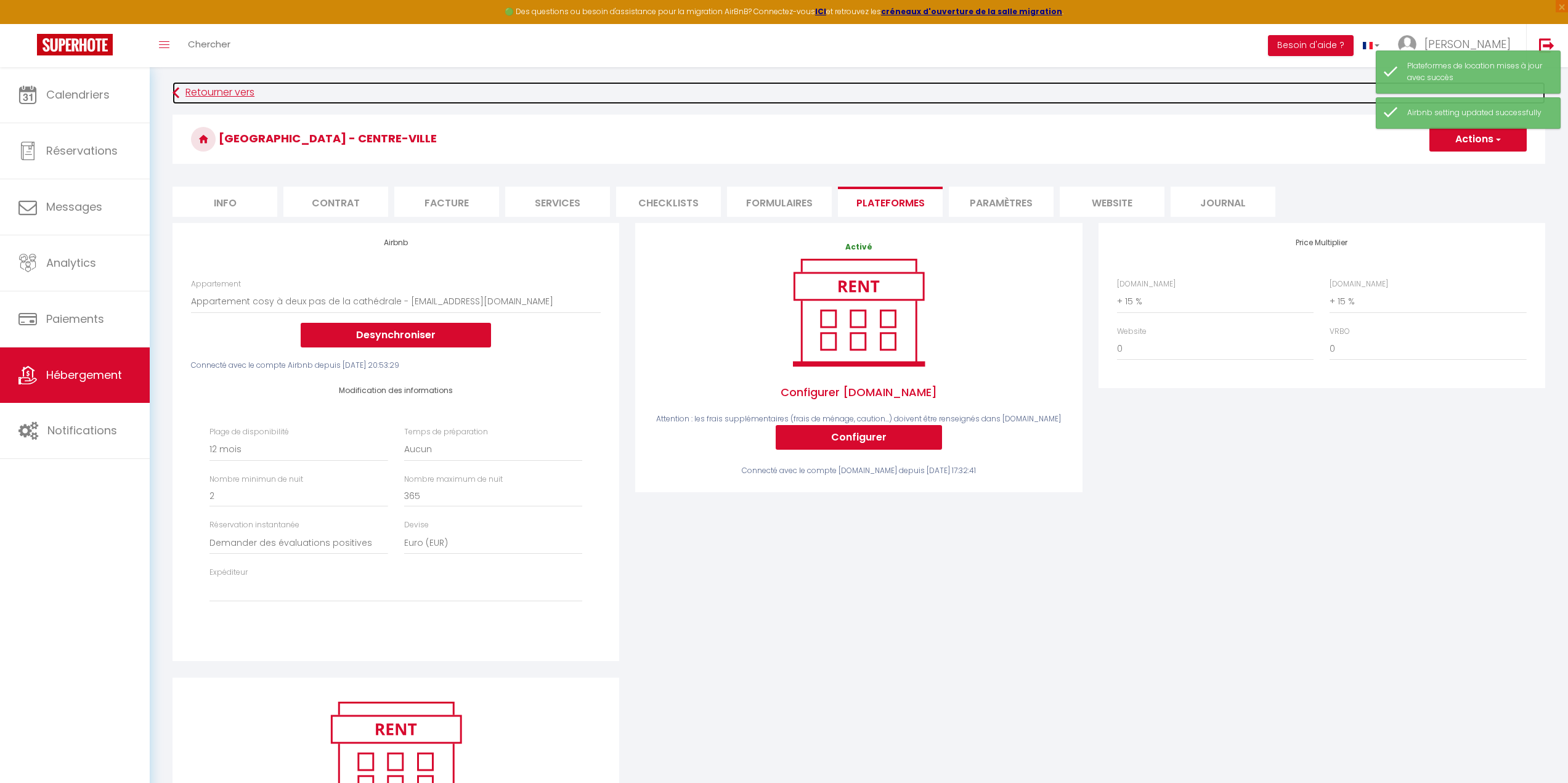
click at [218, 88] on link "Retourner vers" at bounding box center [859, 93] width 1372 height 22
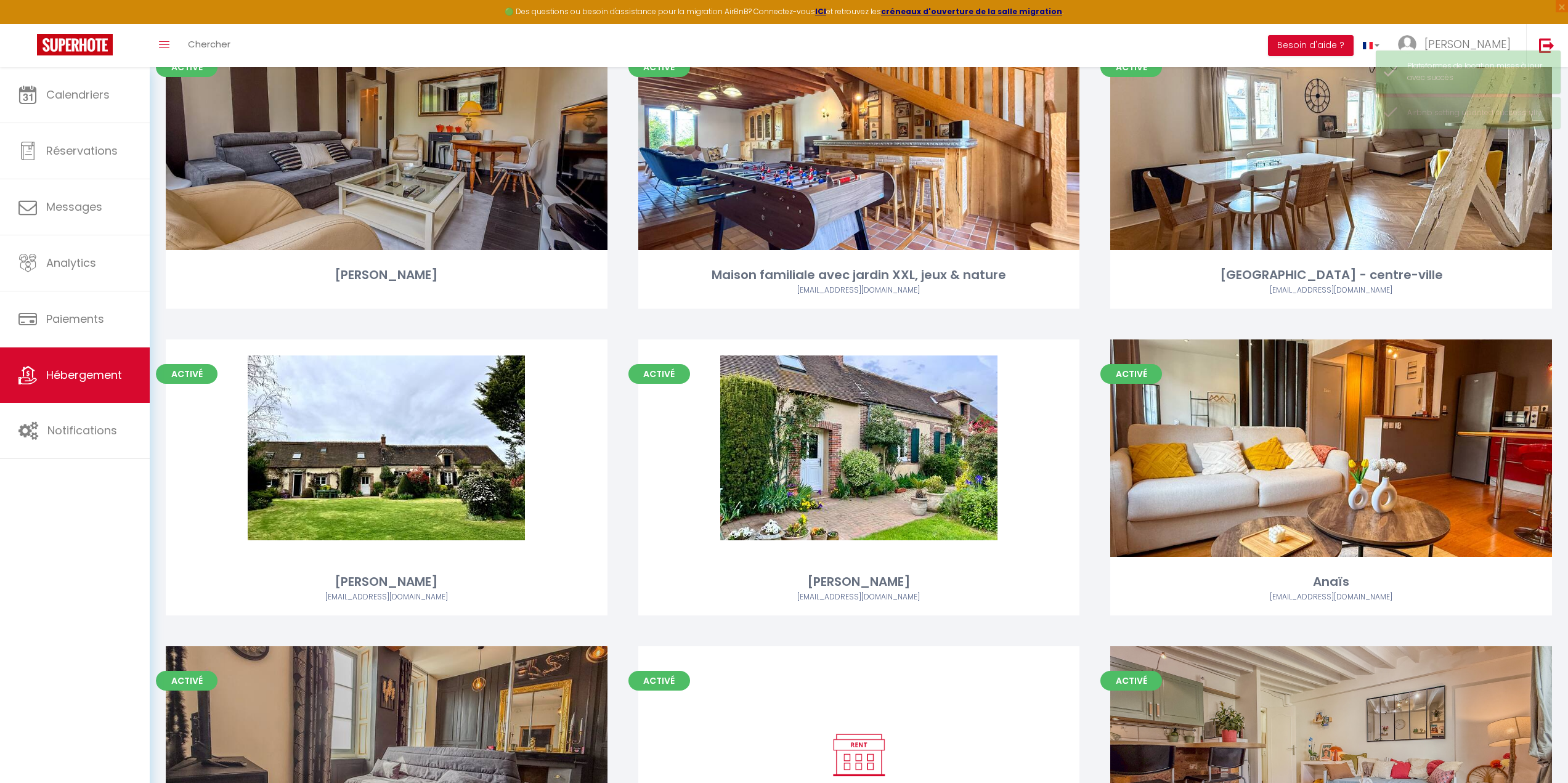
scroll to position [1047, 0]
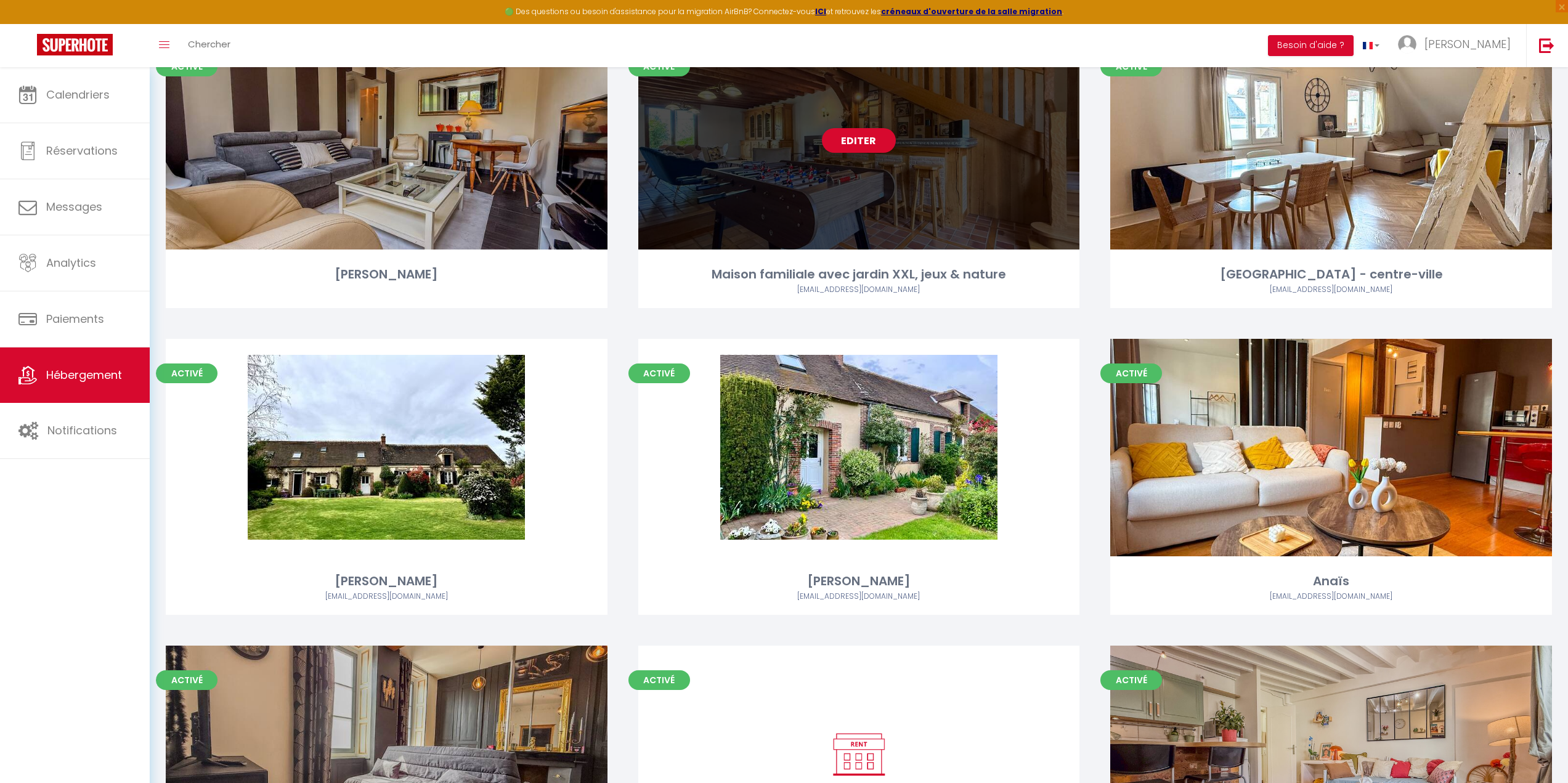
click at [719, 201] on div "Editer" at bounding box center [859, 140] width 442 height 217
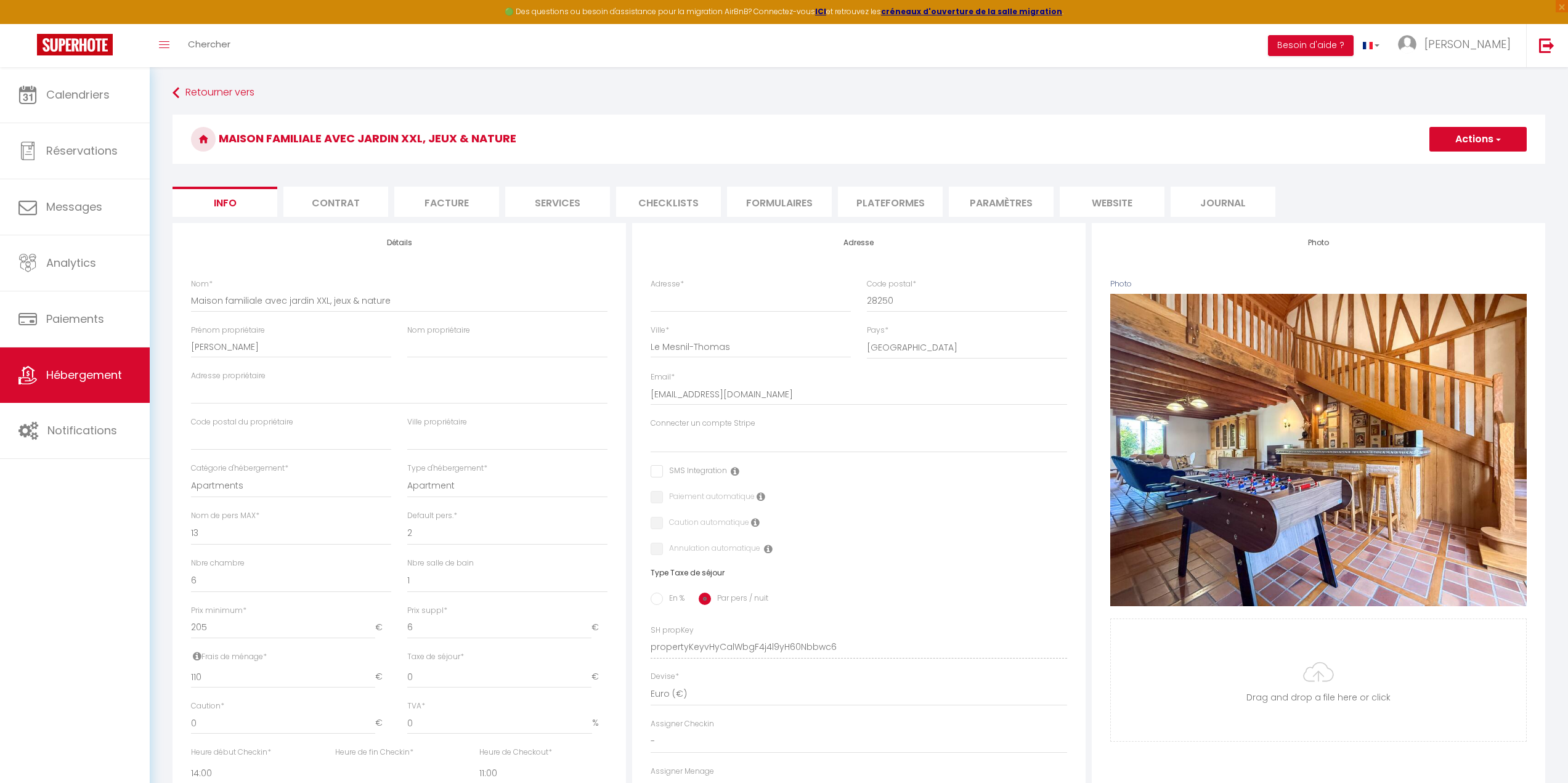
click at [896, 200] on li "Plateformes" at bounding box center [890, 201] width 105 height 30
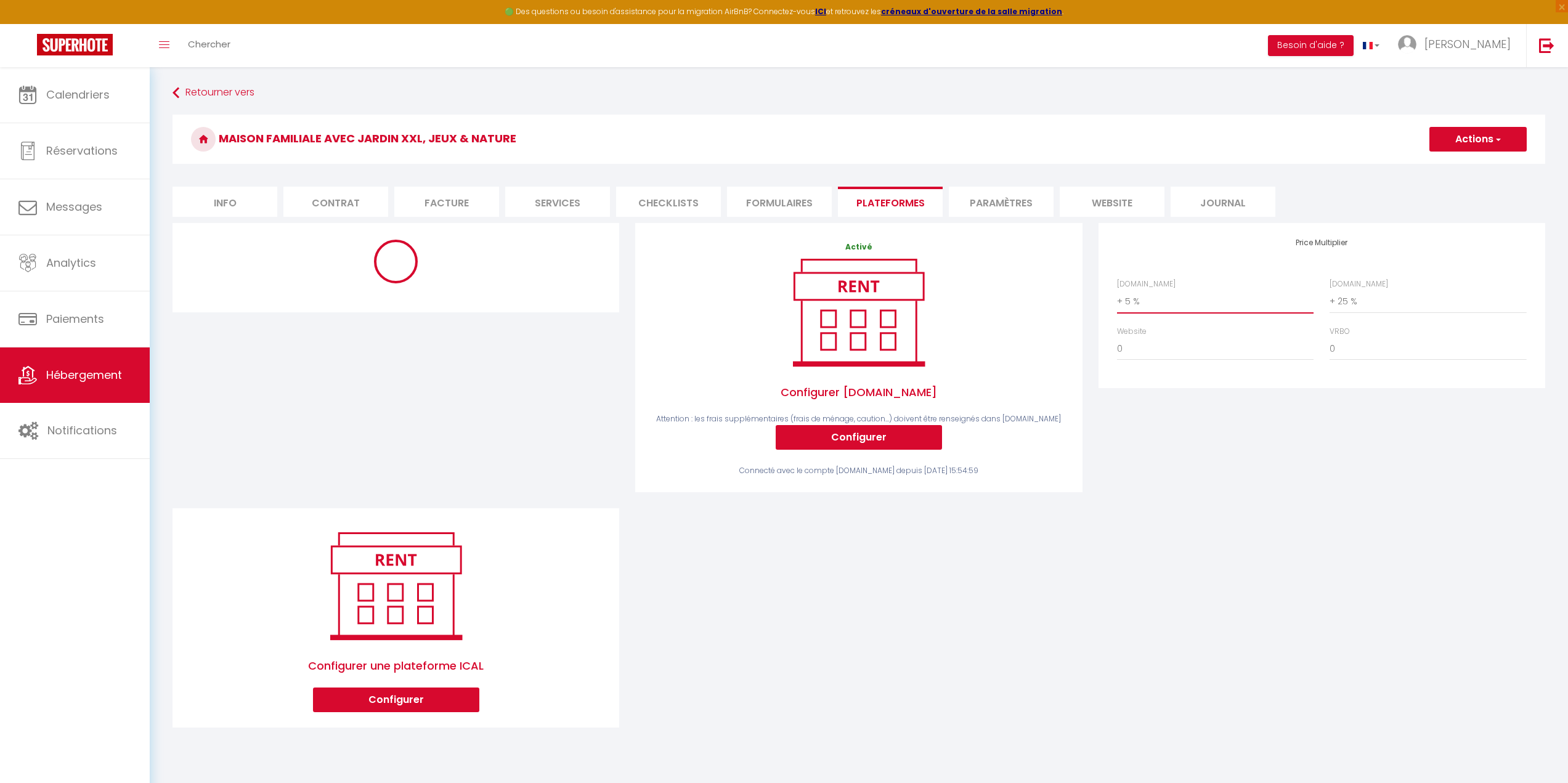
click at [1176, 311] on select "0 + 1 % + 2 % + 3 % + 4 % + 5 % + 6 % + 7 % + 8 % + 9 %" at bounding box center [1215, 301] width 196 height 24
click at [1117, 289] on select "0 + 1 % + 2 % + 3 % + 4 % + 5 % + 6 % + 7 % + 8 % + 9 %" at bounding box center [1215, 301] width 196 height 24
click at [1455, 140] on button "Actions" at bounding box center [1477, 139] width 97 height 25
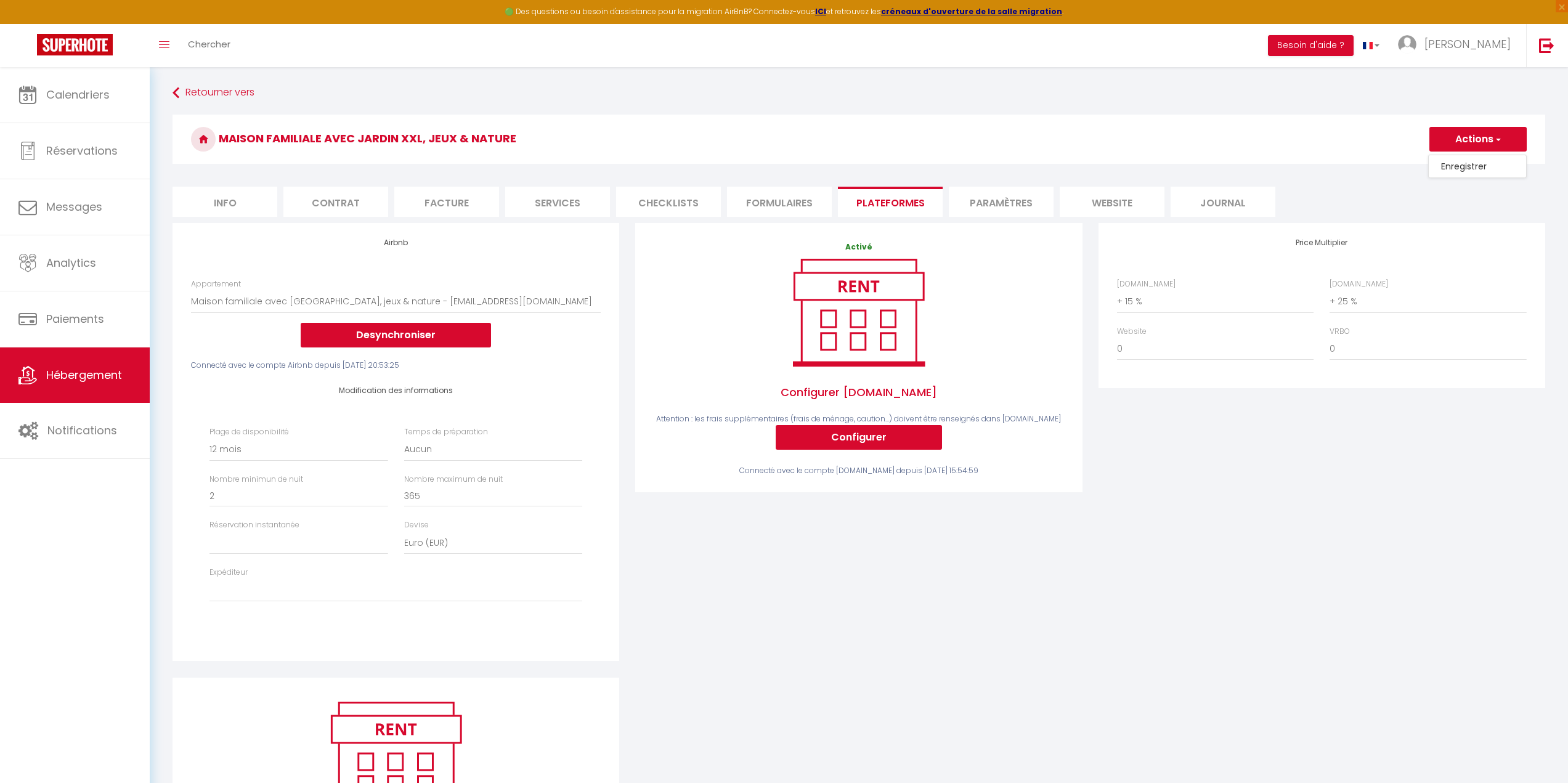
click at [1460, 172] on link "Enregistrer" at bounding box center [1476, 166] width 97 height 16
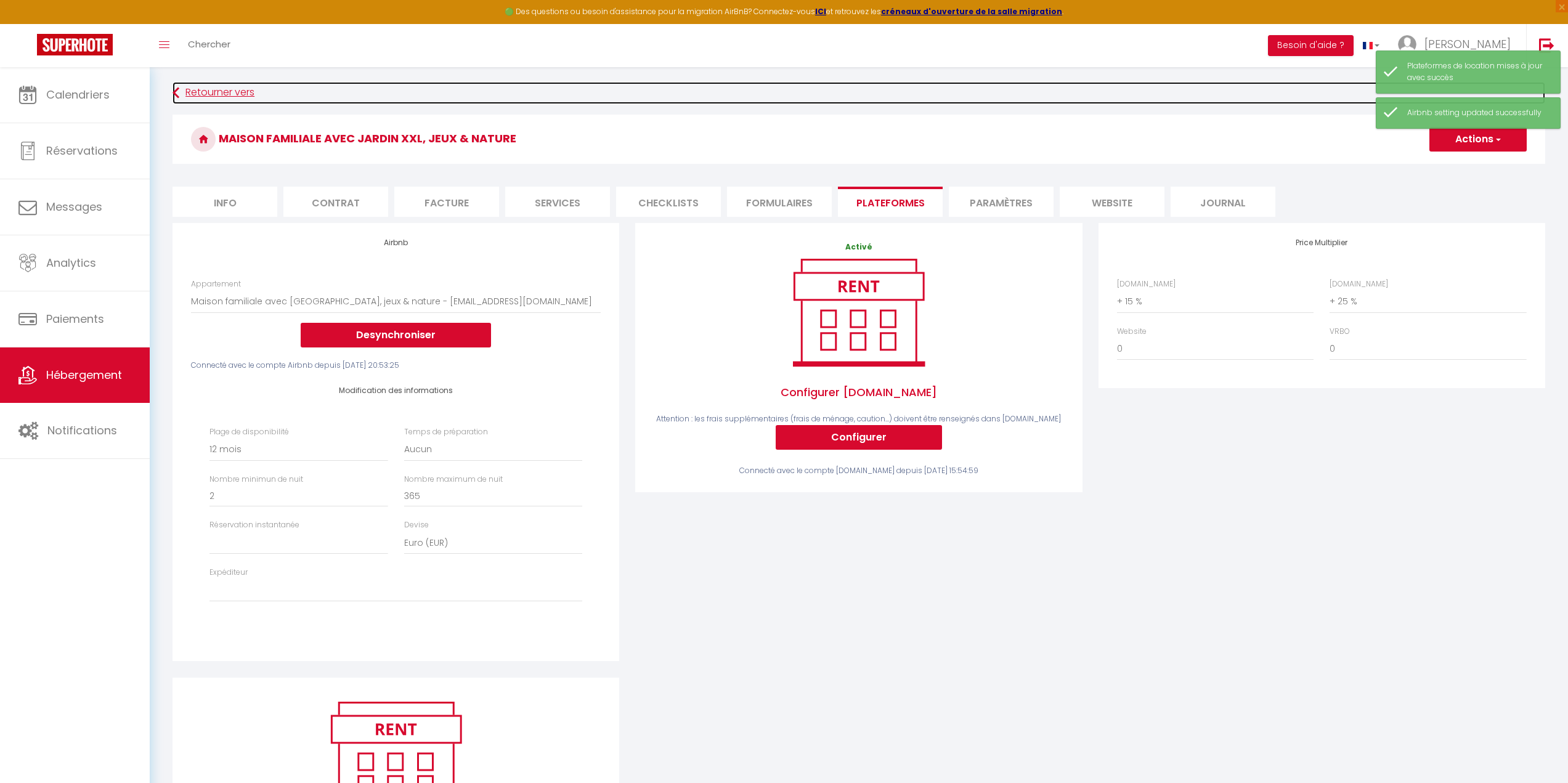
click at [231, 93] on link "Retourner vers" at bounding box center [859, 93] width 1372 height 22
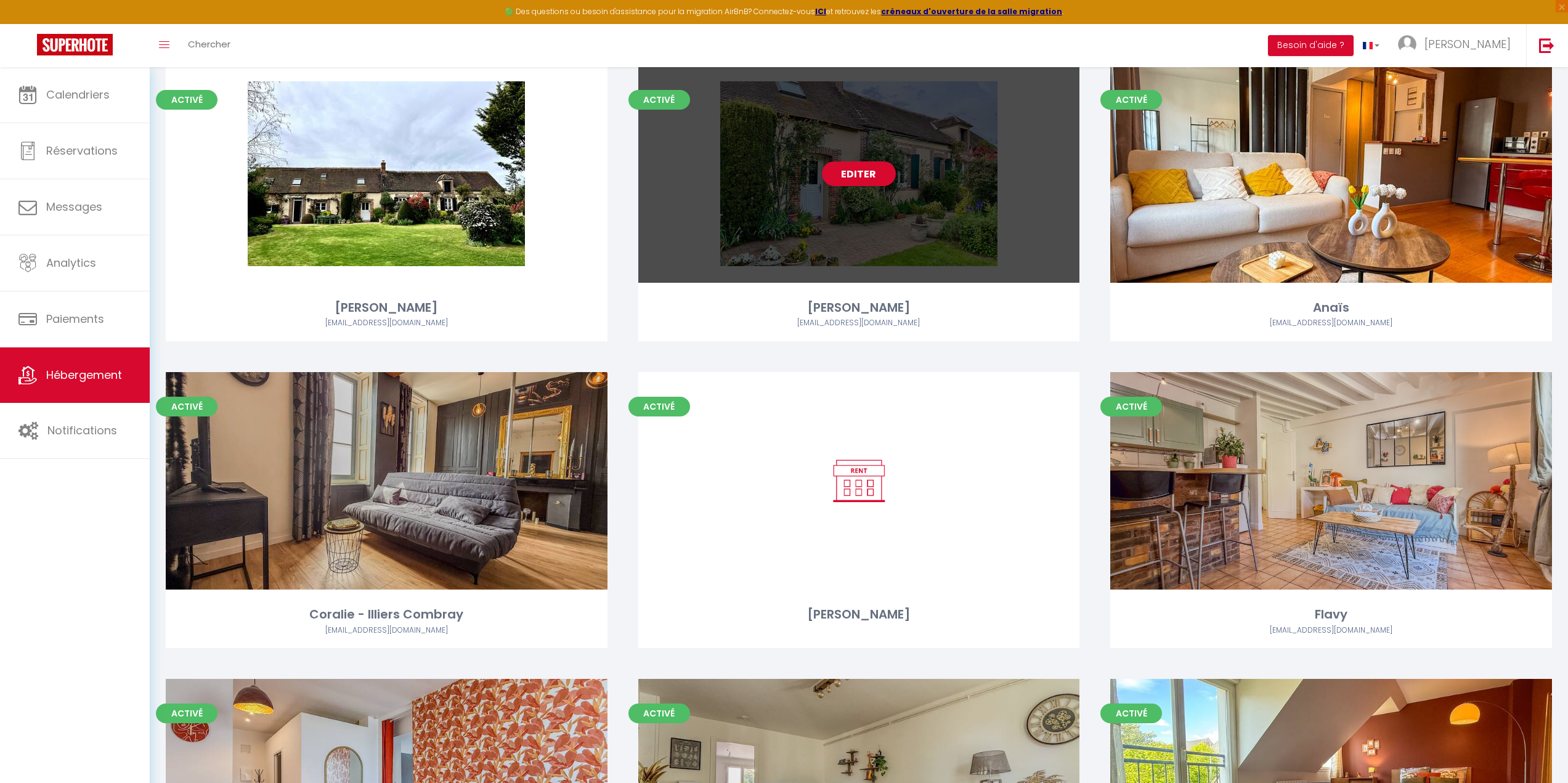
scroll to position [1293, 0]
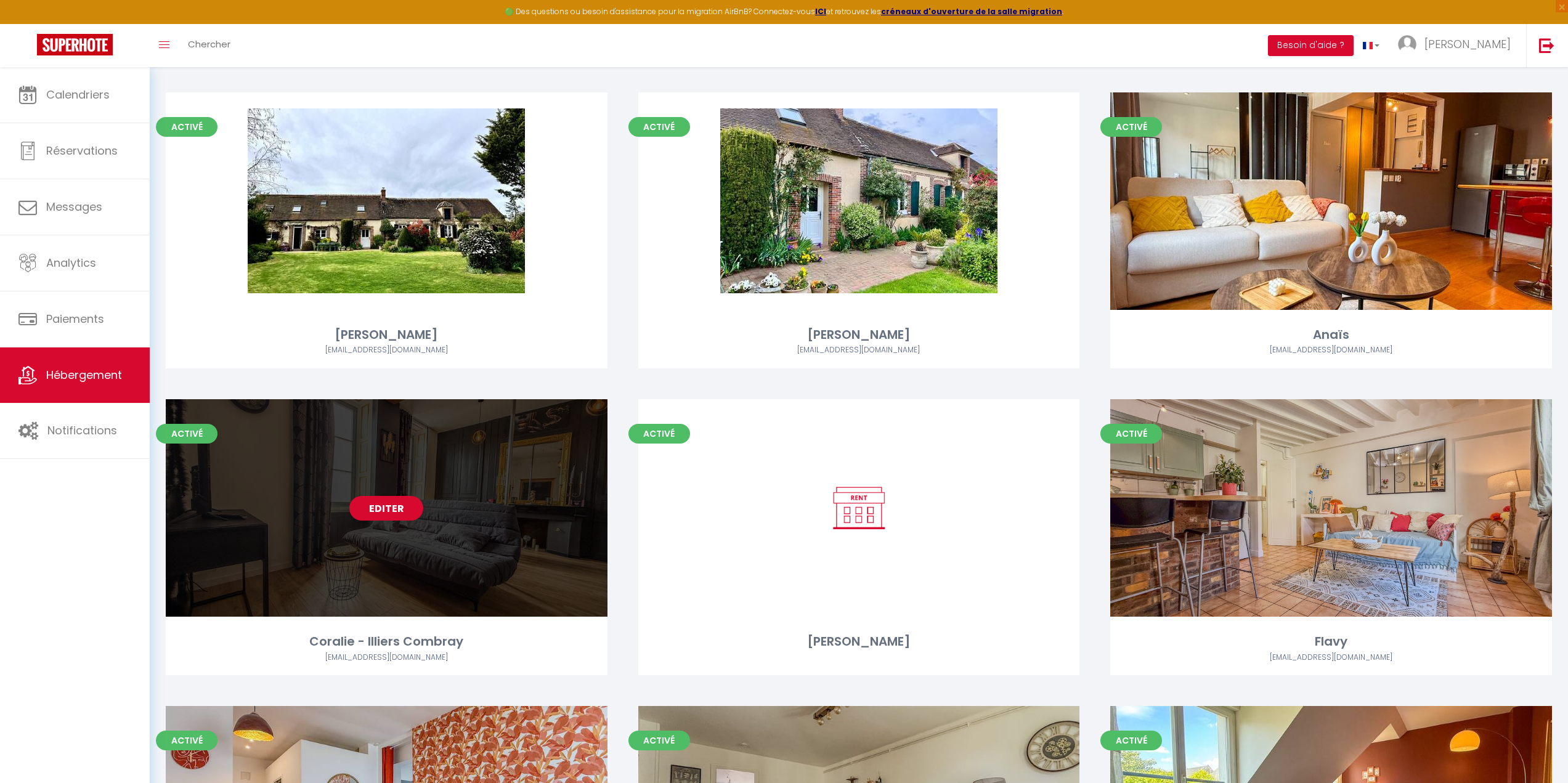
click at [364, 529] on div "Editer" at bounding box center [387, 507] width 442 height 217
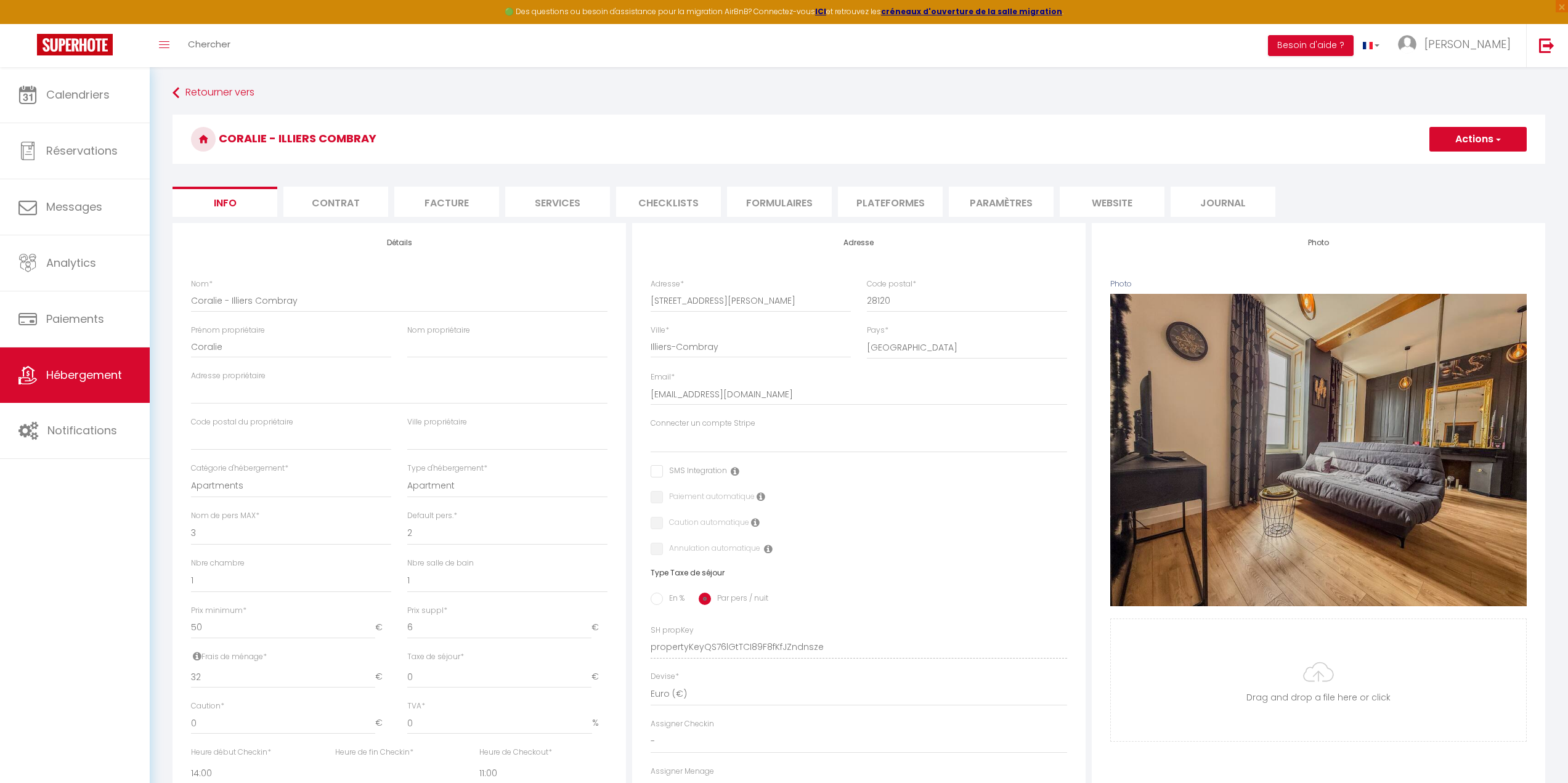
click at [921, 201] on li "Plateformes" at bounding box center [890, 201] width 105 height 30
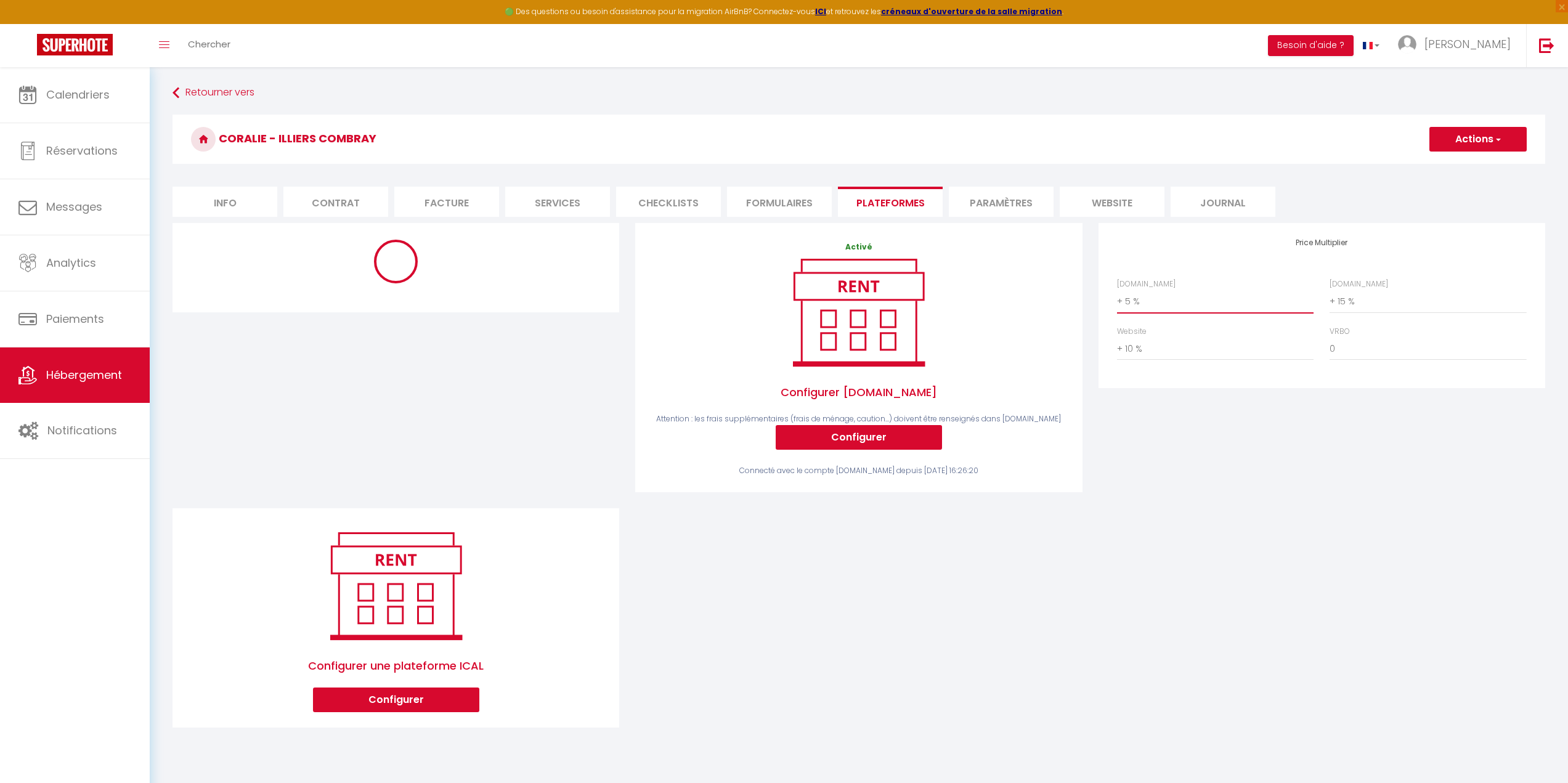
click at [1142, 298] on select "0 + 1 % + 2 % + 3 % + 4 % + 5 % + 6 % + 7 % + 8 % + 9 %" at bounding box center [1215, 301] width 196 height 24
click at [1117, 289] on select "0 + 1 % + 2 % + 3 % + 4 % + 5 % + 6 % + 7 % + 8 % + 9 %" at bounding box center [1215, 301] width 196 height 24
click at [1476, 146] on button "Actions" at bounding box center [1477, 139] width 97 height 25
click at [1473, 176] on ul "Enregistrer" at bounding box center [1477, 166] width 98 height 24
click at [1467, 167] on div "Coralie - Illiers Combray Actions Enregistrer" at bounding box center [859, 143] width 1372 height 56
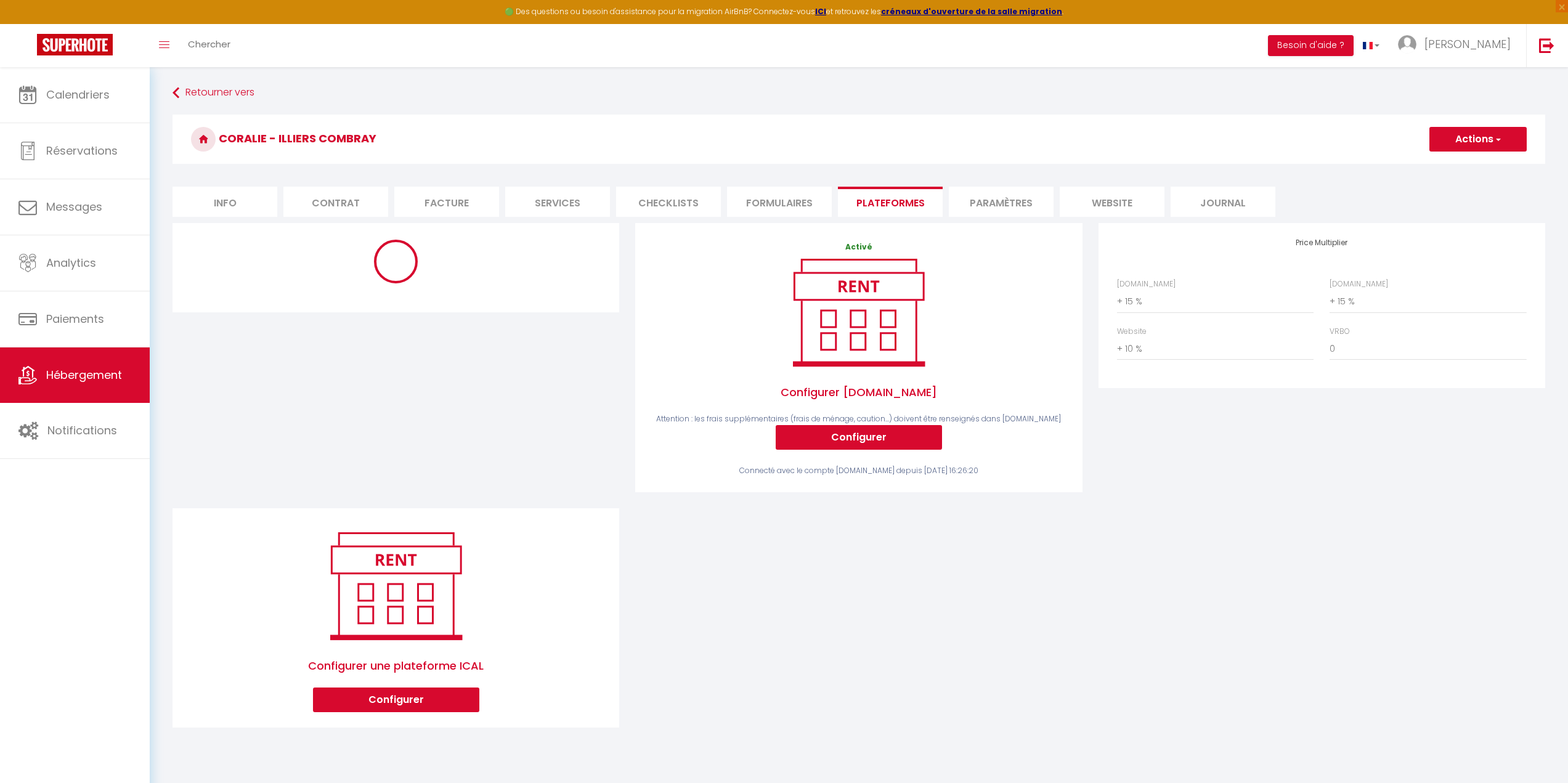
click at [1467, 138] on button "Actions" at bounding box center [1477, 139] width 97 height 25
click at [1448, 165] on link "Enregistrer" at bounding box center [1476, 166] width 97 height 16
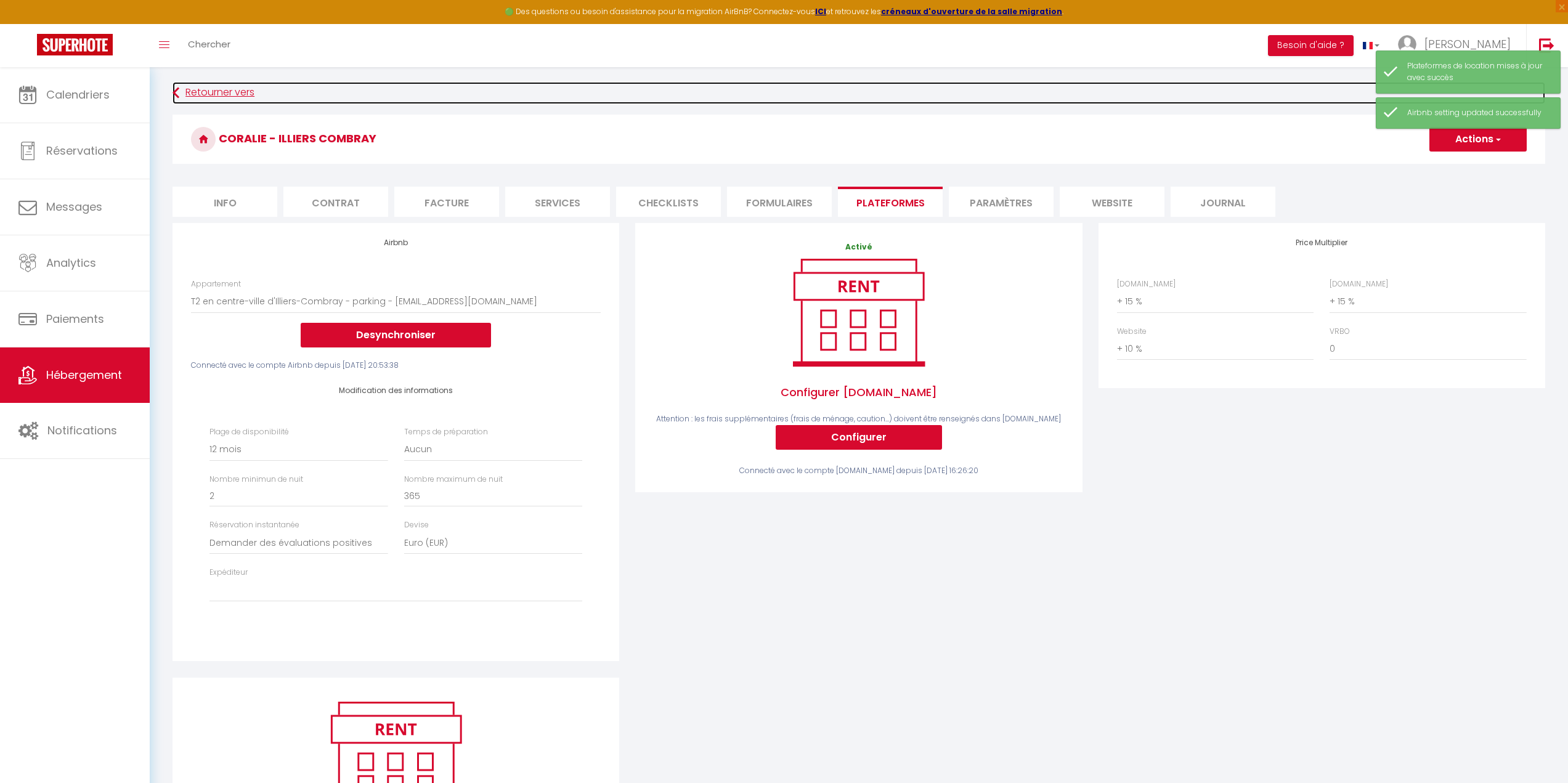
click at [226, 92] on link "Retourner vers" at bounding box center [859, 93] width 1372 height 22
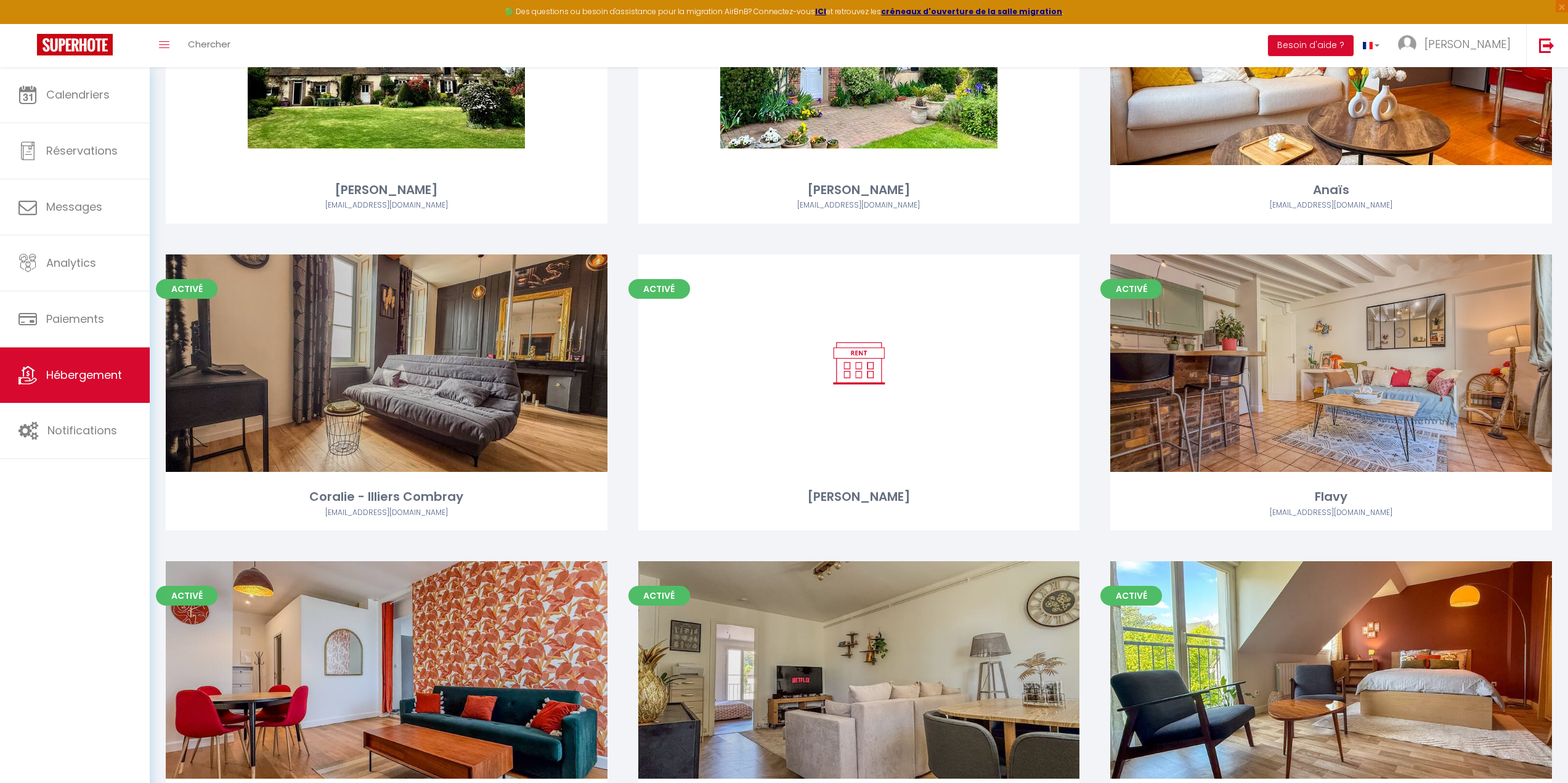
scroll to position [1417, 0]
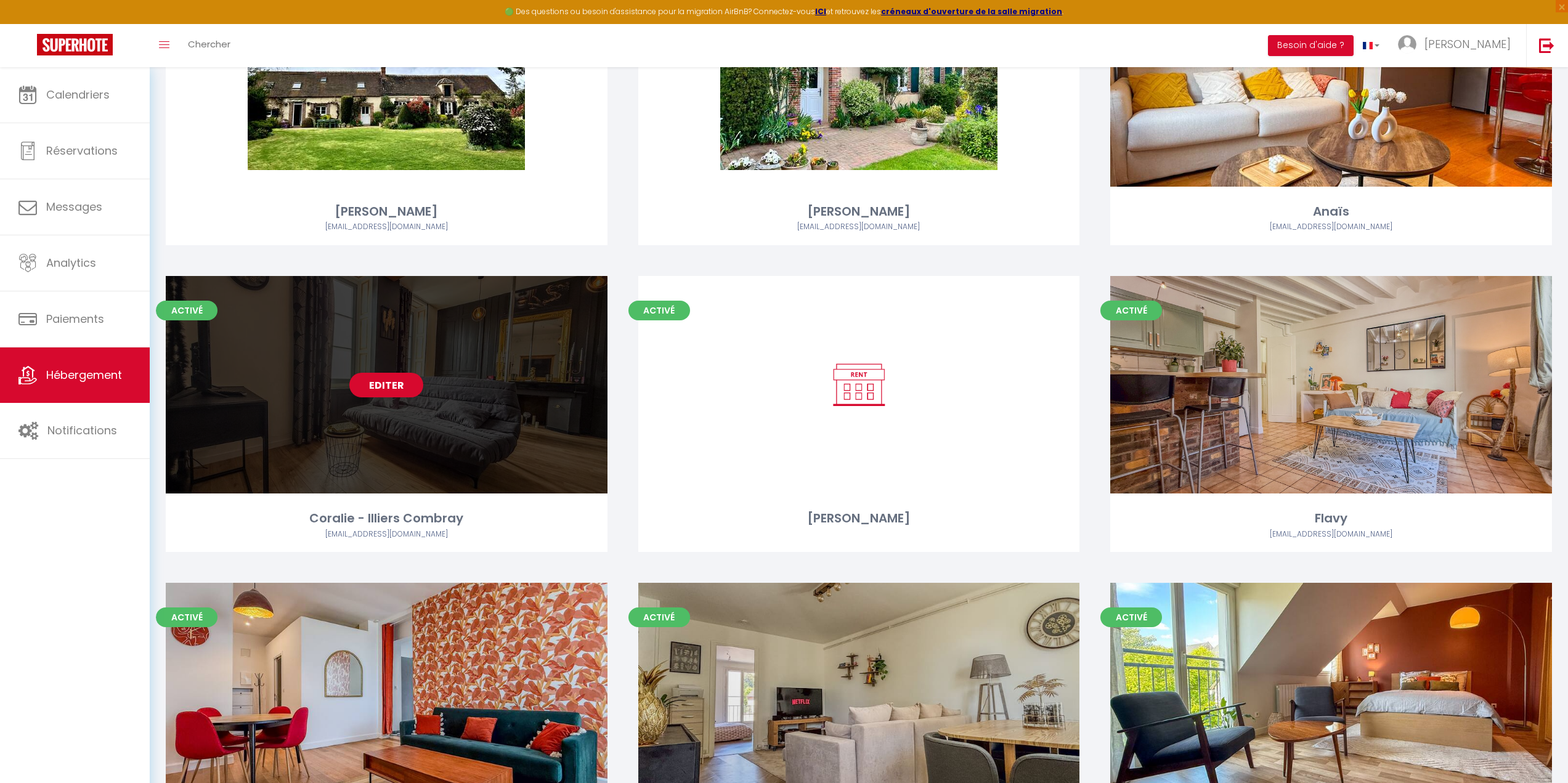
click at [487, 413] on div "Editer" at bounding box center [387, 384] width 442 height 217
click at [407, 388] on link "Editer" at bounding box center [386, 385] width 74 height 25
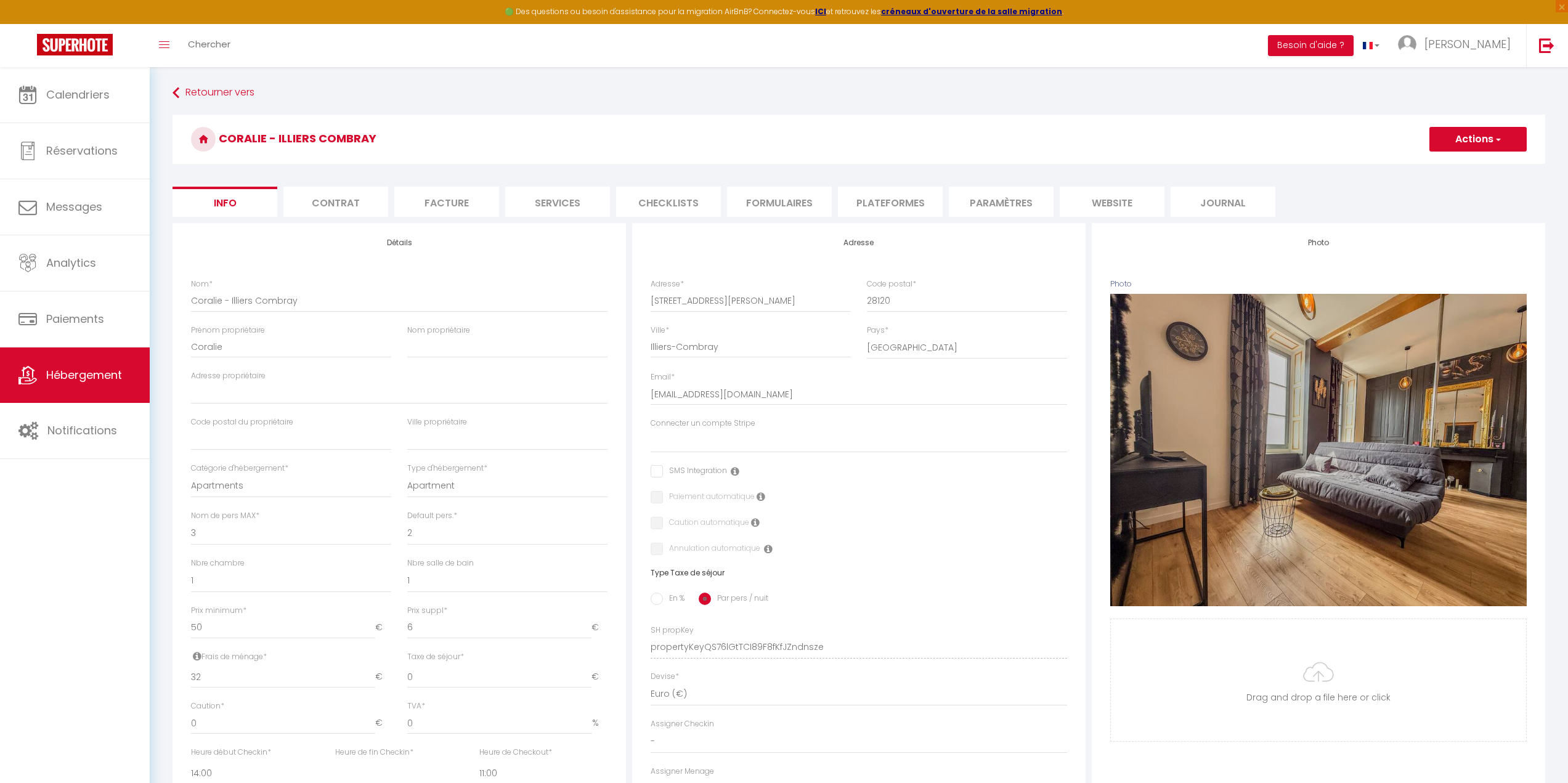
click at [1447, 140] on button "Actions" at bounding box center [1477, 139] width 97 height 25
click at [1115, 147] on h3 "Coralie - Illiers Combray" at bounding box center [859, 139] width 1372 height 49
click at [900, 201] on li "Plateformes" at bounding box center [890, 201] width 105 height 30
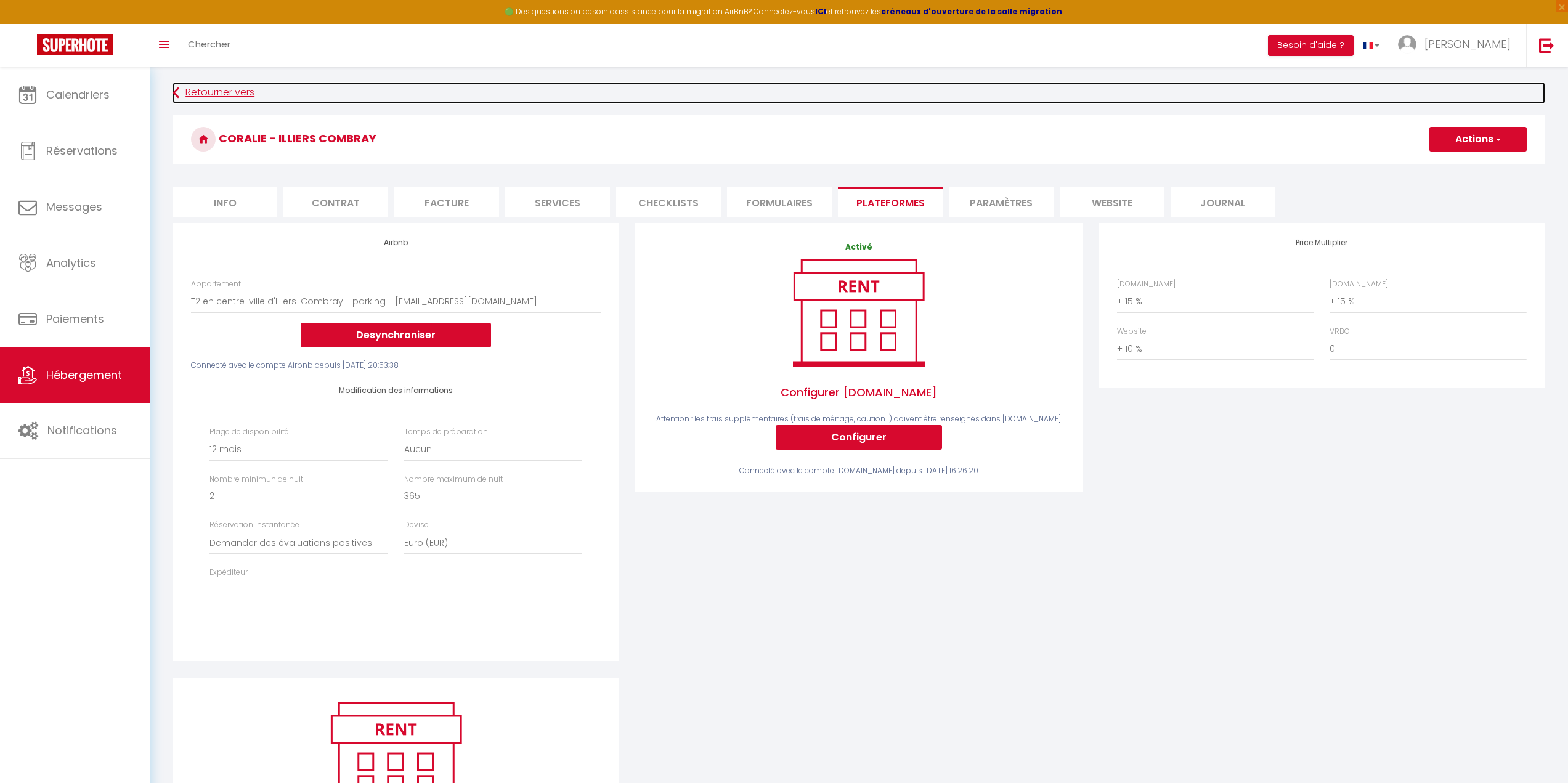
click at [212, 99] on link "Retourner vers" at bounding box center [859, 93] width 1372 height 22
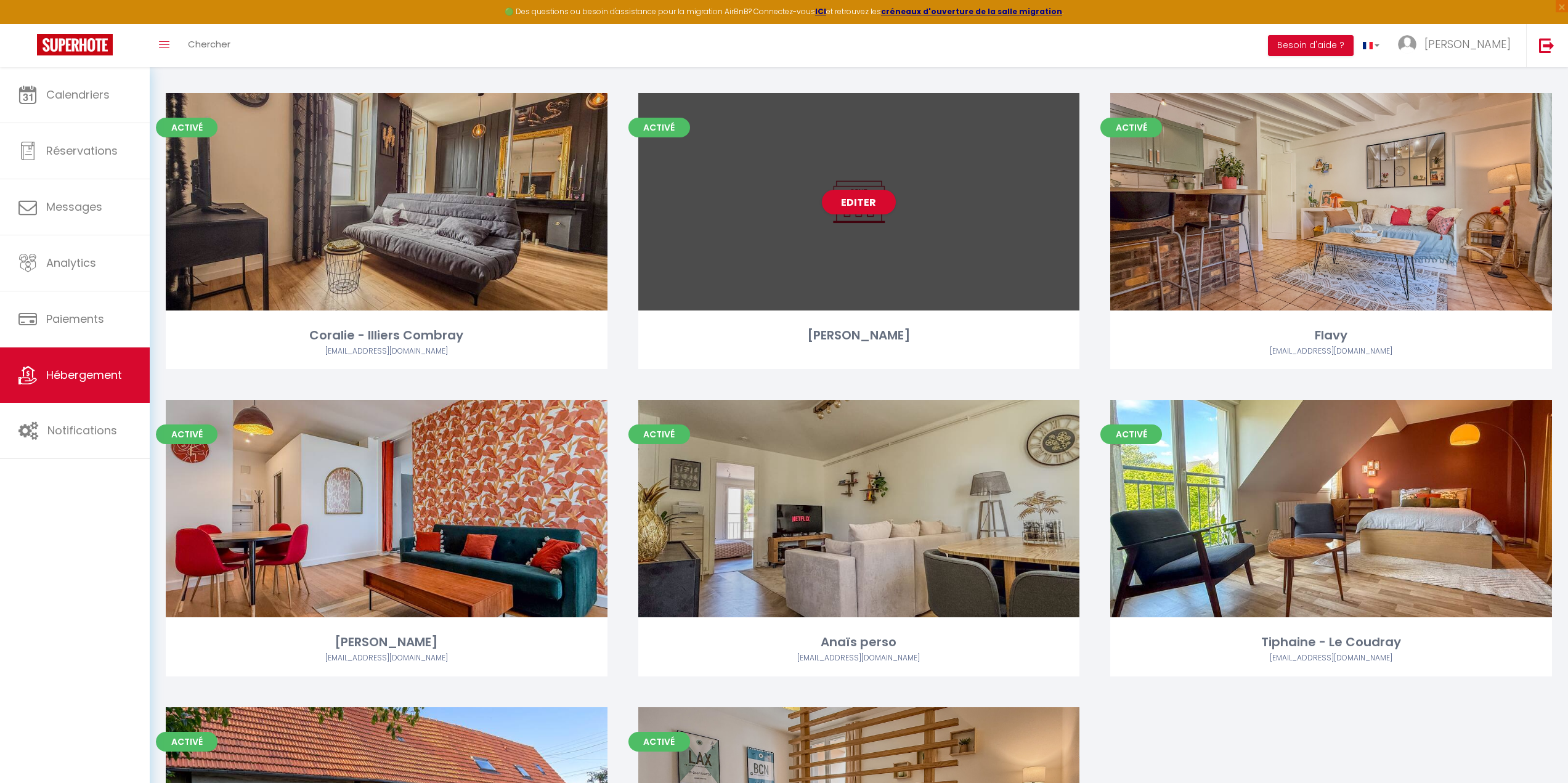
scroll to position [1601, 0]
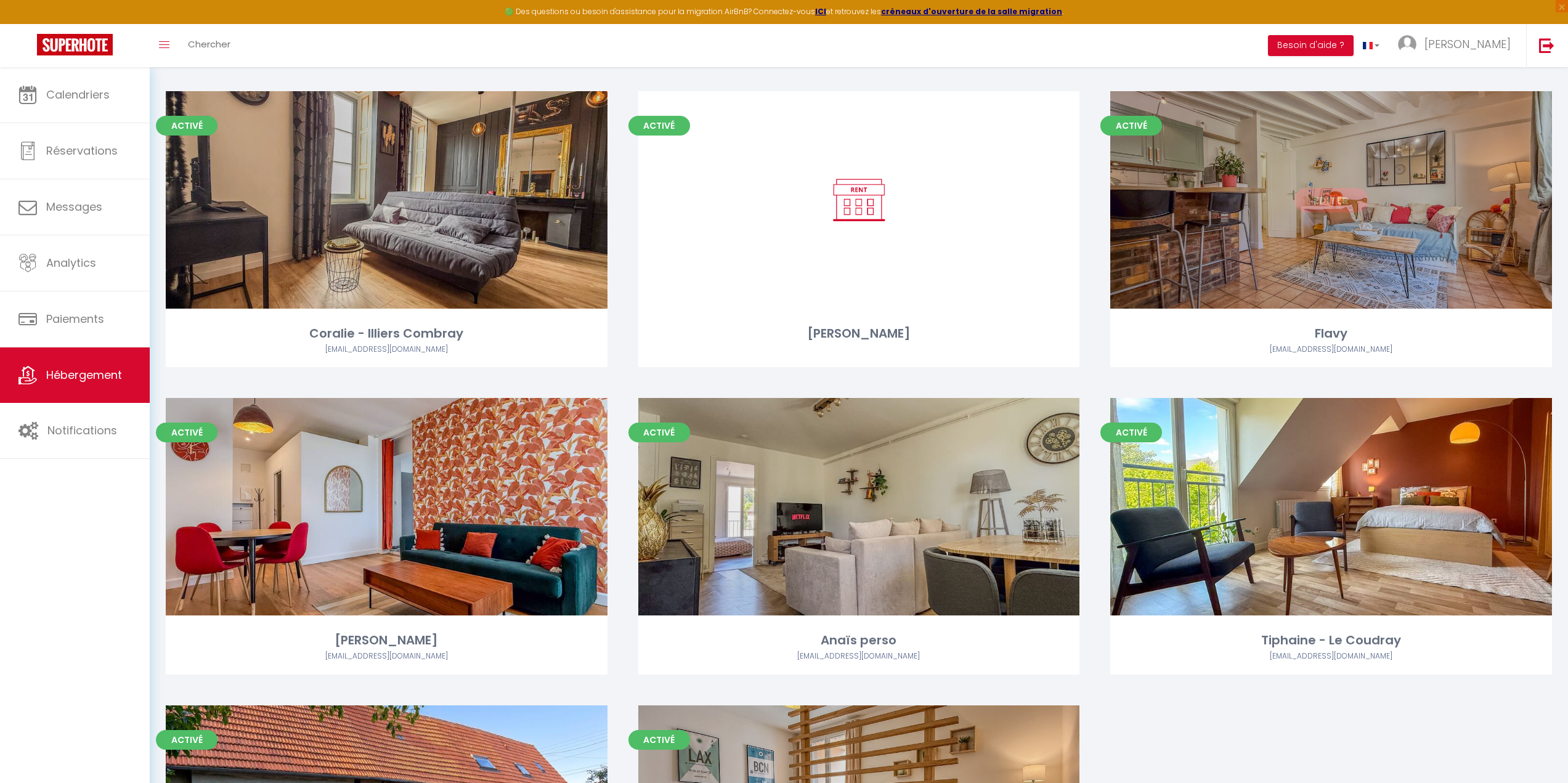
click at [1301, 225] on div "Editer" at bounding box center [1331, 199] width 442 height 217
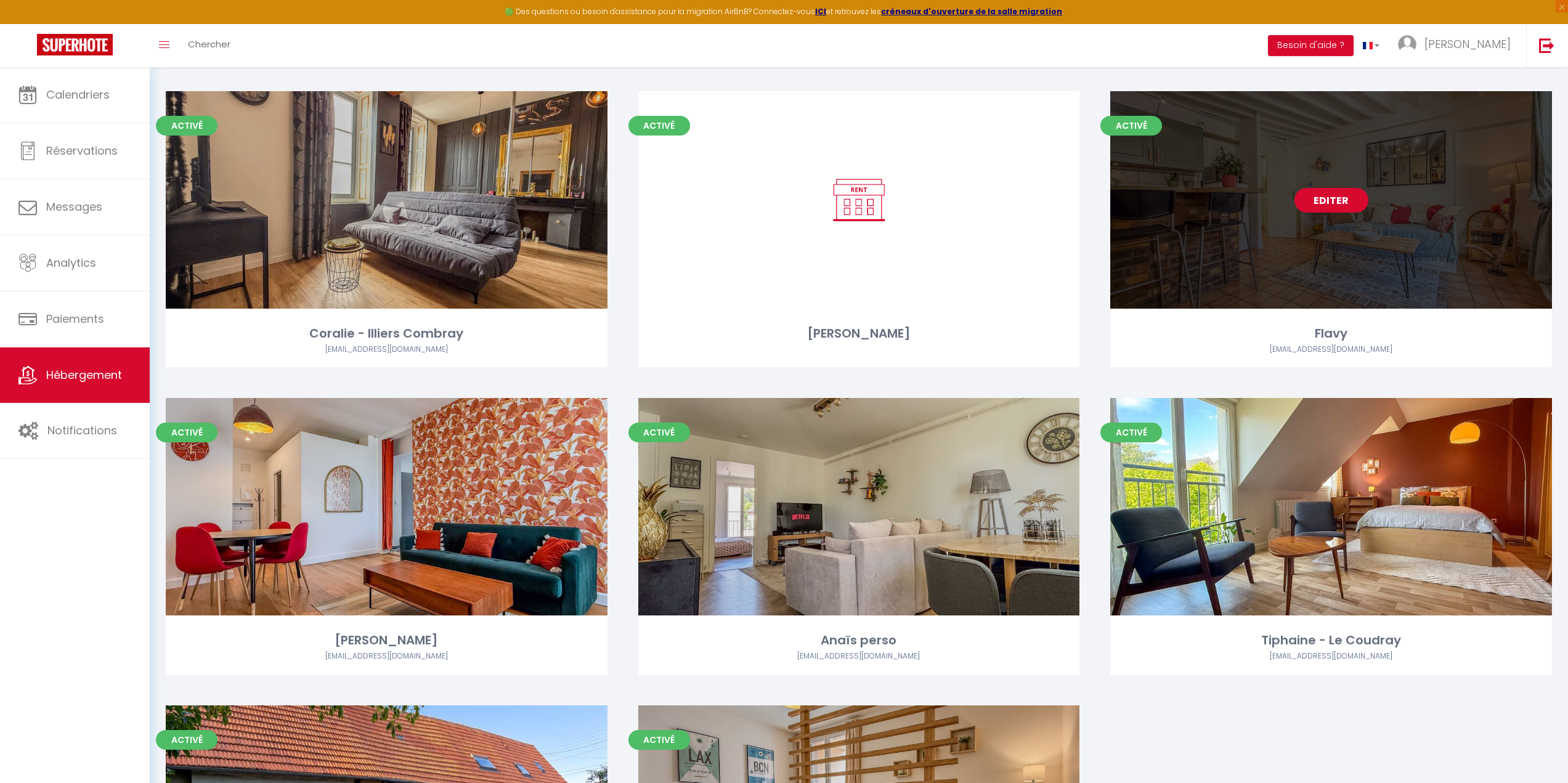
click at [1328, 203] on link "Editer" at bounding box center [1331, 200] width 74 height 25
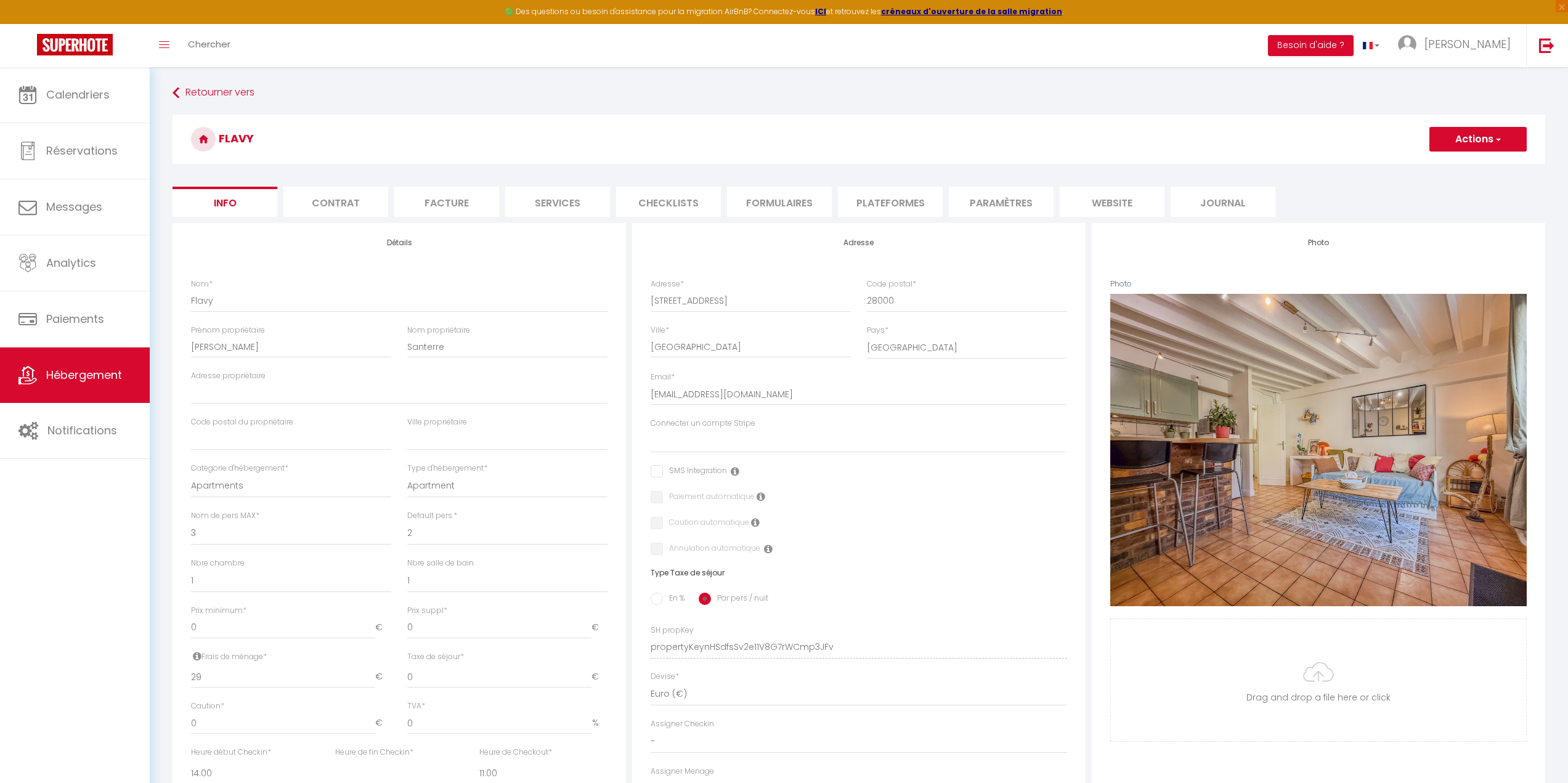
click at [877, 196] on li "Plateformes" at bounding box center [890, 201] width 105 height 30
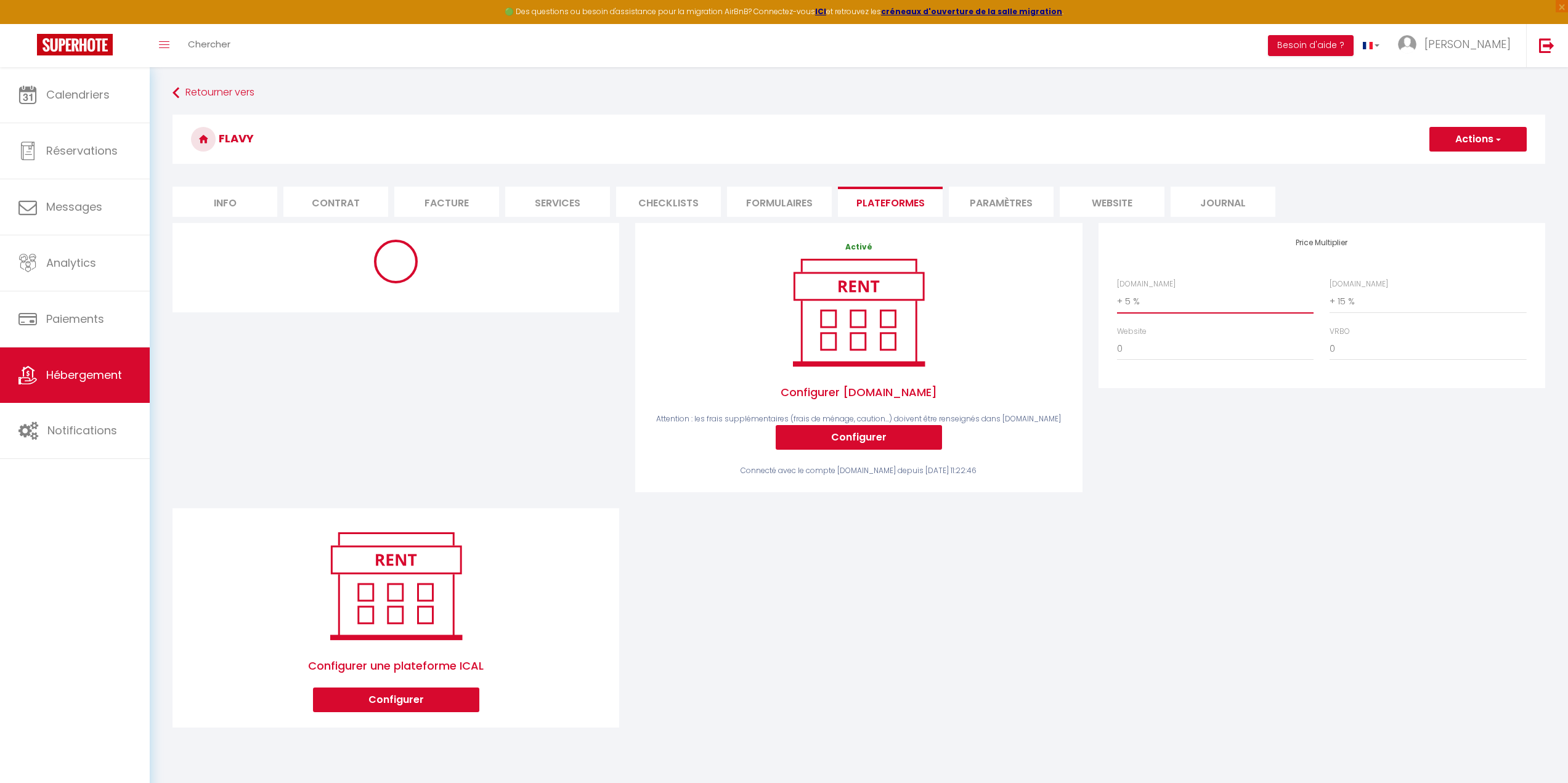
click at [1148, 296] on select "0 + 1 % + 2 % + 3 % + 4 % + 5 % + 6 % + 7 % + 8 % + 9 %" at bounding box center [1215, 301] width 196 height 24
click at [1117, 289] on select "0 + 1 % + 2 % + 3 % + 4 % + 5 % + 6 % + 7 % + 8 % + 9 %" at bounding box center [1215, 301] width 196 height 24
drag, startPoint x: 1476, startPoint y: 133, endPoint x: 1480, endPoint y: 139, distance: 7.2
click at [1476, 133] on button "Actions" at bounding box center [1477, 139] width 97 height 25
click at [1473, 166] on link "Enregistrer" at bounding box center [1476, 166] width 97 height 16
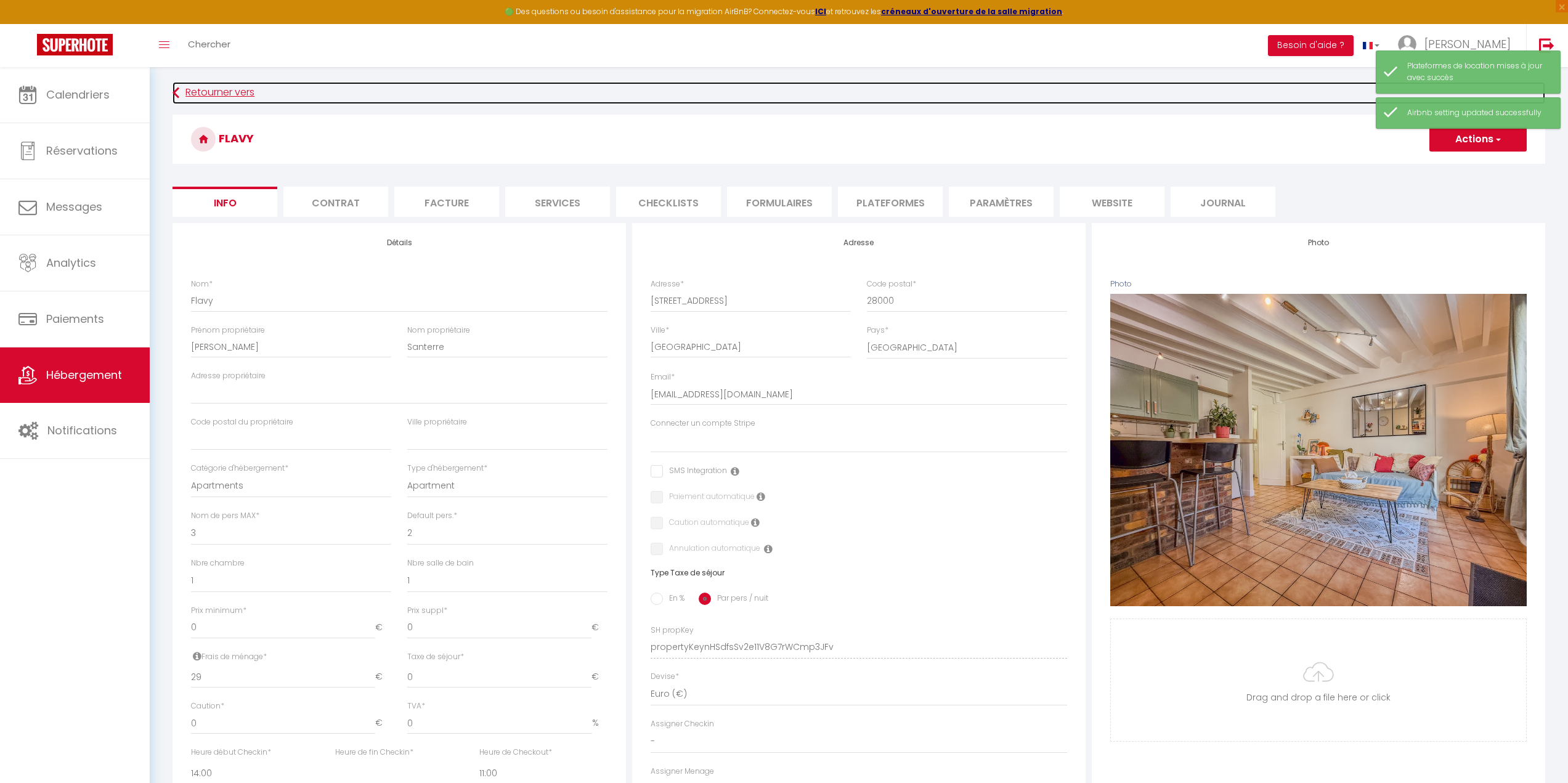
click at [202, 98] on link "Retourner vers" at bounding box center [859, 93] width 1372 height 22
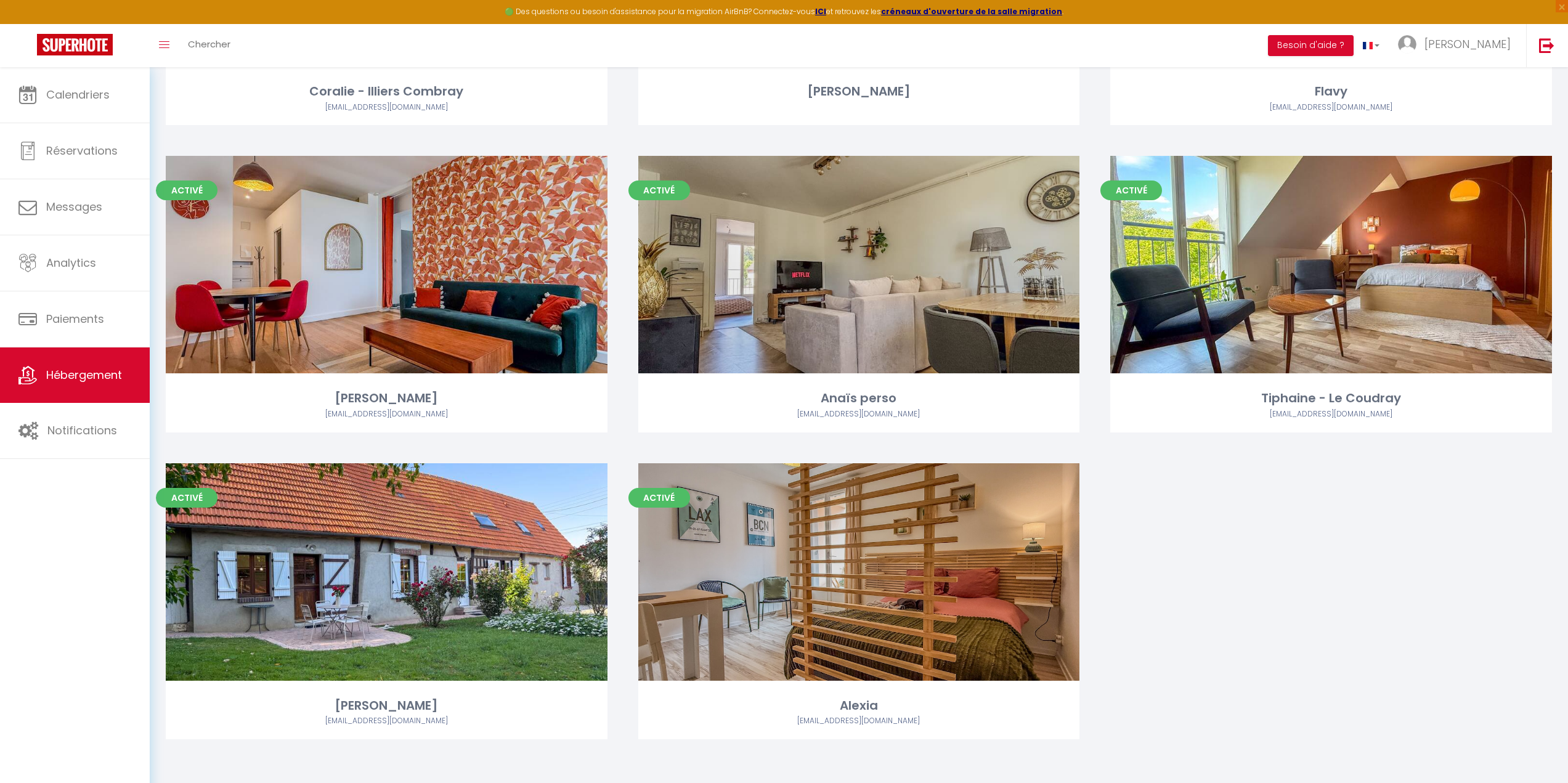
scroll to position [1845, 0]
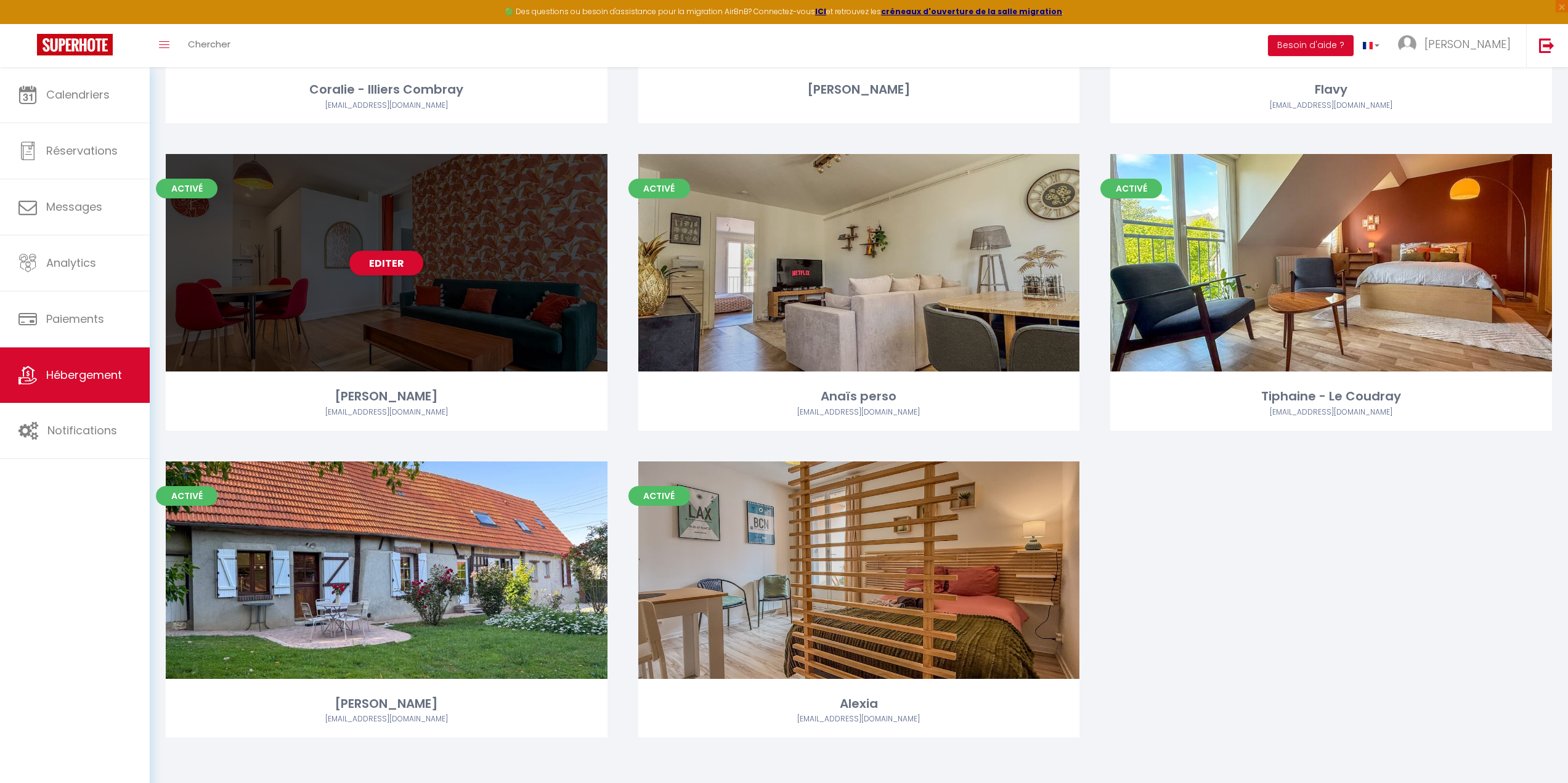
click at [397, 309] on div "Editer" at bounding box center [387, 262] width 442 height 217
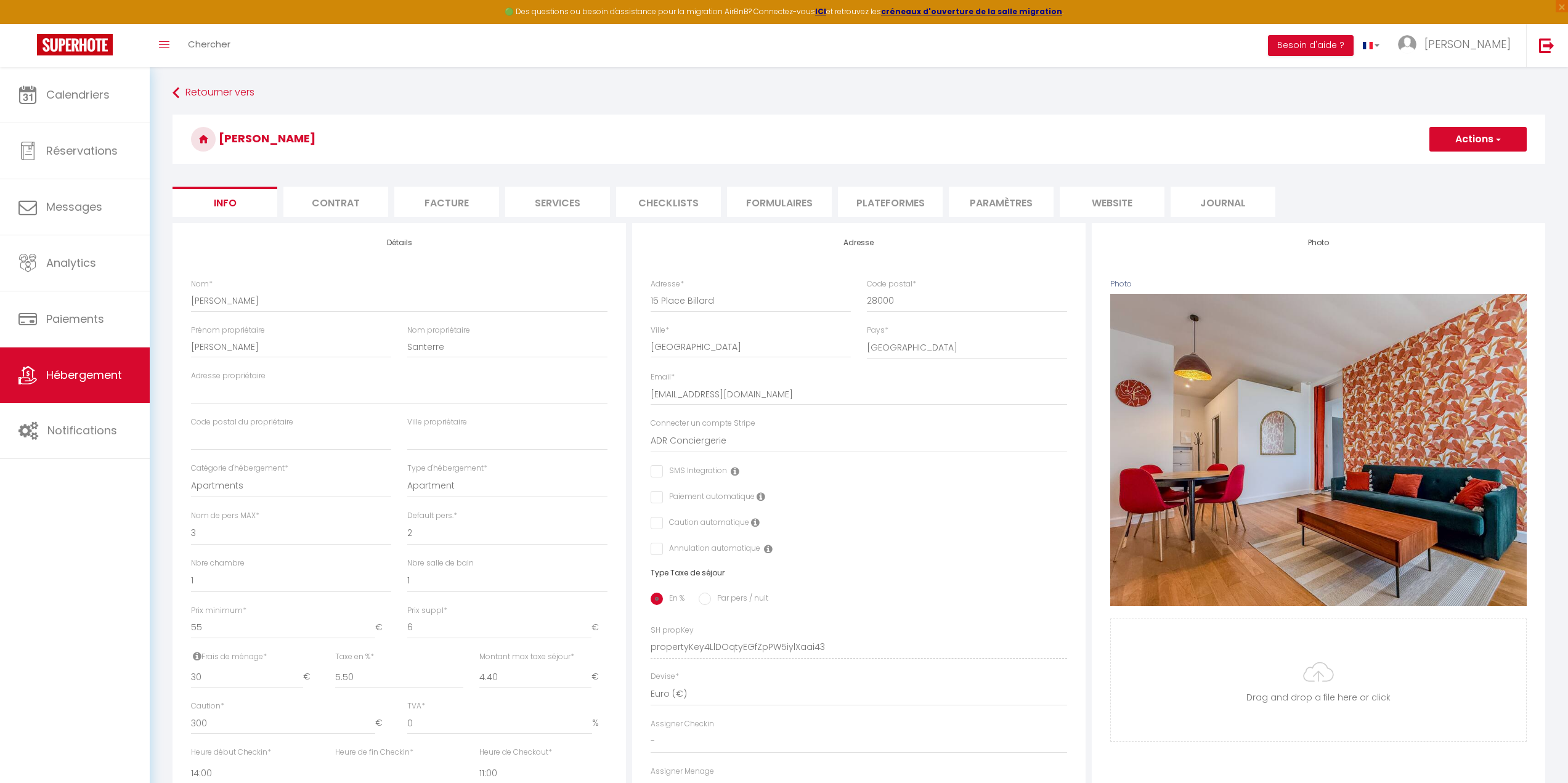
click at [1461, 141] on button "Actions" at bounding box center [1477, 139] width 97 height 25
click at [891, 199] on li "Plateformes" at bounding box center [890, 201] width 105 height 30
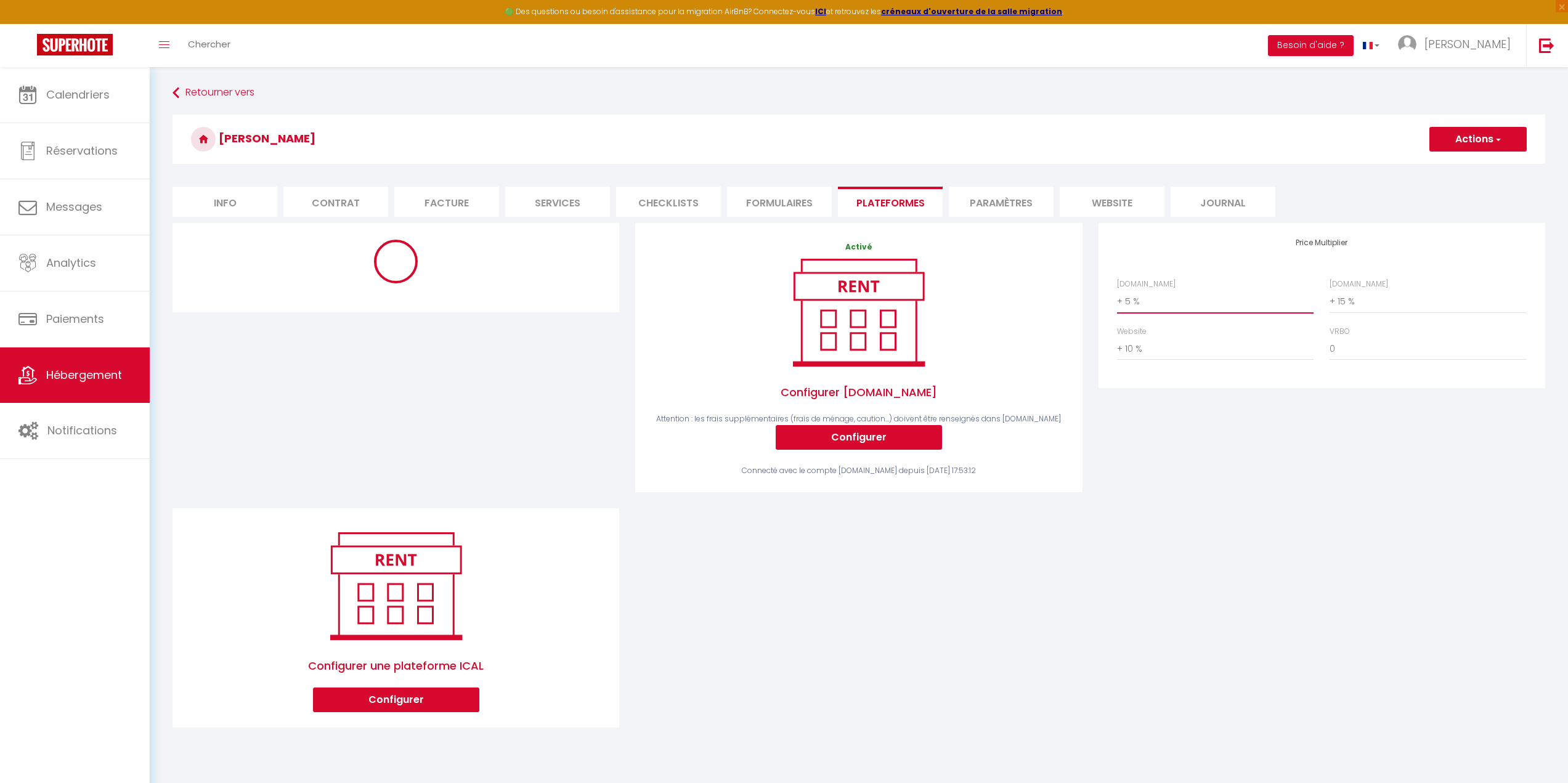
click at [1146, 303] on select "0 + 1 % + 2 % + 3 % + 4 % + 5 % + 6 % + 7 % + 8 % + 9 %" at bounding box center [1215, 301] width 196 height 24
click at [1117, 289] on select "0 + 1 % + 2 % + 3 % + 4 % + 5 % + 6 % + 7 % + 8 % + 9 %" at bounding box center [1215, 301] width 196 height 24
click at [1470, 135] on button "Actions" at bounding box center [1477, 139] width 97 height 25
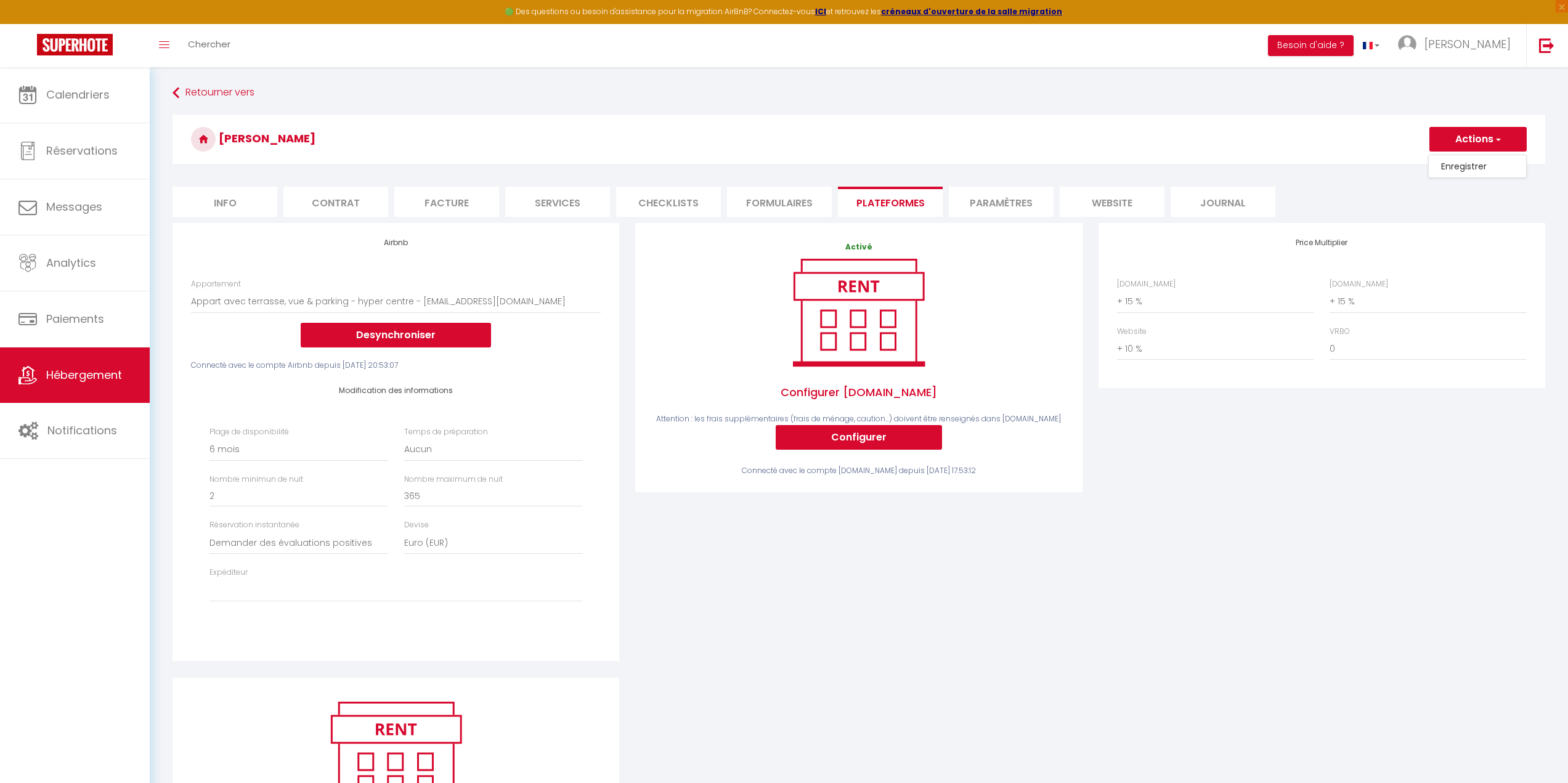
click at [1471, 165] on link "Enregistrer" at bounding box center [1476, 166] width 97 height 16
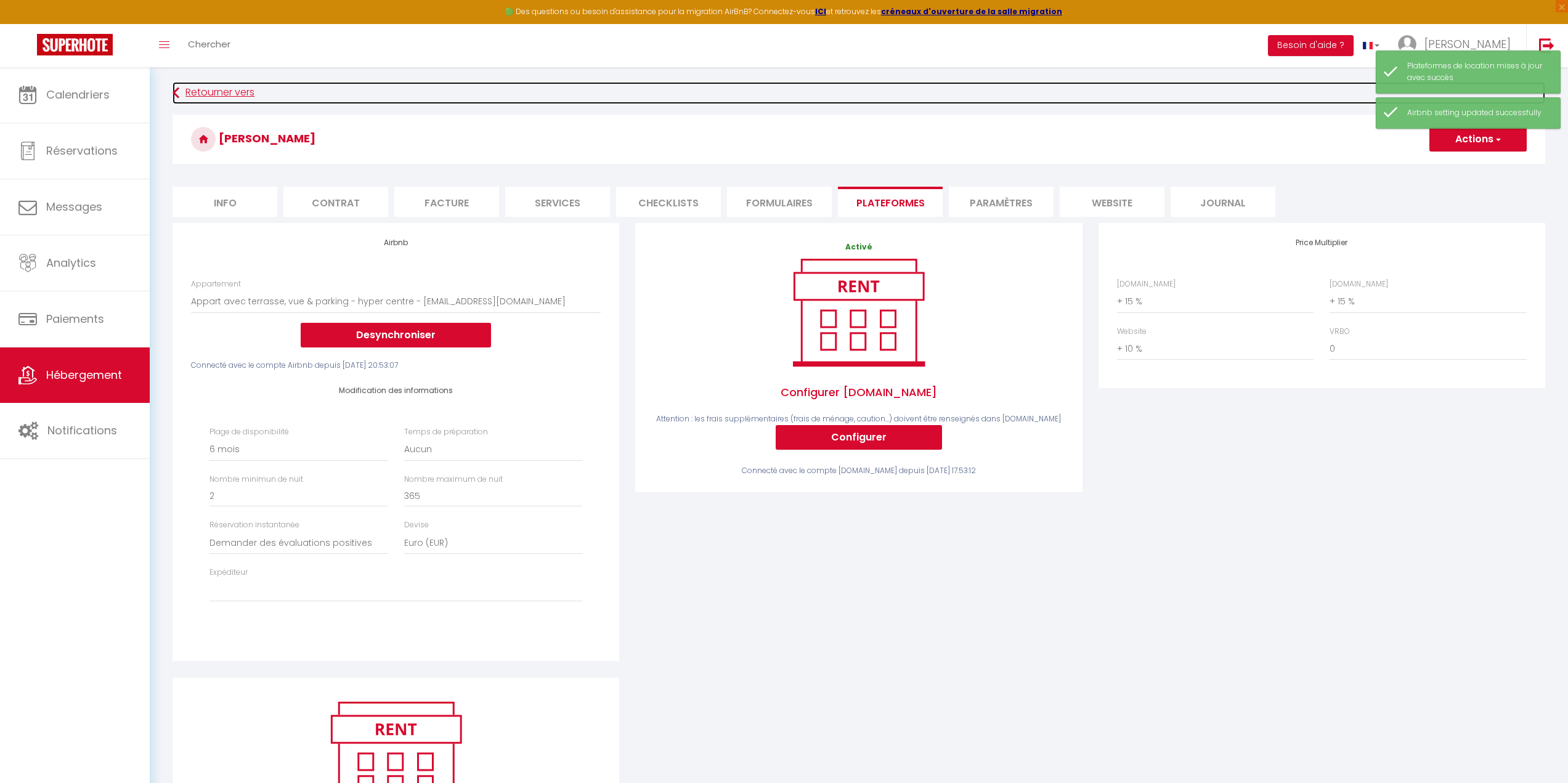
click at [206, 93] on link "Retourner vers" at bounding box center [859, 93] width 1372 height 22
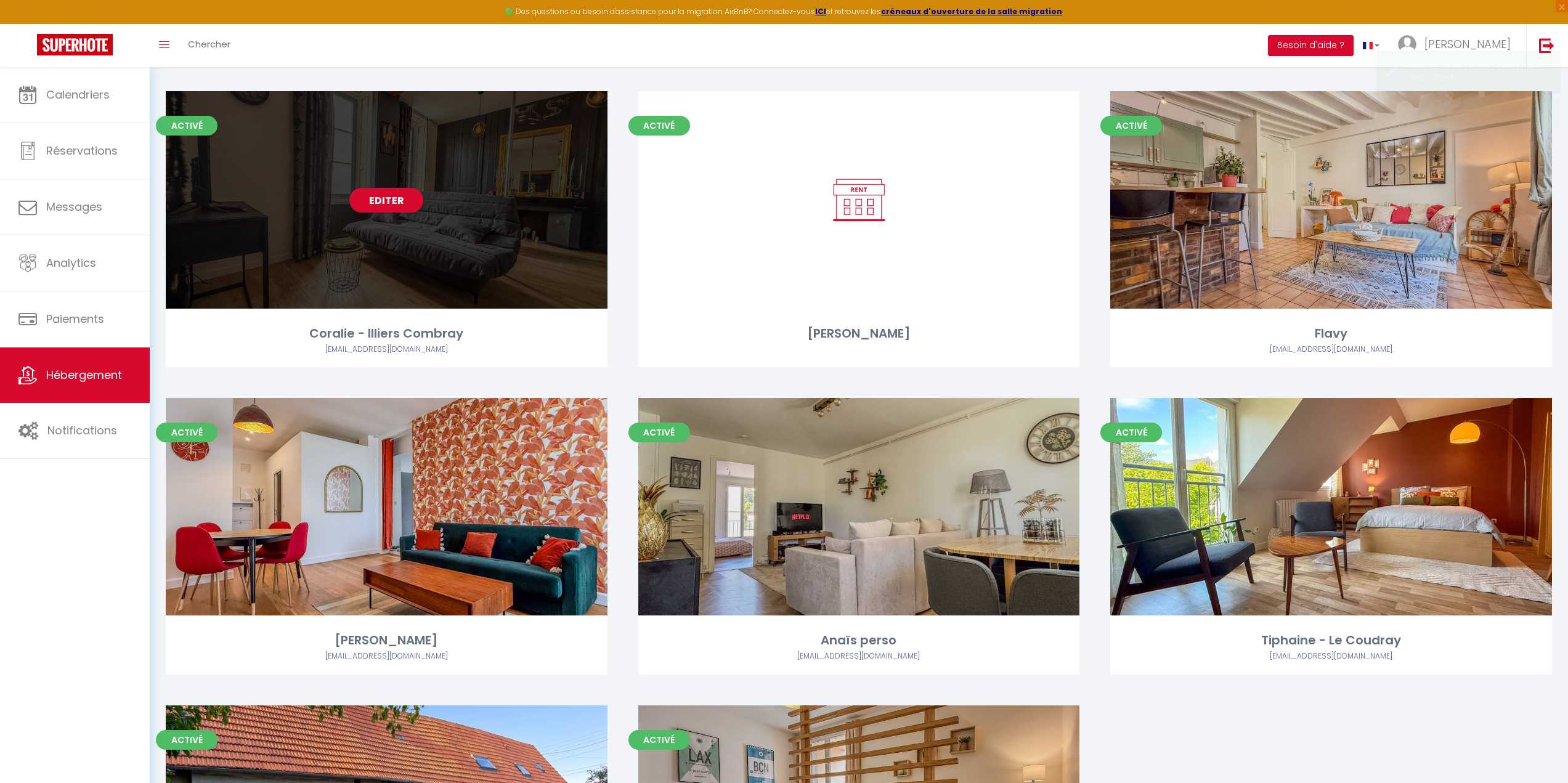
scroll to position [1845, 0]
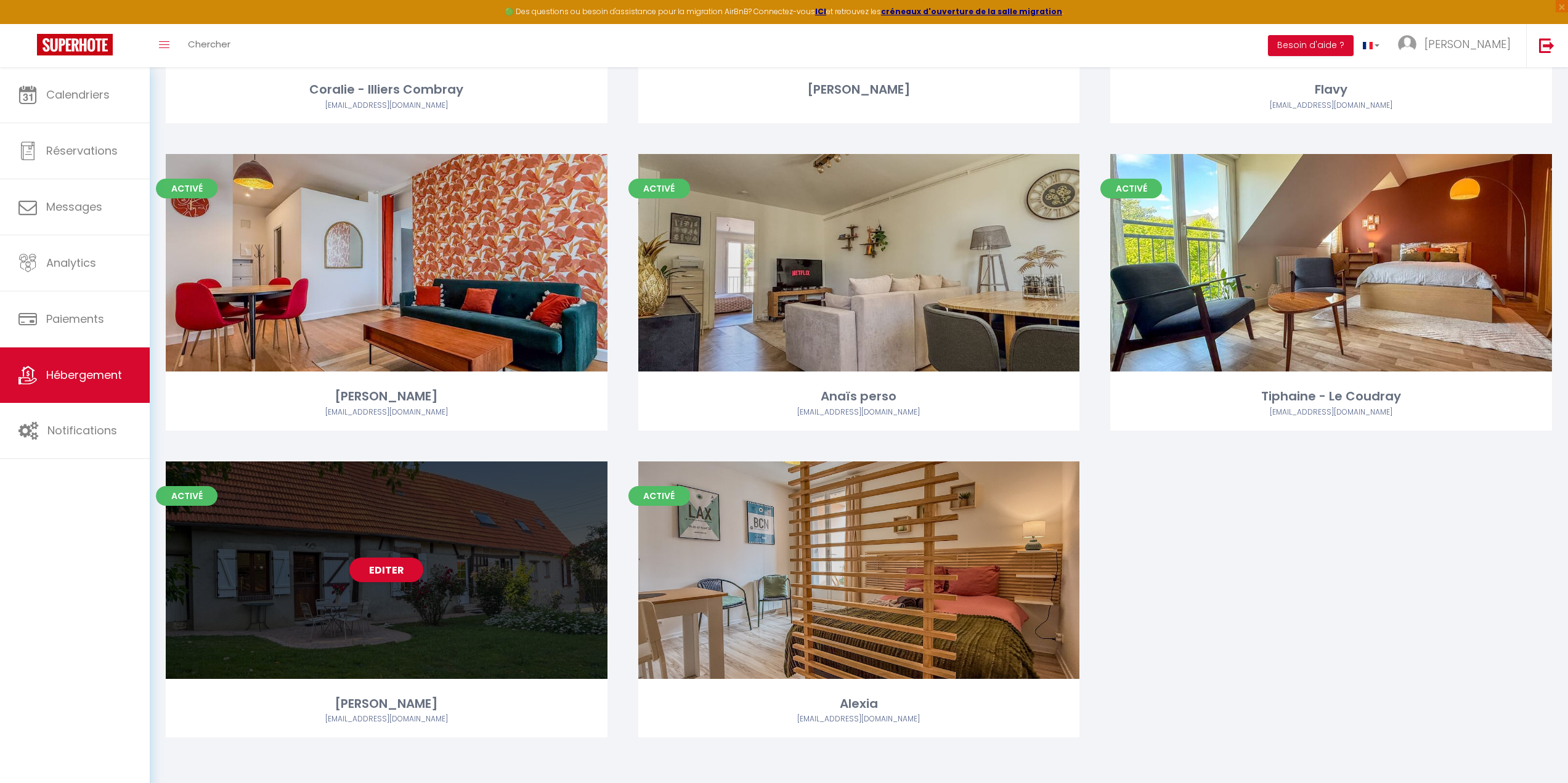
click at [424, 592] on div "Editer" at bounding box center [387, 569] width 442 height 217
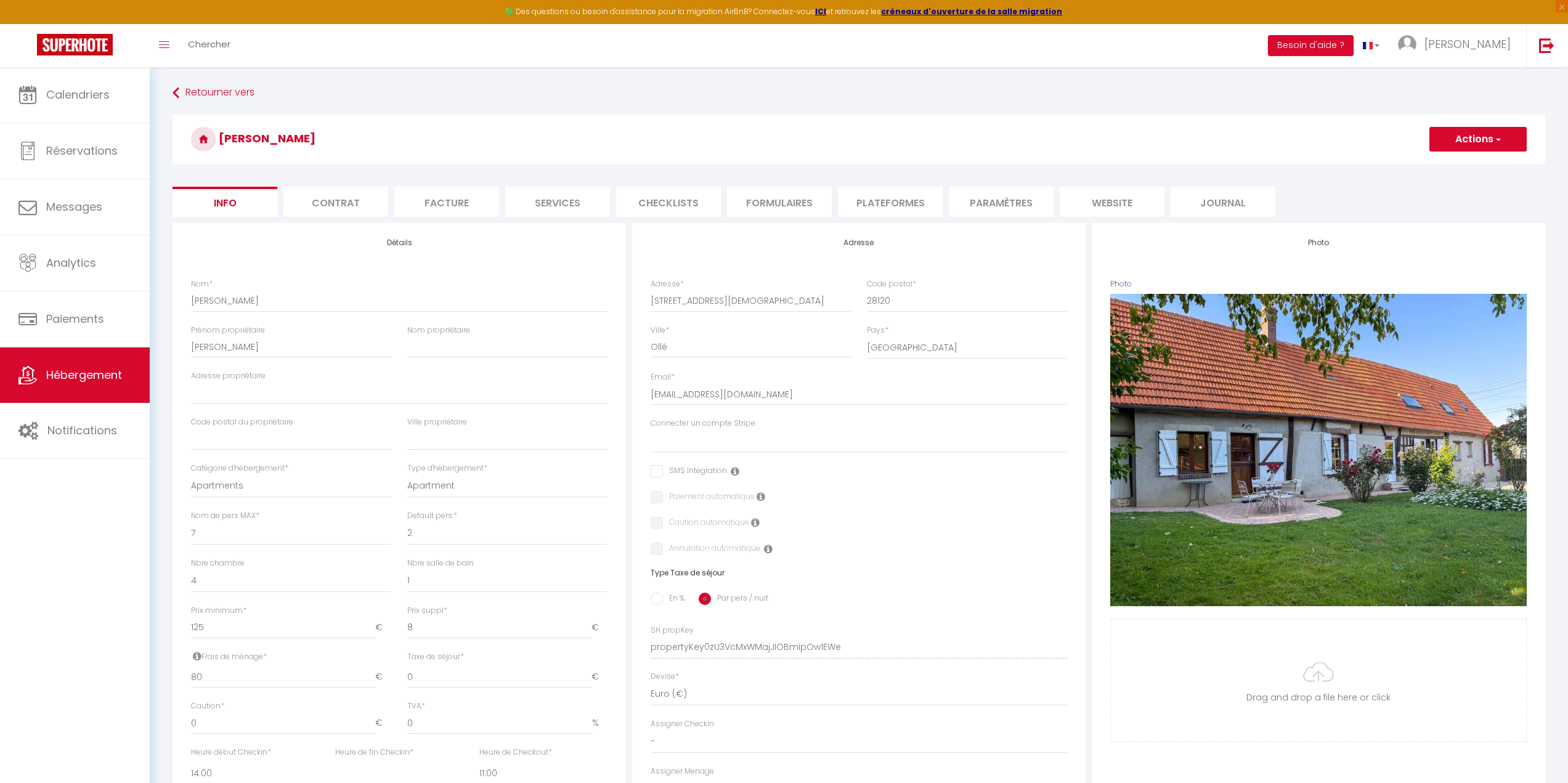
click at [898, 209] on li "Plateformes" at bounding box center [890, 201] width 105 height 30
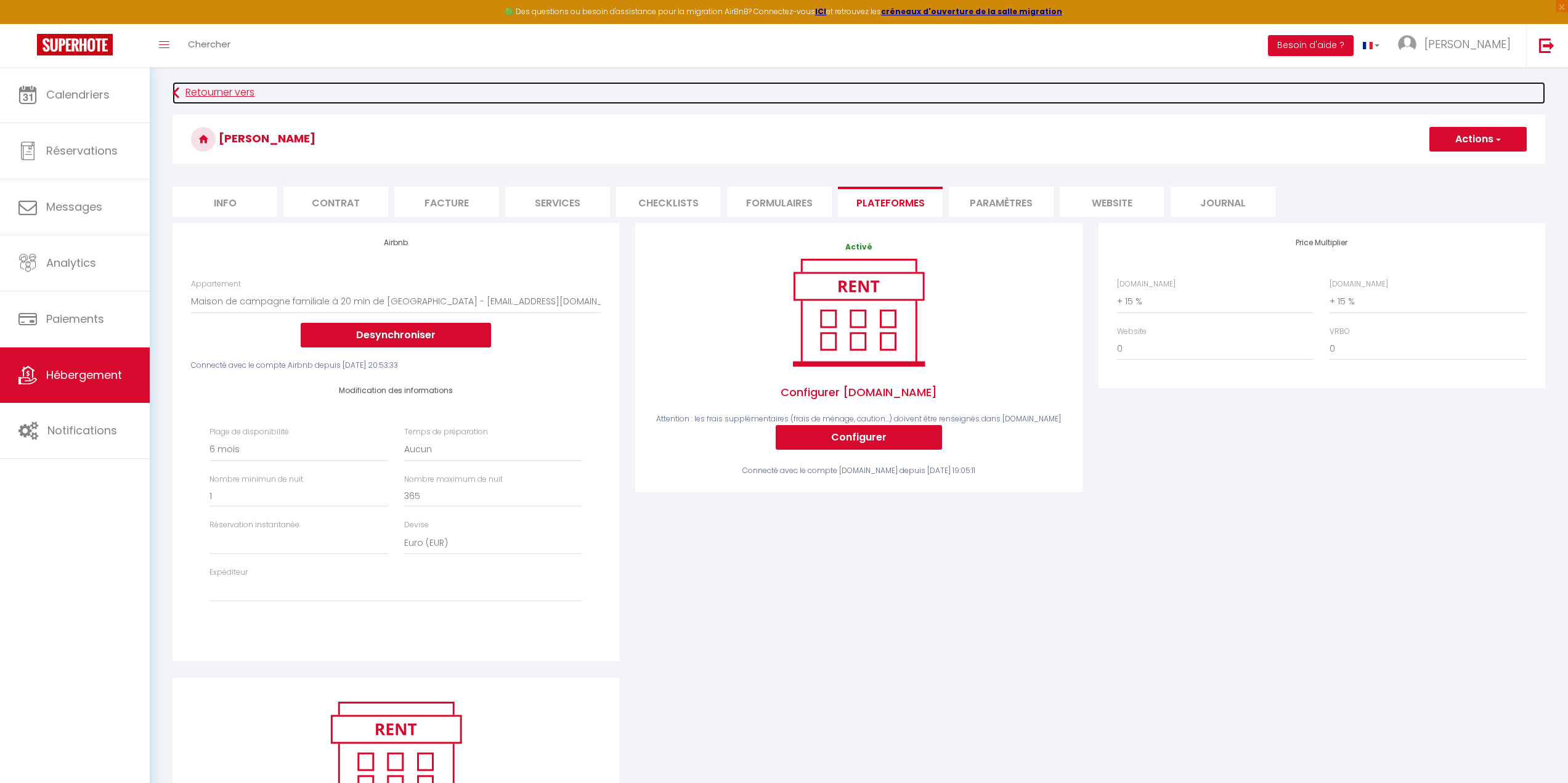
click at [216, 91] on link "Retourner vers" at bounding box center [859, 93] width 1372 height 22
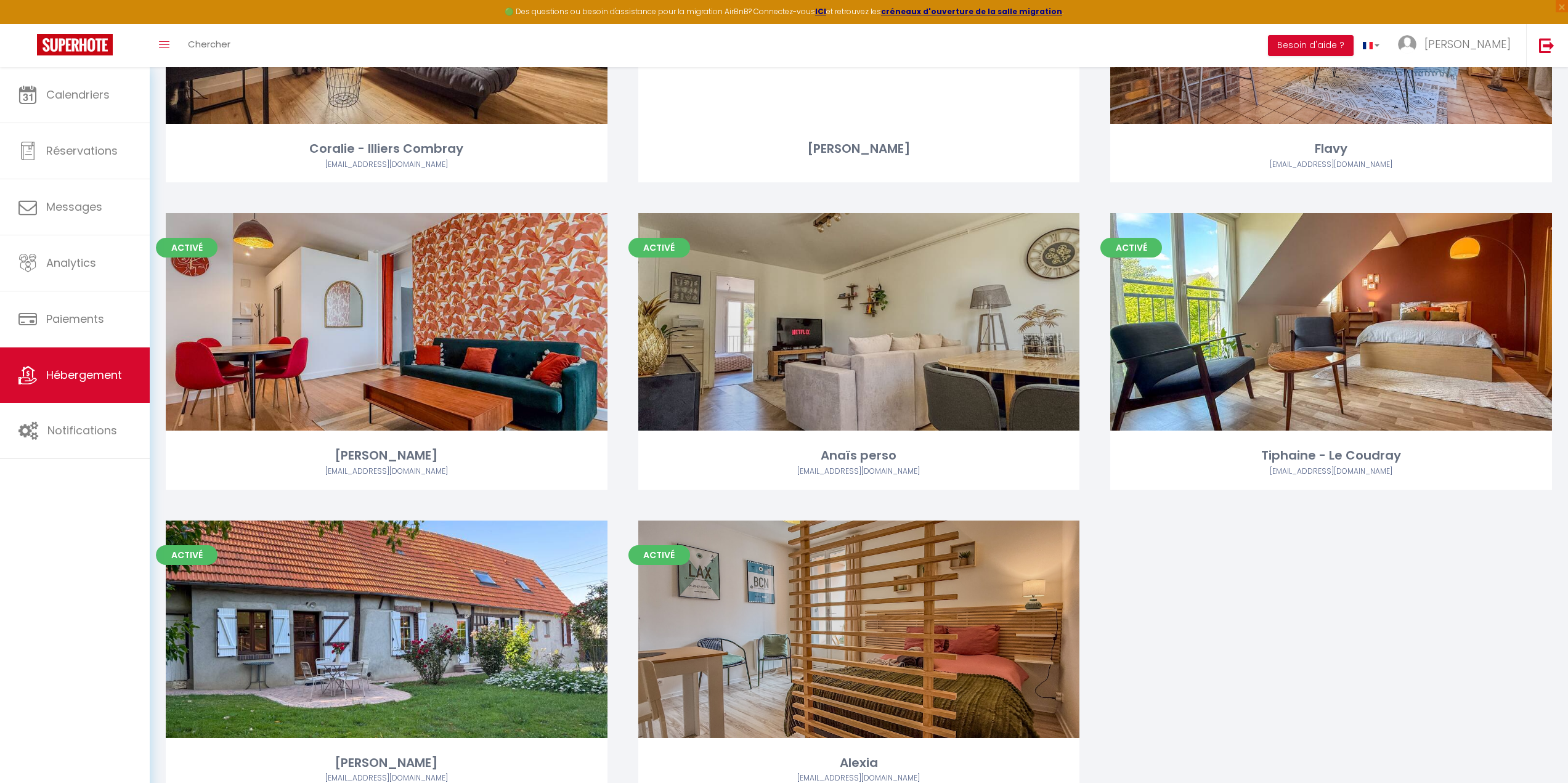
scroll to position [1845, 0]
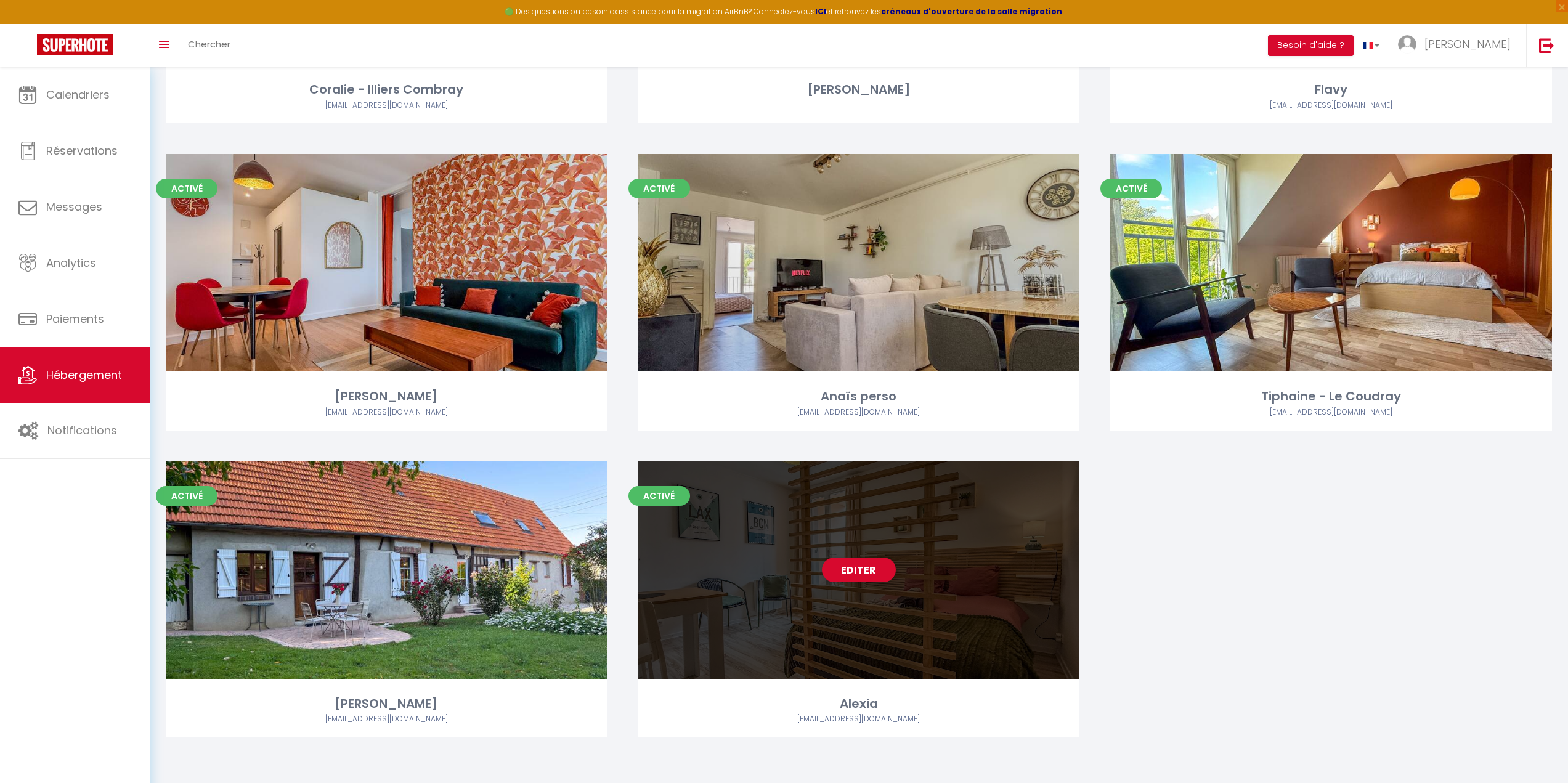
click at [797, 599] on div "Editer" at bounding box center [859, 569] width 442 height 217
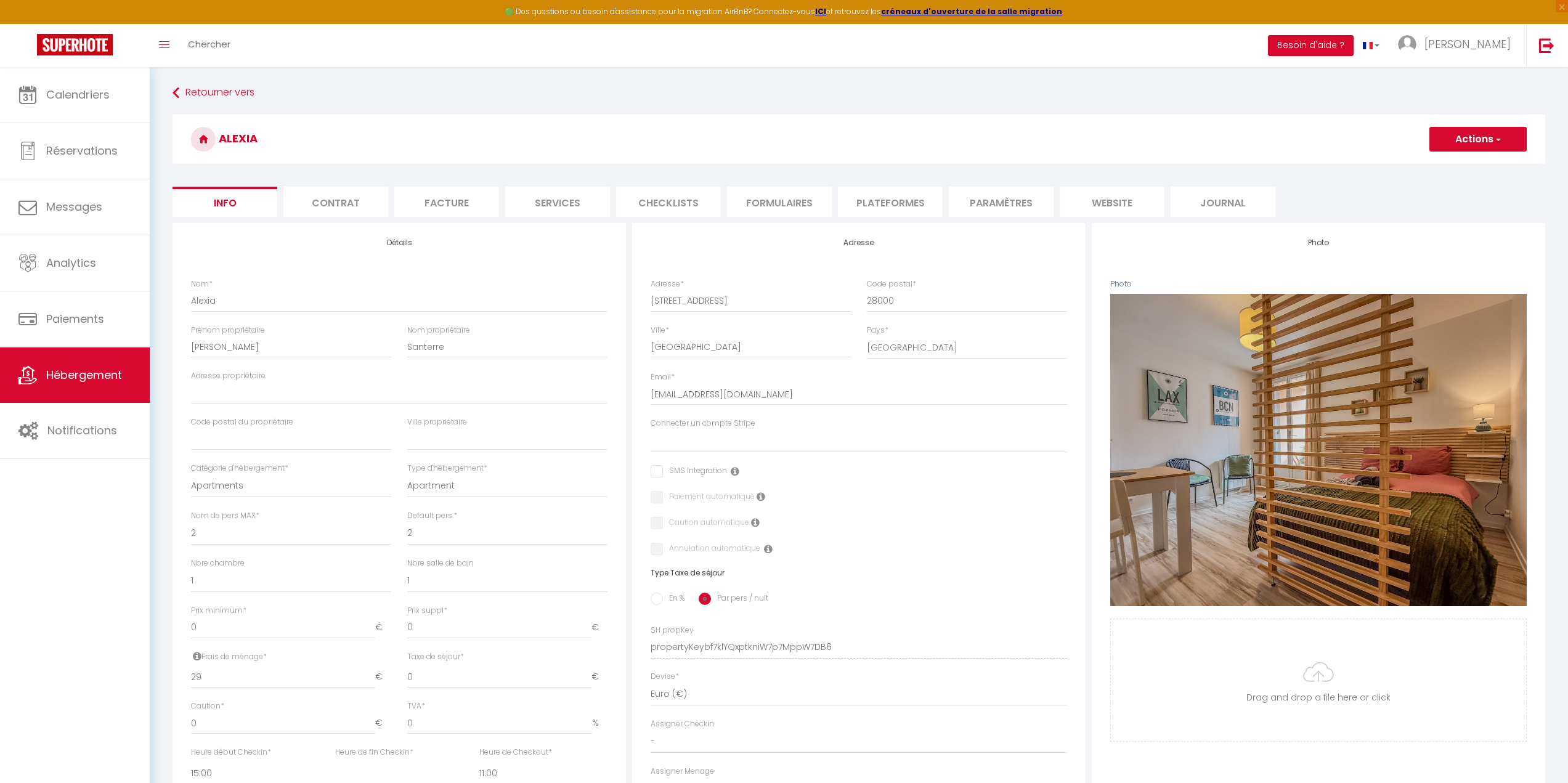
click at [900, 205] on li "Plateformes" at bounding box center [890, 201] width 105 height 30
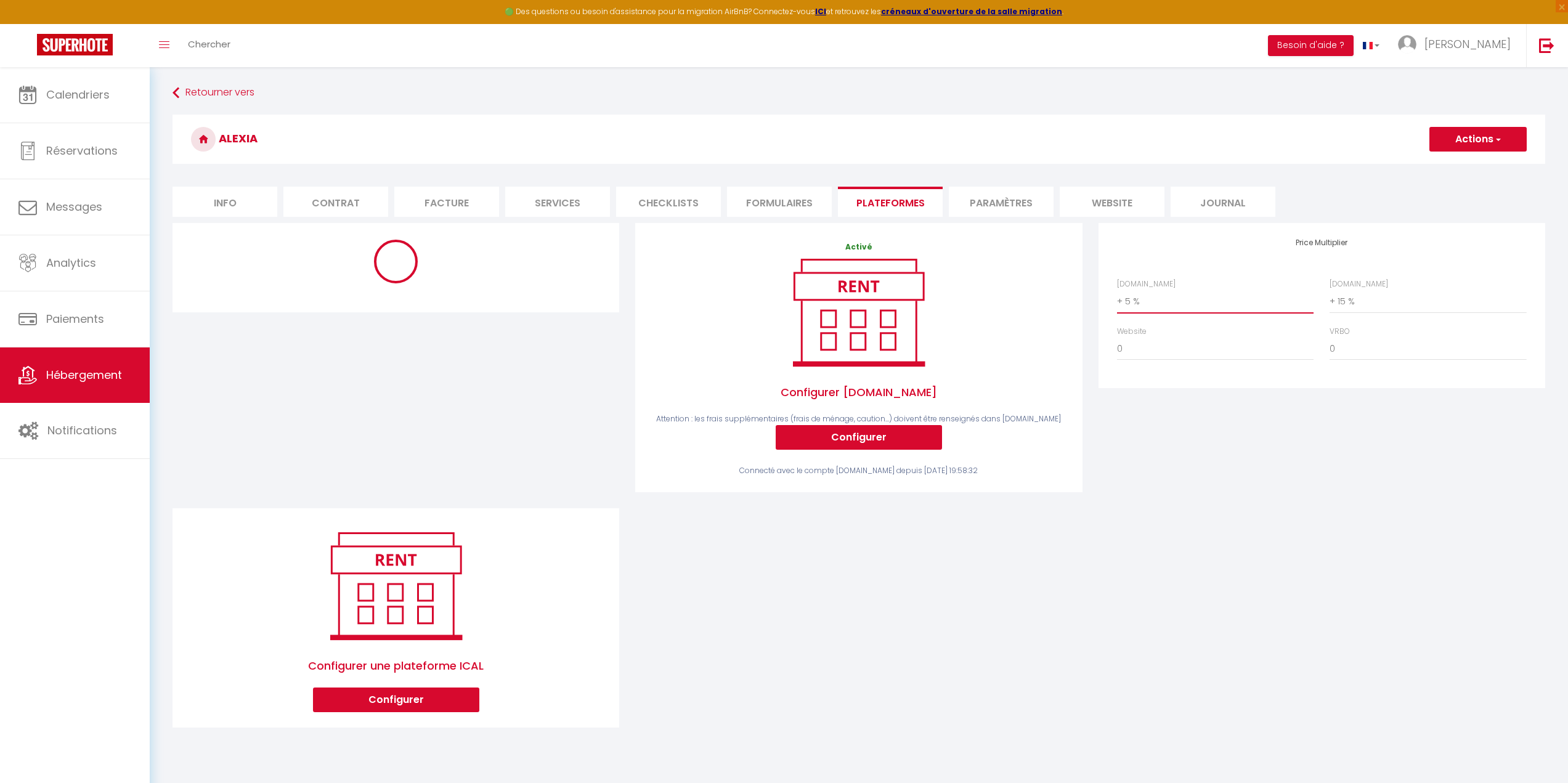
click at [1152, 298] on select "0 + 1 % + 2 % + 3 % + 4 % + 5 % + 6 % + 7 % + 8 % + 9 %" at bounding box center [1215, 301] width 196 height 24
click at [1117, 289] on select "0 + 1 % + 2 % + 3 % + 4 % + 5 % + 6 % + 7 % + 8 % + 9 %" at bounding box center [1215, 301] width 196 height 24
click at [1477, 138] on button "Actions" at bounding box center [1477, 139] width 97 height 25
click at [1451, 168] on link "Enregistrer" at bounding box center [1476, 166] width 97 height 16
